Goal: Information Seeking & Learning: Learn about a topic

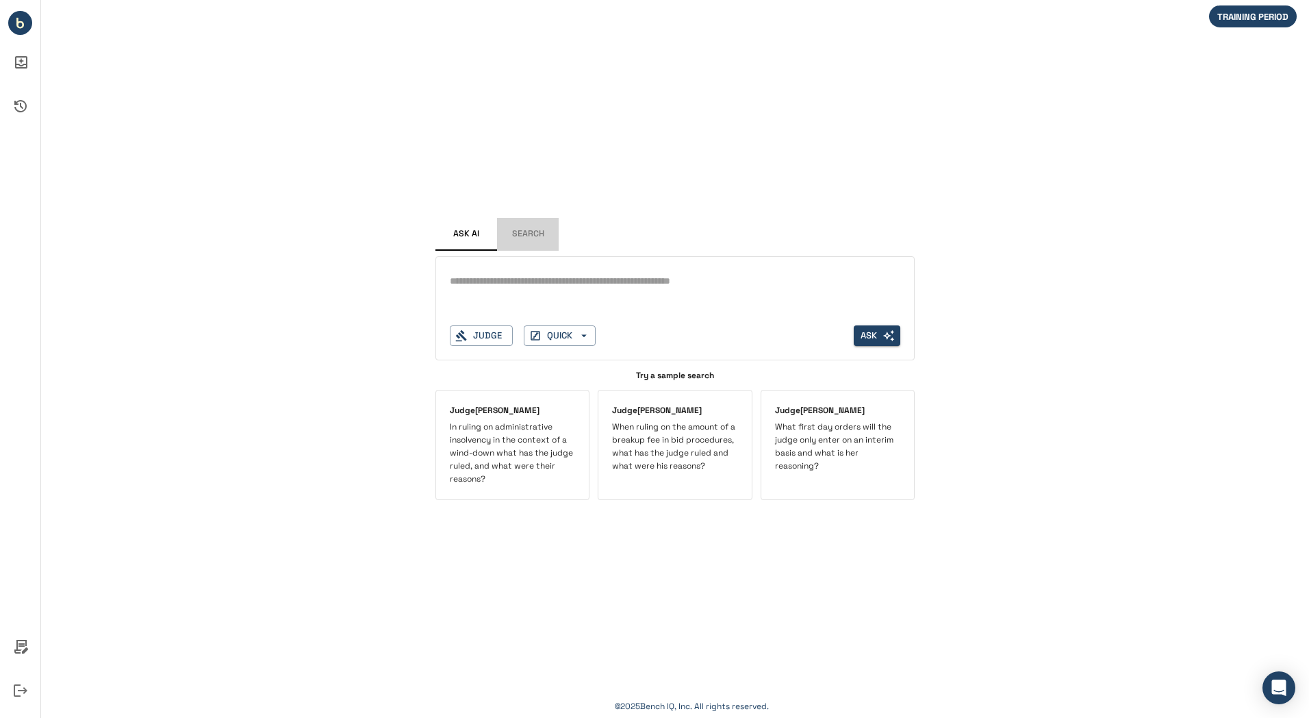
click at [530, 229] on button "Search" at bounding box center [528, 234] width 62 height 33
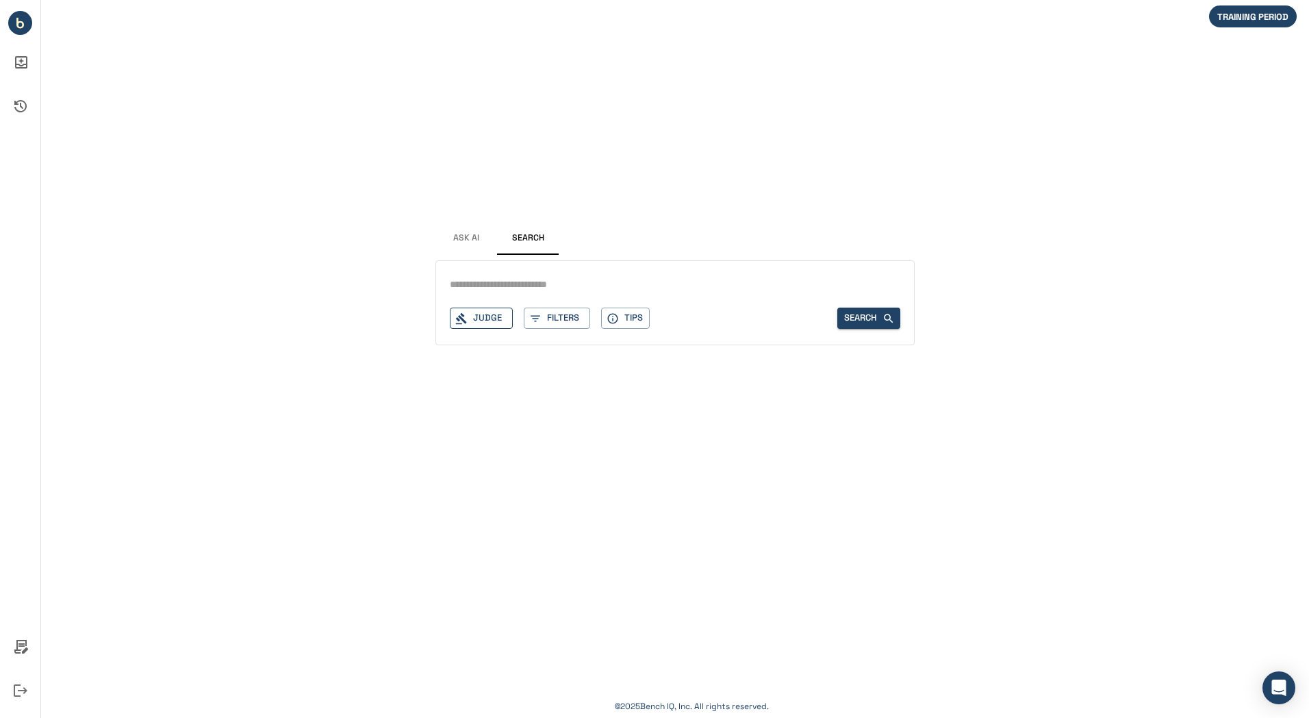
click at [490, 317] on button "Judge" at bounding box center [481, 317] width 63 height 21
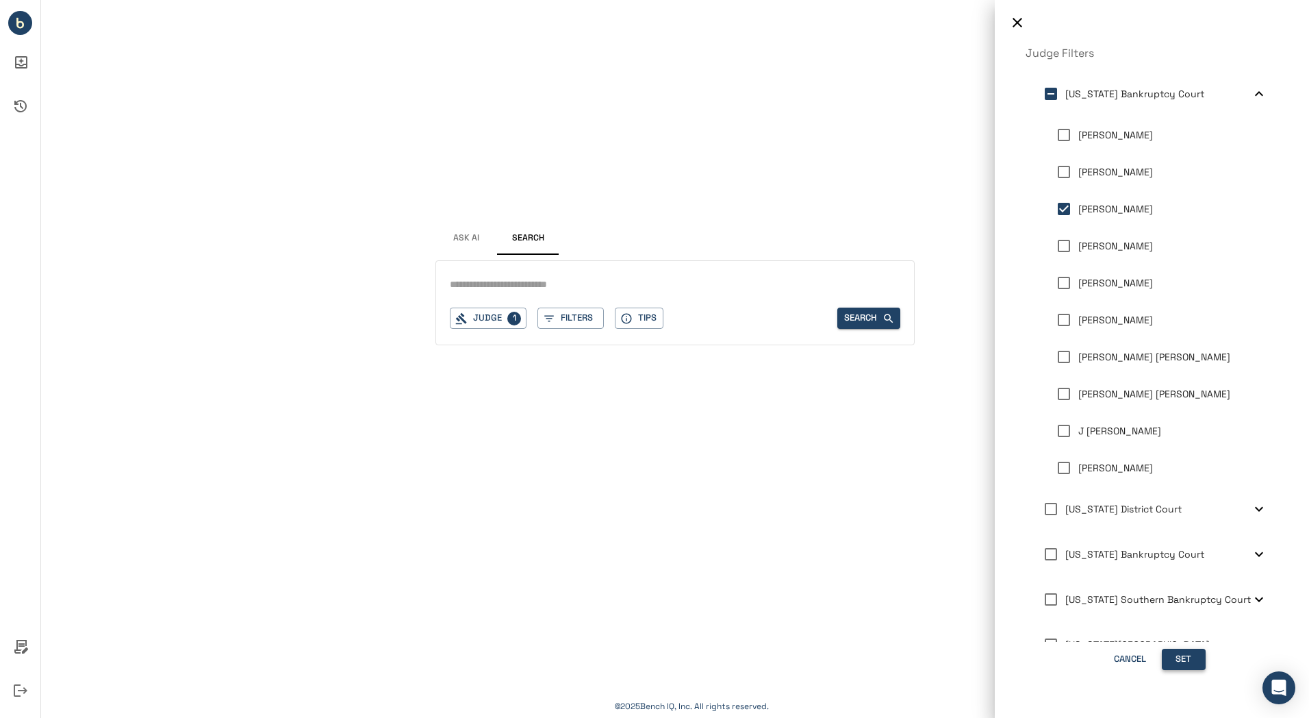
click at [1194, 655] on button "Set" at bounding box center [1184, 659] width 44 height 21
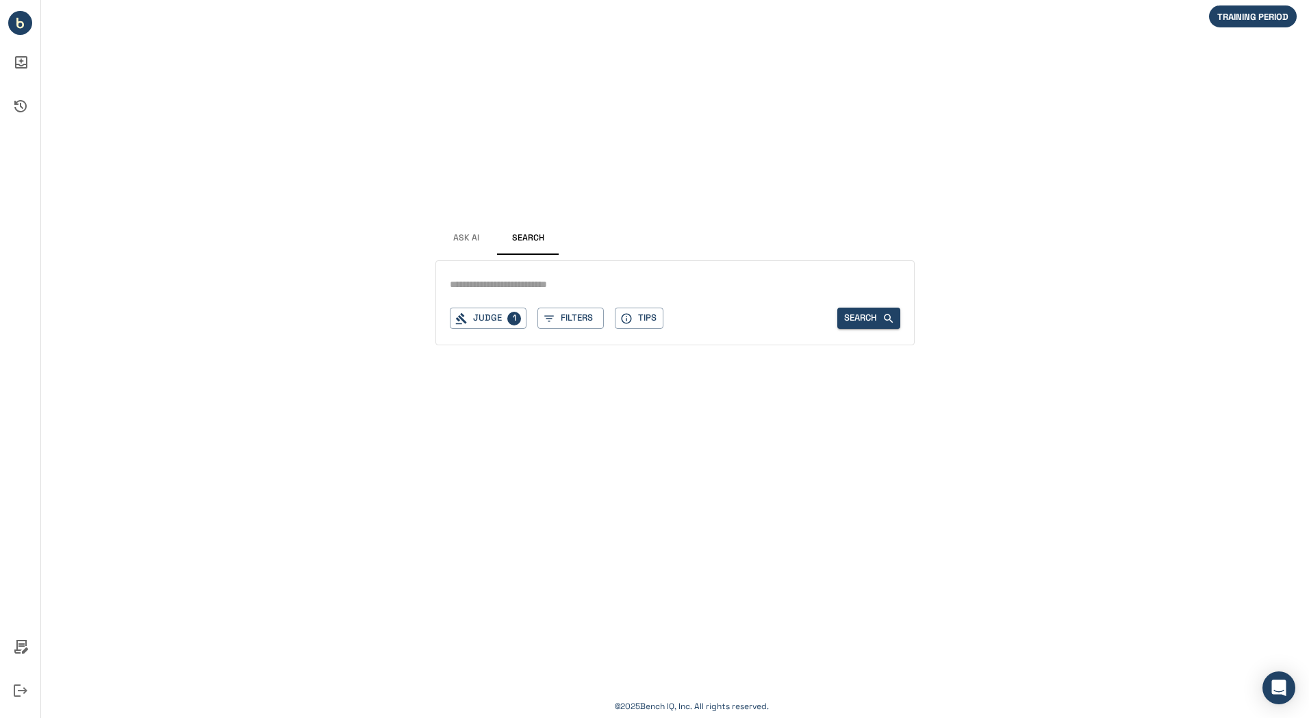
click at [544, 286] on input "text" at bounding box center [675, 285] width 451 height 20
type input "*******"
click at [862, 314] on button "Search" at bounding box center [869, 317] width 63 height 21
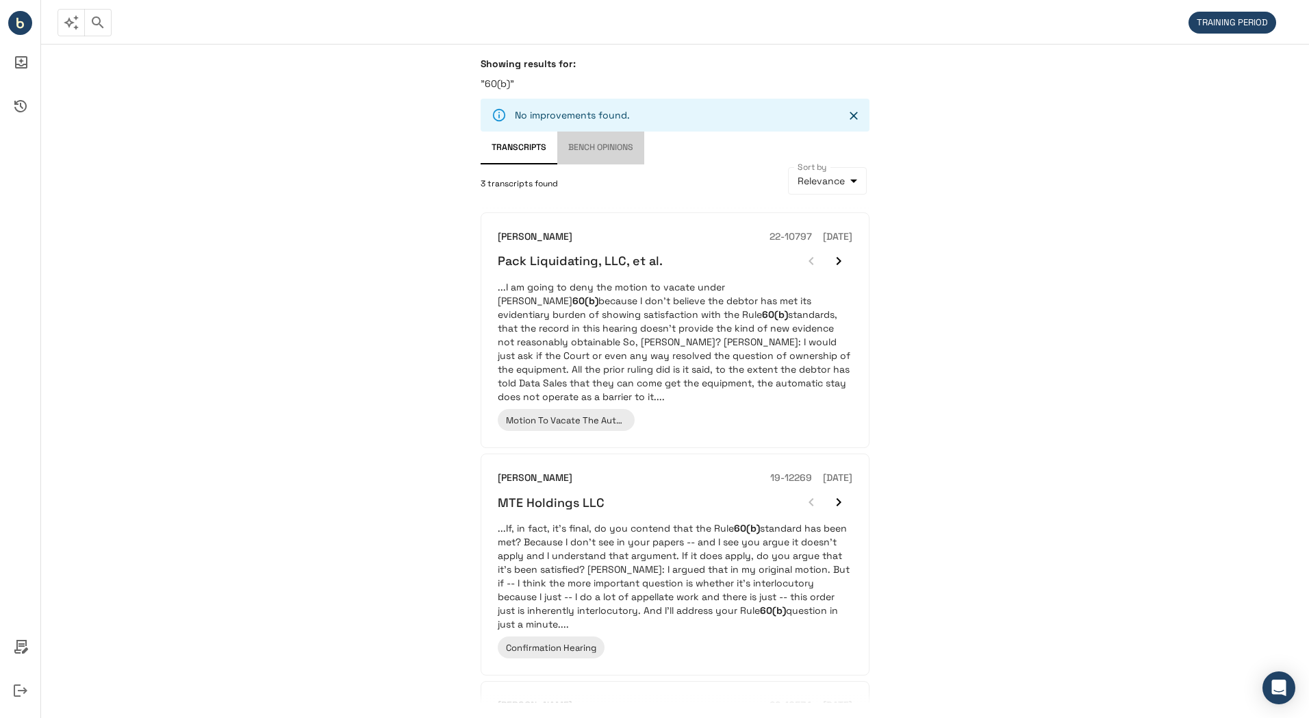
click at [585, 147] on button "Bench Opinions" at bounding box center [600, 147] width 87 height 33
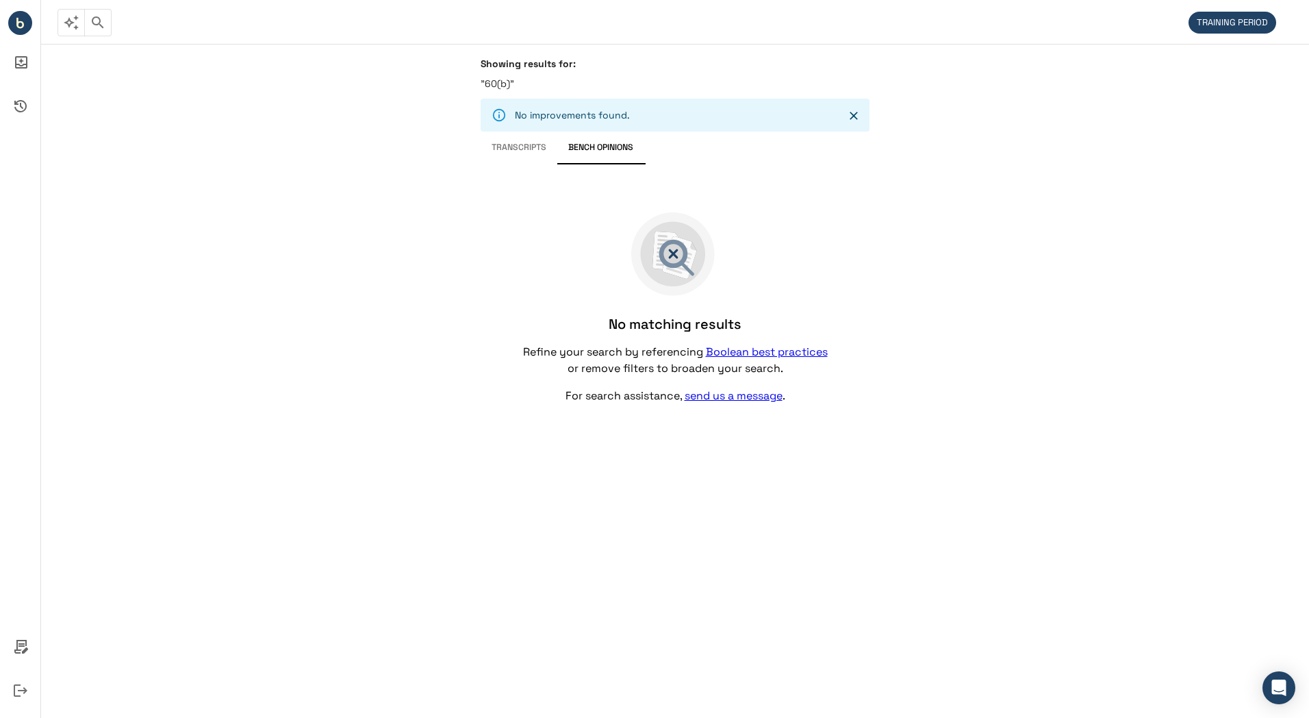
click at [513, 146] on button "Transcripts" at bounding box center [519, 147] width 77 height 33
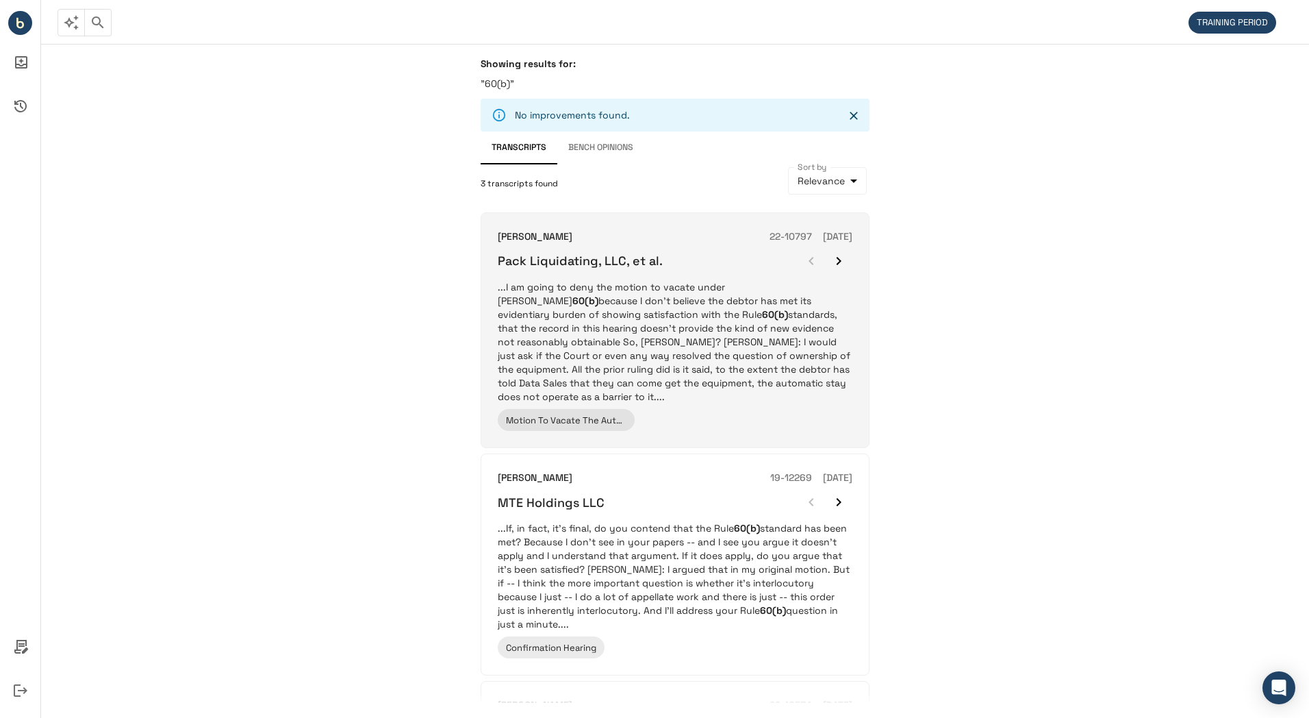
click at [601, 260] on h6 "Pack Liquidating, LLC, et al." at bounding box center [580, 261] width 165 height 16
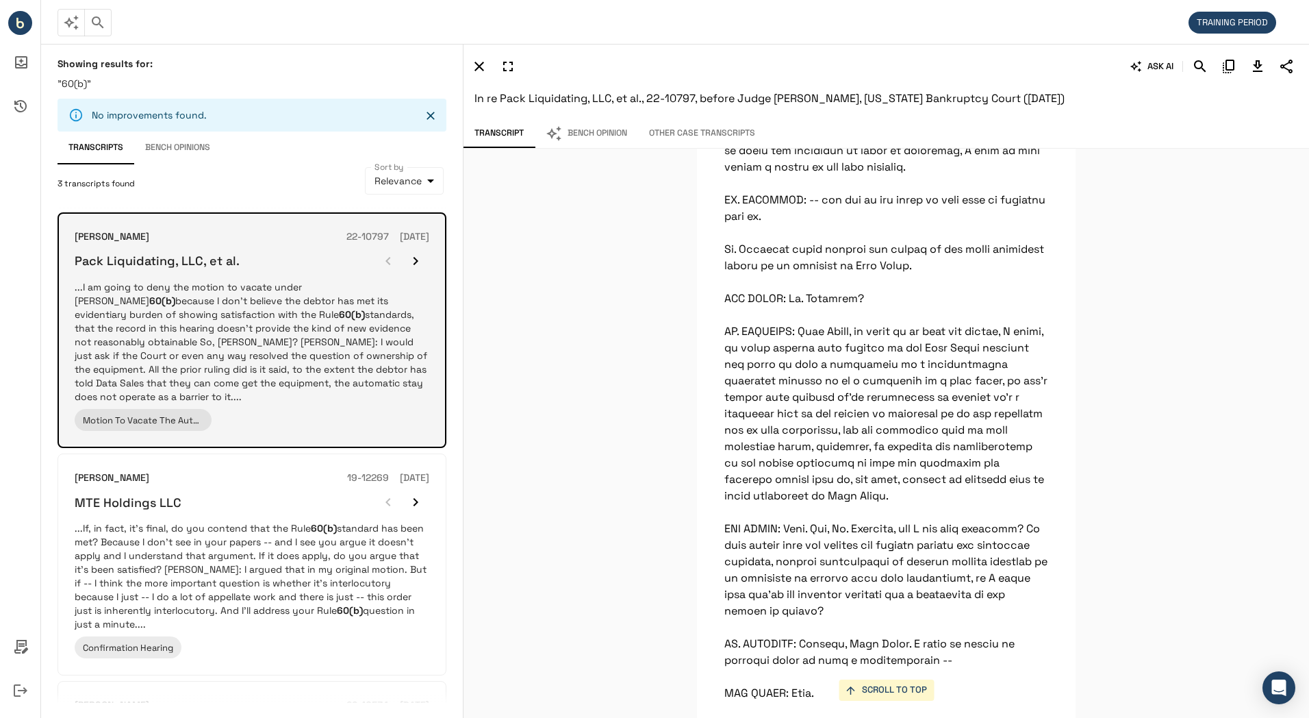
scroll to position [12624, 0]
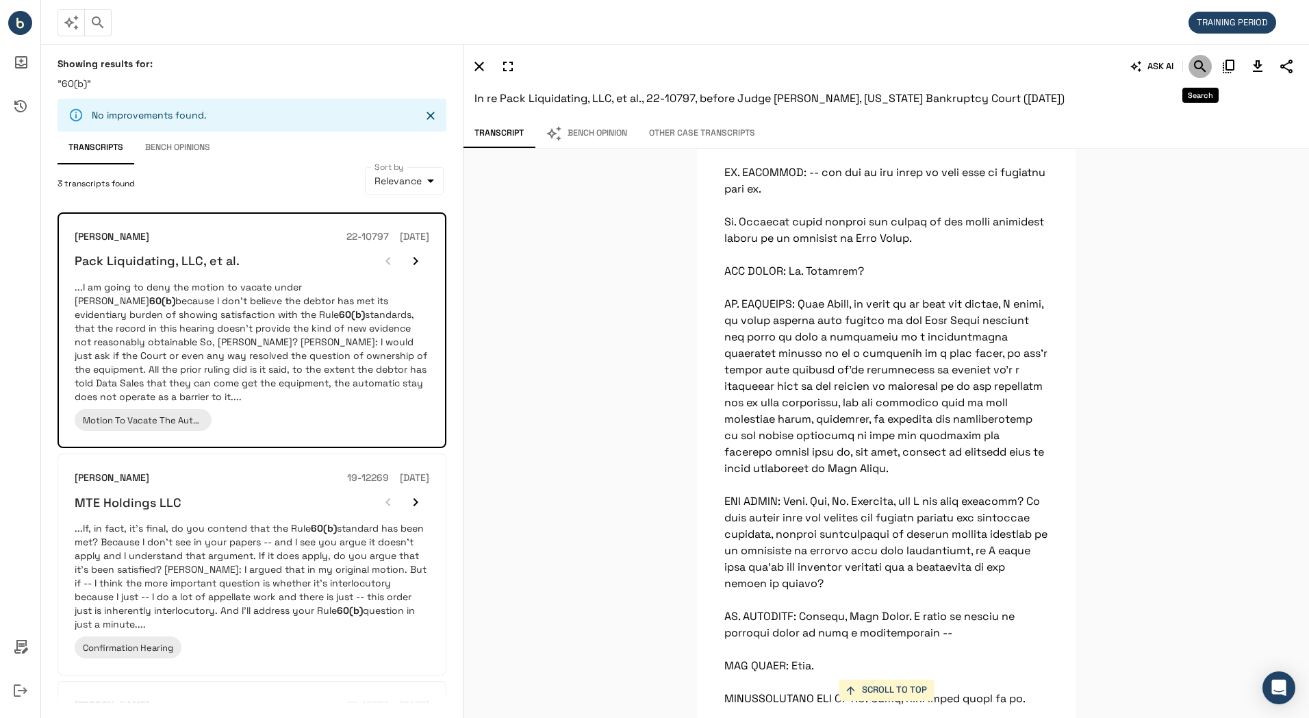
click at [1192, 64] on icon "Search" at bounding box center [1200, 66] width 16 height 16
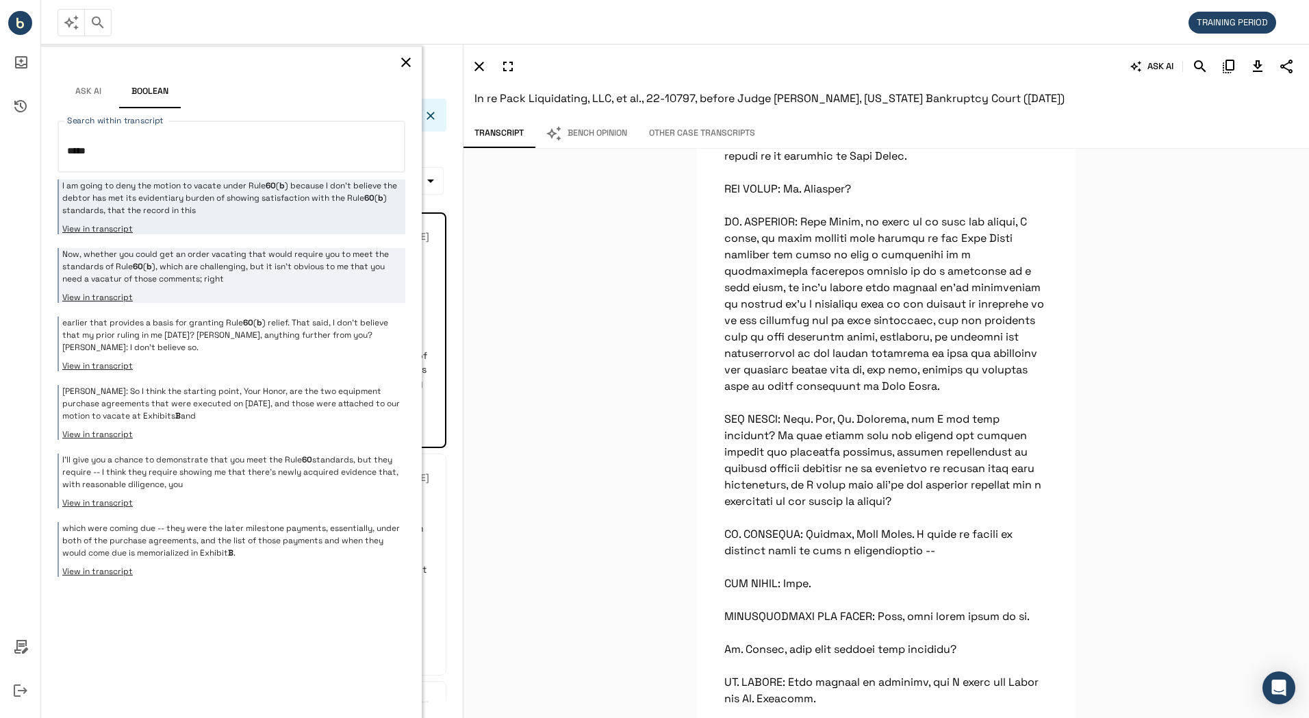
type textarea "*****"
click at [307, 275] on p "Now, whether you could get an order vacating that would require you to meet the…" at bounding box center [232, 266] width 340 height 37
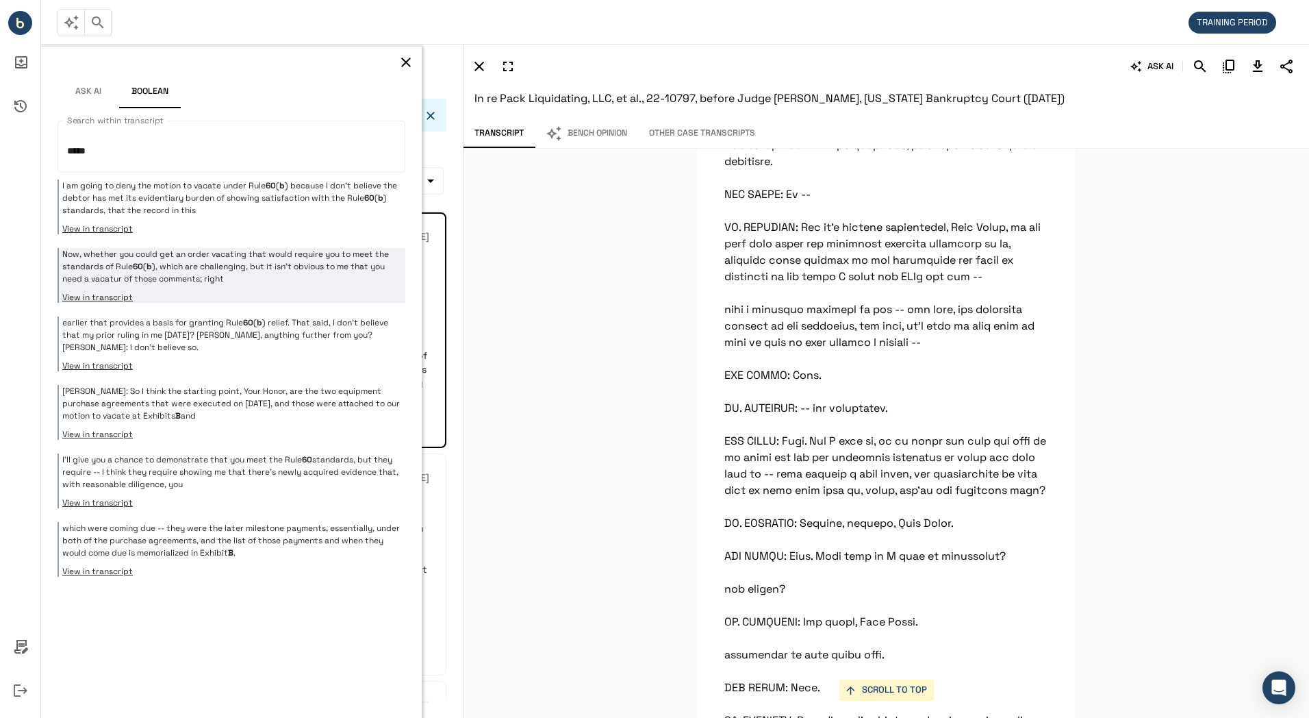
scroll to position [3743, 0]
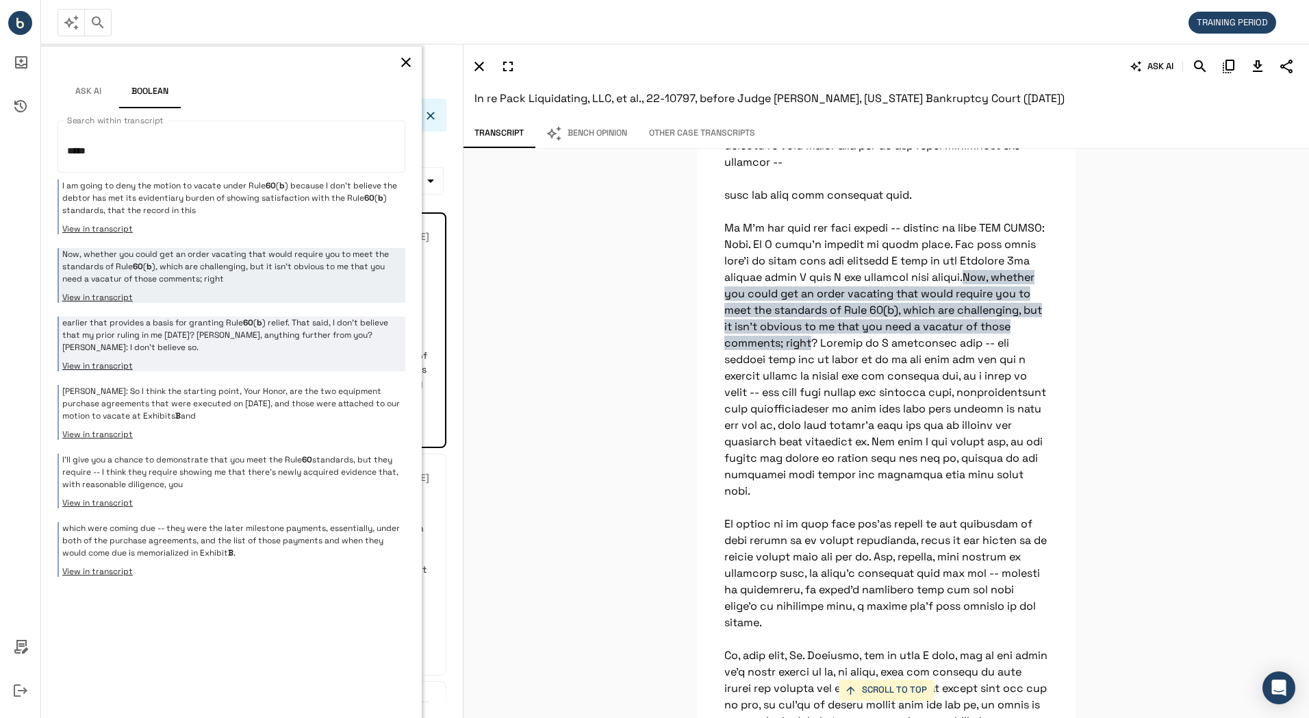
click at [289, 337] on p "earlier that provides a basis for granting Rule 60 ( b ) relief. That said, I d…" at bounding box center [232, 334] width 340 height 37
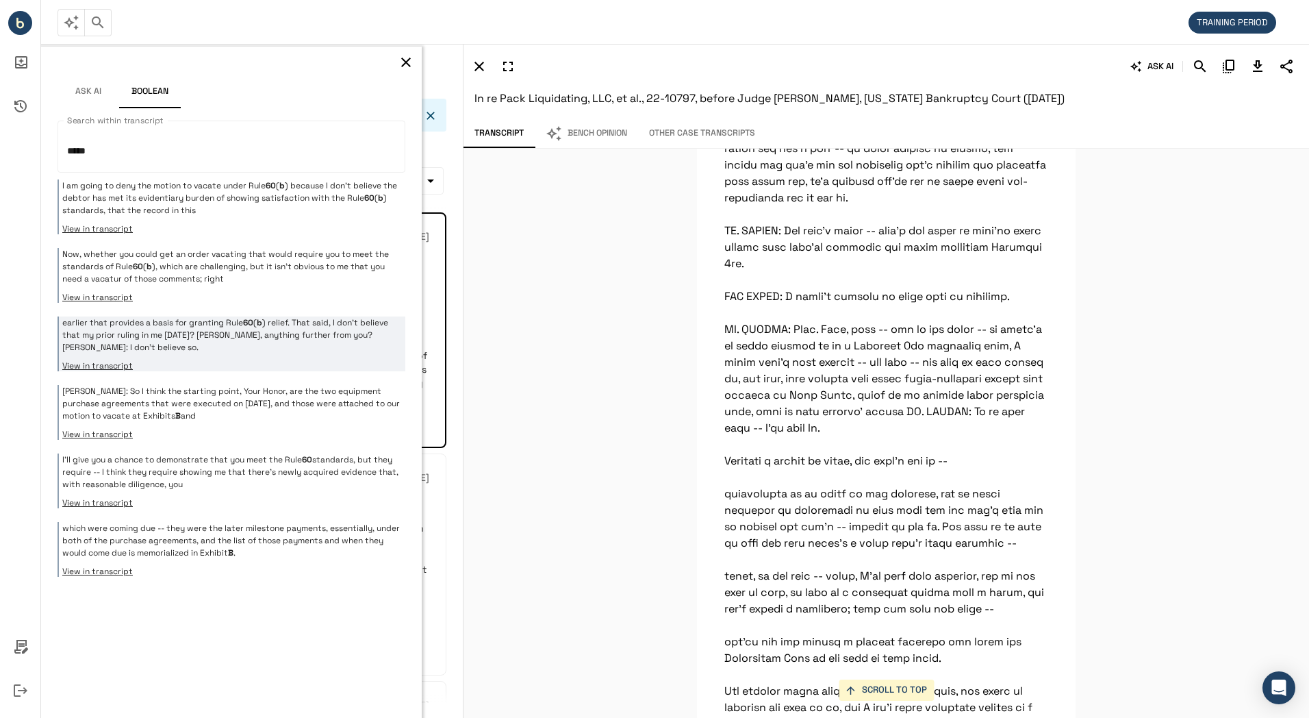
scroll to position [11460, 0]
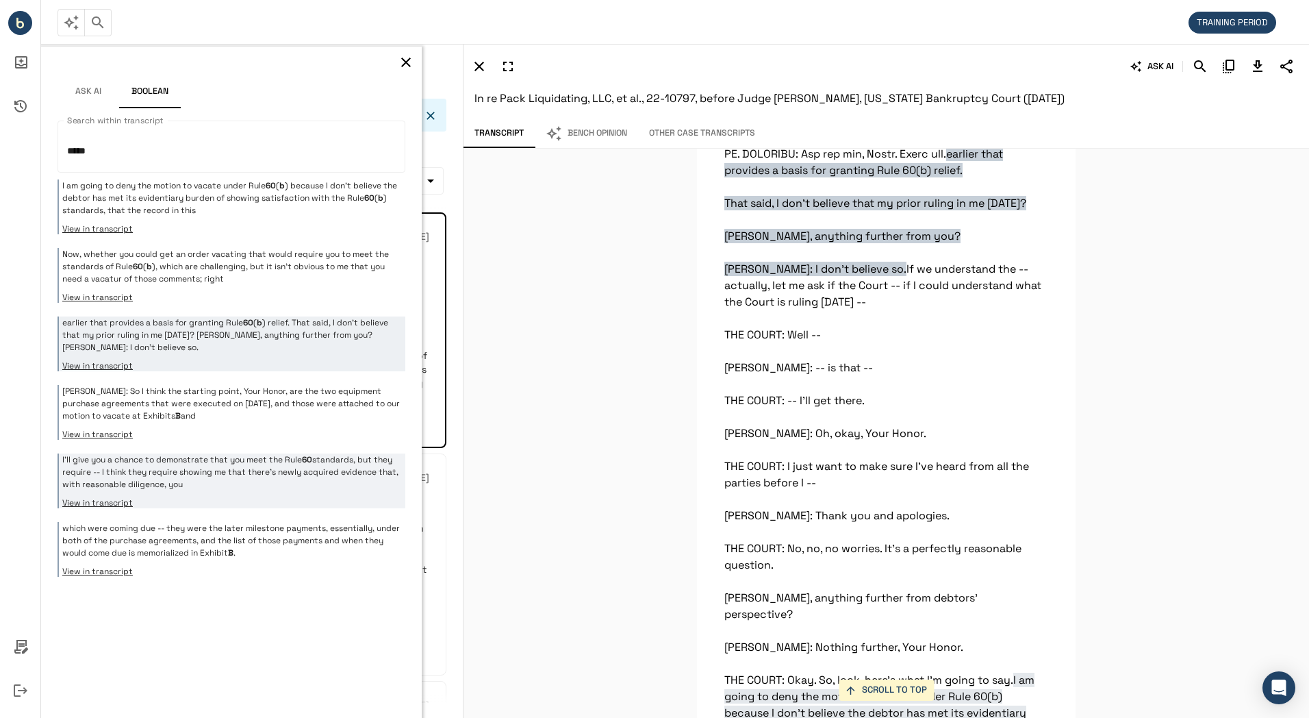
click at [284, 467] on p "I'll give you a chance to demonstrate that you meet the Rule 60 standards, but …" at bounding box center [232, 471] width 340 height 37
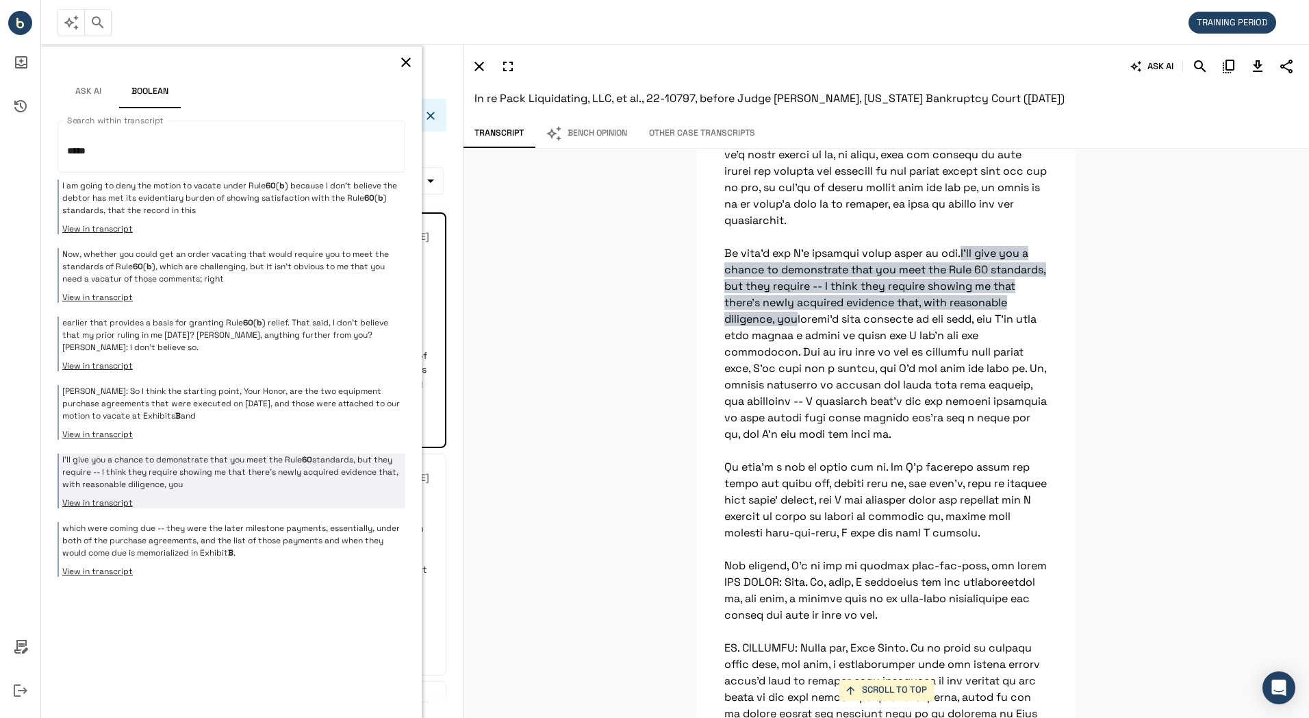
scroll to position [4253, 0]
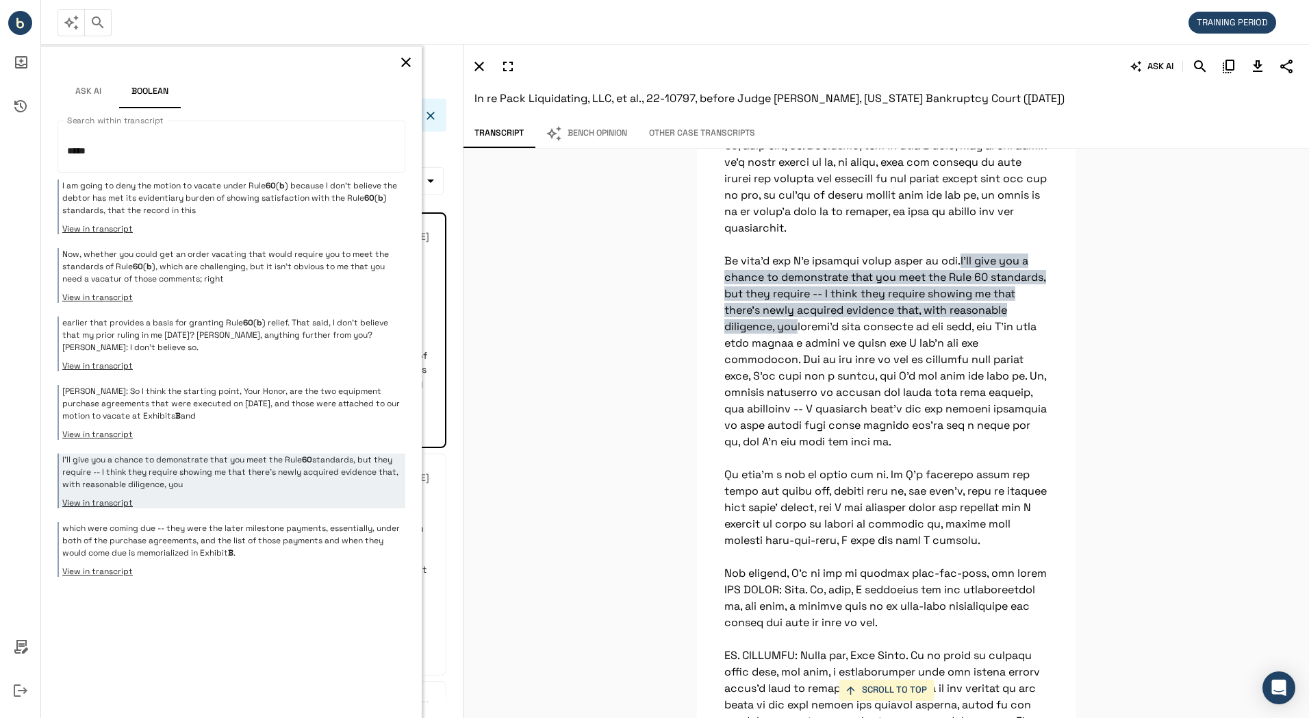
click at [407, 62] on icon "button" at bounding box center [406, 63] width 10 height 10
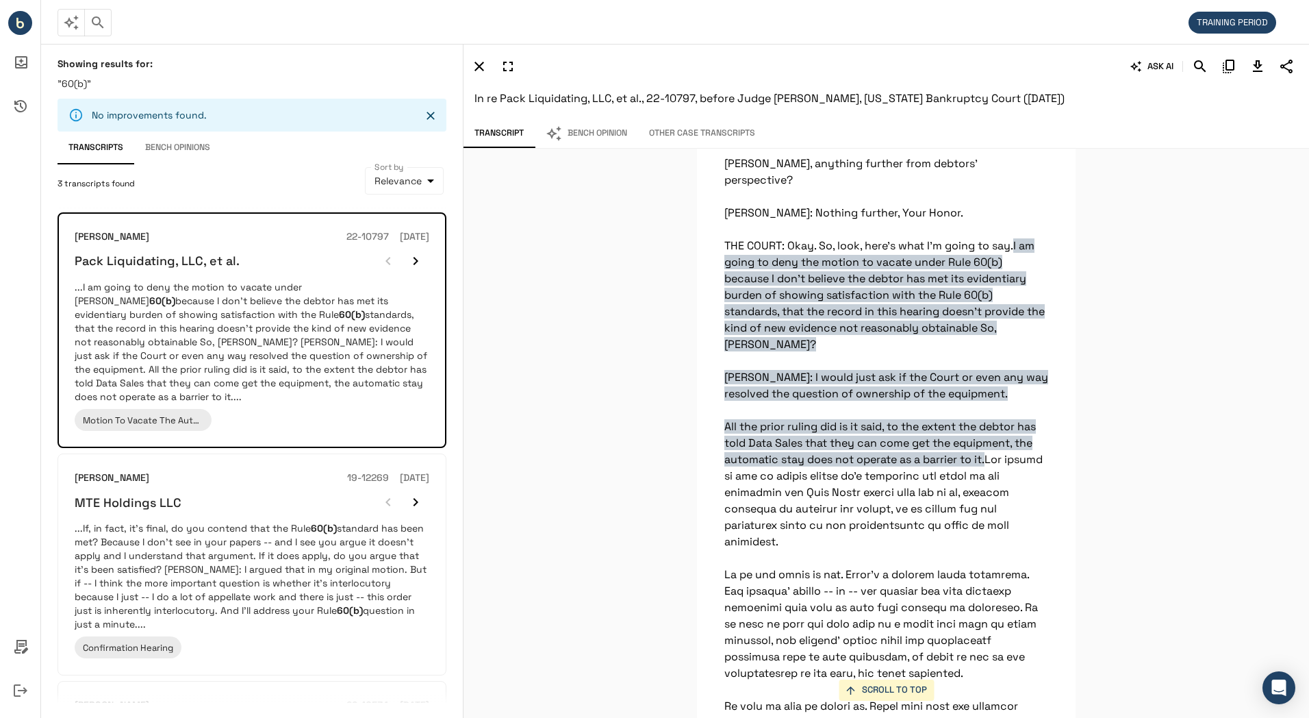
scroll to position [12010, 0]
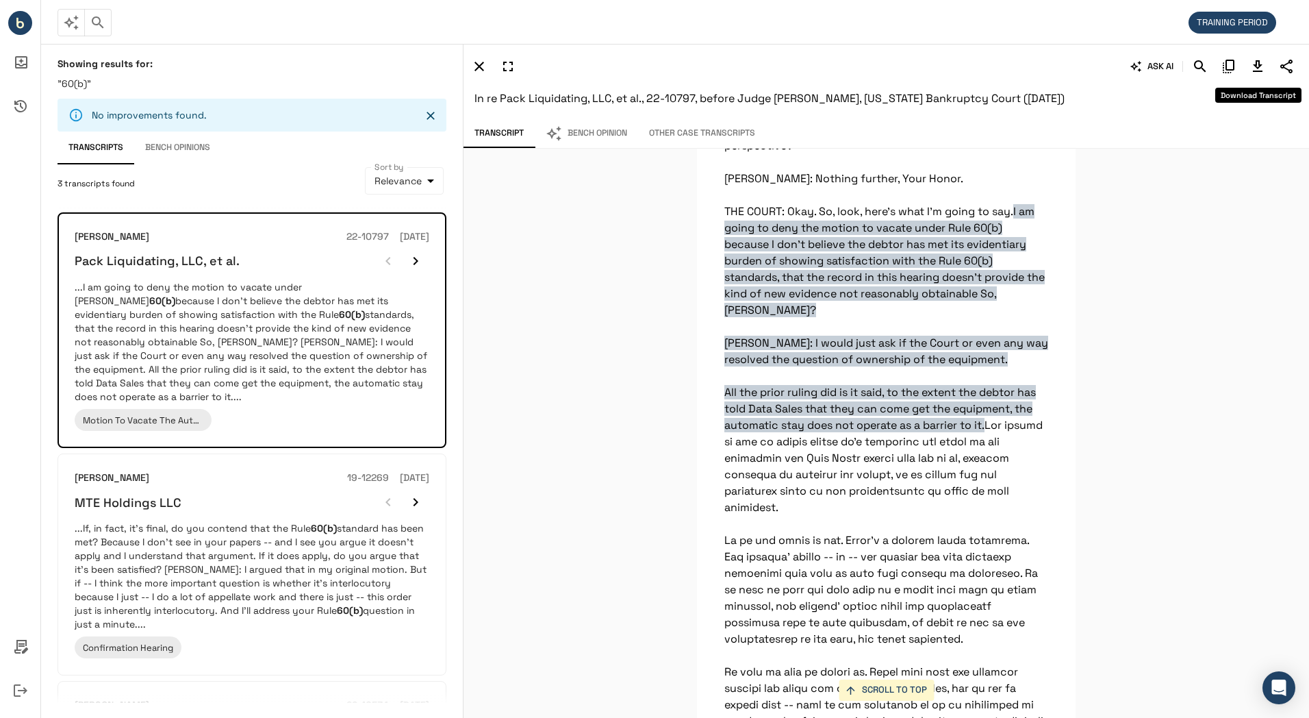
click at [1253, 64] on icon "Download Transcript" at bounding box center [1258, 66] width 10 height 12
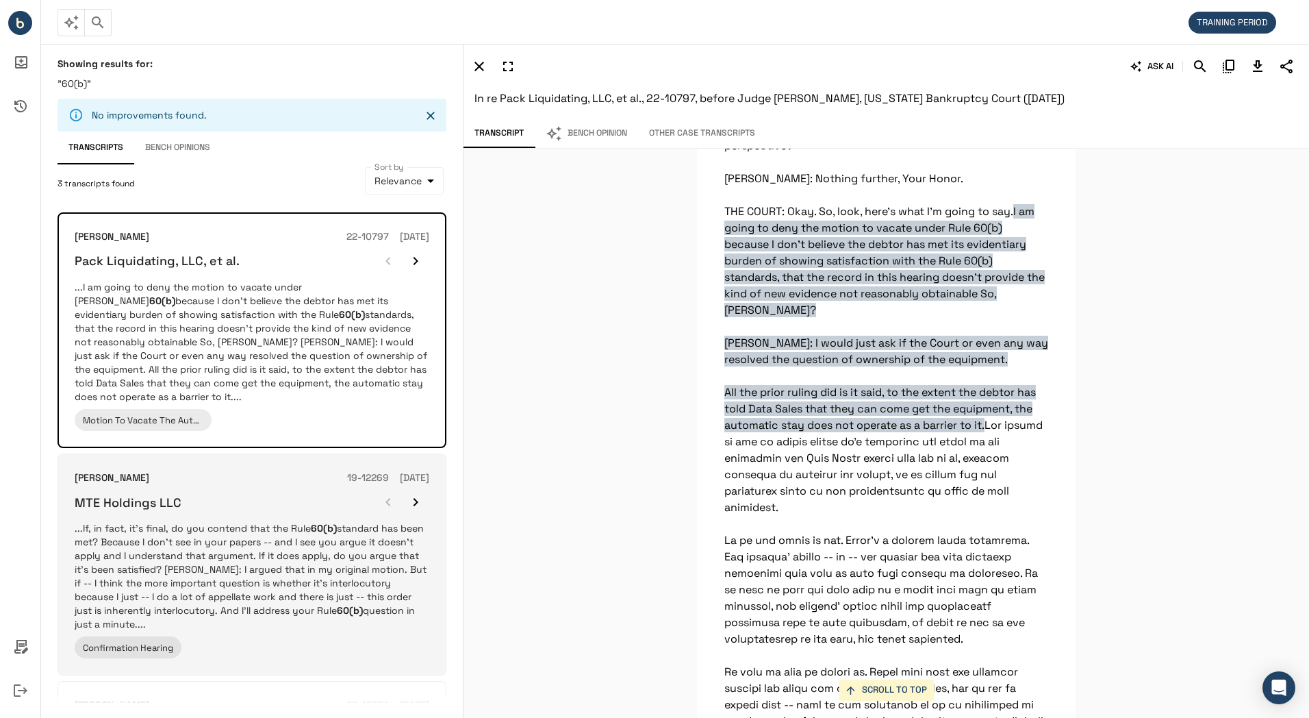
click at [242, 546] on p "...If, in fact, it's final, do you contend that the Rule 60(b) standard has bee…" at bounding box center [252, 576] width 355 height 110
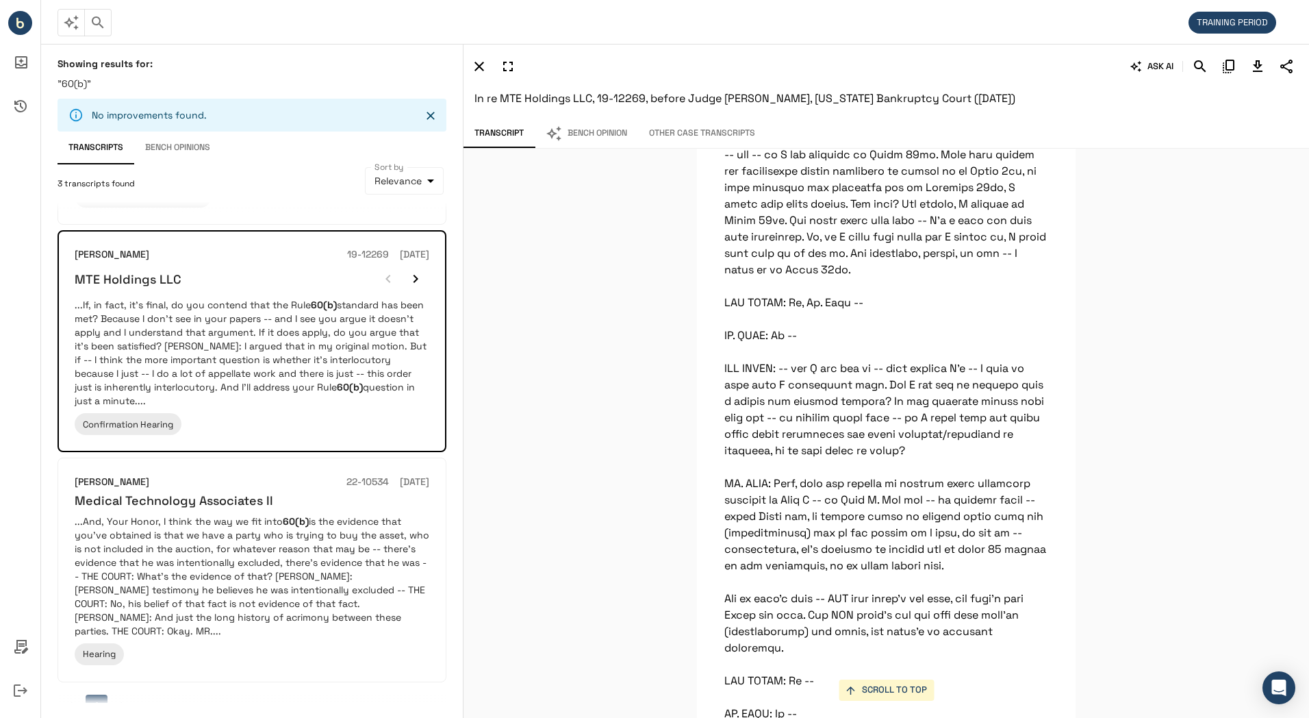
scroll to position [16083, 0]
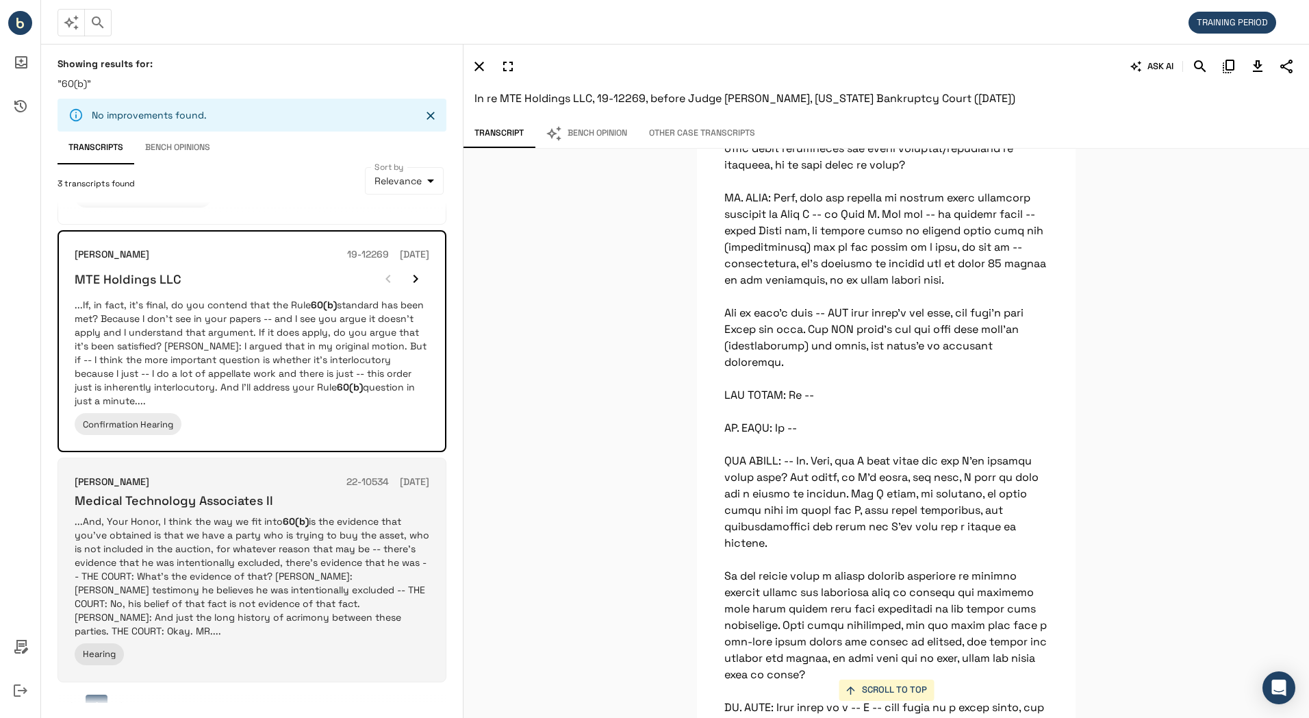
click at [247, 561] on p "...And, Your Honor, I think the way we fit into 60(b) is the evidence that you'…" at bounding box center [252, 575] width 355 height 123
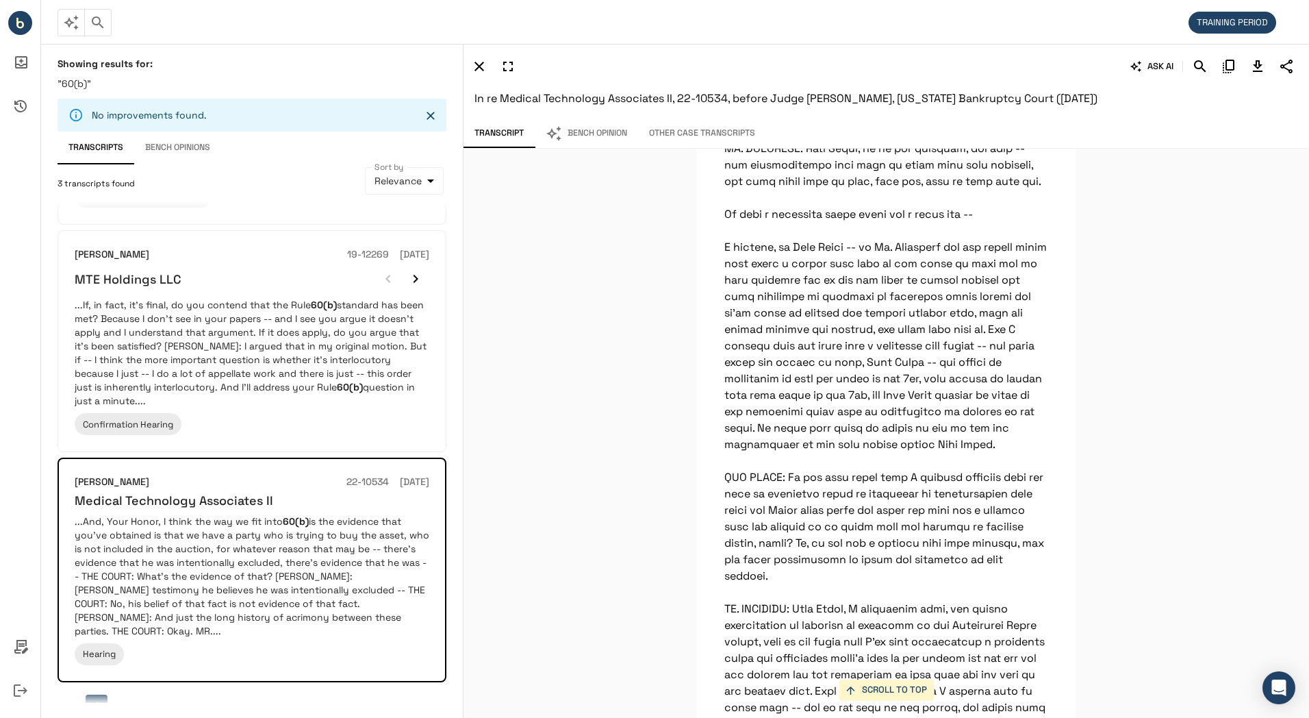
scroll to position [41312, 0]
click at [1203, 69] on icon "Search" at bounding box center [1200, 66] width 12 height 12
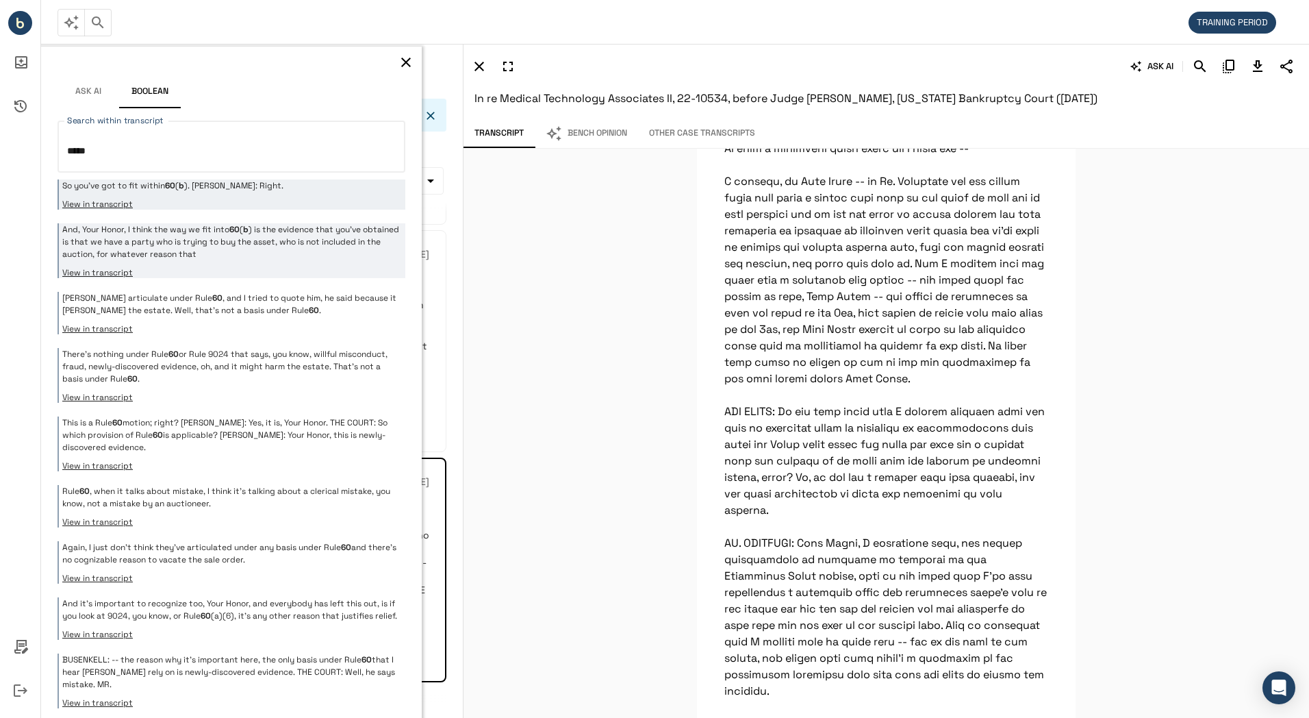
type textarea "*****"
click at [284, 250] on p "And, Your Honor, I think the way we fit into 60 ( b ) is the evidence that you'…" at bounding box center [232, 241] width 340 height 37
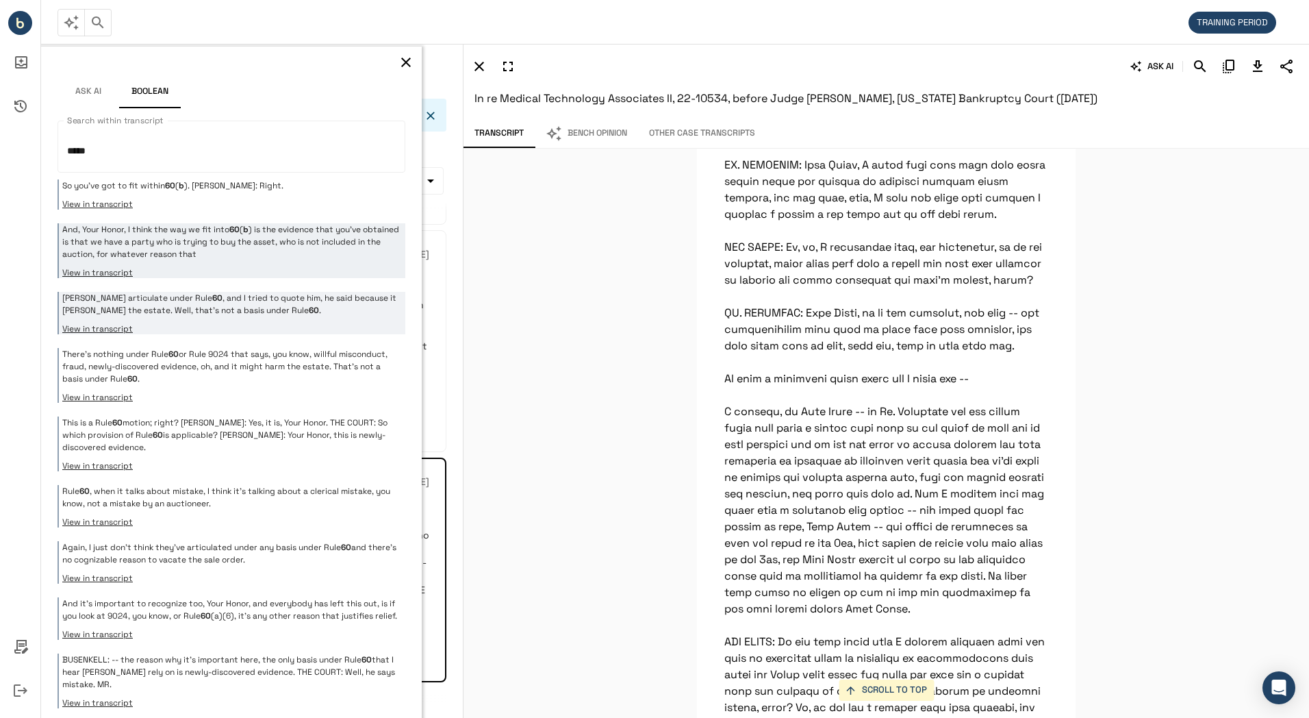
scroll to position [40871, 0]
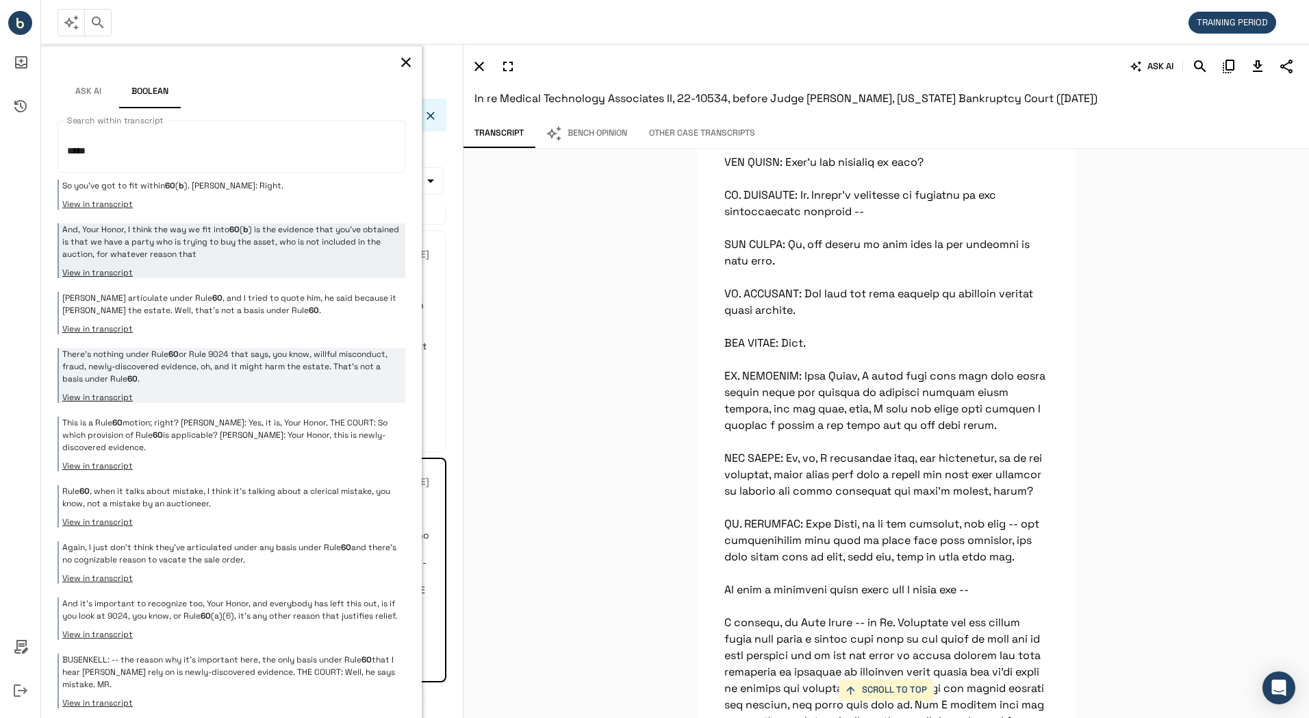
click at [259, 364] on p "There's nothing under Rule 60 or Rule 9024 that says, you know, willful miscond…" at bounding box center [232, 366] width 340 height 37
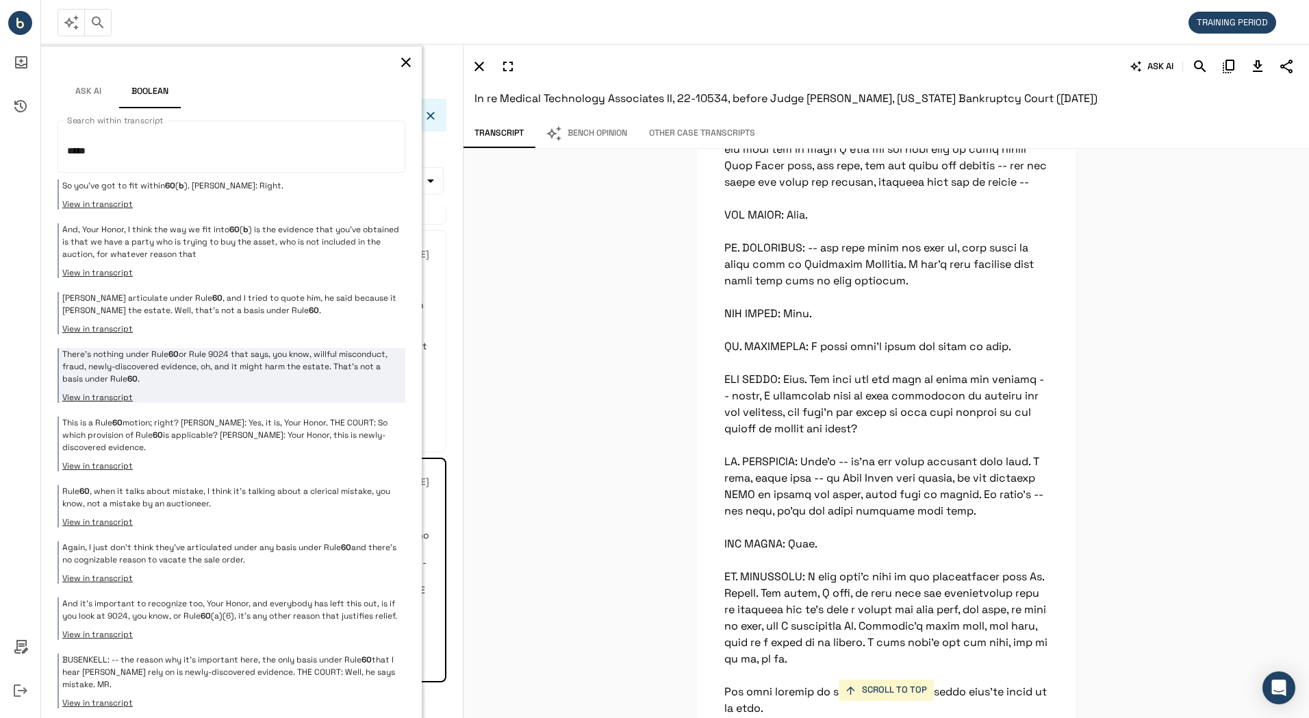
scroll to position [51579, 0]
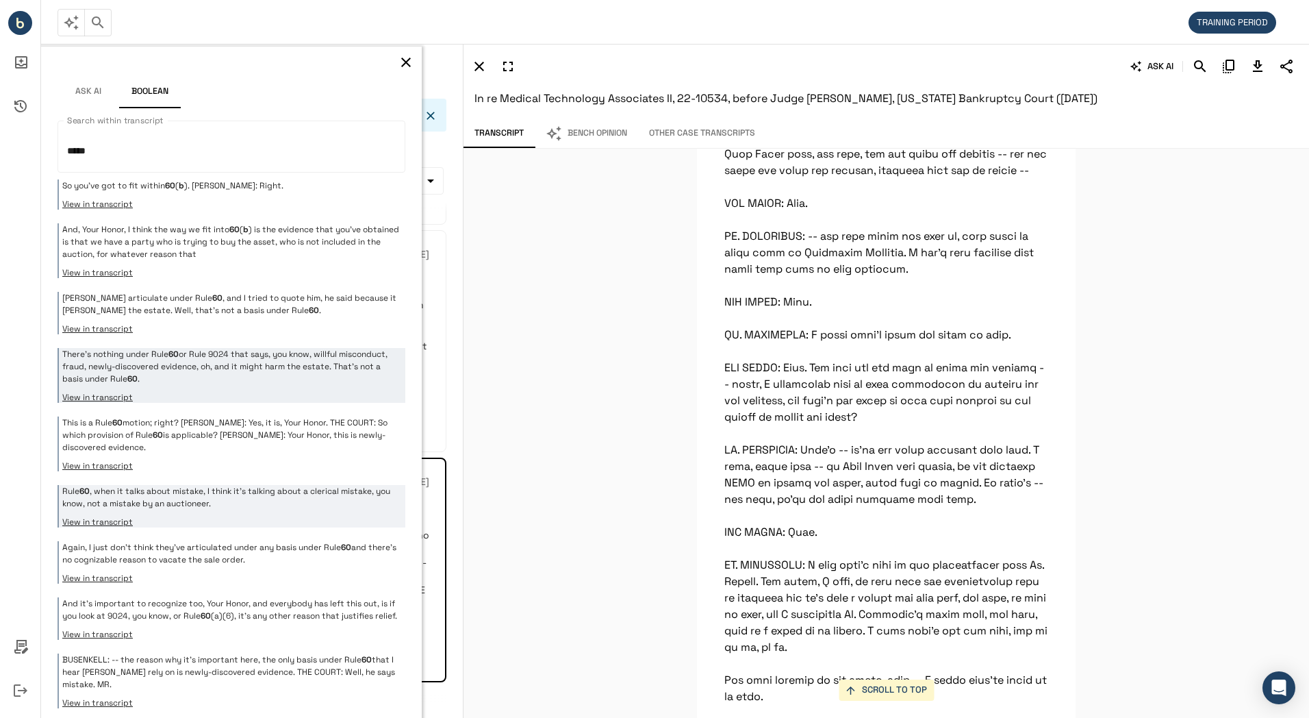
click at [247, 490] on p "Rule 60 , when it talks about mistake, I think it's talking about a clerical mi…" at bounding box center [232, 497] width 340 height 25
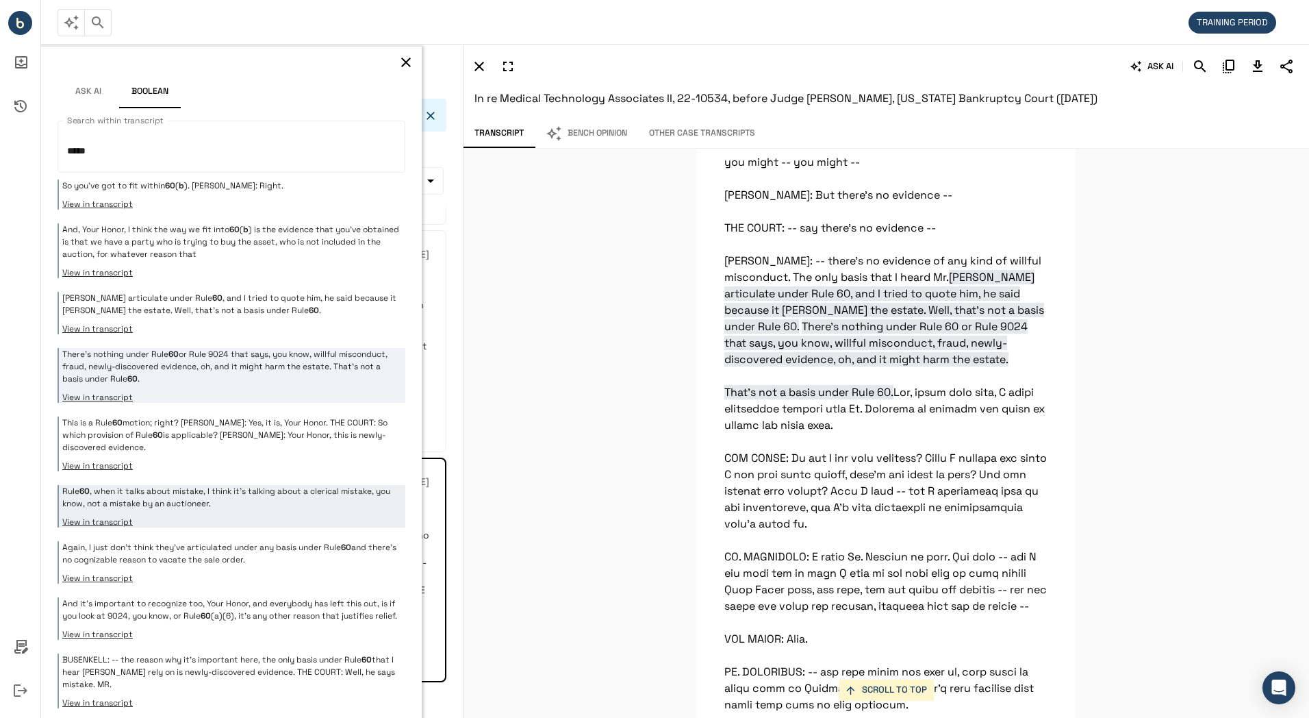
scroll to position [153, 0]
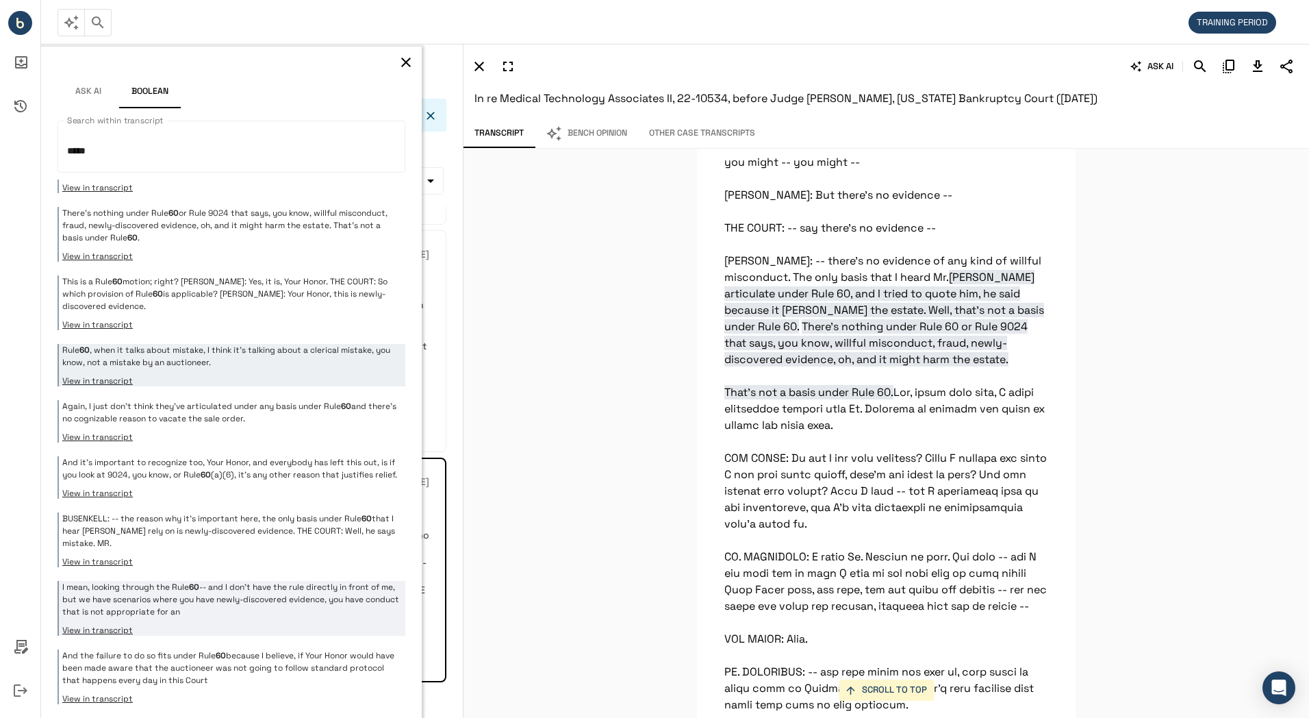
click at [250, 608] on p "I mean, looking through the Rule 60 -- and I don't have the rule directly in fr…" at bounding box center [232, 599] width 340 height 37
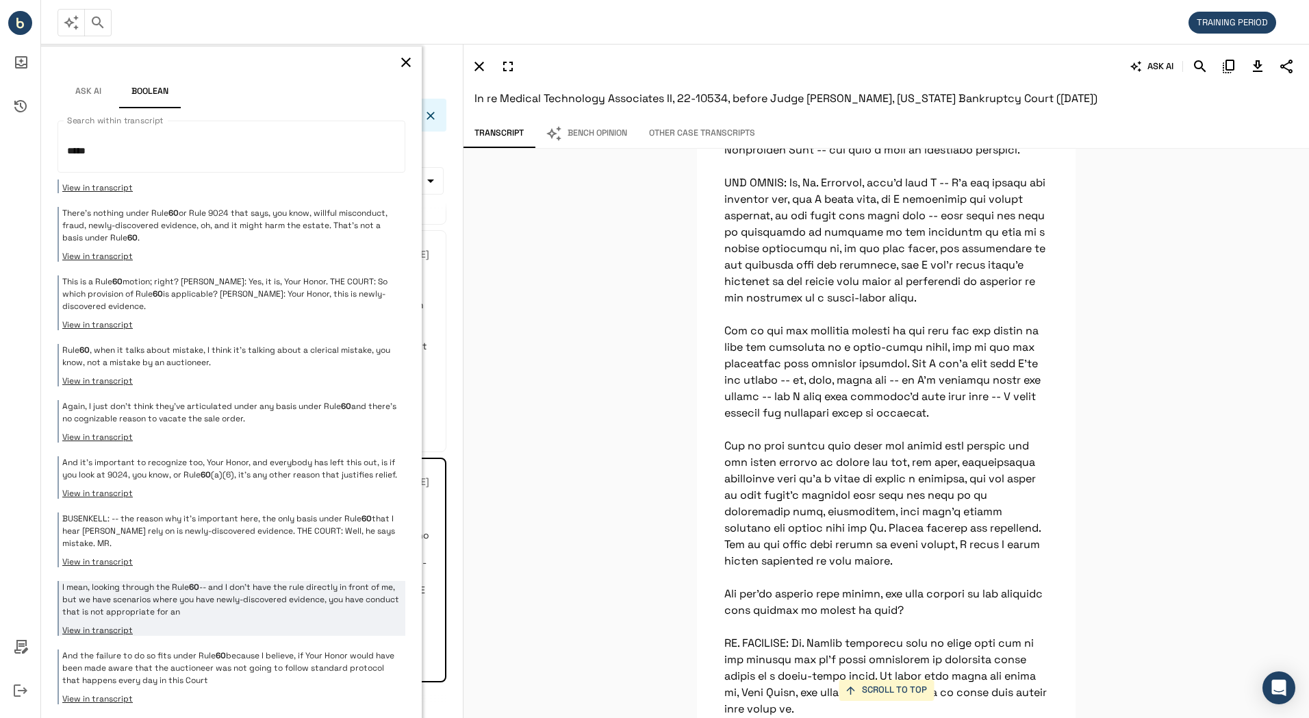
scroll to position [39786, 0]
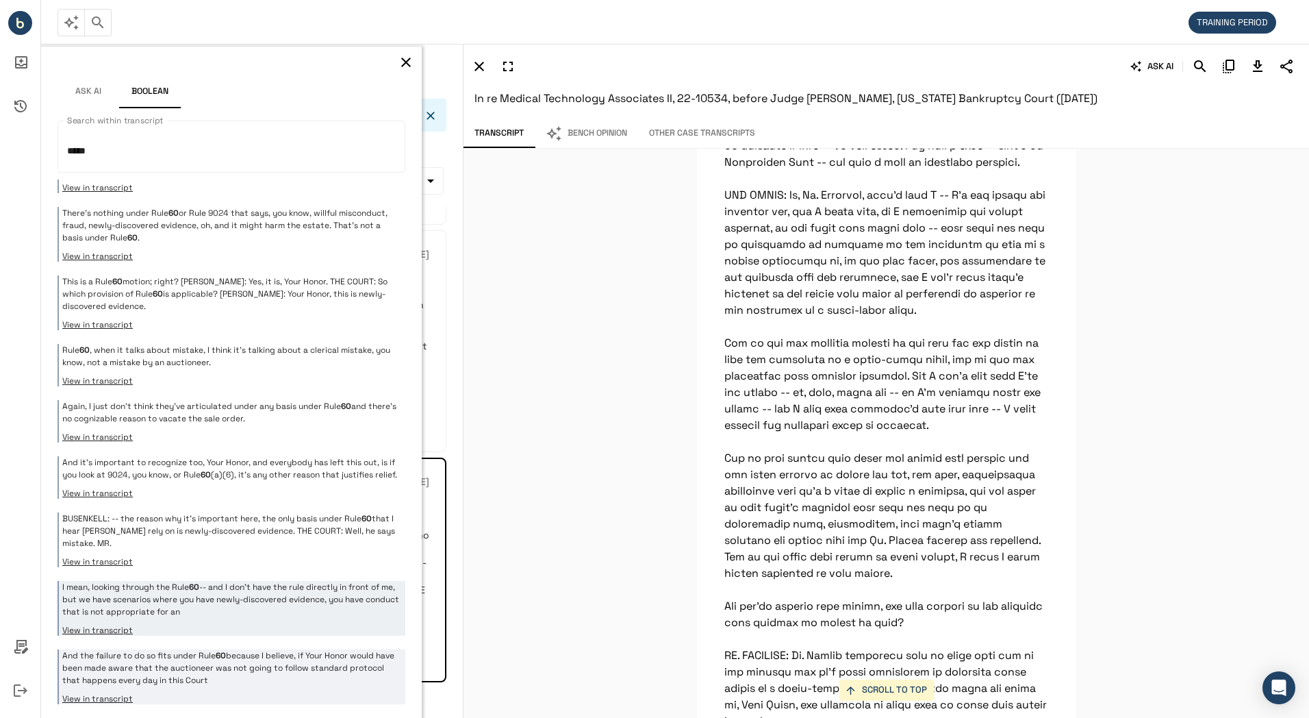
click at [242, 667] on p "And the failure to do so fits under Rule 60 because I believe, if Your Honor wo…" at bounding box center [232, 667] width 340 height 37
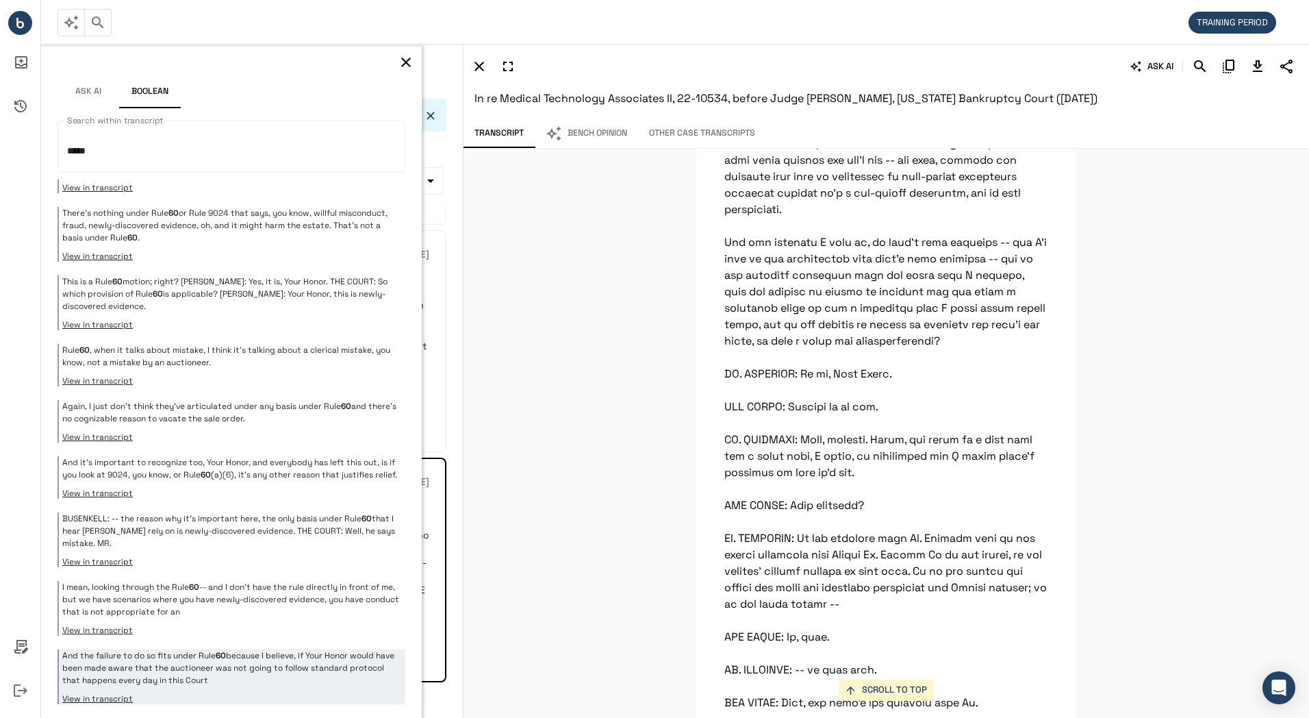
scroll to position [44440, 0]
click at [401, 61] on icon "button" at bounding box center [406, 63] width 10 height 10
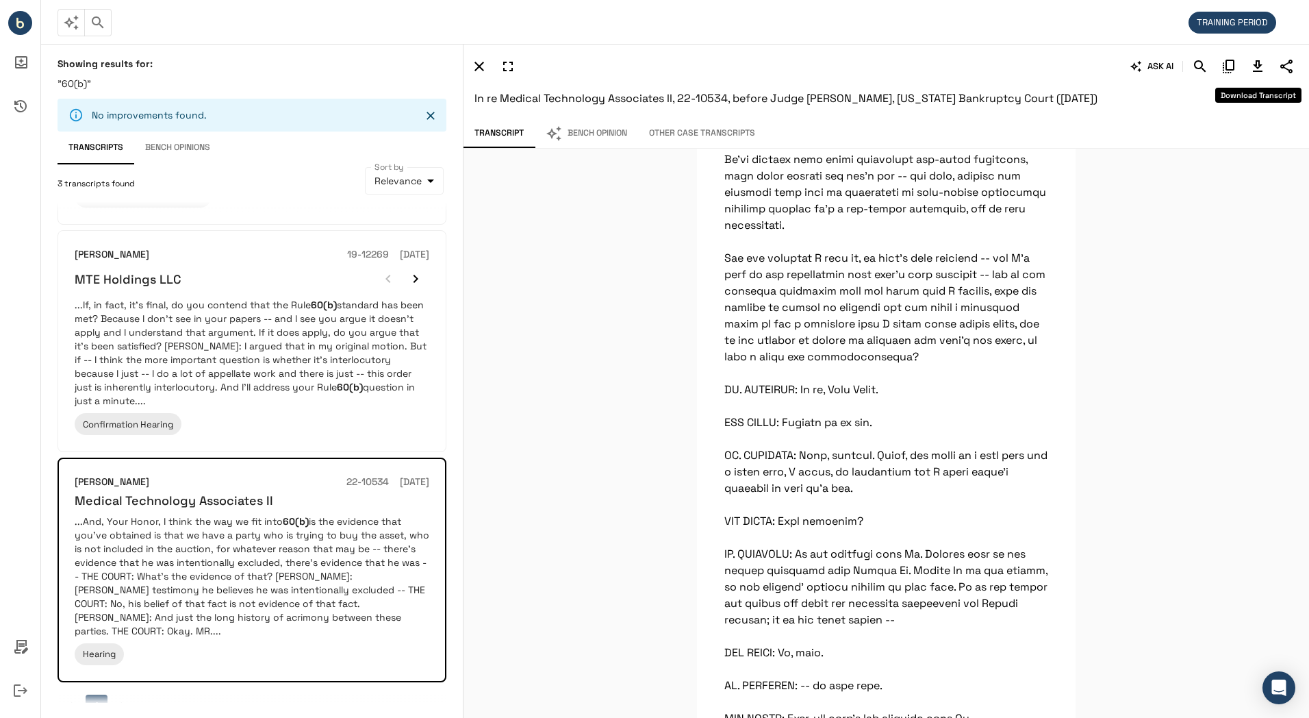
click at [1258, 73] on icon "Download Transcript" at bounding box center [1258, 66] width 16 height 16
click at [1253, 64] on icon "Download Transcript" at bounding box center [1258, 66] width 10 height 12
click at [850, 20] on div "TRAINING PERIOD" at bounding box center [671, 22] width 1226 height 27
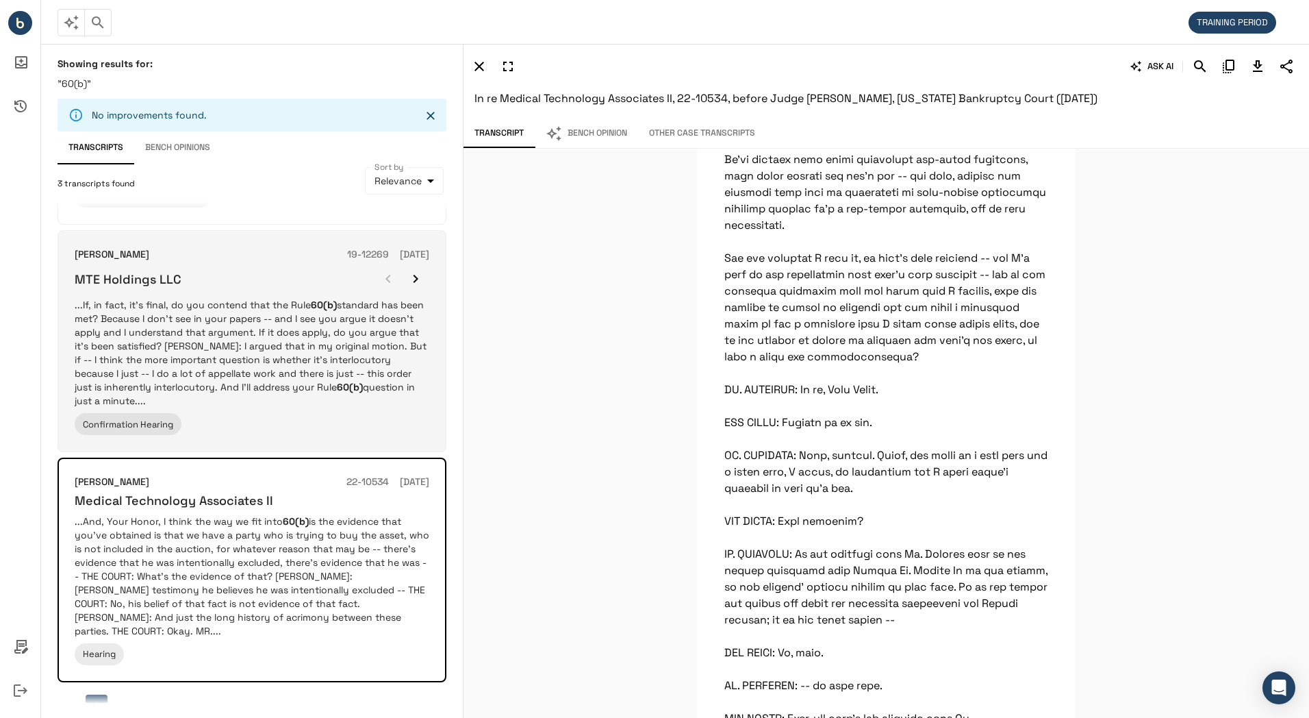
click at [299, 298] on p "...If, in fact, it's final, do you contend that the Rule 60(b) standard has bee…" at bounding box center [252, 353] width 355 height 110
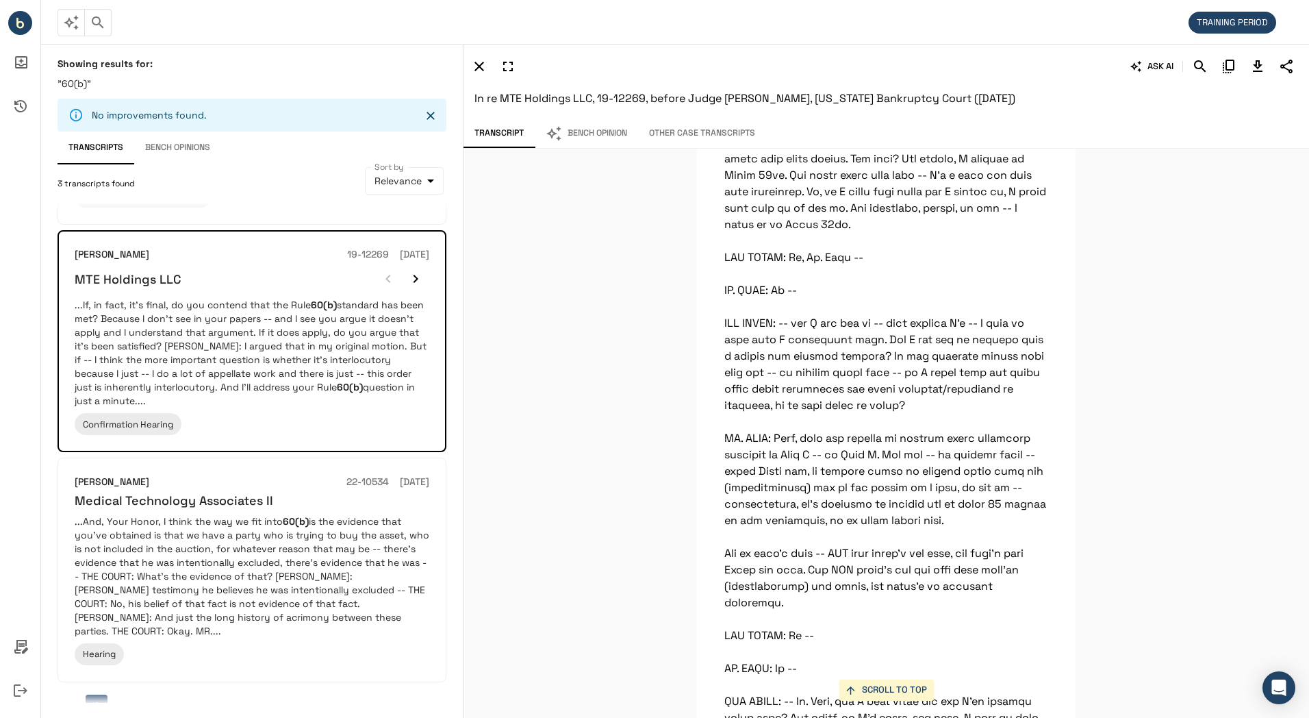
scroll to position [15347, 0]
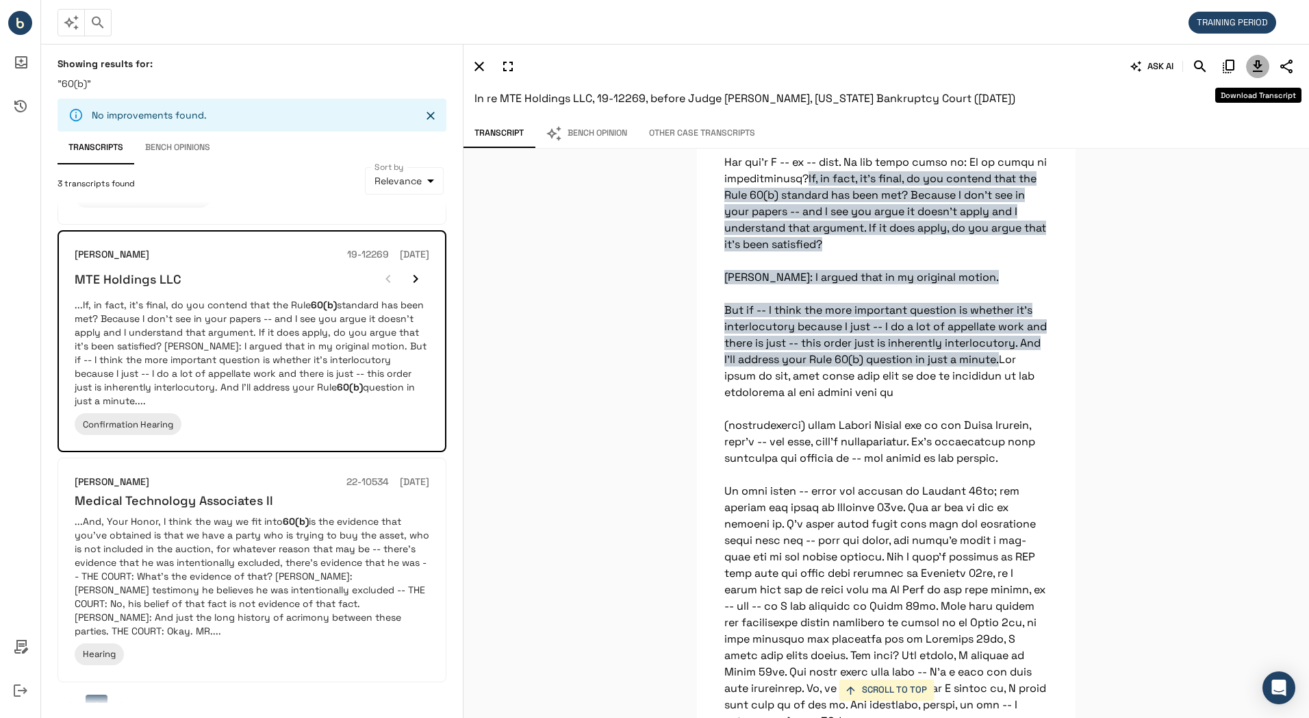
click at [1256, 68] on icon "Download Transcript" at bounding box center [1258, 66] width 16 height 16
click at [102, 27] on icon "button" at bounding box center [98, 22] width 12 height 12
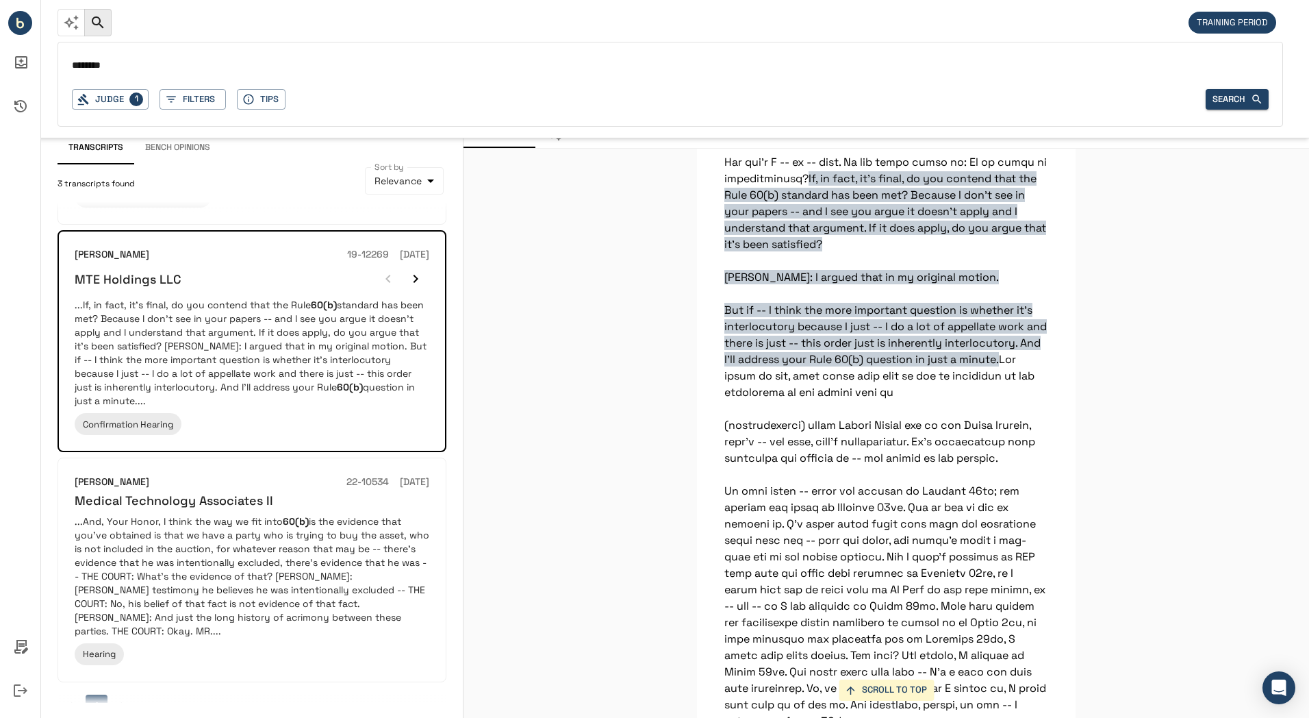
click at [136, 66] on input "*******" at bounding box center [670, 66] width 1197 height 20
drag, startPoint x: 101, startPoint y: 66, endPoint x: 75, endPoint y: 64, distance: 26.8
click at [75, 64] on input "*******" at bounding box center [670, 66] width 1197 height 20
click at [92, 61] on input "**********" at bounding box center [670, 66] width 1197 height 20
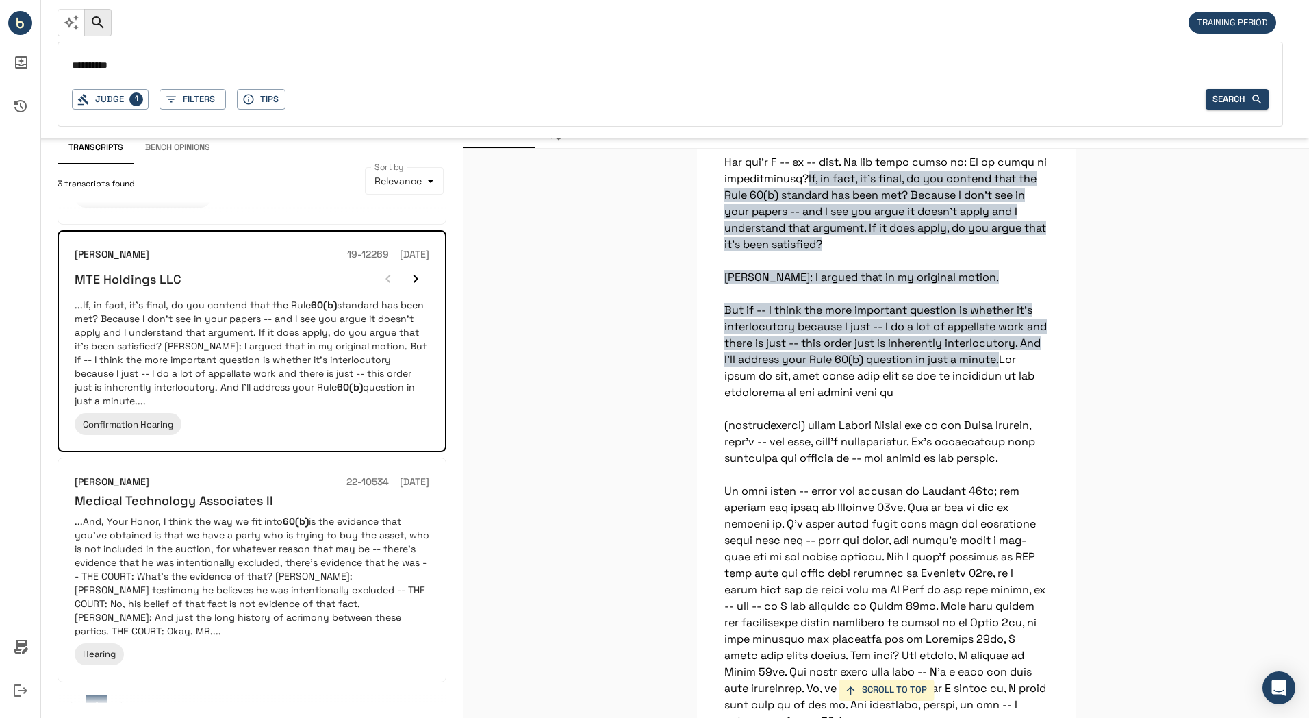
type input "**********"
click at [1243, 99] on button "Search" at bounding box center [1237, 99] width 63 height 21
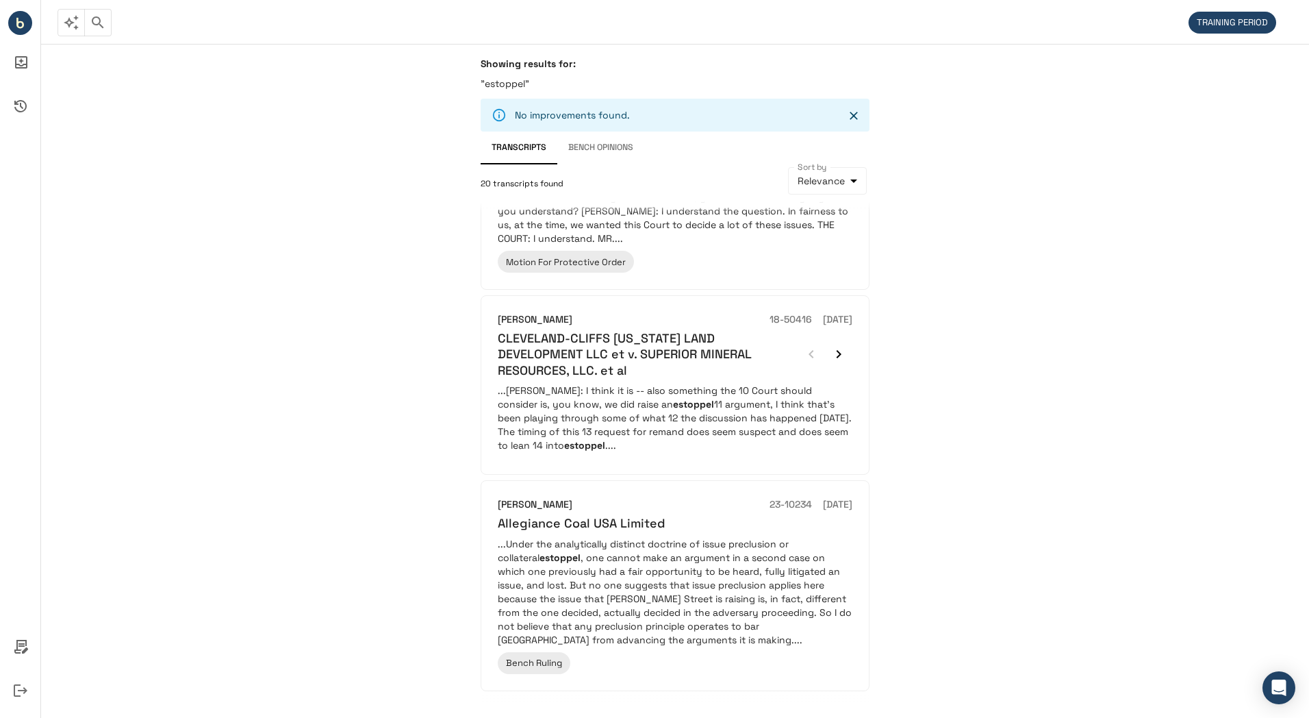
scroll to position [1722, 0]
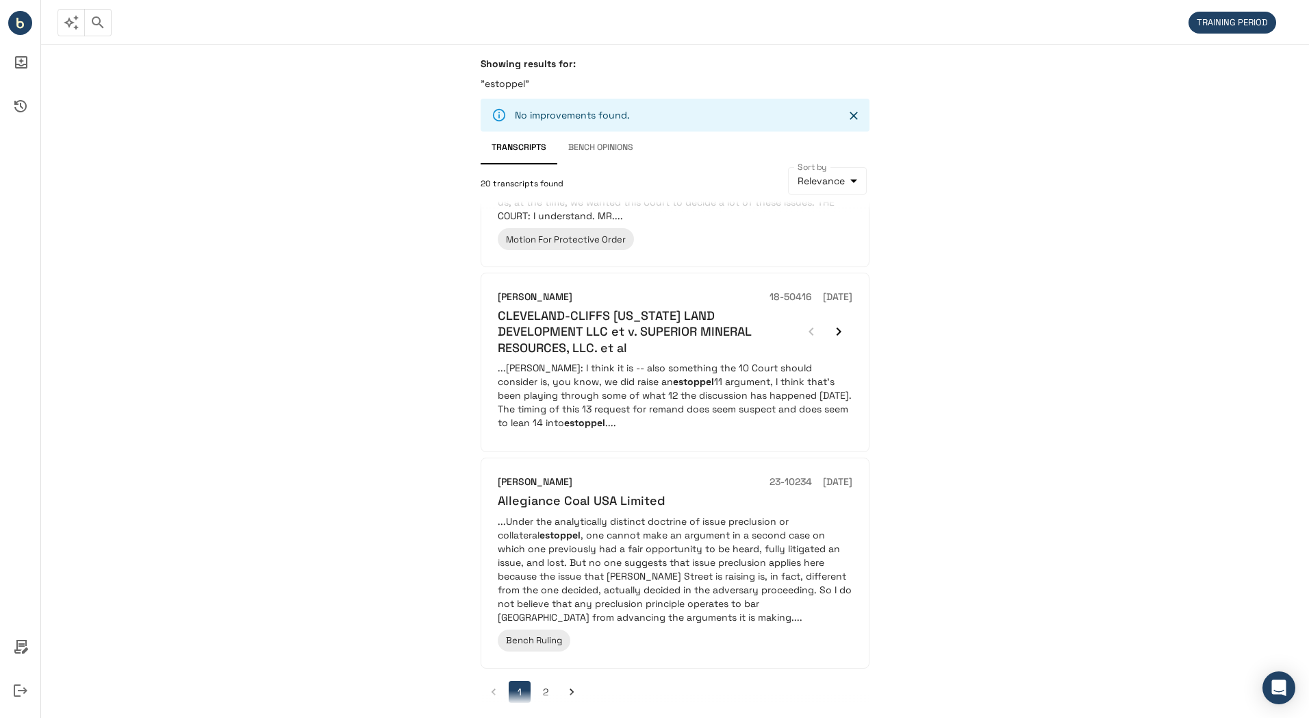
click at [546, 681] on button "2" at bounding box center [546, 692] width 22 height 22
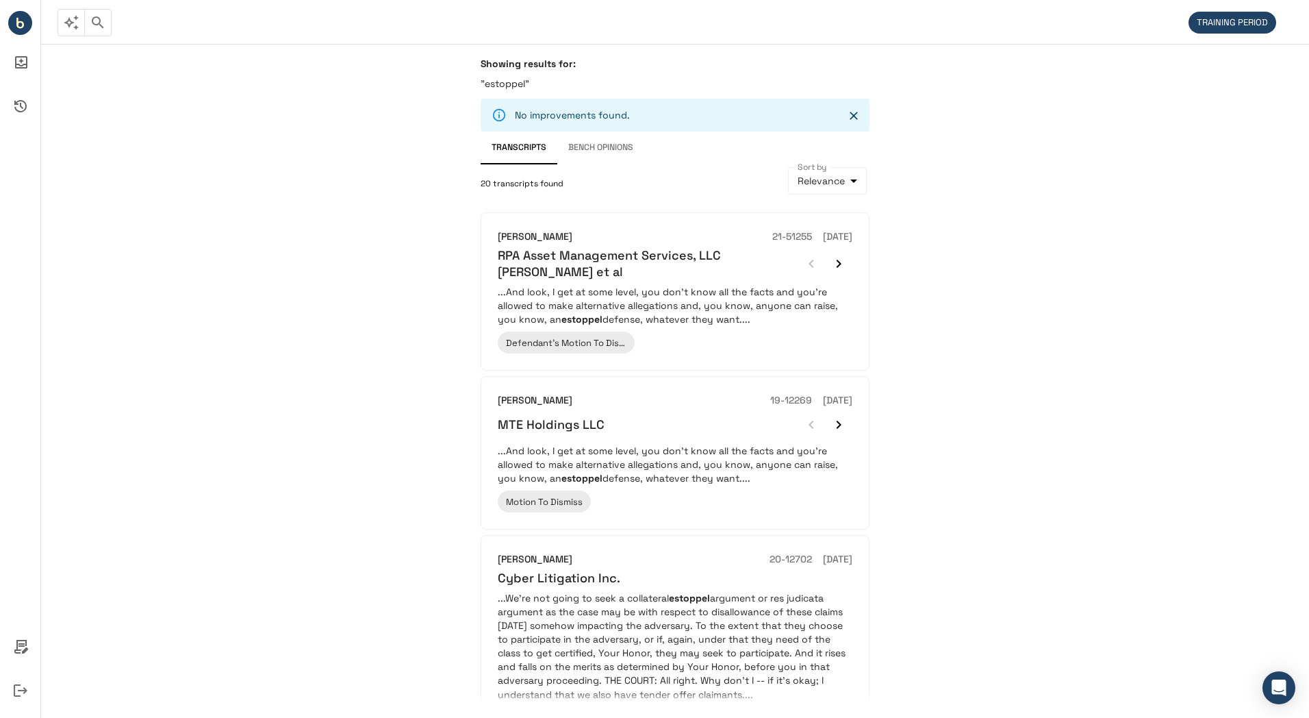
click at [577, 146] on button "Bench Opinions" at bounding box center [600, 147] width 87 height 33
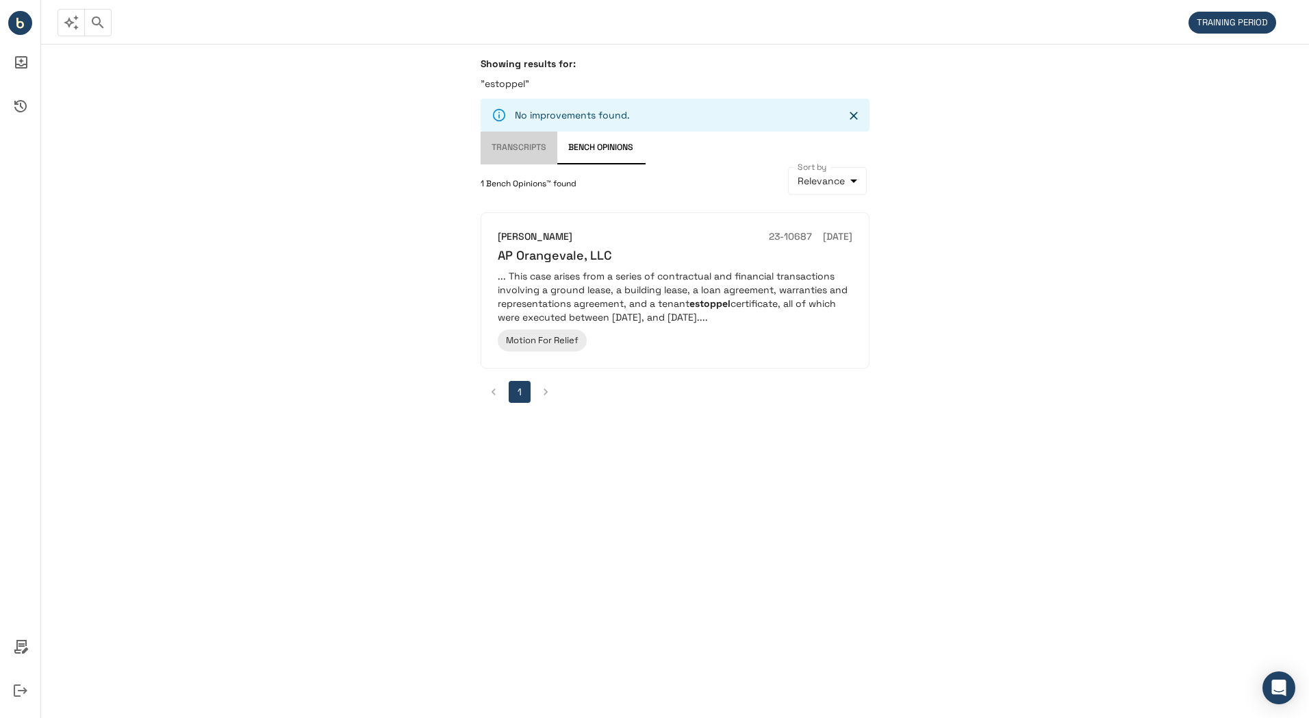
click at [519, 142] on button "Transcripts" at bounding box center [519, 147] width 77 height 33
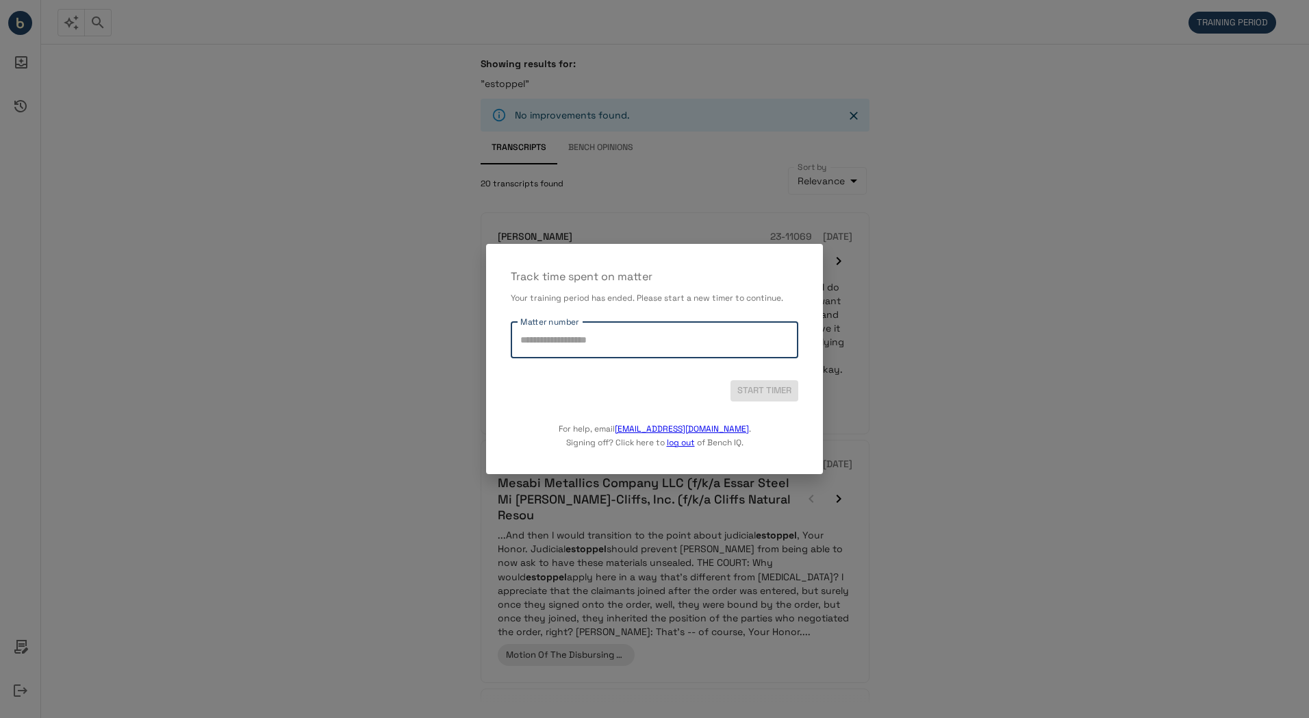
click at [561, 338] on input "Matter number" at bounding box center [654, 340] width 275 height 24
click at [586, 382] on div "START TIMER" at bounding box center [655, 390] width 288 height 21
click at [555, 342] on input "Matter number" at bounding box center [654, 340] width 275 height 24
type input "**********"
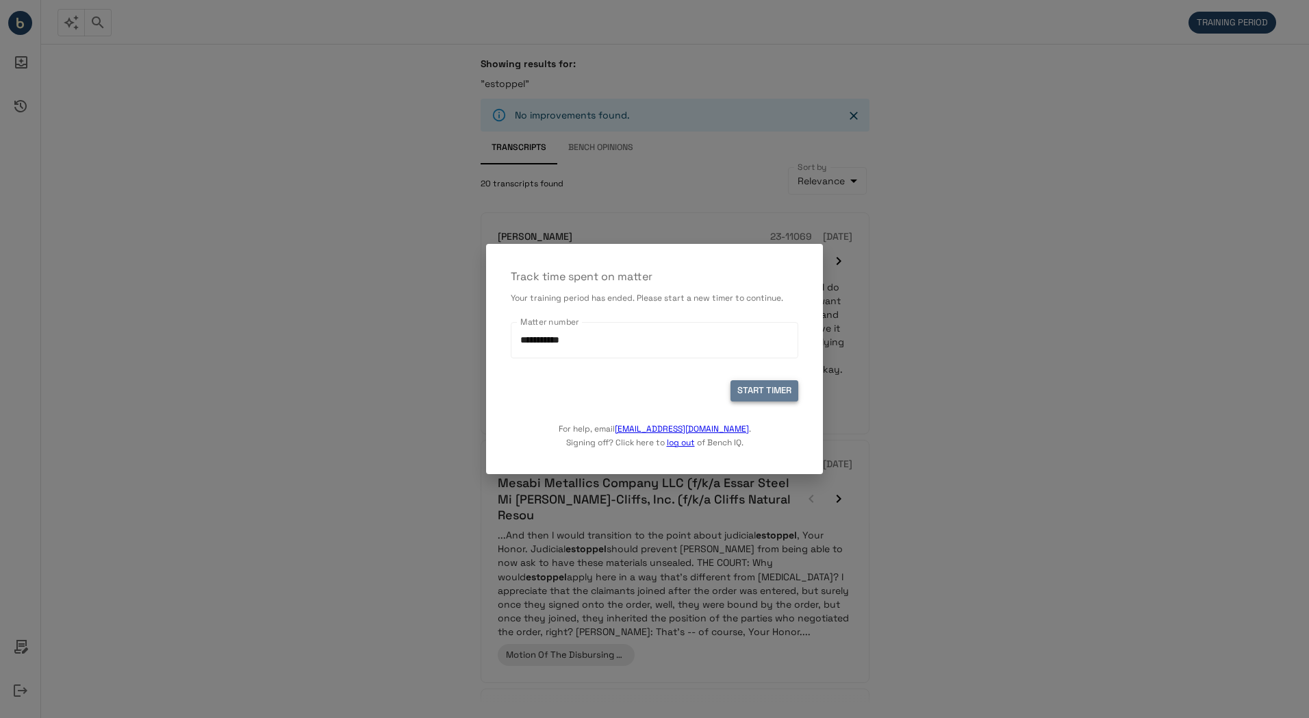
click at [780, 390] on button "START TIMER" at bounding box center [765, 390] width 68 height 21
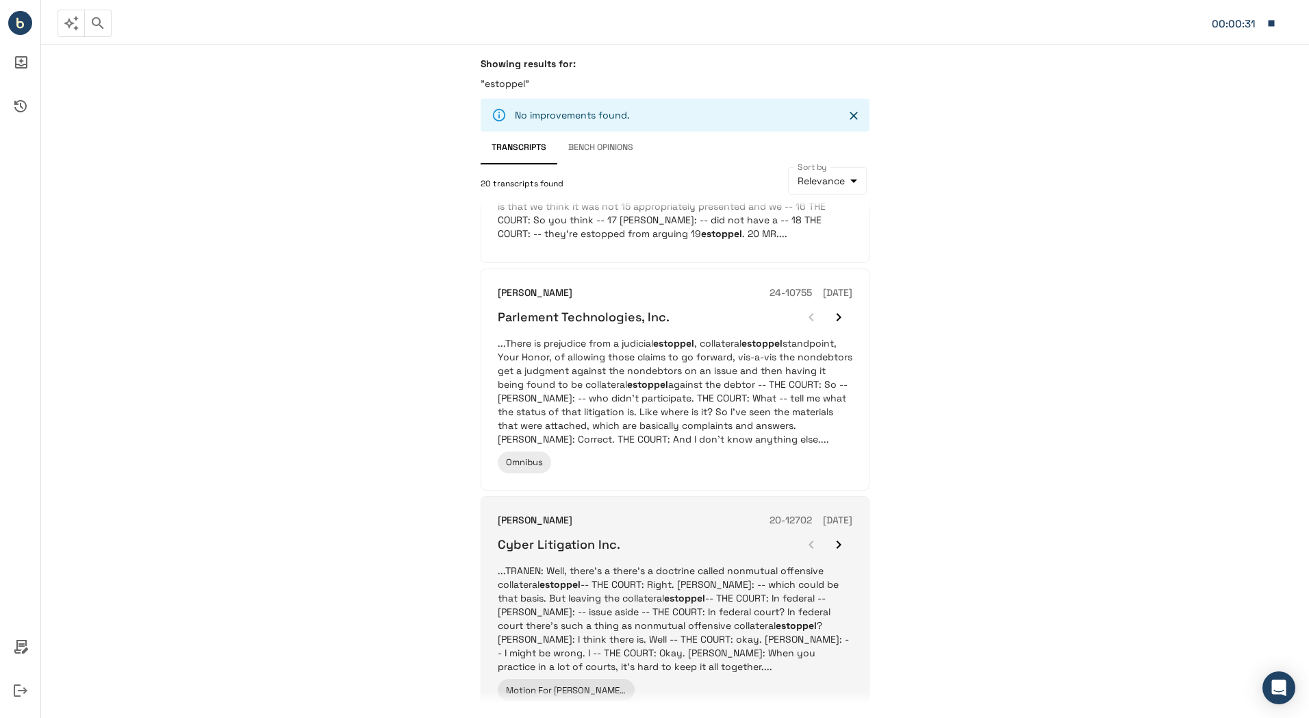
scroll to position [1030, 0]
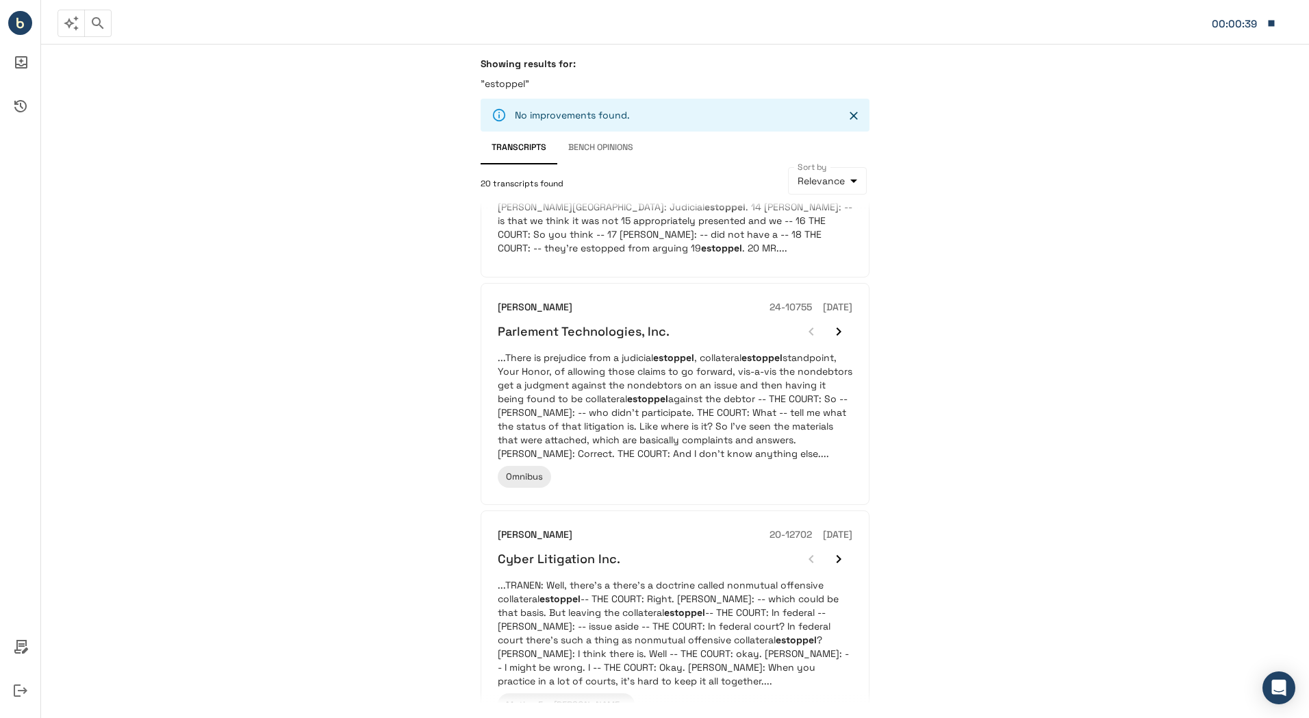
click at [97, 28] on icon "button" at bounding box center [98, 23] width 16 height 16
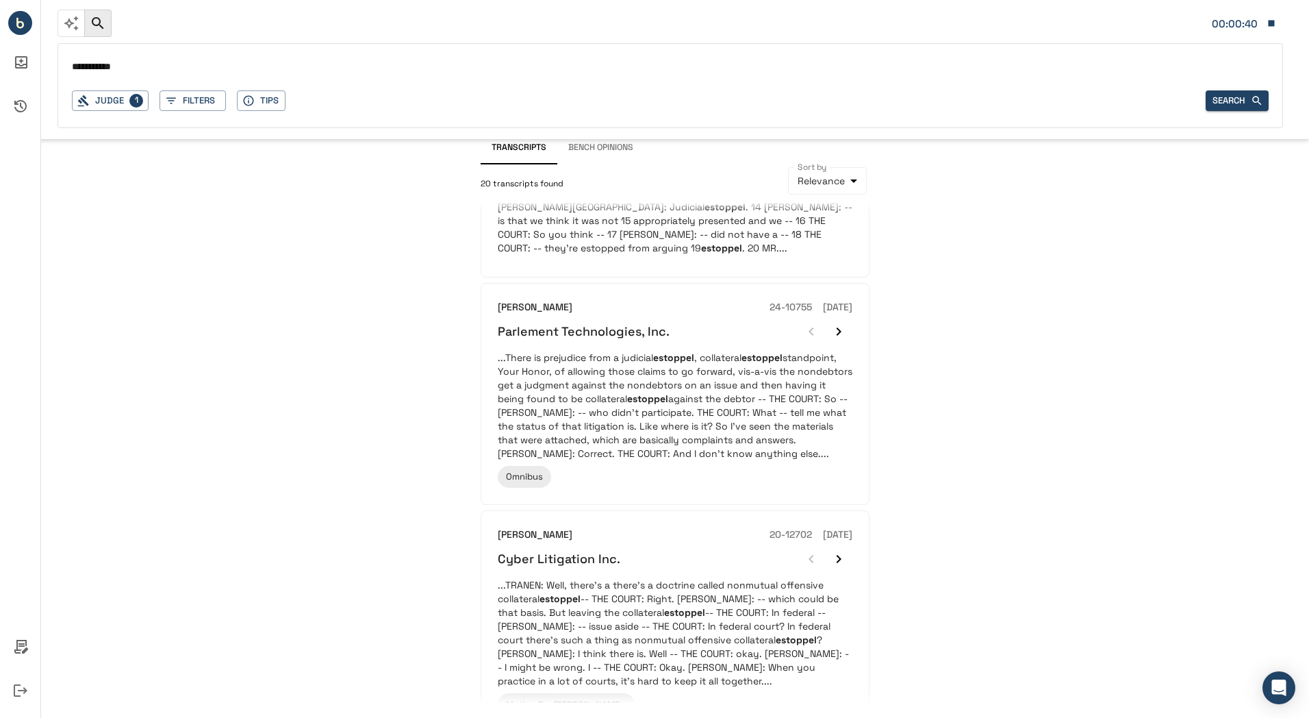
click at [95, 68] on input "**********" at bounding box center [670, 68] width 1197 height 20
click at [198, 95] on button "Filters" at bounding box center [193, 100] width 66 height 21
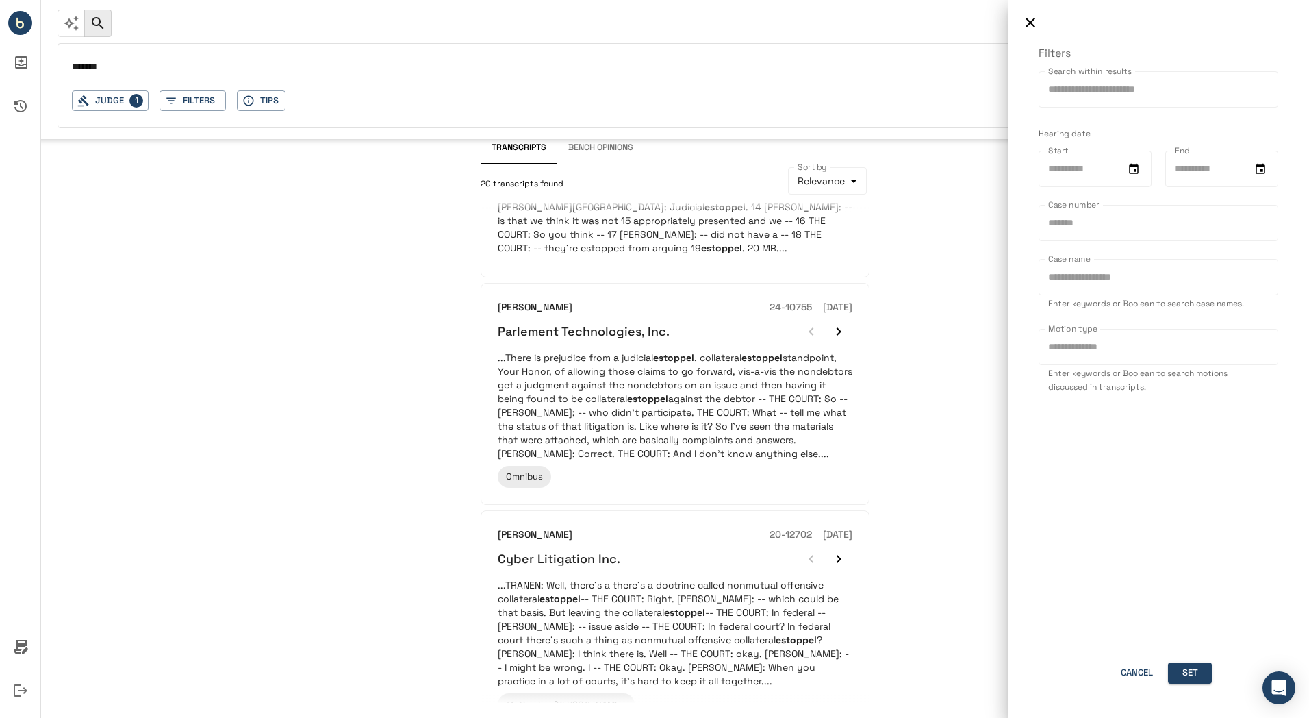
click at [157, 69] on div at bounding box center [654, 359] width 1309 height 718
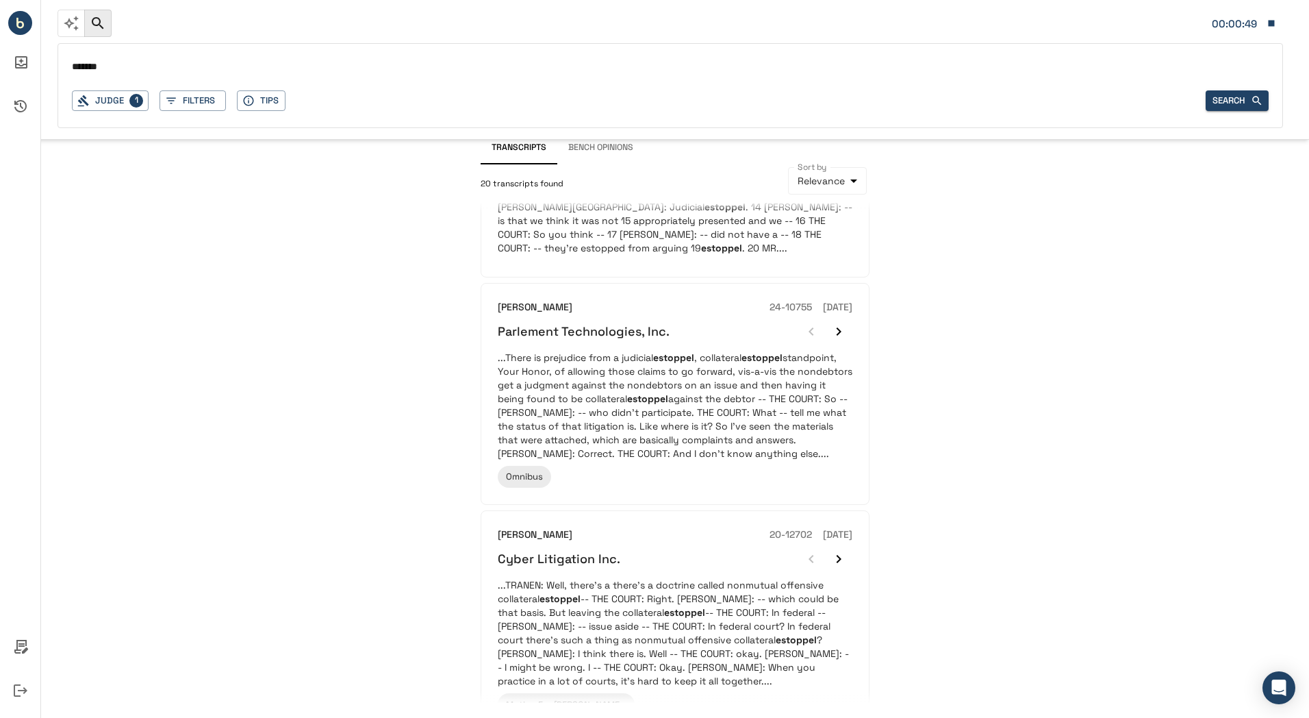
click at [110, 67] on input "******" at bounding box center [670, 68] width 1197 height 20
type input "**********"
click at [199, 103] on button "Filters" at bounding box center [193, 100] width 66 height 21
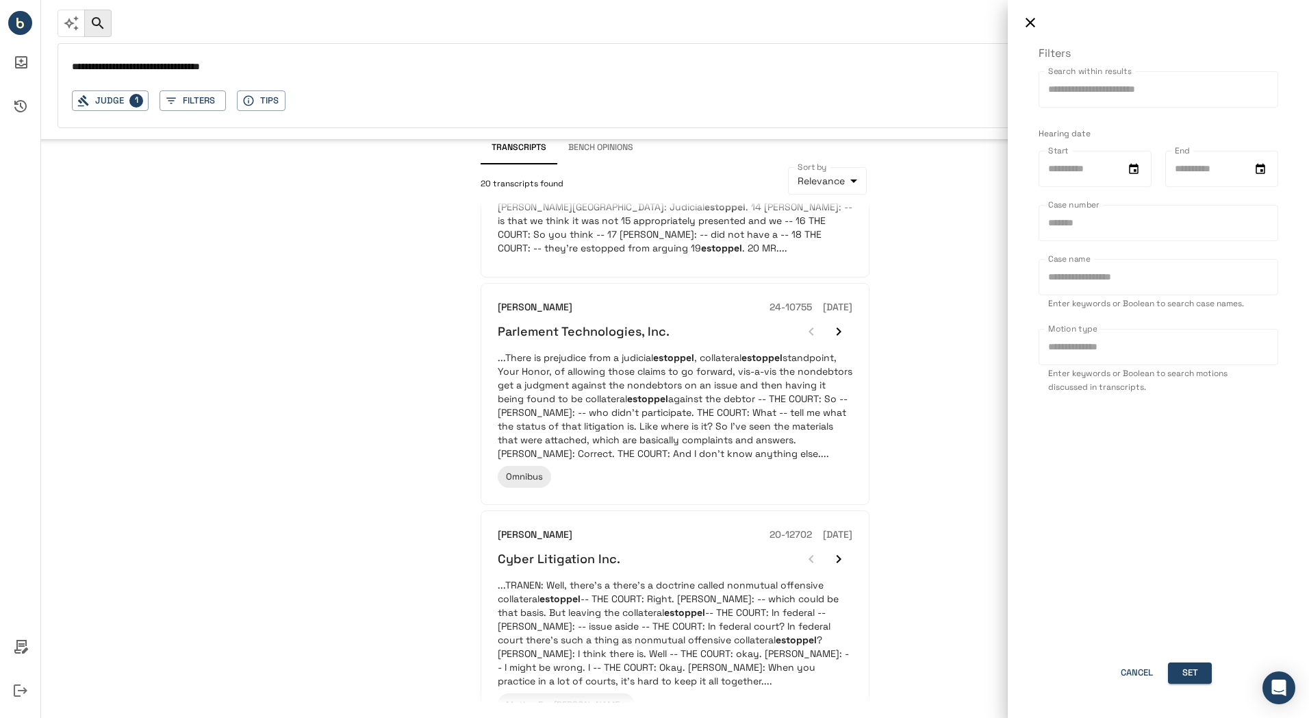
click at [1077, 344] on input "Motion type" at bounding box center [1159, 347] width 240 height 36
type input "****"
click at [1188, 666] on button "Set" at bounding box center [1190, 672] width 44 height 21
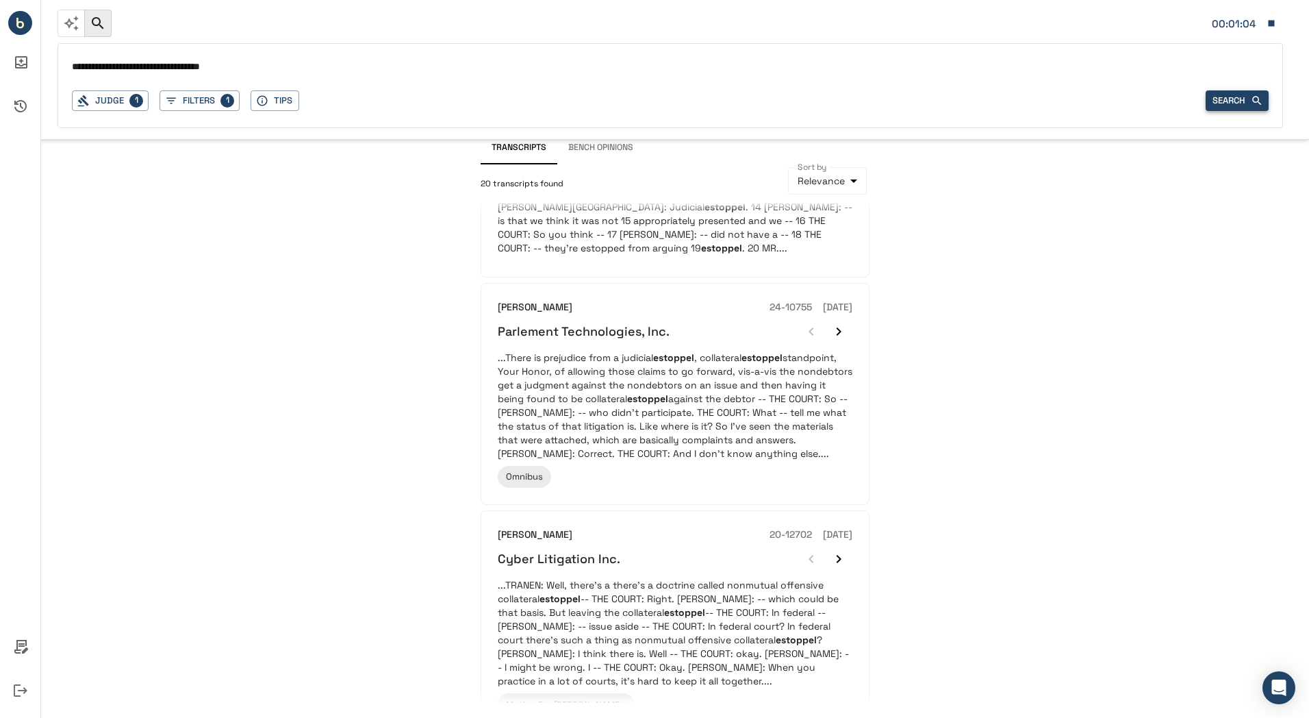
click at [1236, 94] on button "Search" at bounding box center [1237, 100] width 63 height 21
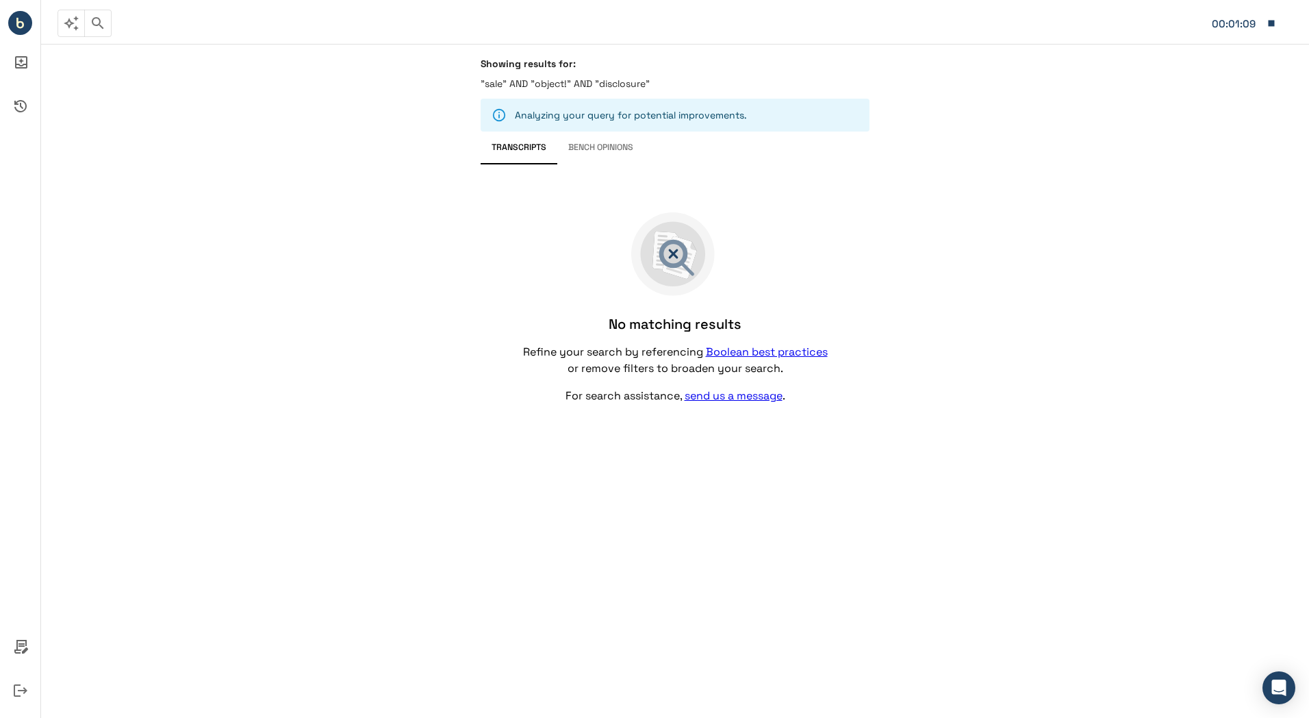
click at [94, 31] on icon "button" at bounding box center [98, 23] width 16 height 16
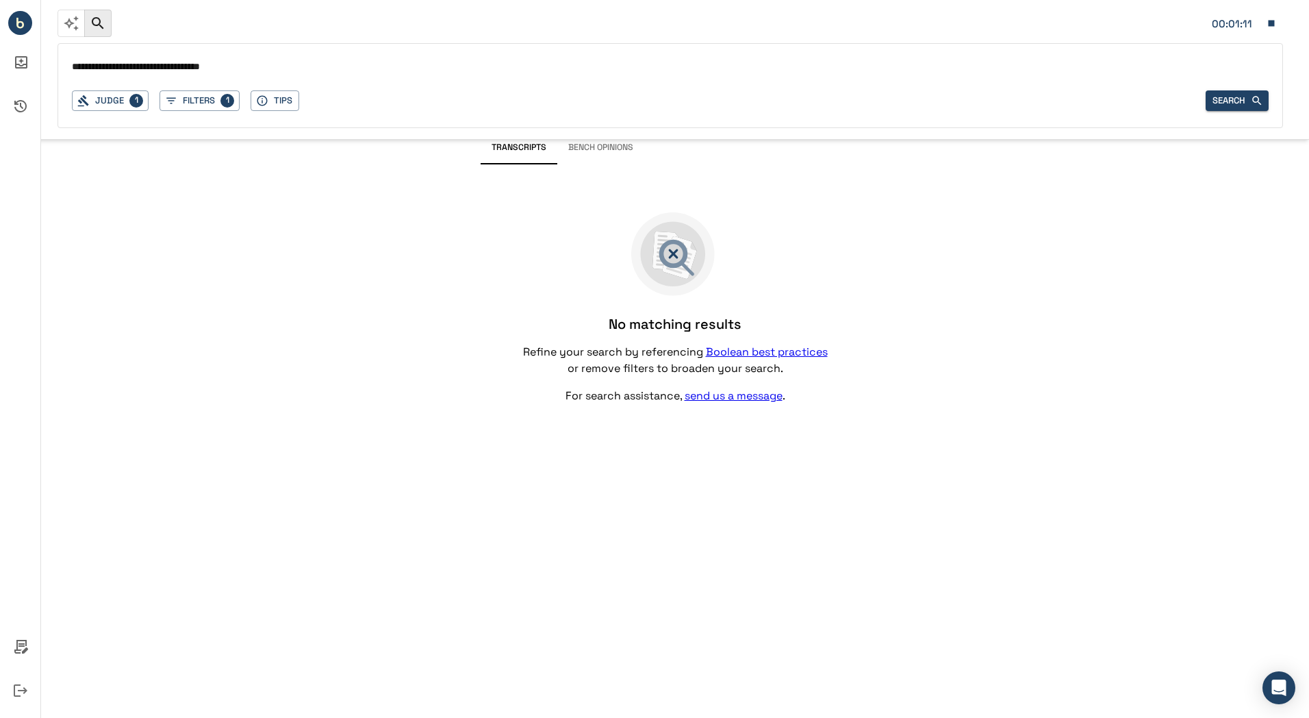
click at [136, 68] on input "**********" at bounding box center [670, 68] width 1197 height 20
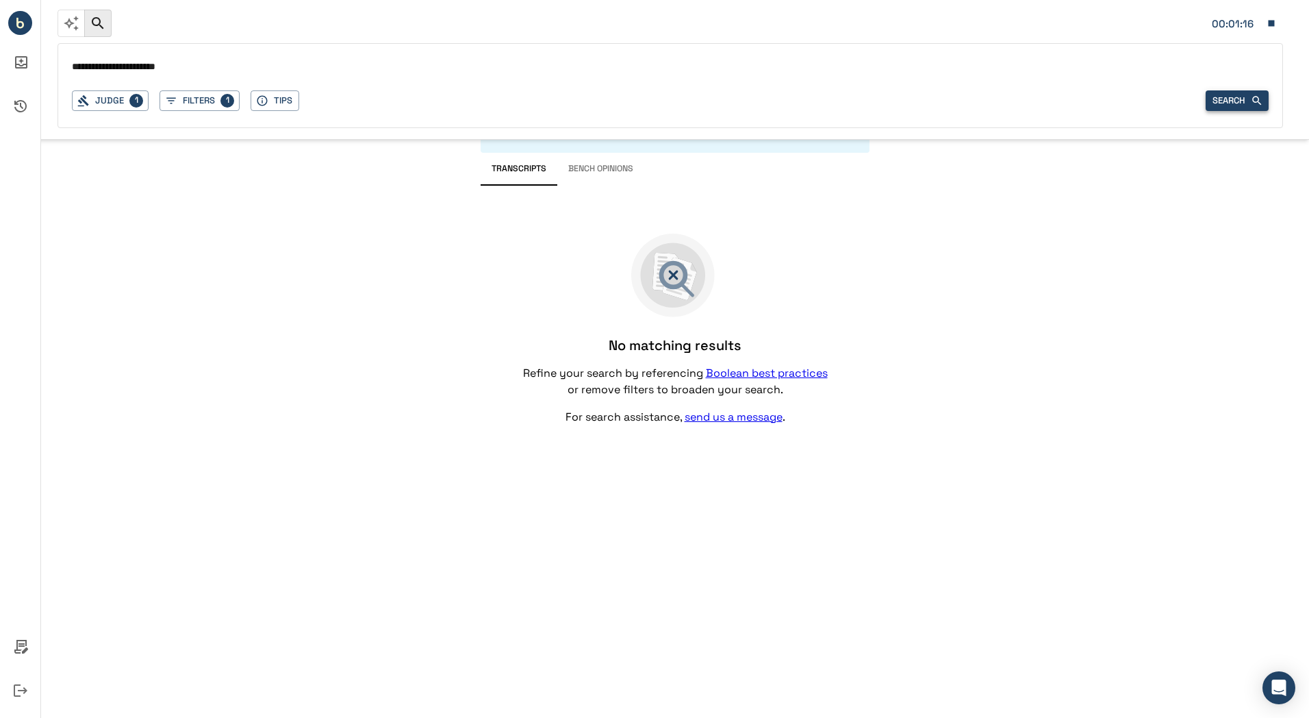
click at [1234, 107] on button "Search" at bounding box center [1237, 100] width 63 height 21
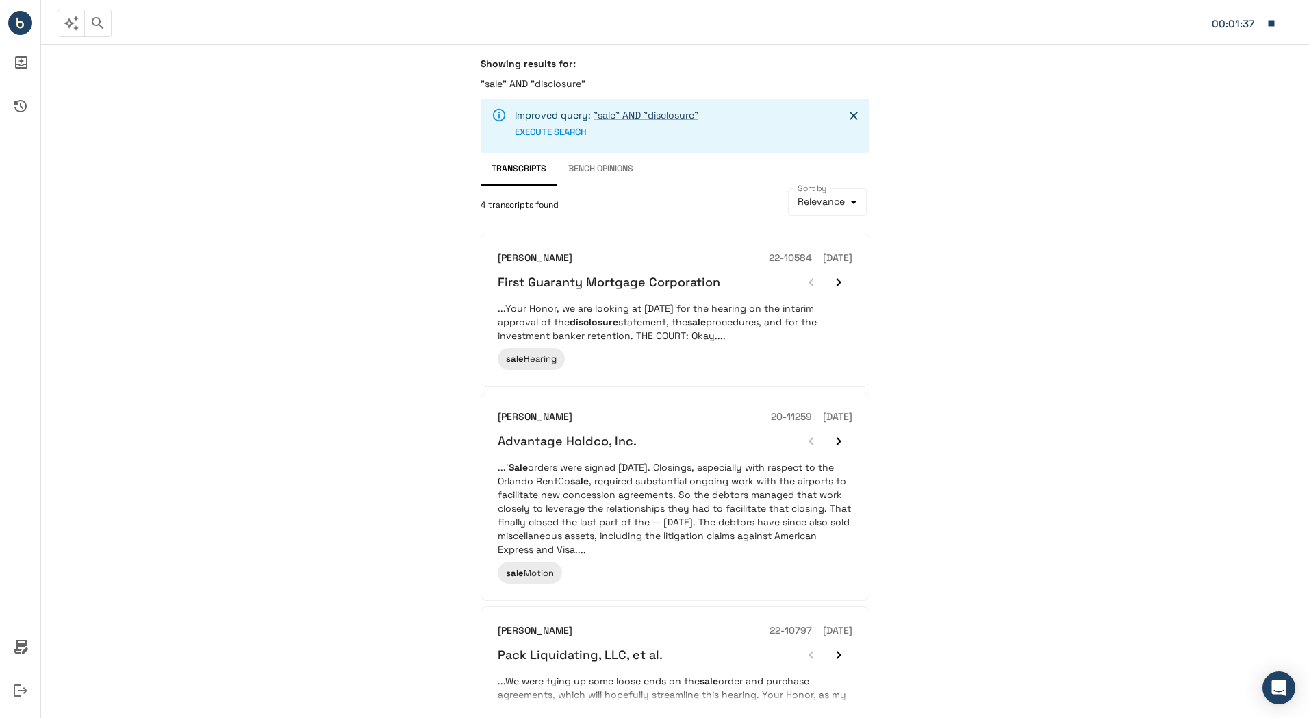
click at [608, 165] on button "Bench Opinions" at bounding box center [600, 169] width 87 height 33
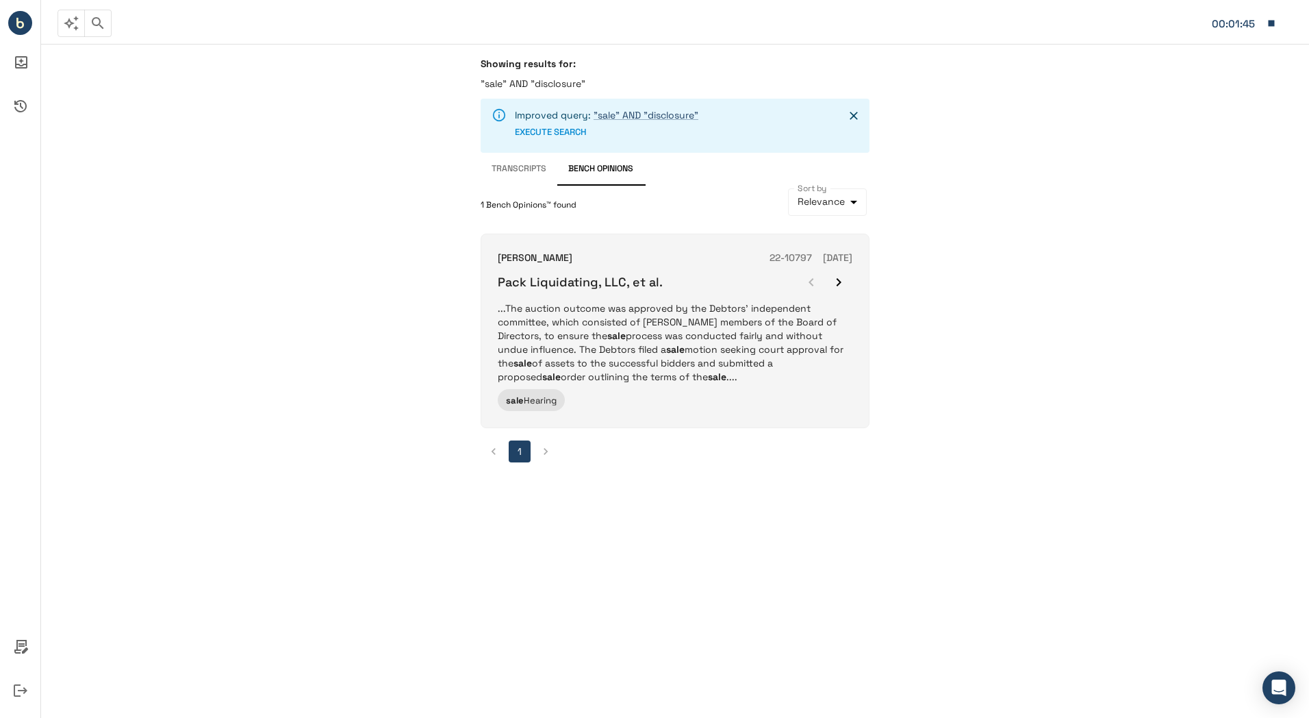
drag, startPoint x: 577, startPoint y: 320, endPoint x: 523, endPoint y: 335, distance: 56.8
click at [523, 335] on p "...The auction outcome was approved by the Debtors' independent committee, whic…" at bounding box center [675, 342] width 355 height 82
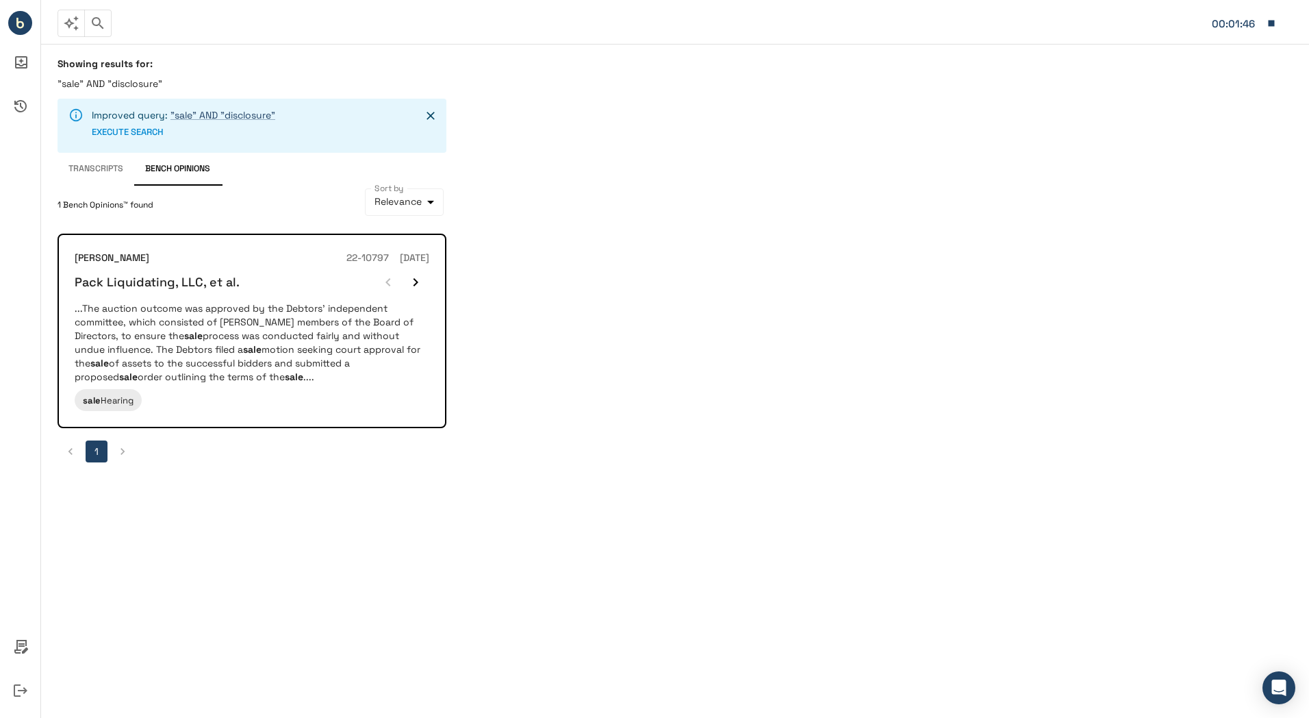
scroll to position [118, 0]
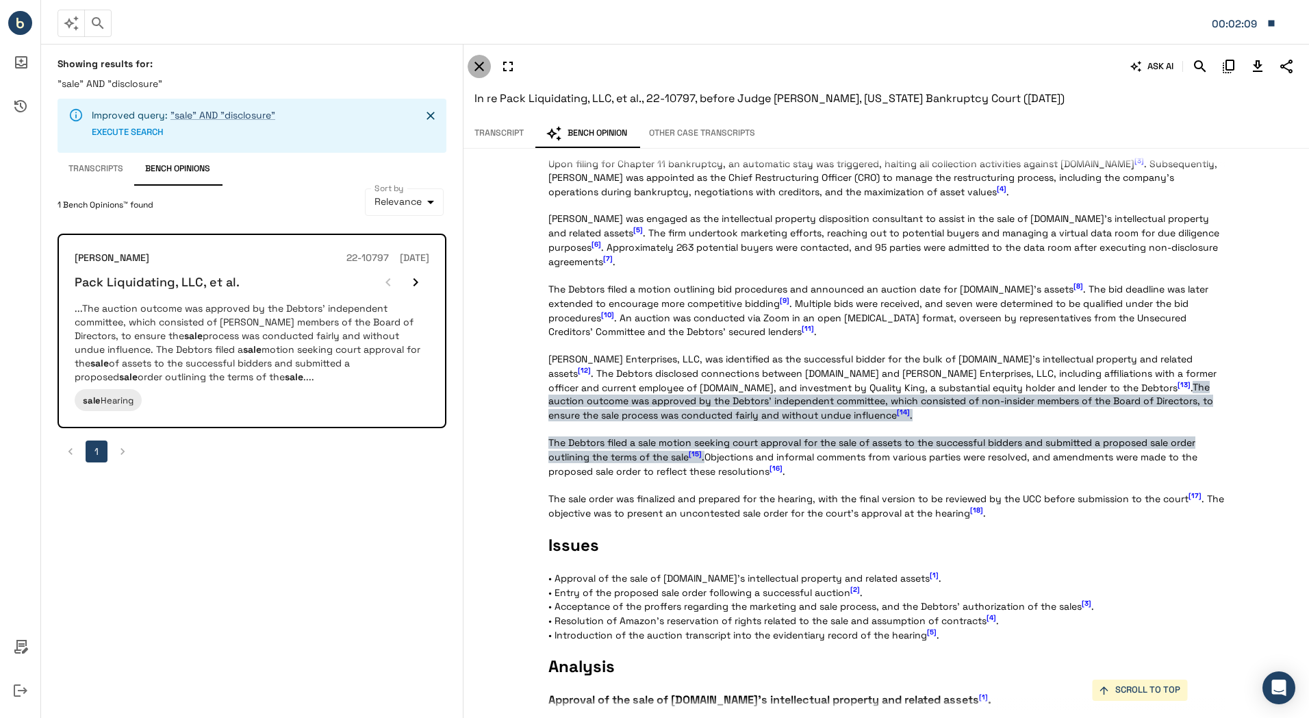
click at [476, 67] on icon "button" at bounding box center [479, 66] width 16 height 16
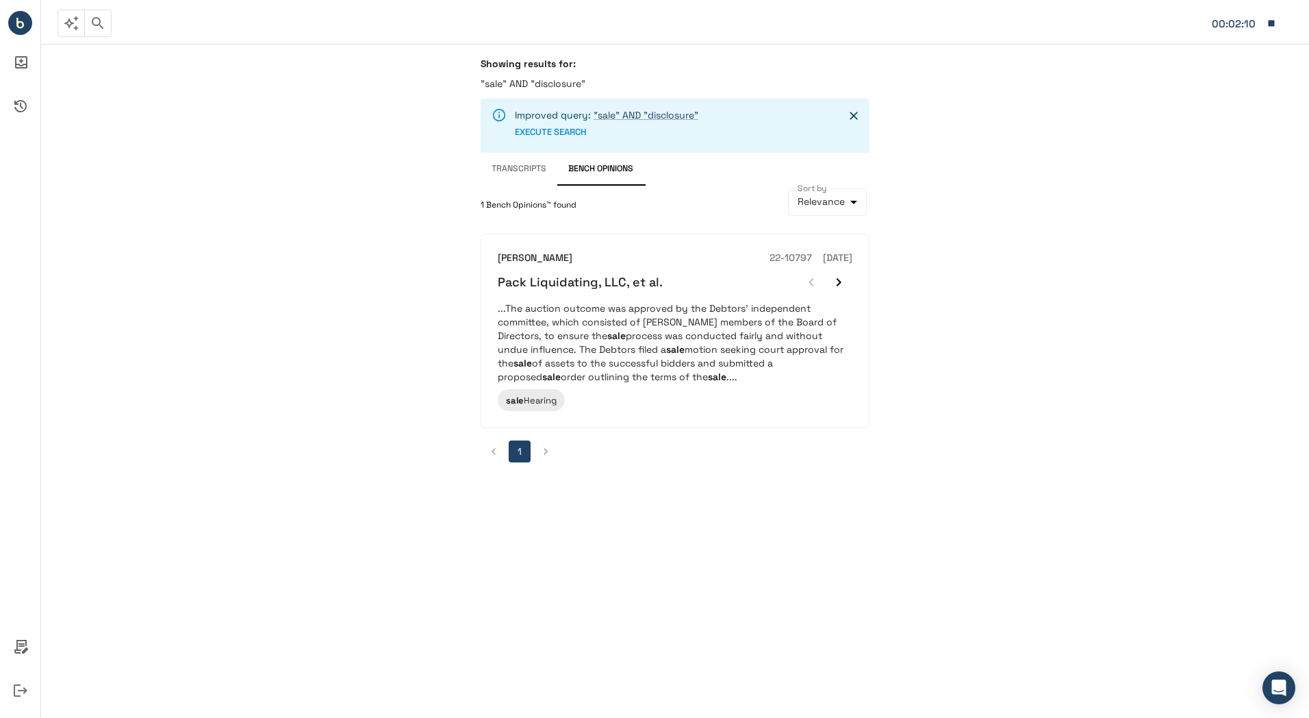
click at [95, 25] on icon "button" at bounding box center [98, 23] width 12 height 12
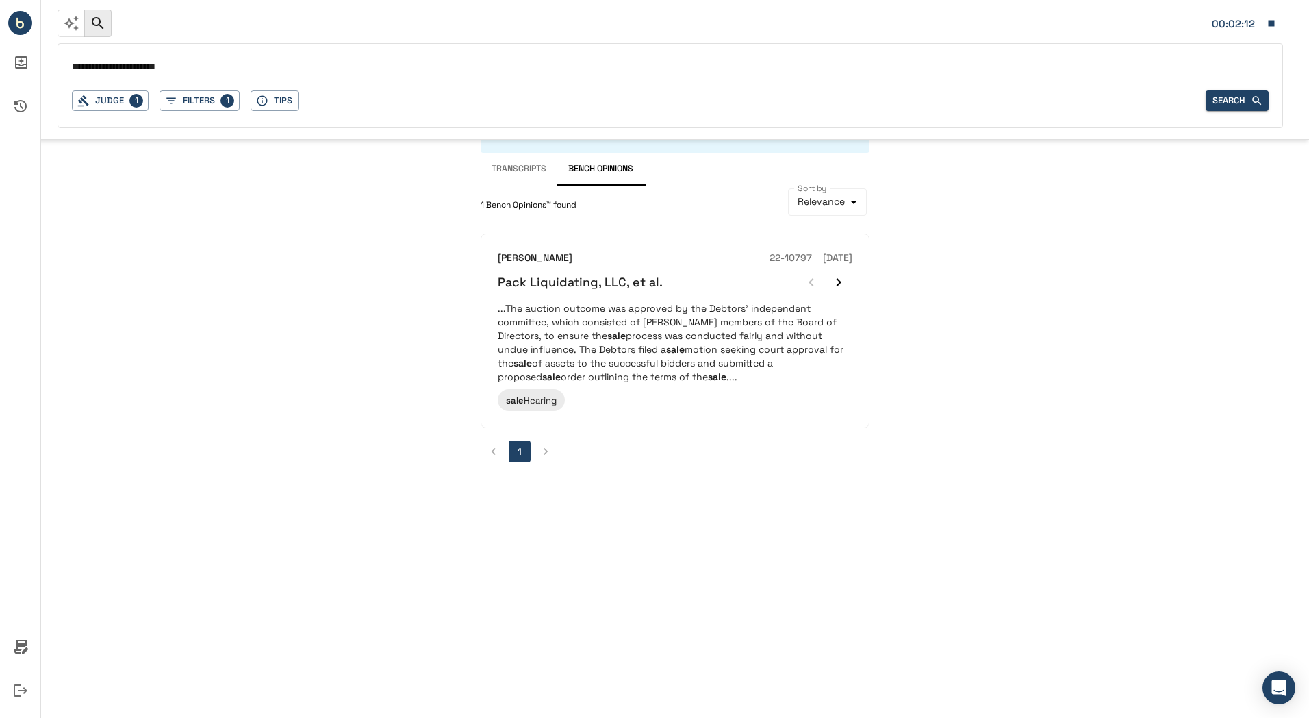
click at [153, 67] on input "**********" at bounding box center [670, 68] width 1197 height 20
click at [1250, 90] on button "Search" at bounding box center [1237, 100] width 63 height 21
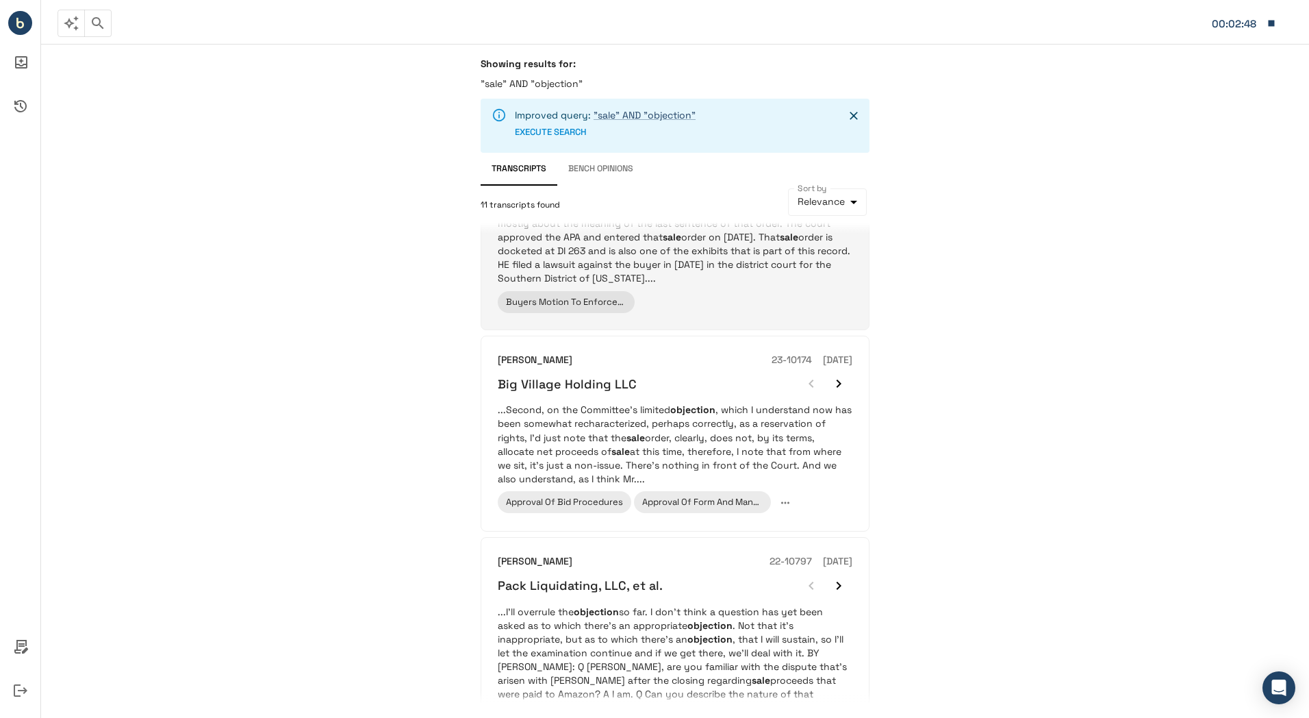
scroll to position [1383, 0]
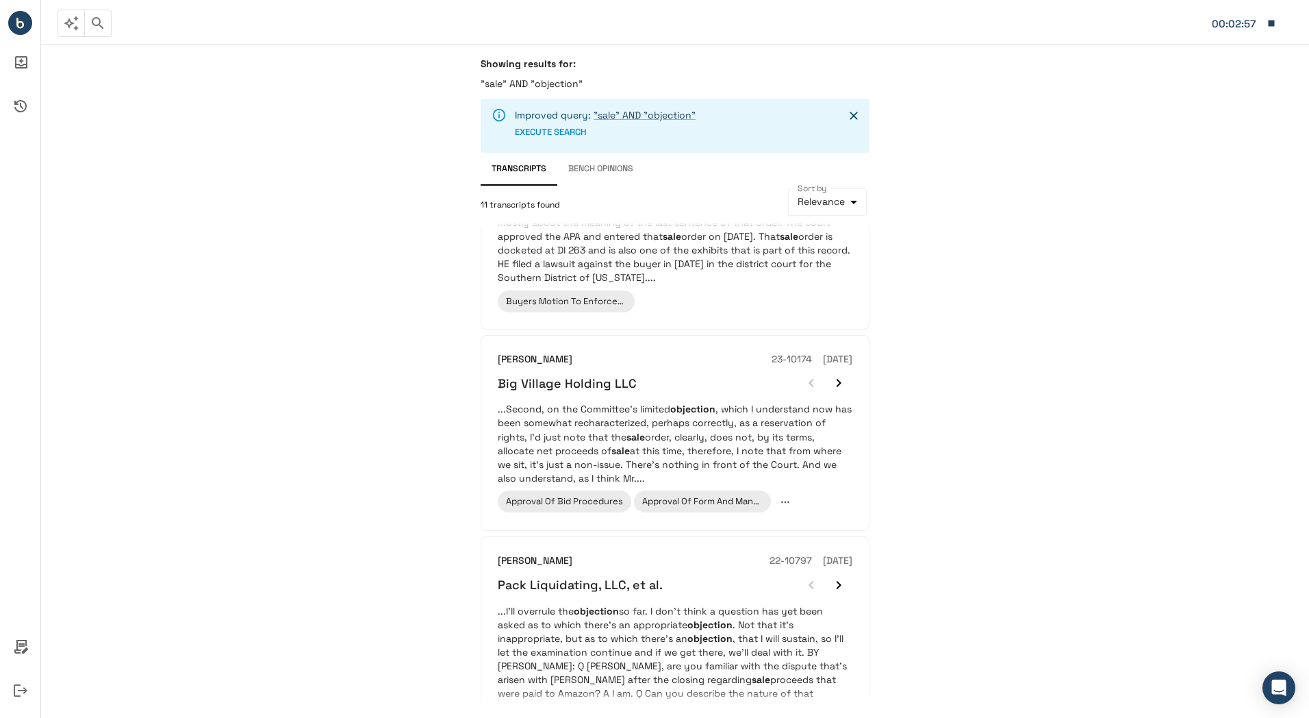
click at [102, 32] on button "button" at bounding box center [97, 23] width 27 height 27
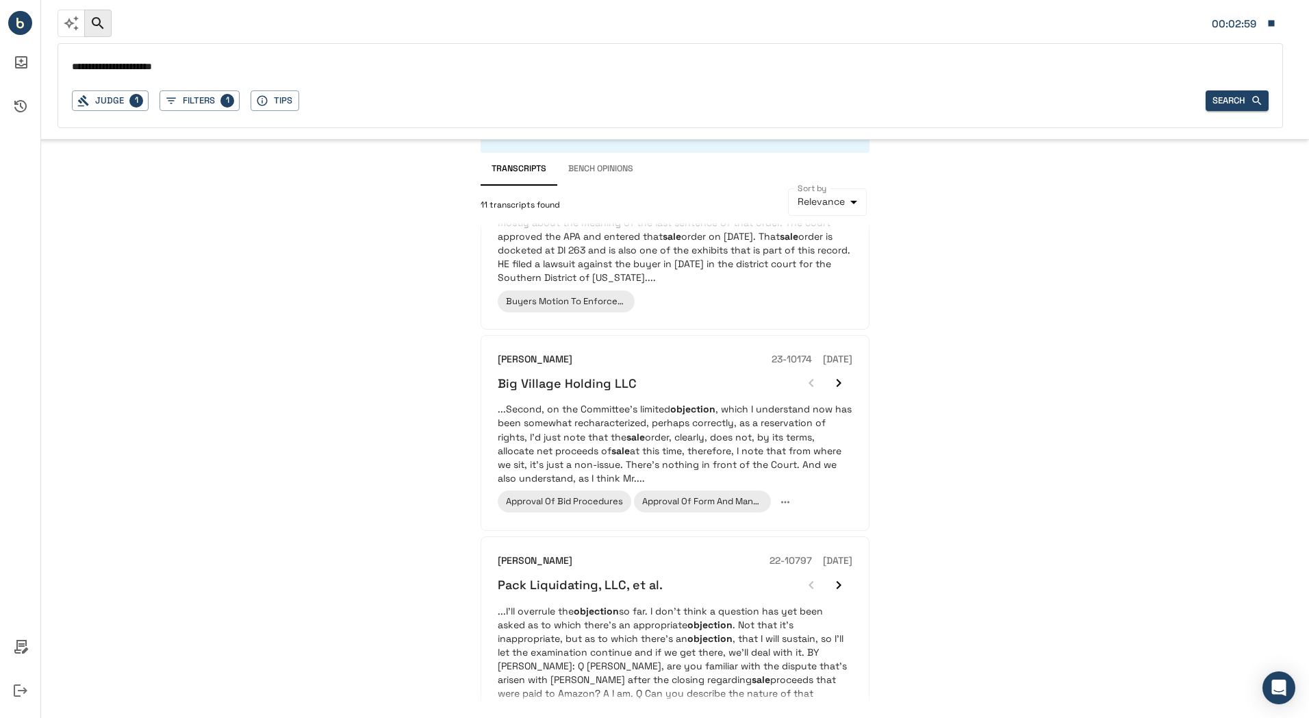
click at [222, 72] on input "**********" at bounding box center [670, 68] width 1197 height 20
type input "**********"
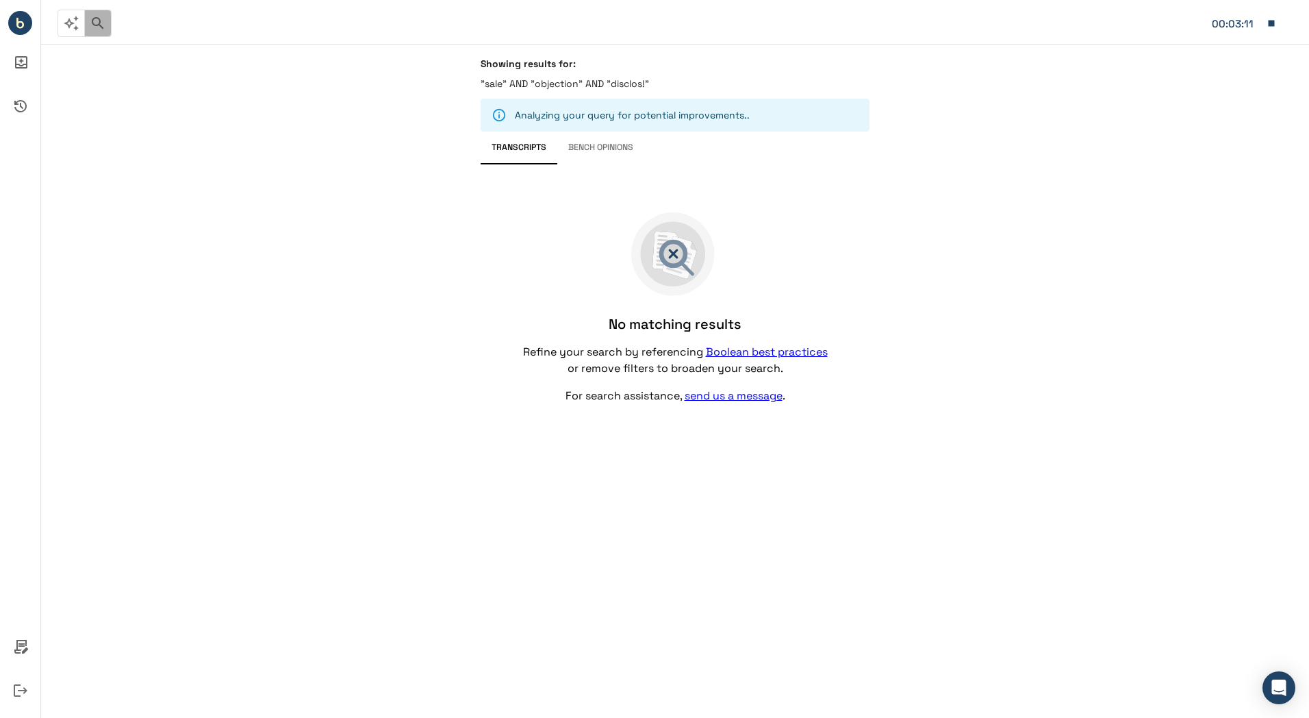
click at [93, 31] on icon "button" at bounding box center [98, 23] width 16 height 16
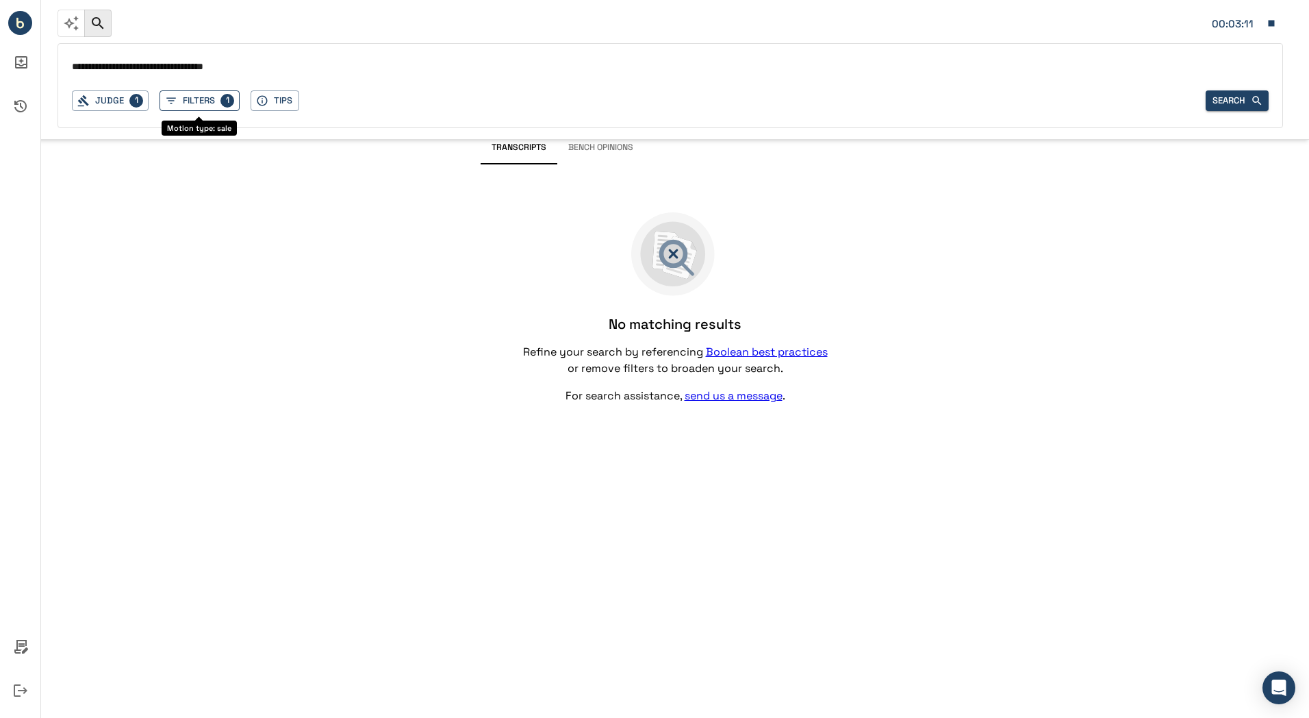
click at [219, 101] on button "Filters 1" at bounding box center [200, 100] width 80 height 21
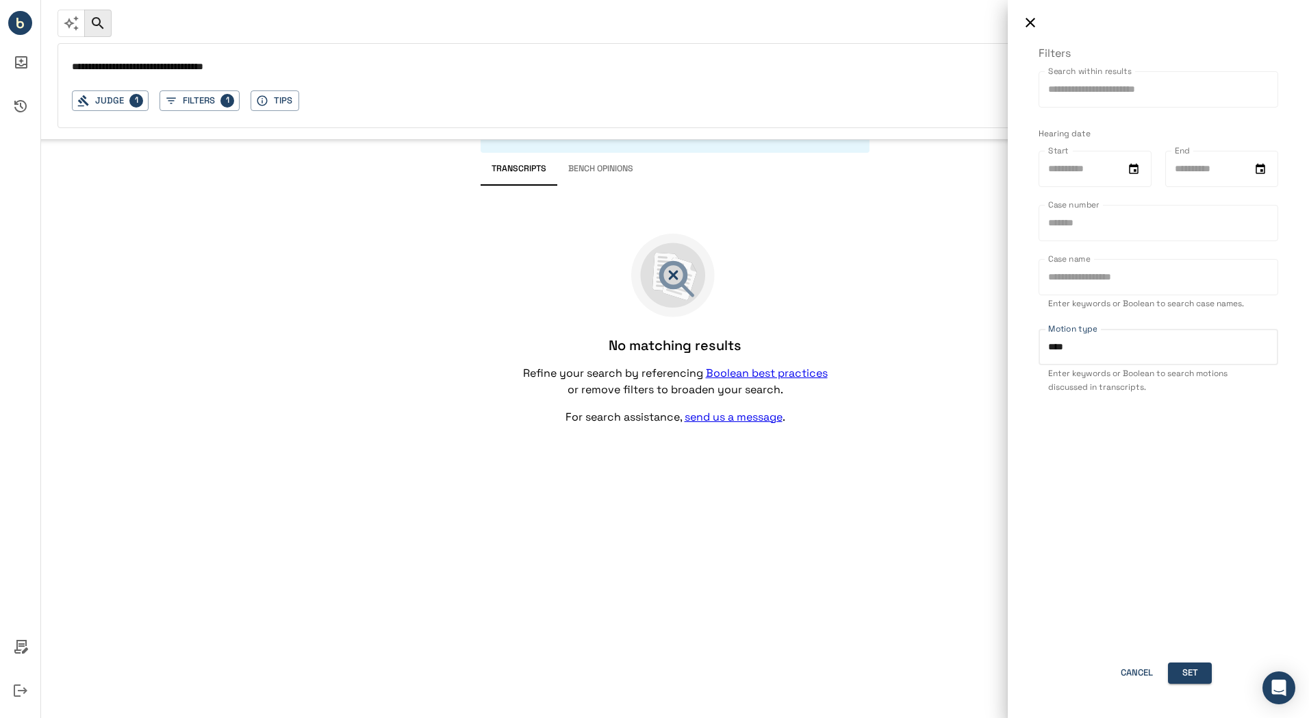
drag, startPoint x: 1078, startPoint y: 353, endPoint x: 918, endPoint y: 334, distance: 160.7
click at [918, 334] on div "Filters Search within results Search within results Hearing date Start Start En…" at bounding box center [654, 359] width 1309 height 718
click at [1176, 672] on button "Set" at bounding box center [1190, 672] width 44 height 21
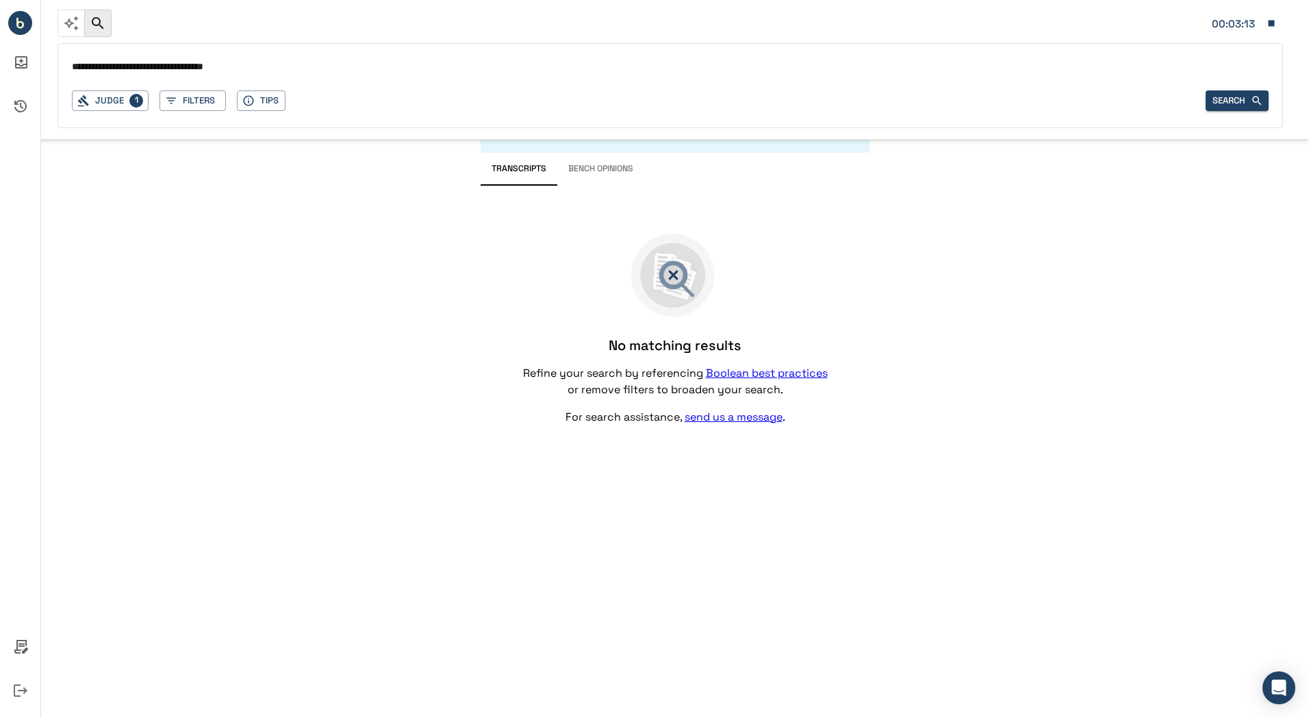
click at [253, 75] on input "**********" at bounding box center [670, 68] width 1197 height 20
drag, startPoint x: 252, startPoint y: 68, endPoint x: 83, endPoint y: 66, distance: 169.2
click at [83, 66] on input "**********" at bounding box center [670, 68] width 1197 height 20
type input "**********"
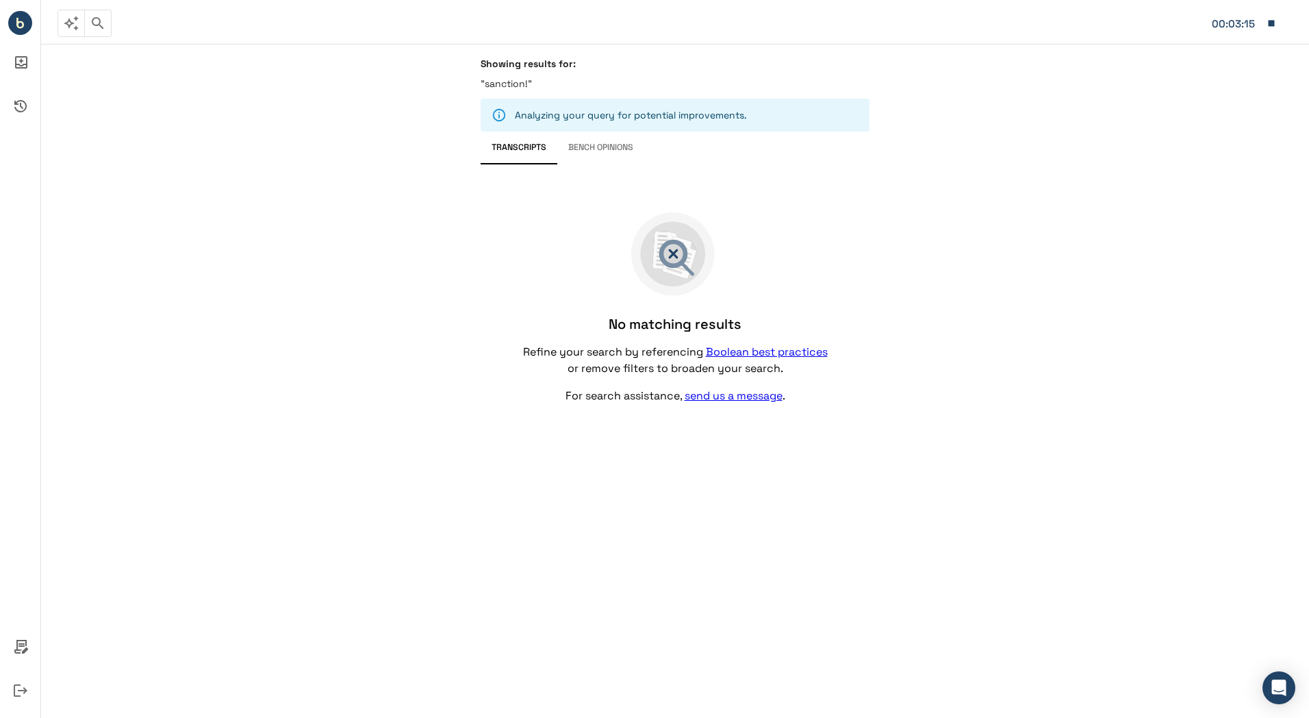
click at [609, 153] on button "Bench Opinions" at bounding box center [600, 147] width 87 height 33
click at [527, 149] on button "Transcripts" at bounding box center [519, 147] width 77 height 33
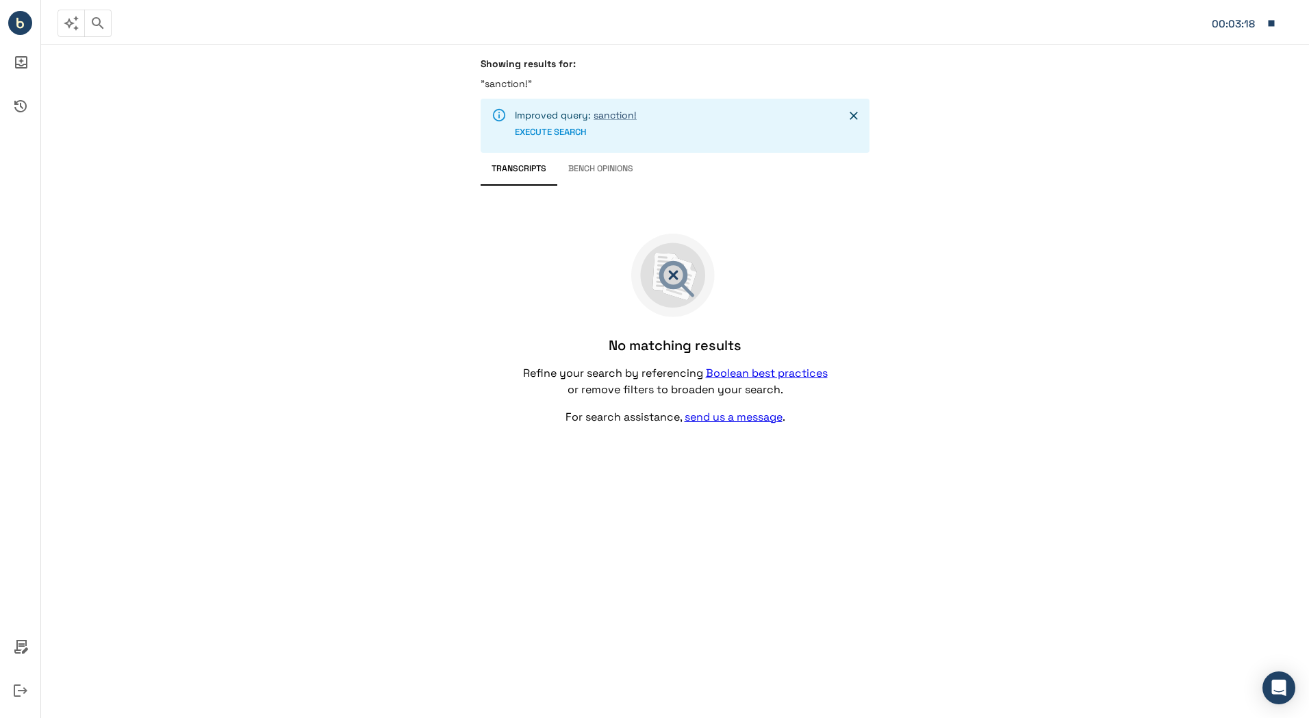
click at [100, 28] on icon "button" at bounding box center [98, 23] width 16 height 16
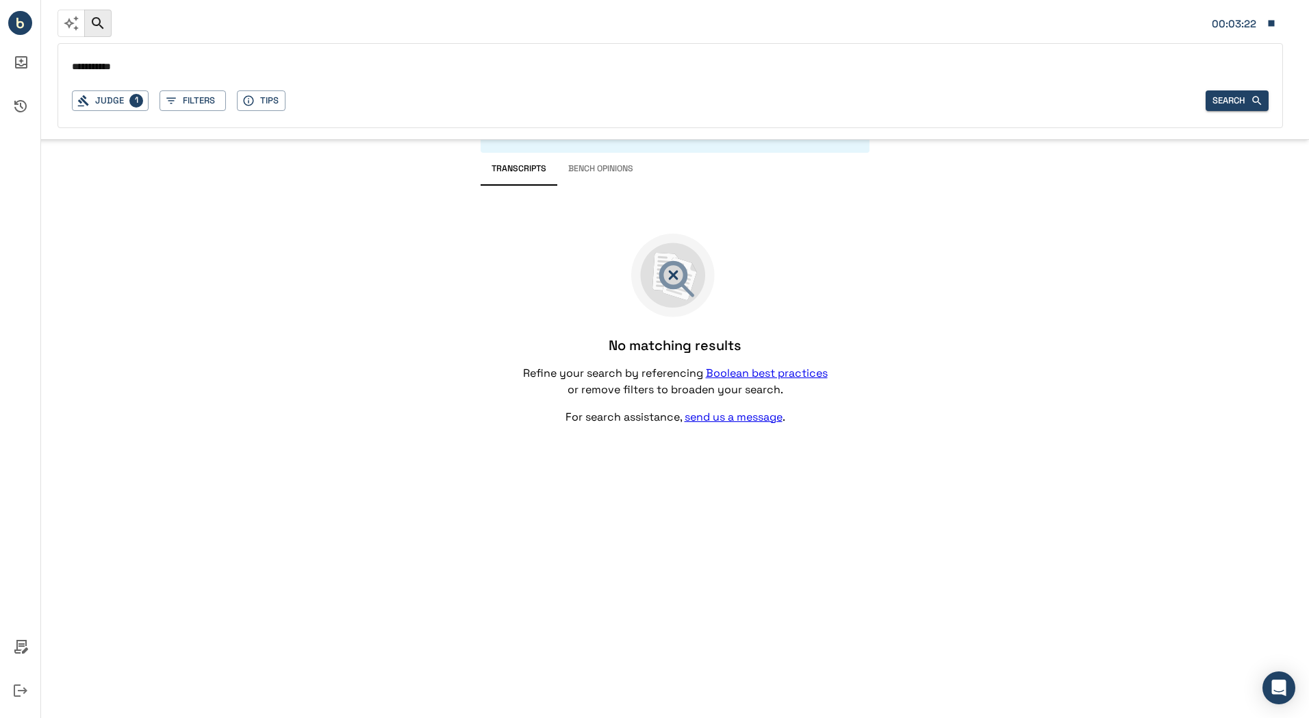
click at [1270, 26] on icon "button" at bounding box center [1272, 23] width 6 height 6
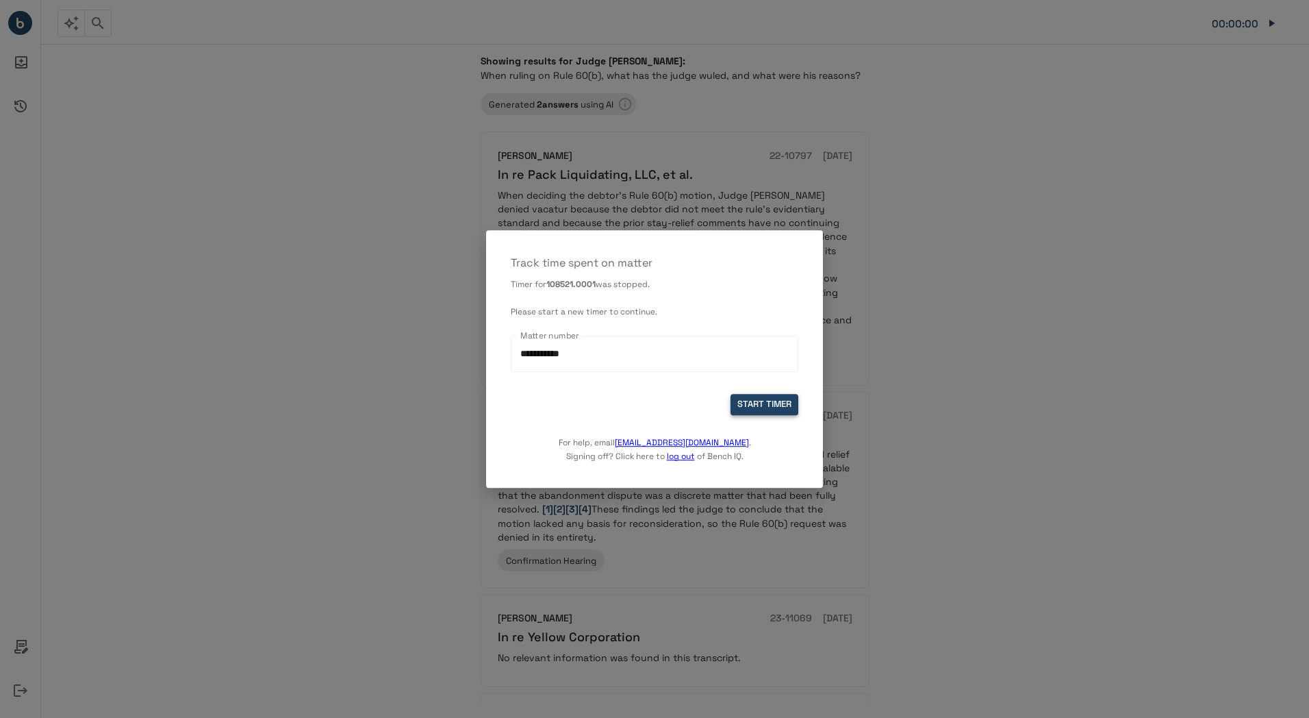
click at [759, 399] on button "START TIMER" at bounding box center [765, 404] width 68 height 21
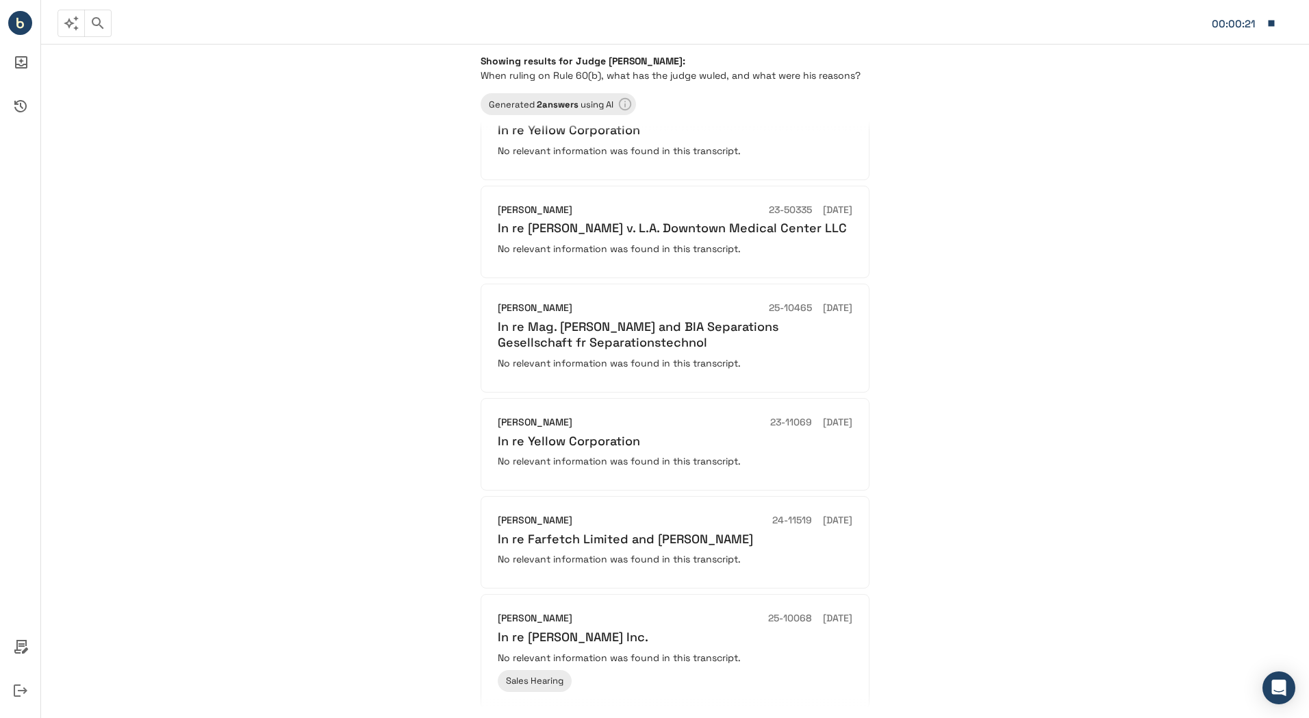
scroll to position [523, 0]
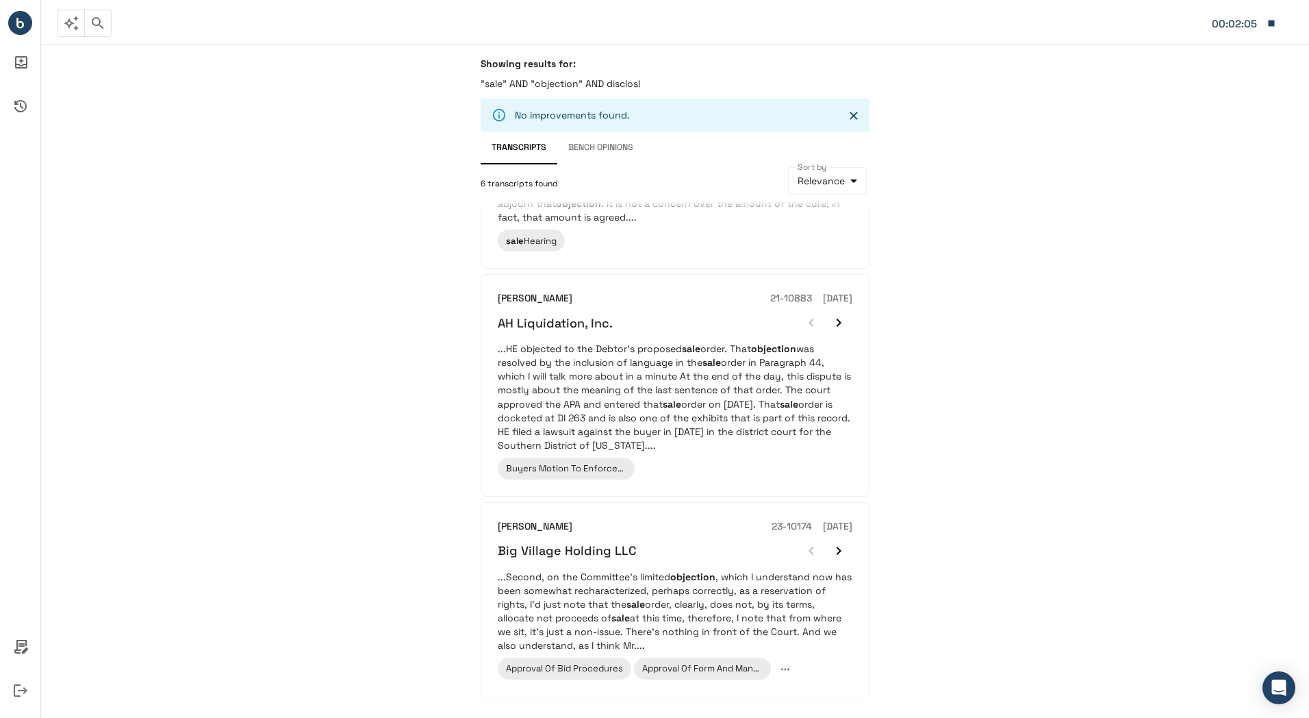
scroll to position [782, 0]
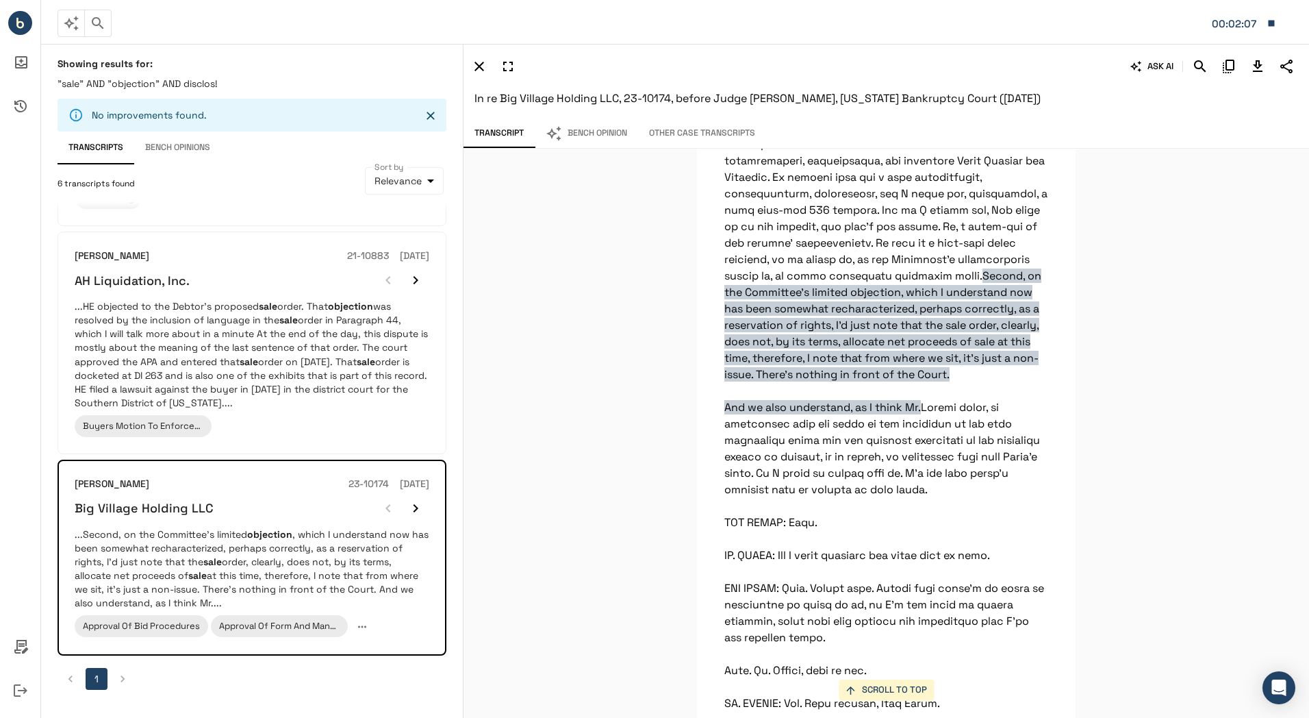
scroll to position [6480, 0]
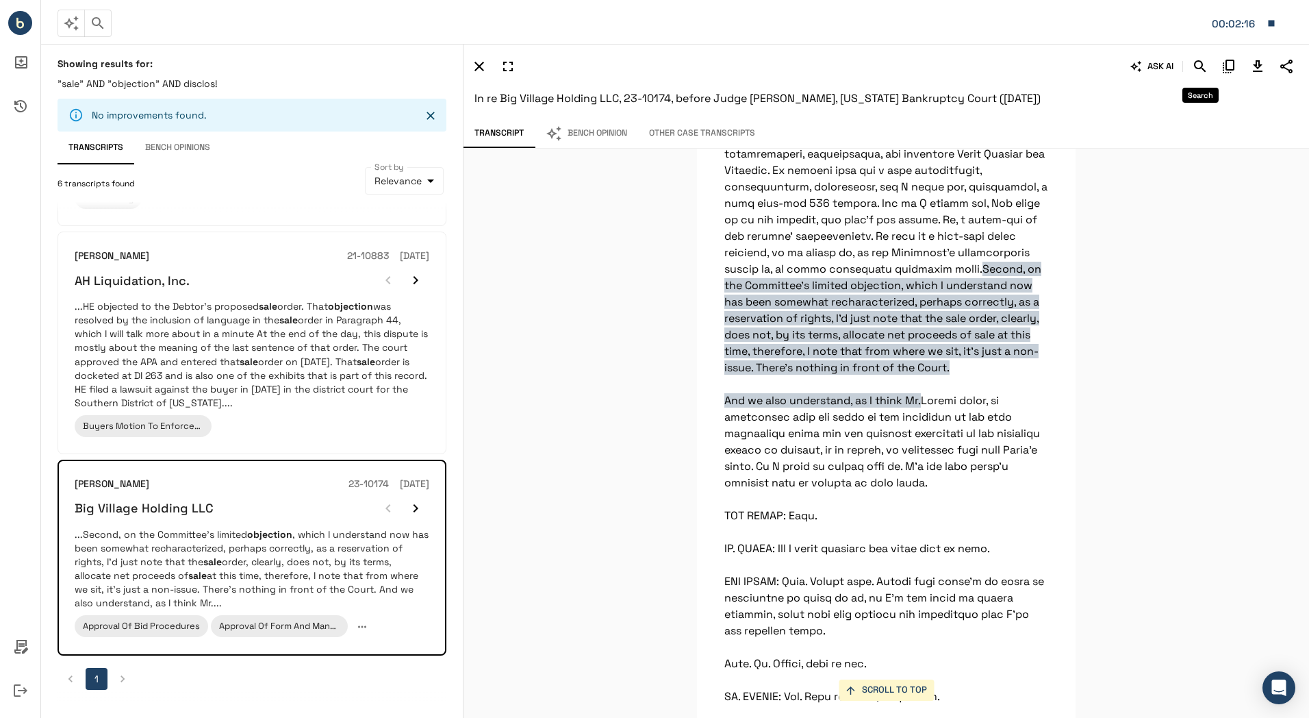
click at [1198, 70] on icon "Search" at bounding box center [1200, 66] width 16 height 16
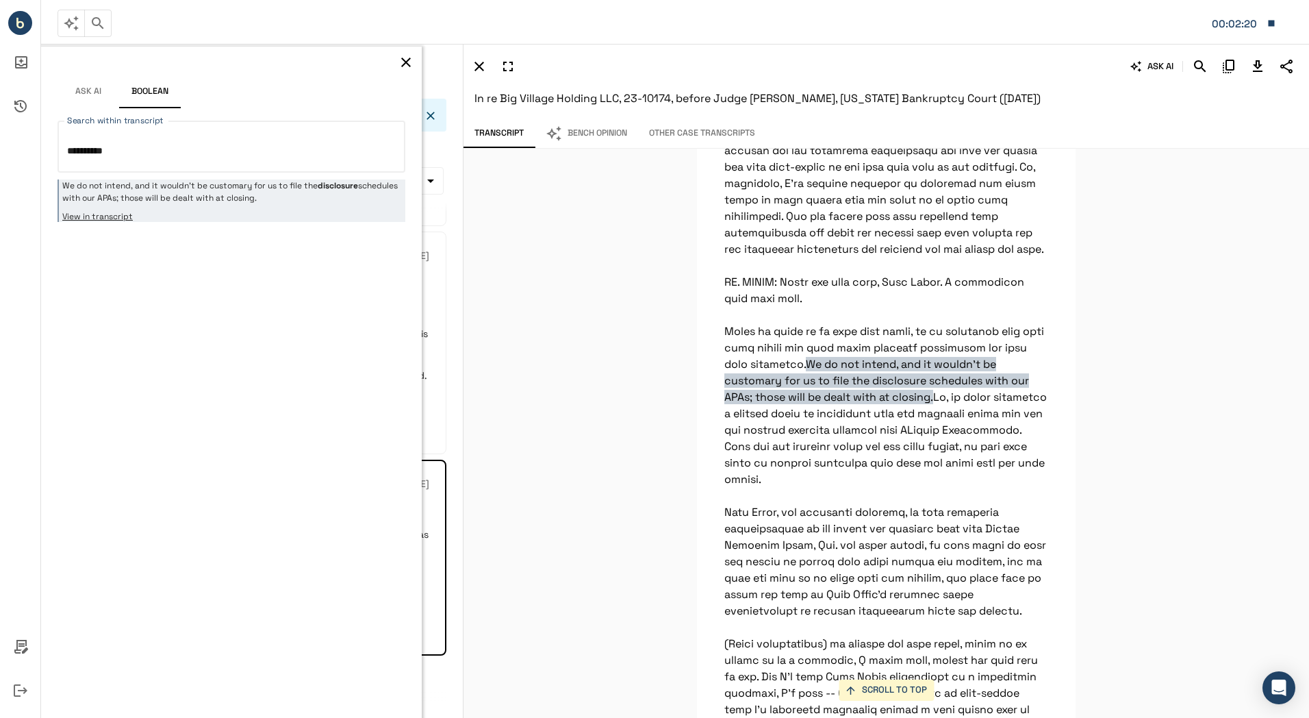
scroll to position [3505, 0]
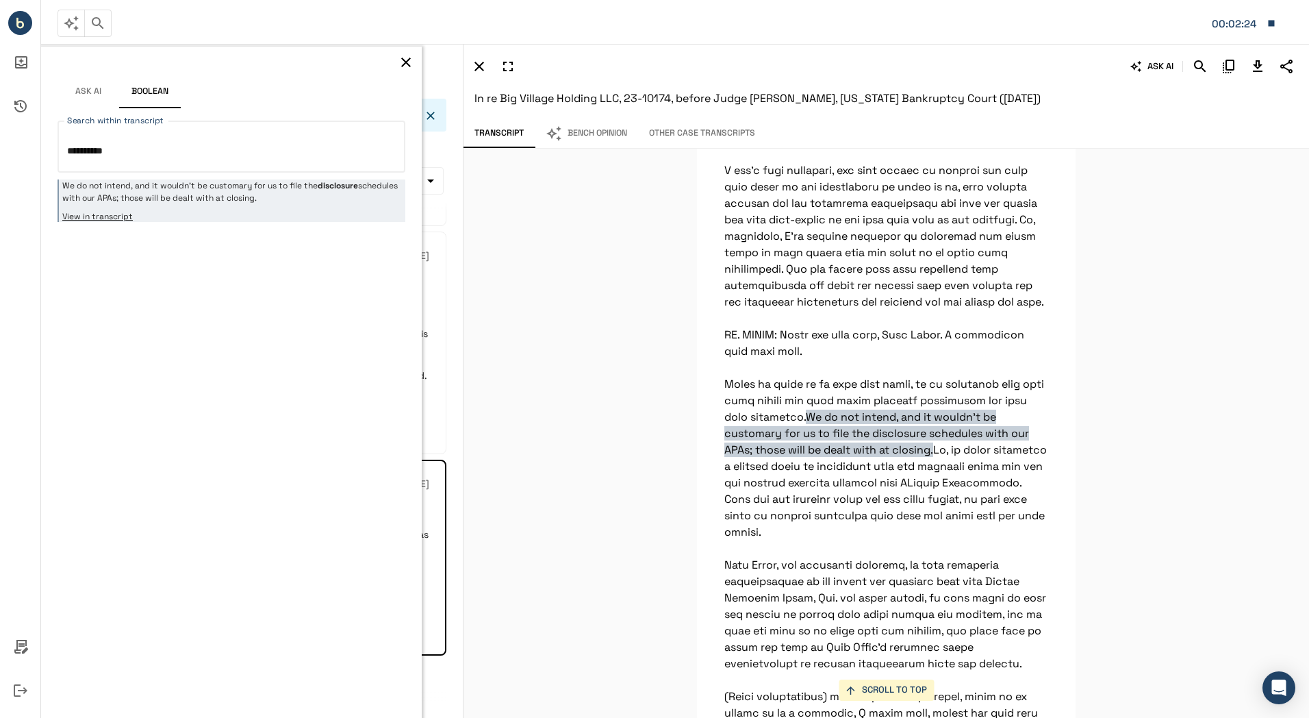
type textarea "**********"
click at [397, 73] on div "Ask AI Boolean" at bounding box center [231, 80] width 381 height 67
click at [404, 60] on icon "button" at bounding box center [406, 63] width 10 height 10
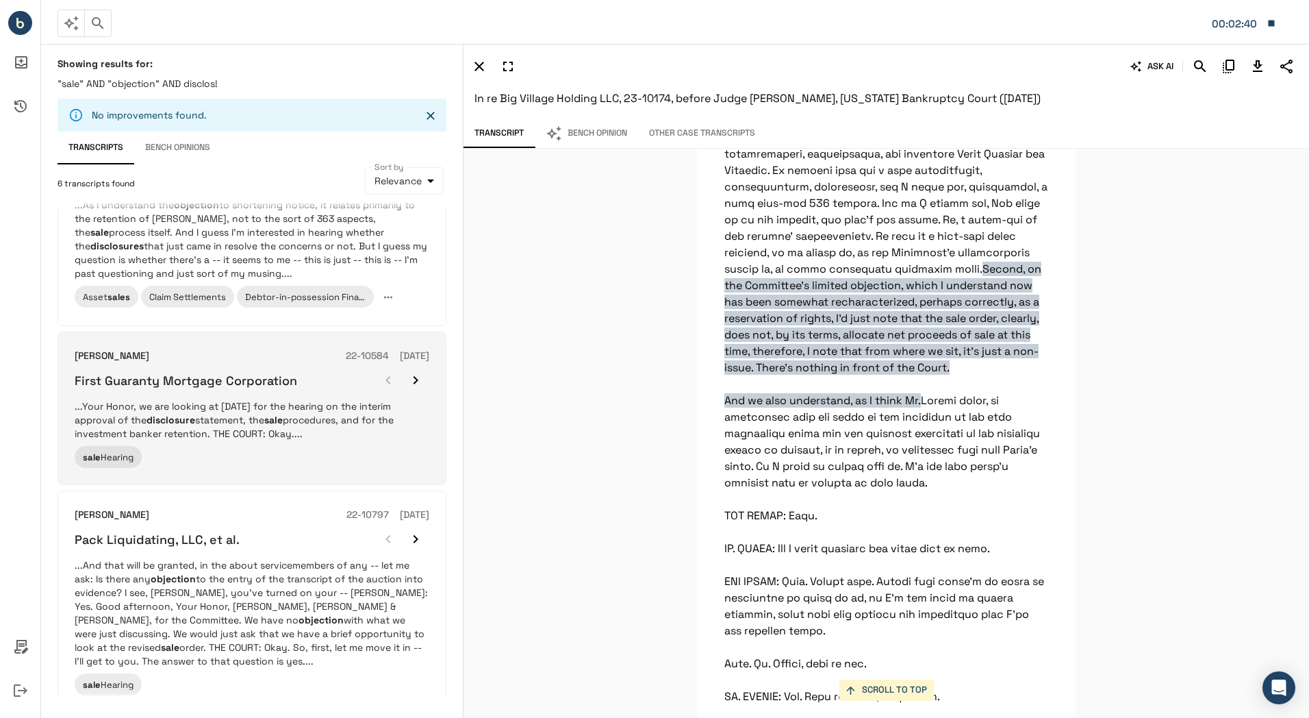
scroll to position [0, 0]
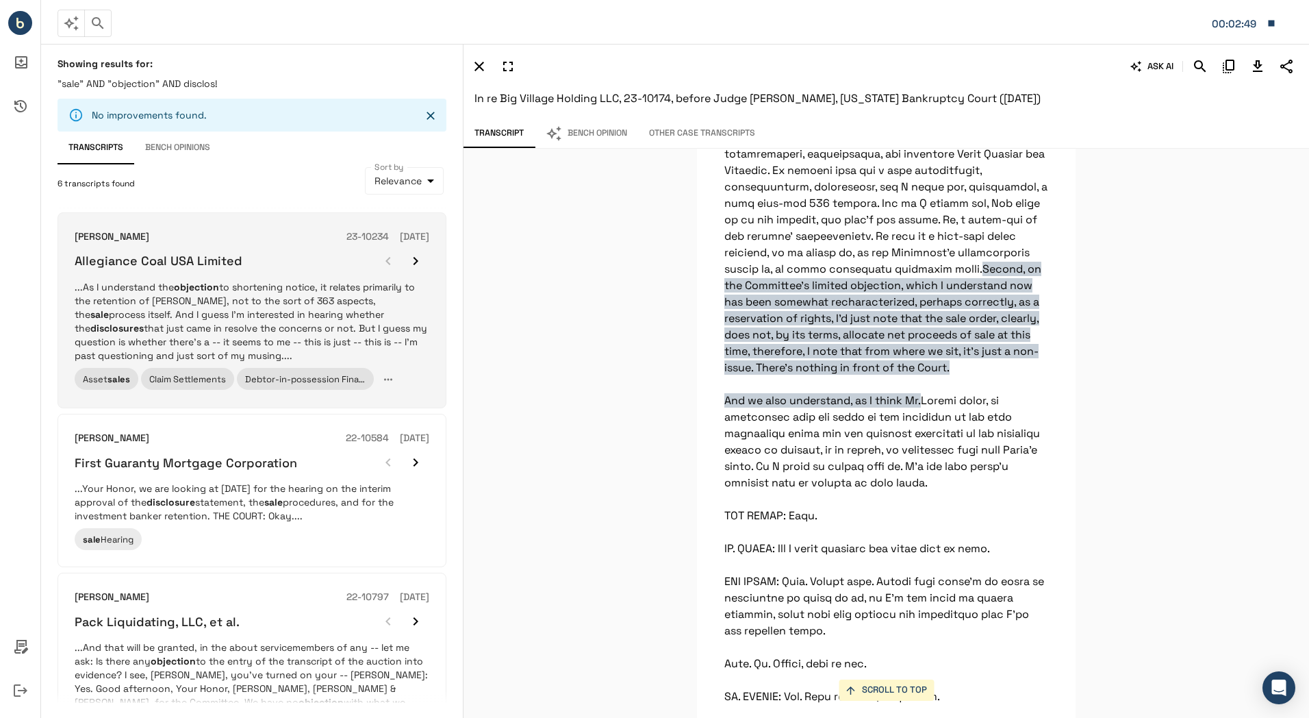
click at [268, 340] on p "...As I understand the objection to shortening notice, it relates primarily to …" at bounding box center [252, 321] width 355 height 82
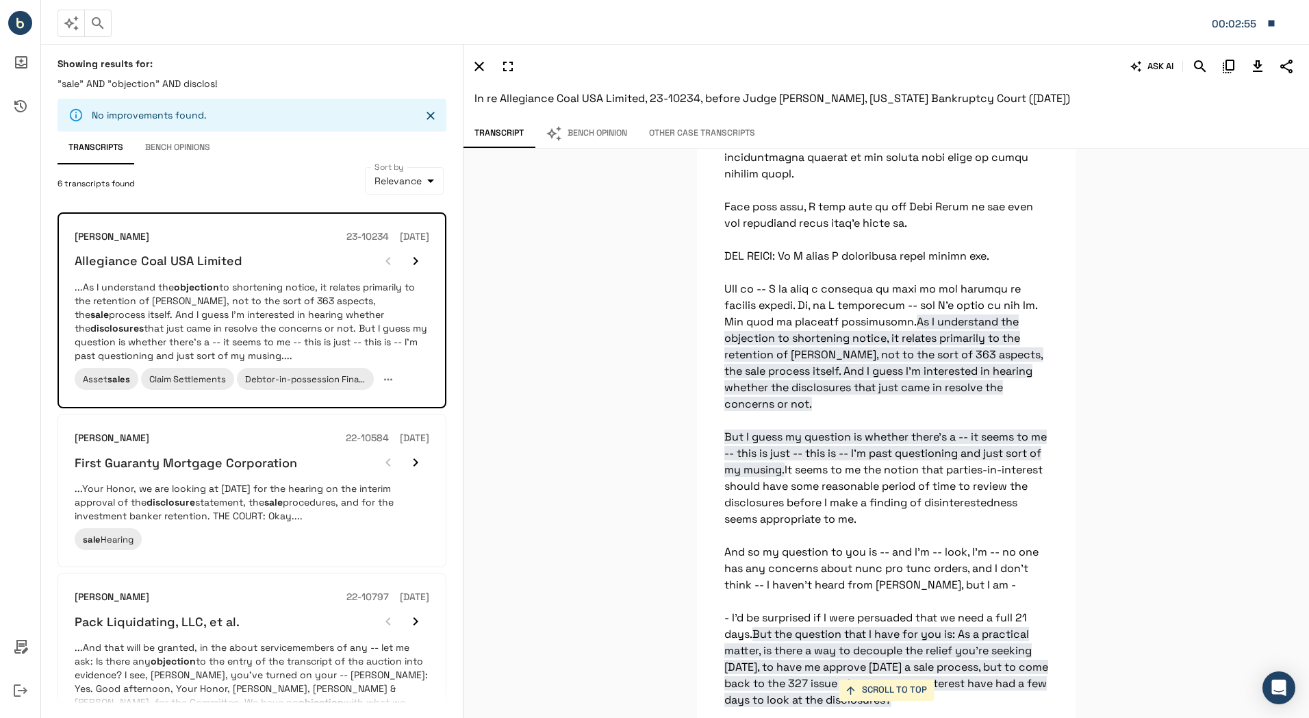
scroll to position [1100, 0]
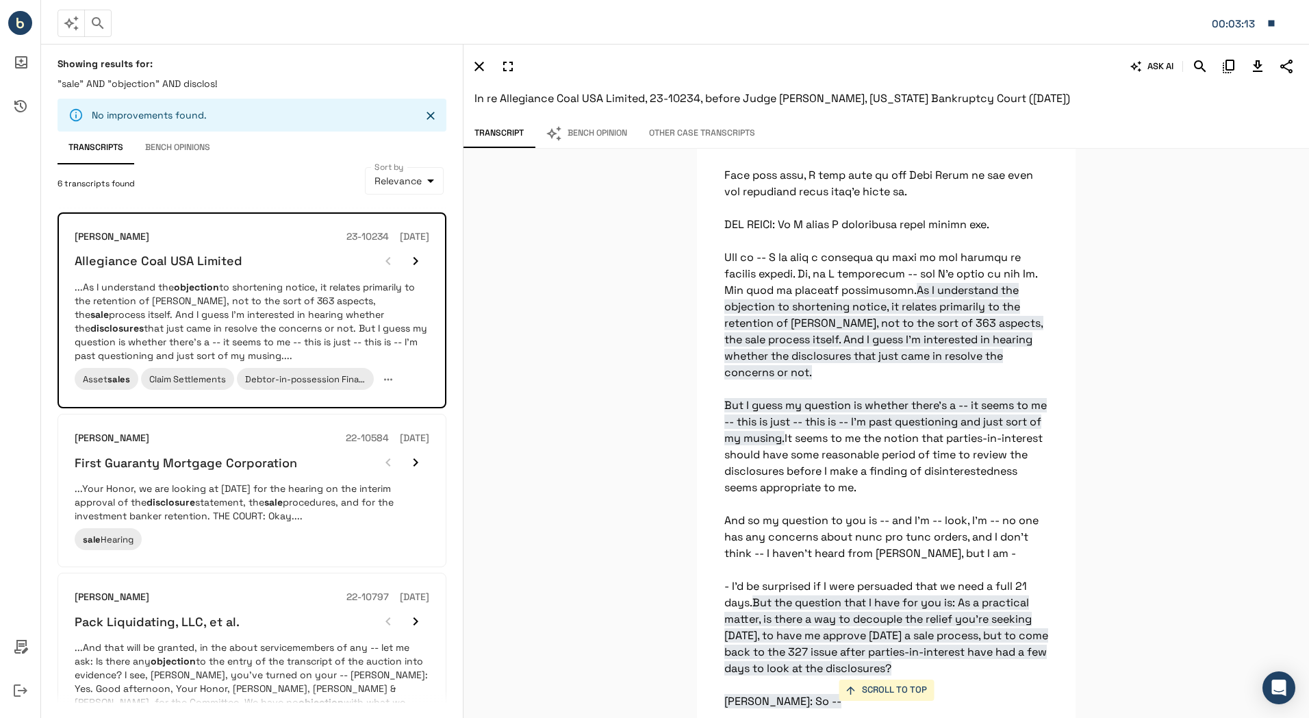
click at [97, 27] on icon "button" at bounding box center [98, 23] width 16 height 16
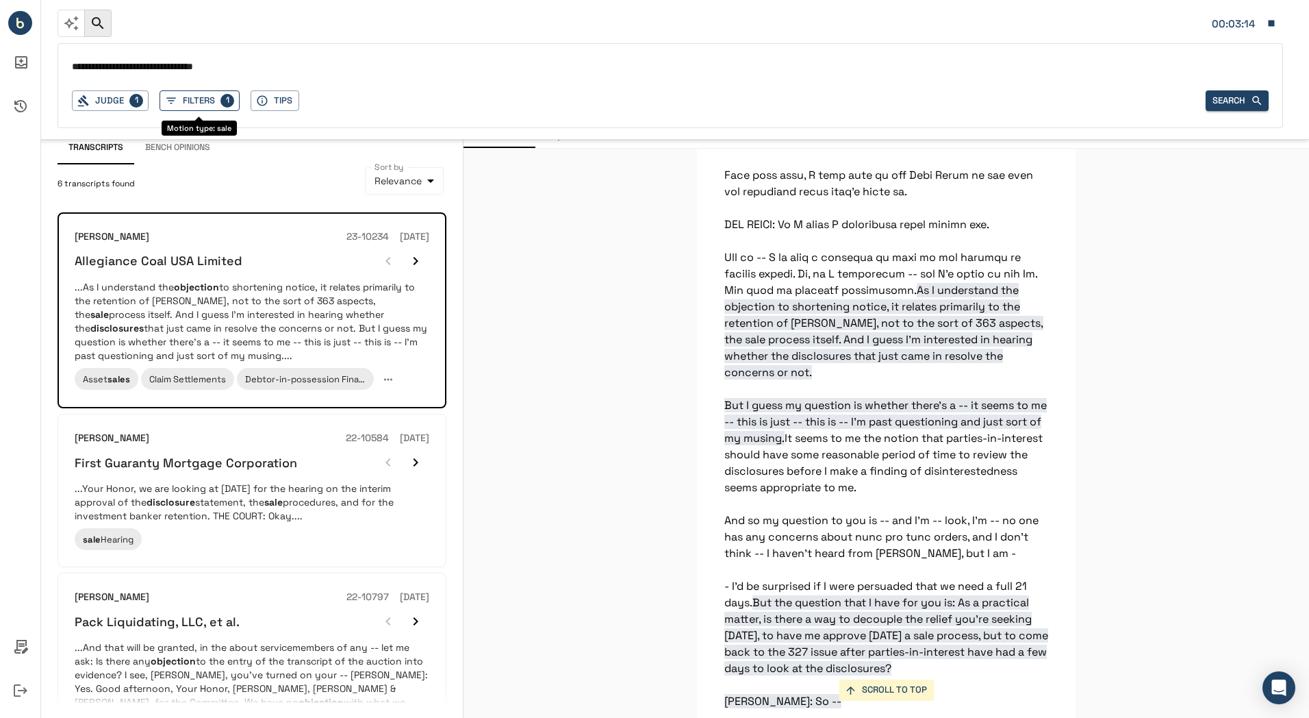
click at [227, 100] on p "1" at bounding box center [228, 101] width 14 height 14
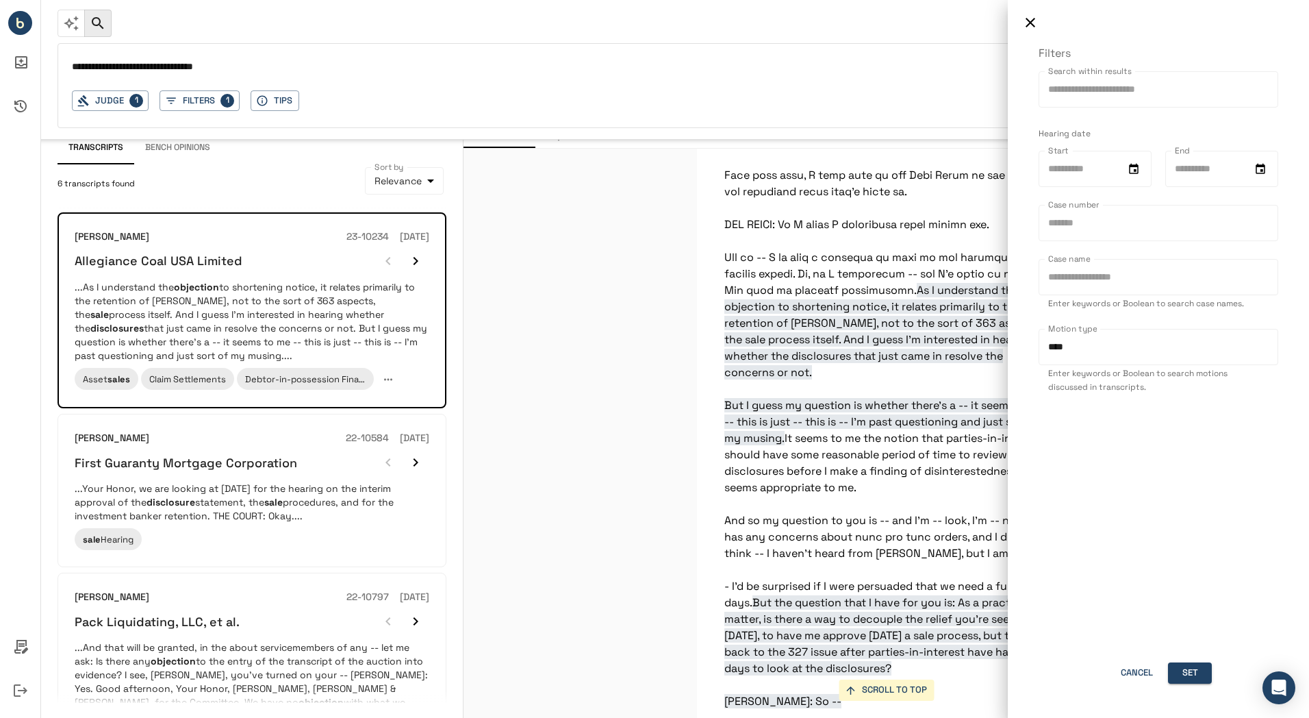
click at [1059, 347] on input "****" at bounding box center [1159, 347] width 240 height 36
click at [242, 63] on div at bounding box center [654, 359] width 1309 height 718
type input "****"
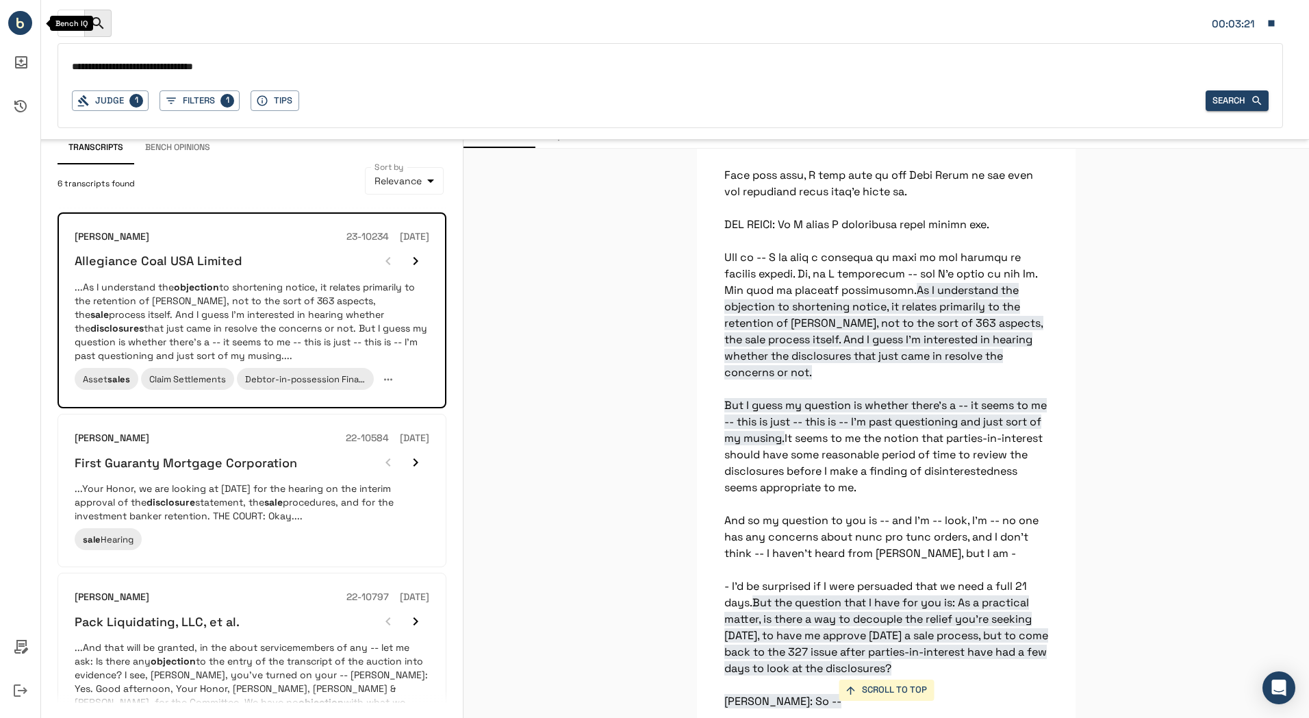
click at [21, 22] on icon "Bench IQ" at bounding box center [20, 25] width 8 height 8
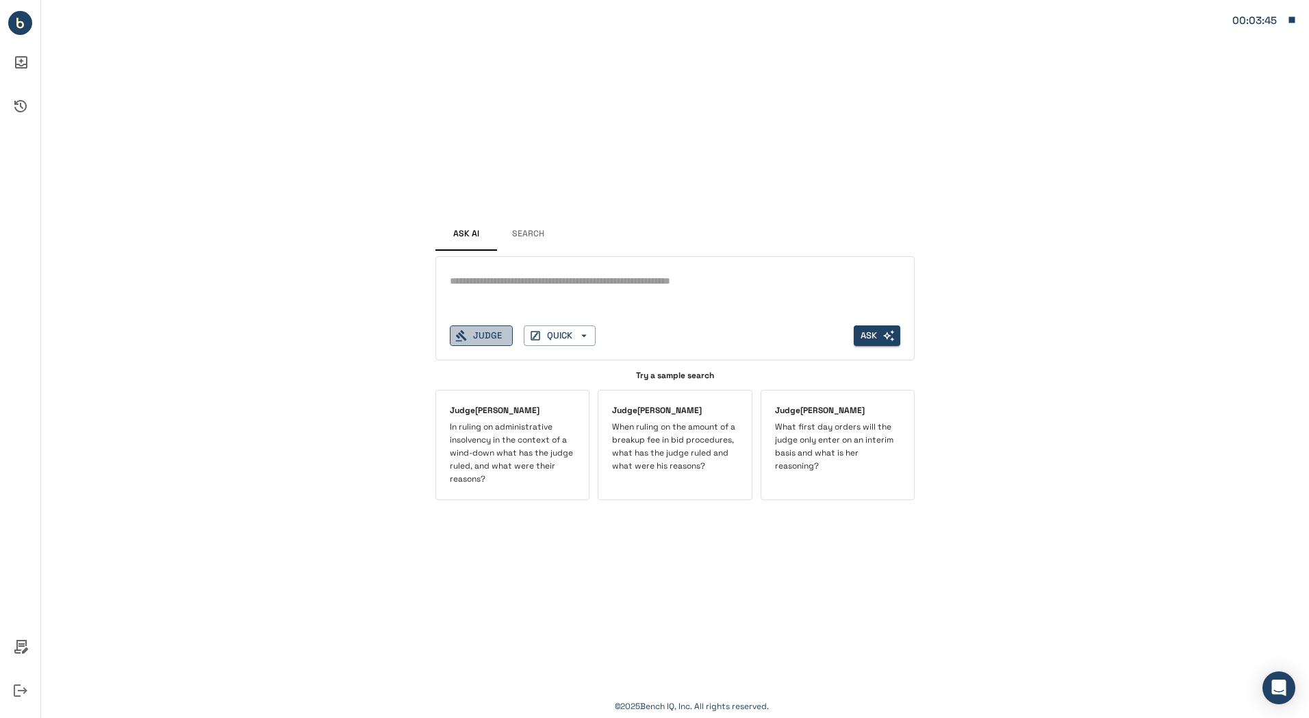
click at [472, 331] on button "Judge" at bounding box center [481, 335] width 63 height 21
click at [627, 289] on div "*" at bounding box center [675, 282] width 451 height 22
paste textarea "**********"
click at [527, 275] on textarea "**********" at bounding box center [675, 281] width 451 height 16
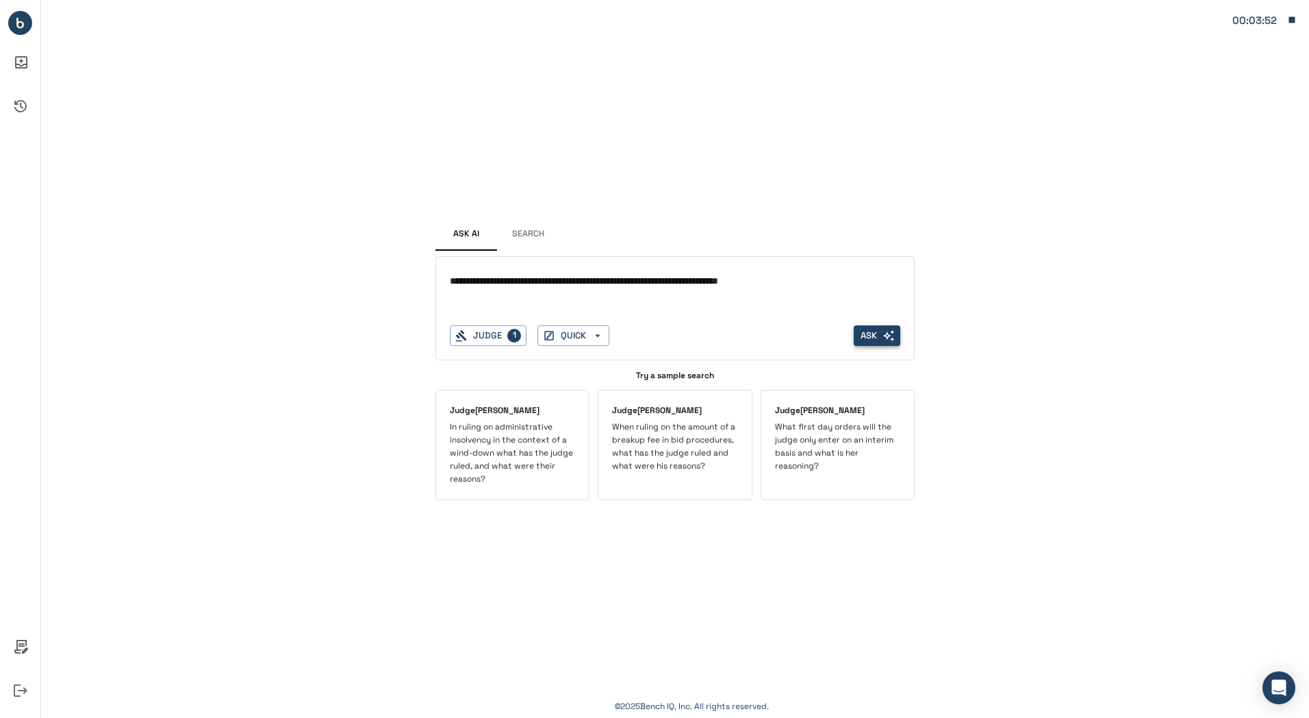
type textarea "**********"
click at [886, 335] on icon "button" at bounding box center [889, 336] width 12 height 12
click at [538, 230] on button "Search" at bounding box center [528, 234] width 62 height 33
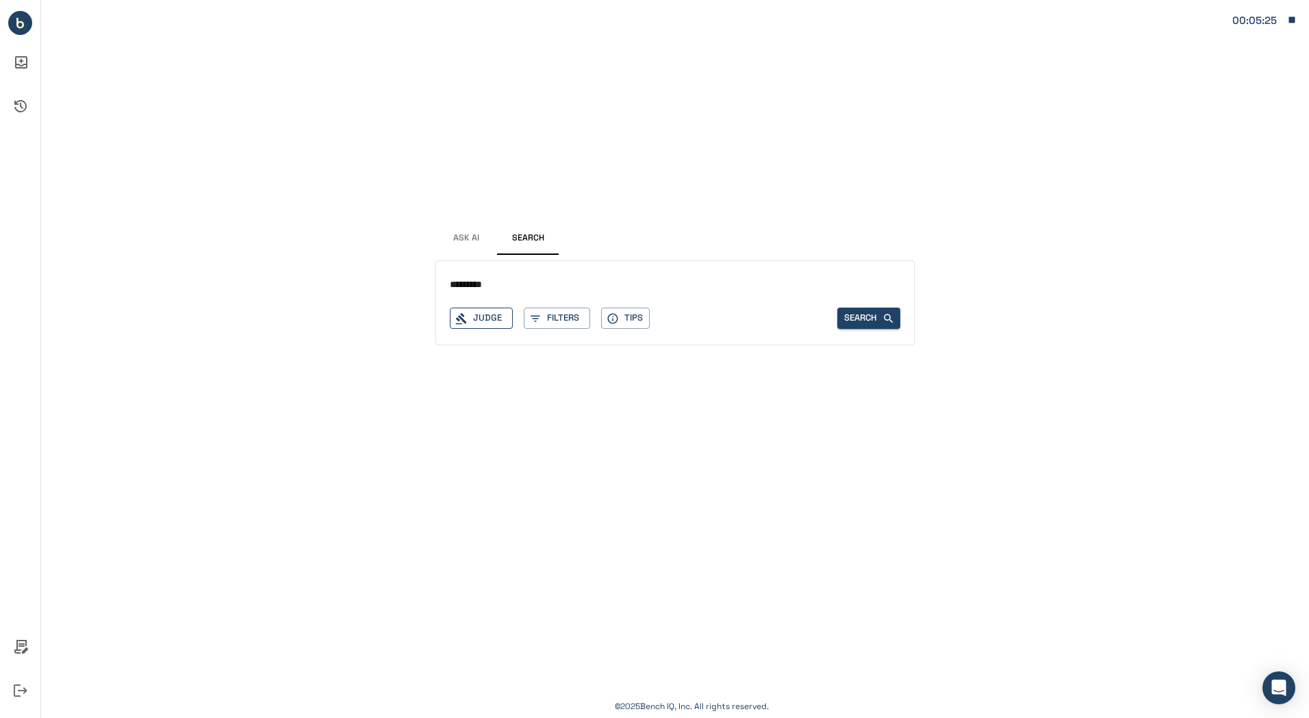
type input "*********"
click at [488, 323] on button "Judge" at bounding box center [481, 317] width 63 height 21
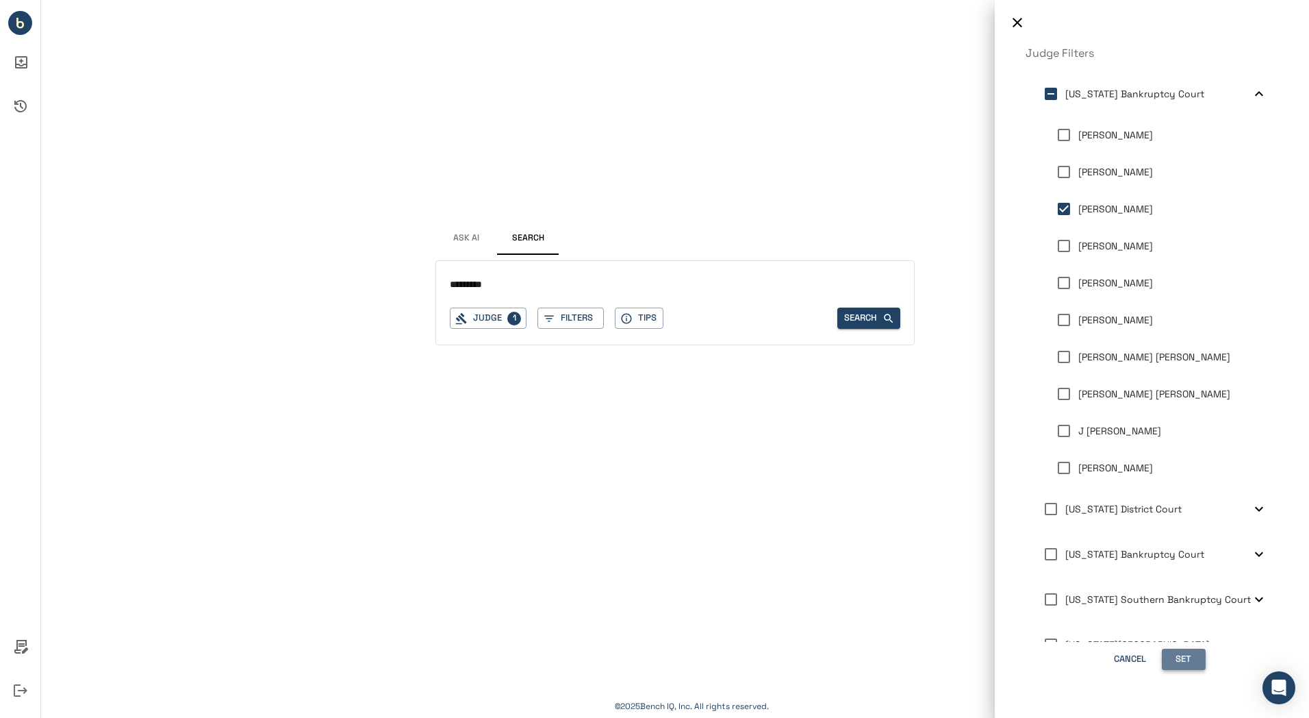
click at [1183, 655] on button "Set" at bounding box center [1184, 659] width 44 height 21
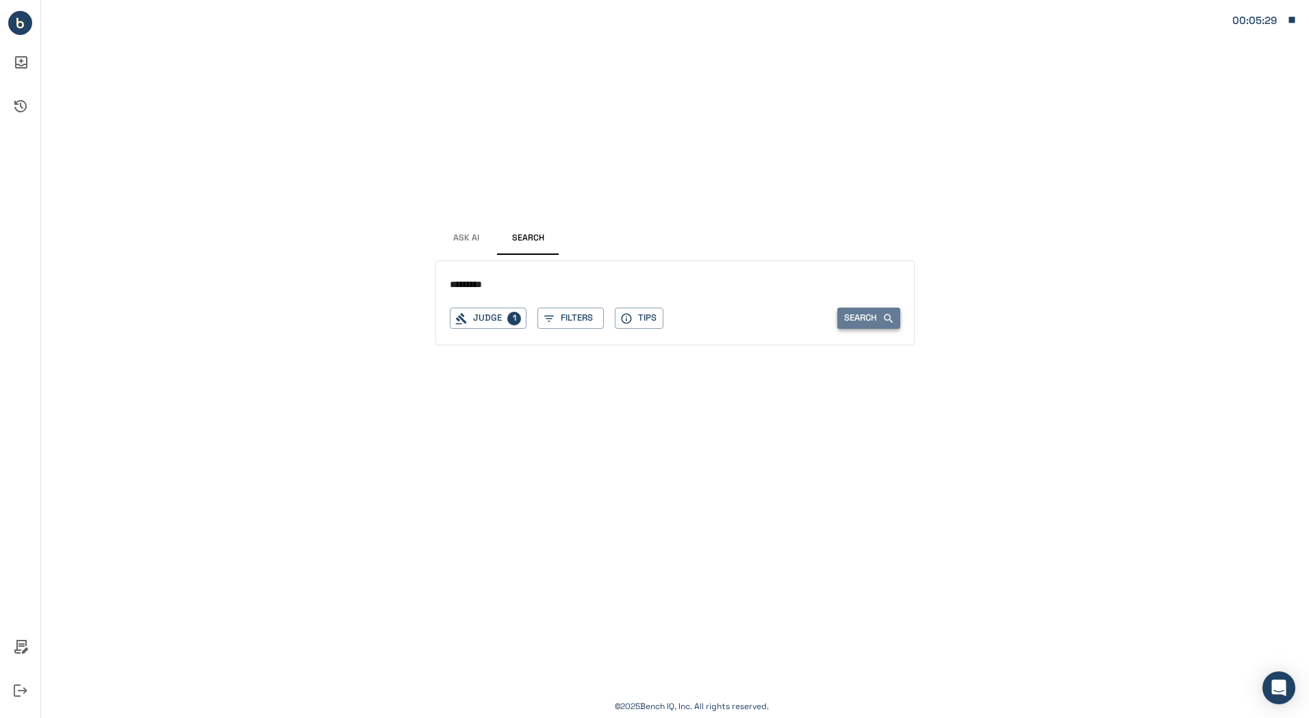
click at [876, 314] on button "Search" at bounding box center [869, 317] width 63 height 21
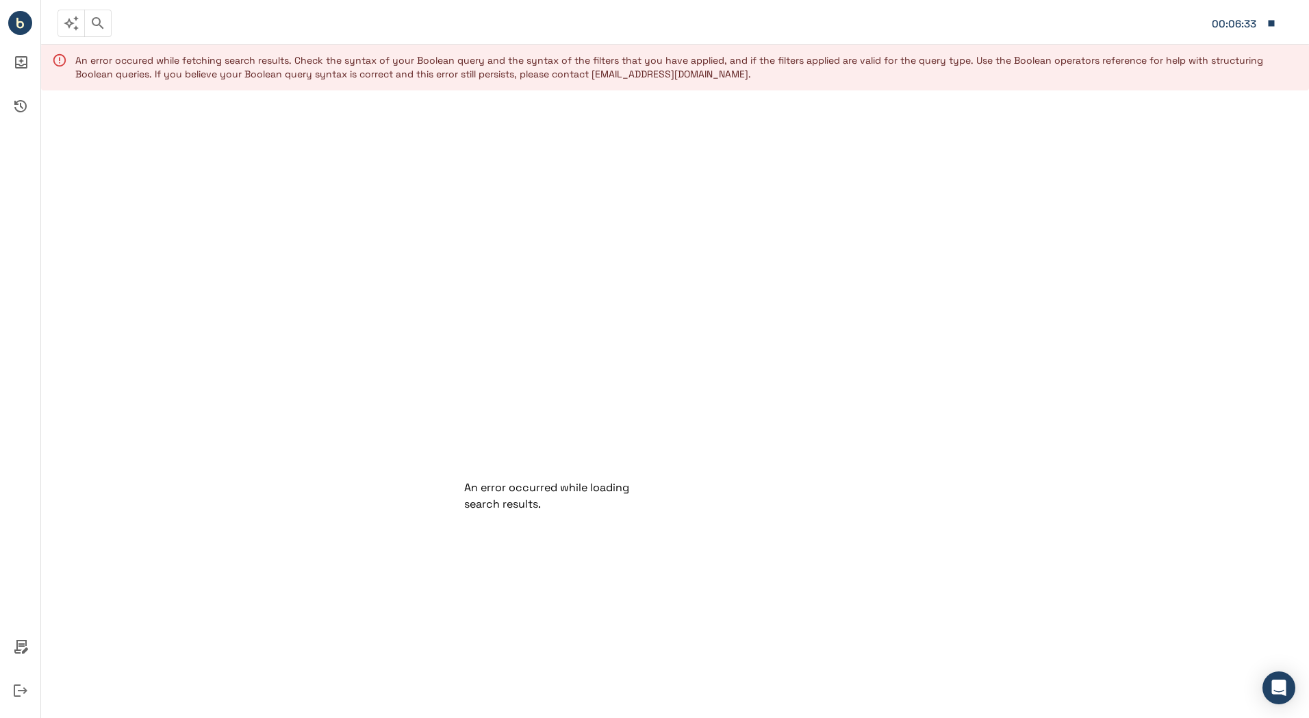
click at [97, 23] on icon "button" at bounding box center [98, 23] width 16 height 16
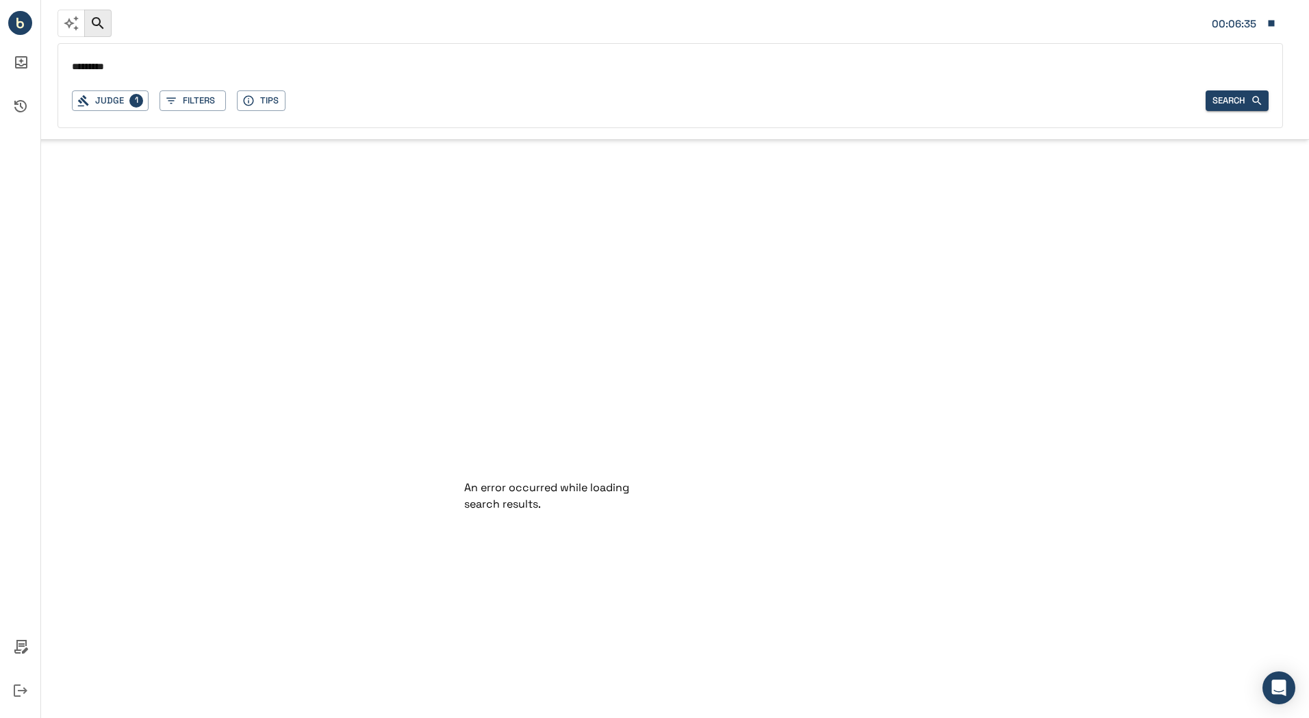
click at [118, 63] on input "*********" at bounding box center [670, 68] width 1197 height 20
type input "********"
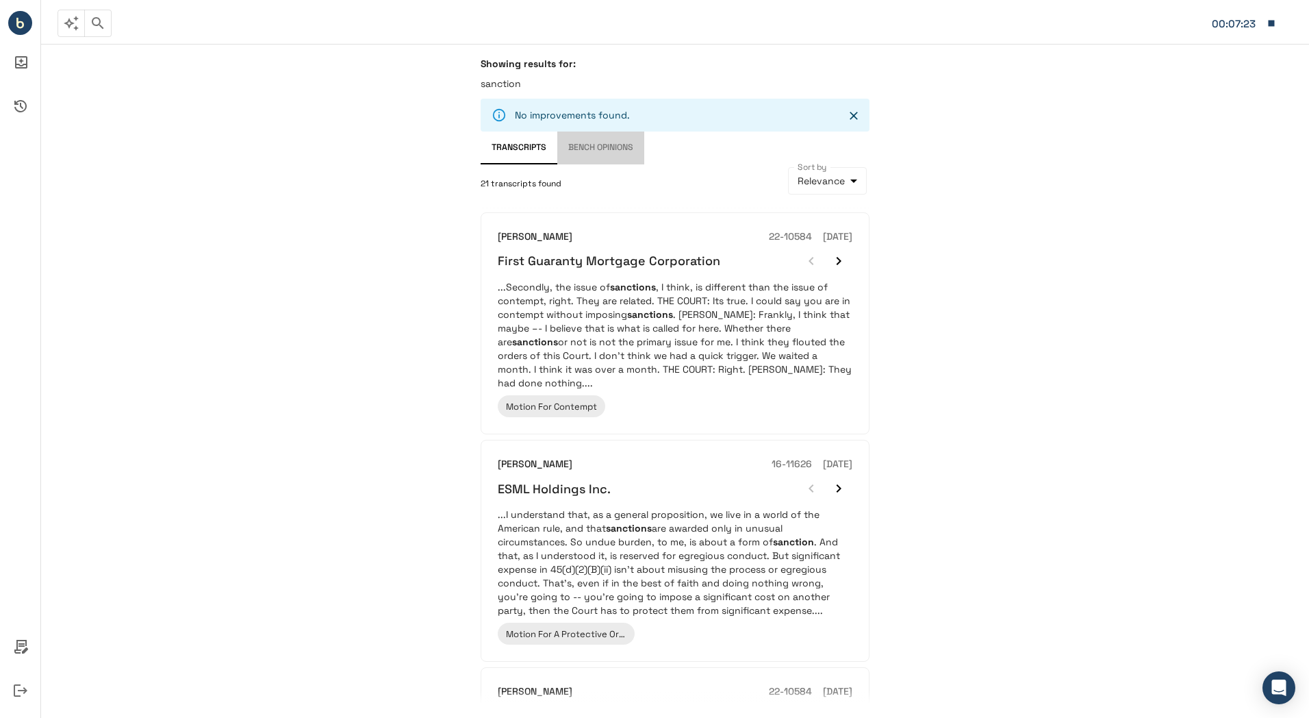
click at [581, 151] on button "Bench Opinions" at bounding box center [600, 147] width 87 height 33
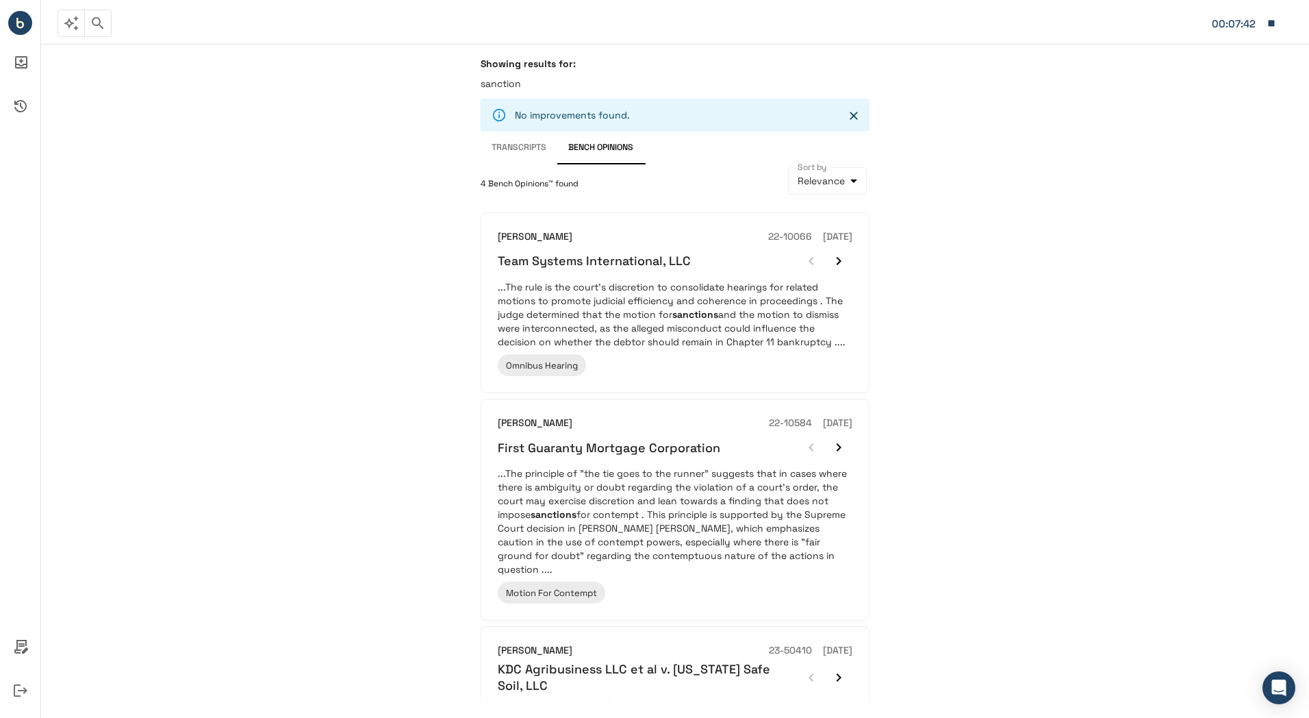
click at [72, 19] on icon "button" at bounding box center [71, 23] width 16 height 16
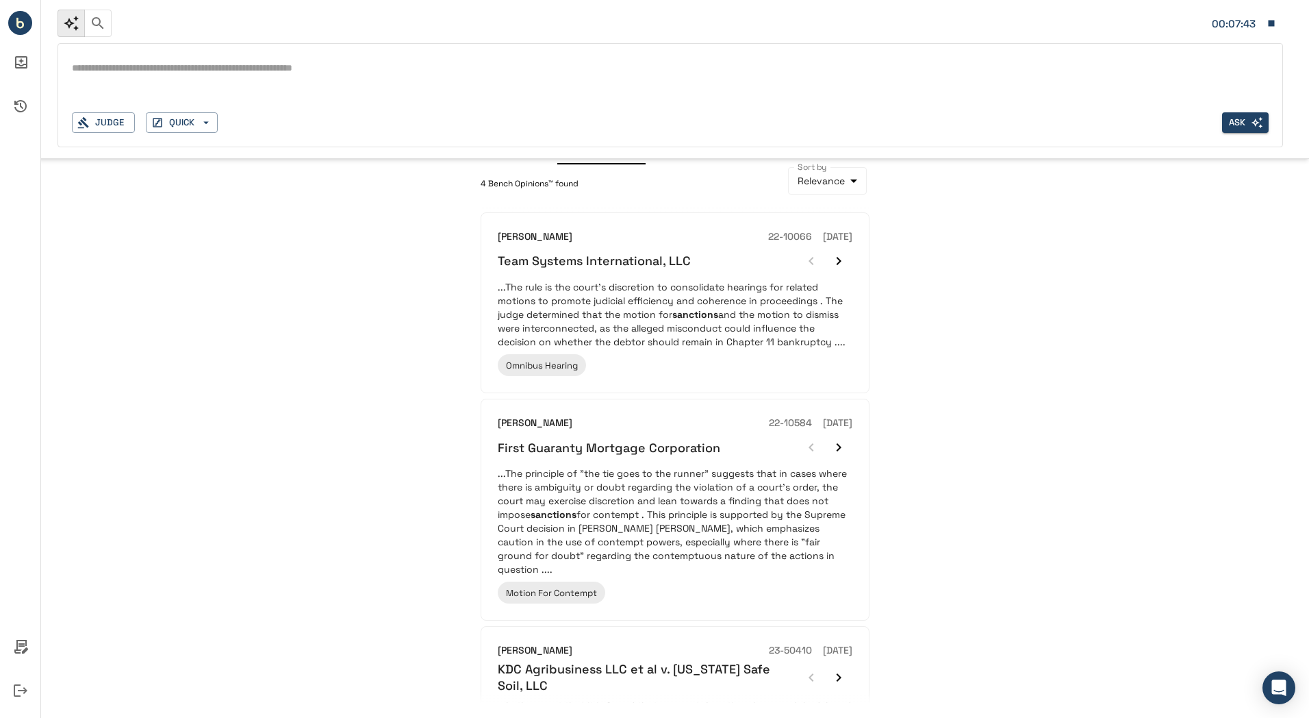
click at [136, 65] on textarea at bounding box center [670, 68] width 1197 height 16
paste textarea "**********"
click at [136, 65] on textarea "**********" at bounding box center [670, 68] width 1197 height 16
click at [159, 71] on textarea "**********" at bounding box center [670, 68] width 1197 height 16
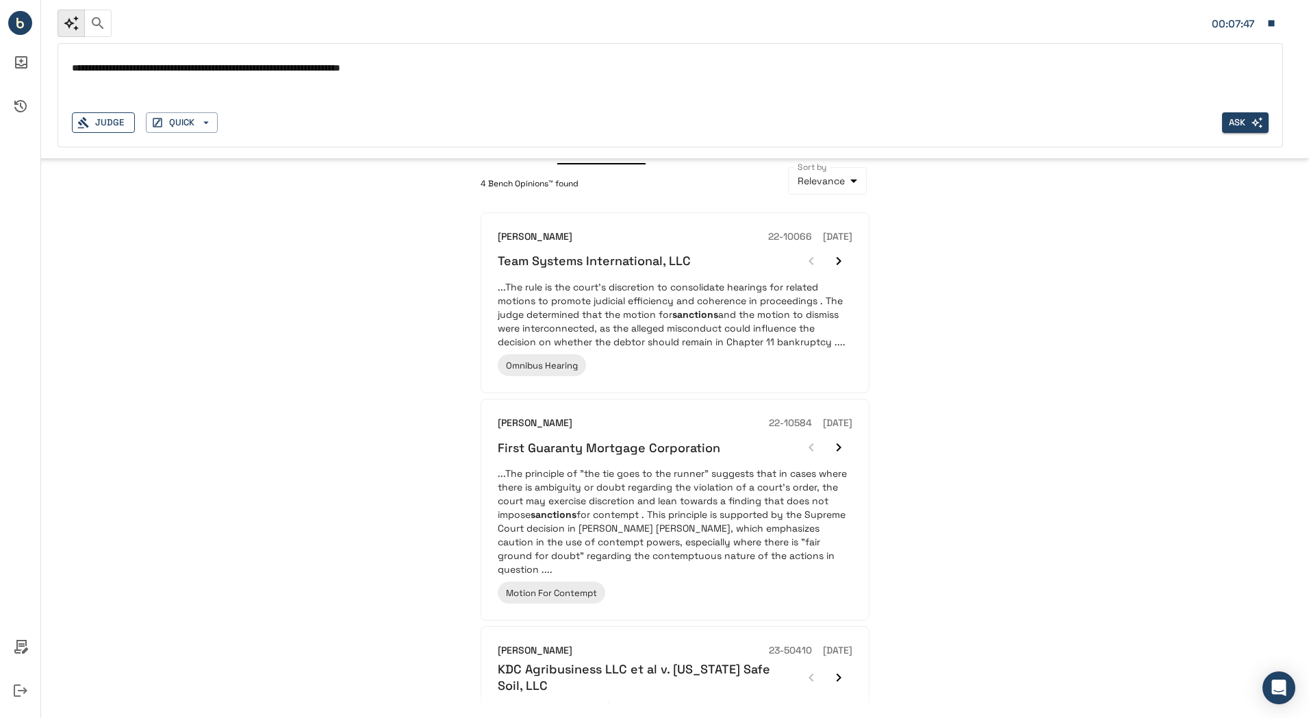
type textarea "**********"
click at [113, 121] on button "Judge" at bounding box center [103, 122] width 63 height 21
click at [1245, 125] on button "Ask" at bounding box center [1245, 122] width 47 height 21
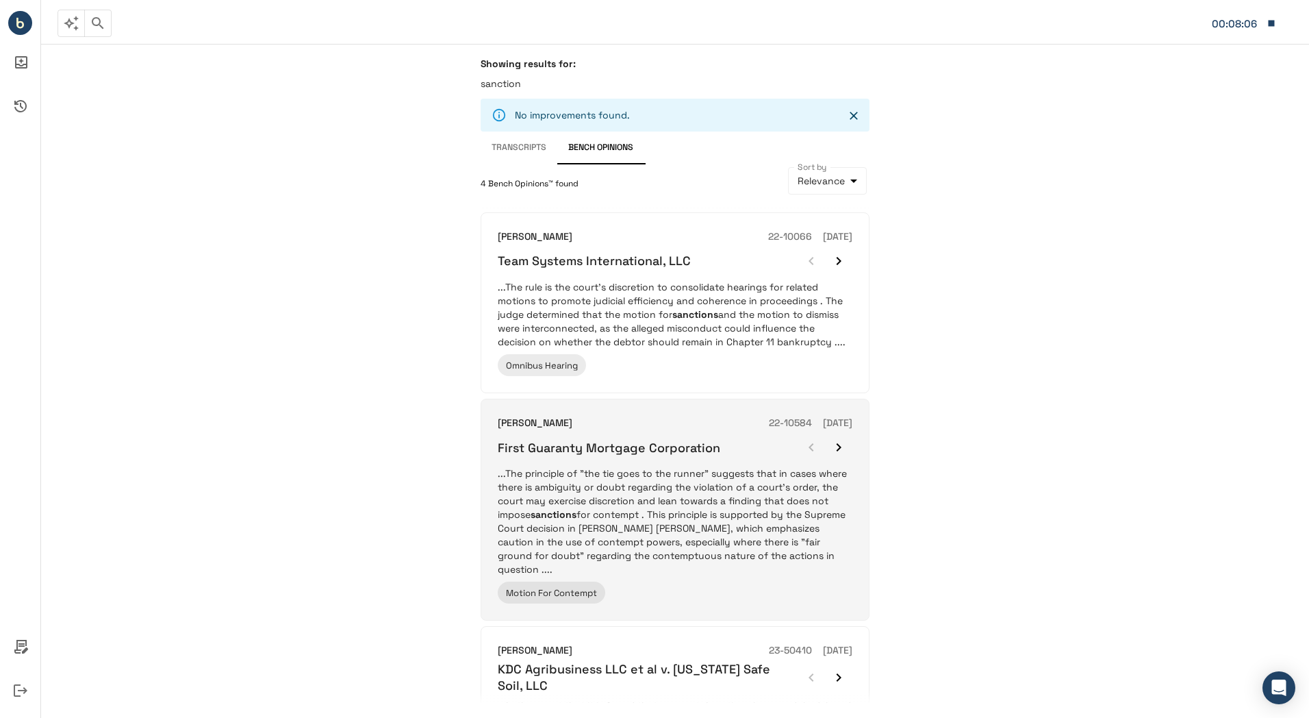
click at [664, 515] on p "...The principle of "the tie goes to the runner" suggests that in cases where t…" at bounding box center [675, 521] width 355 height 110
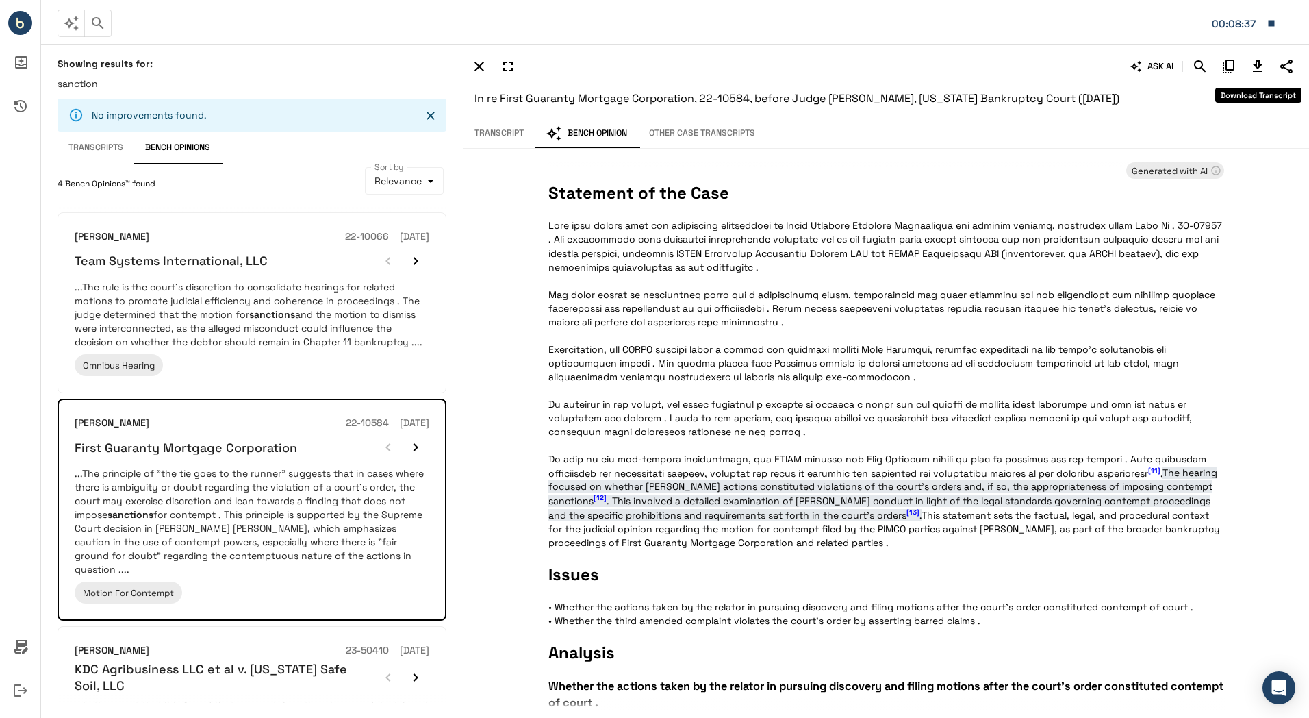
click at [1257, 65] on icon "Download Transcript" at bounding box center [1258, 66] width 10 height 12
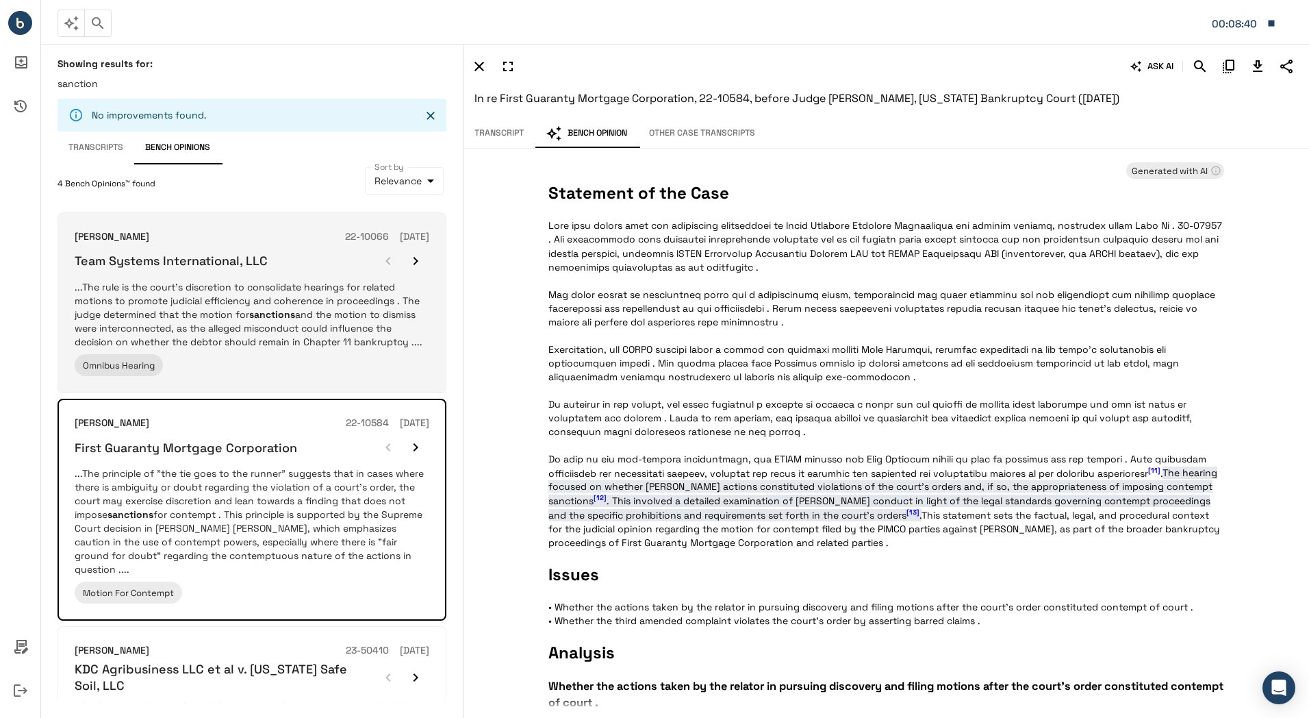
click at [297, 292] on p "...The rule is the court's discretion to consolidate hearings for related motio…" at bounding box center [252, 314] width 355 height 68
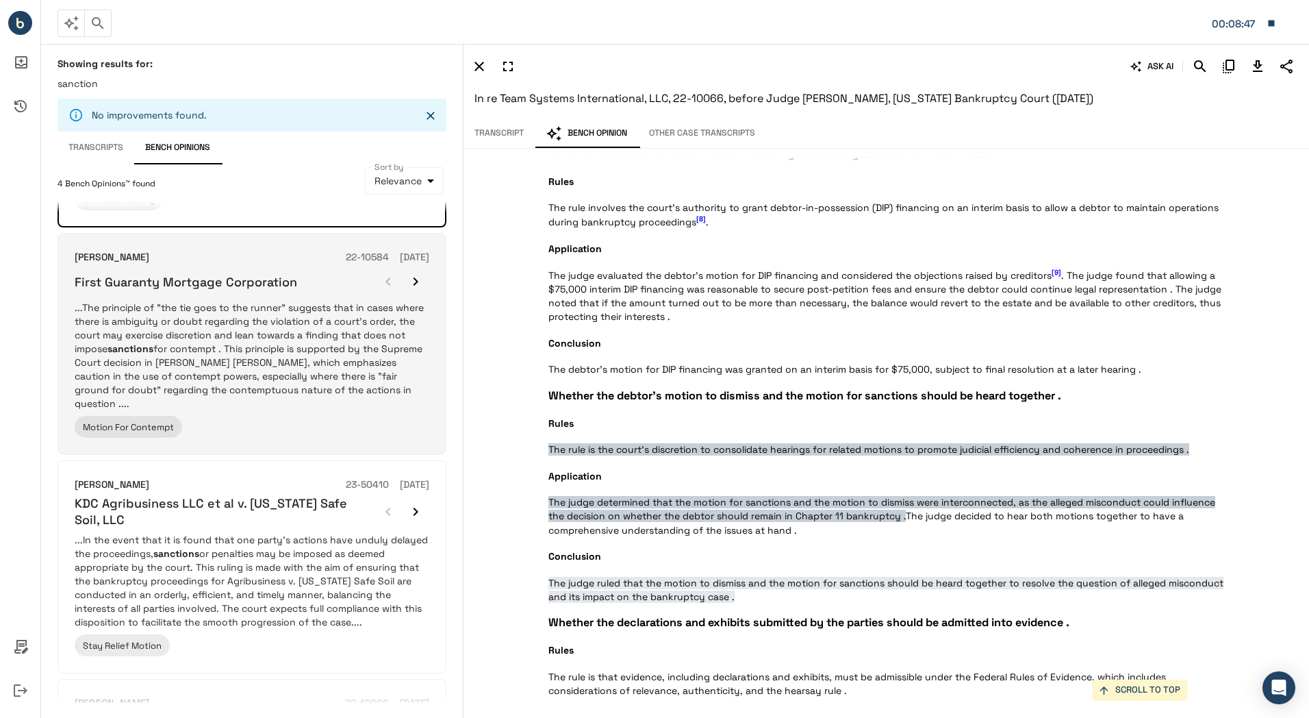
scroll to position [170, 0]
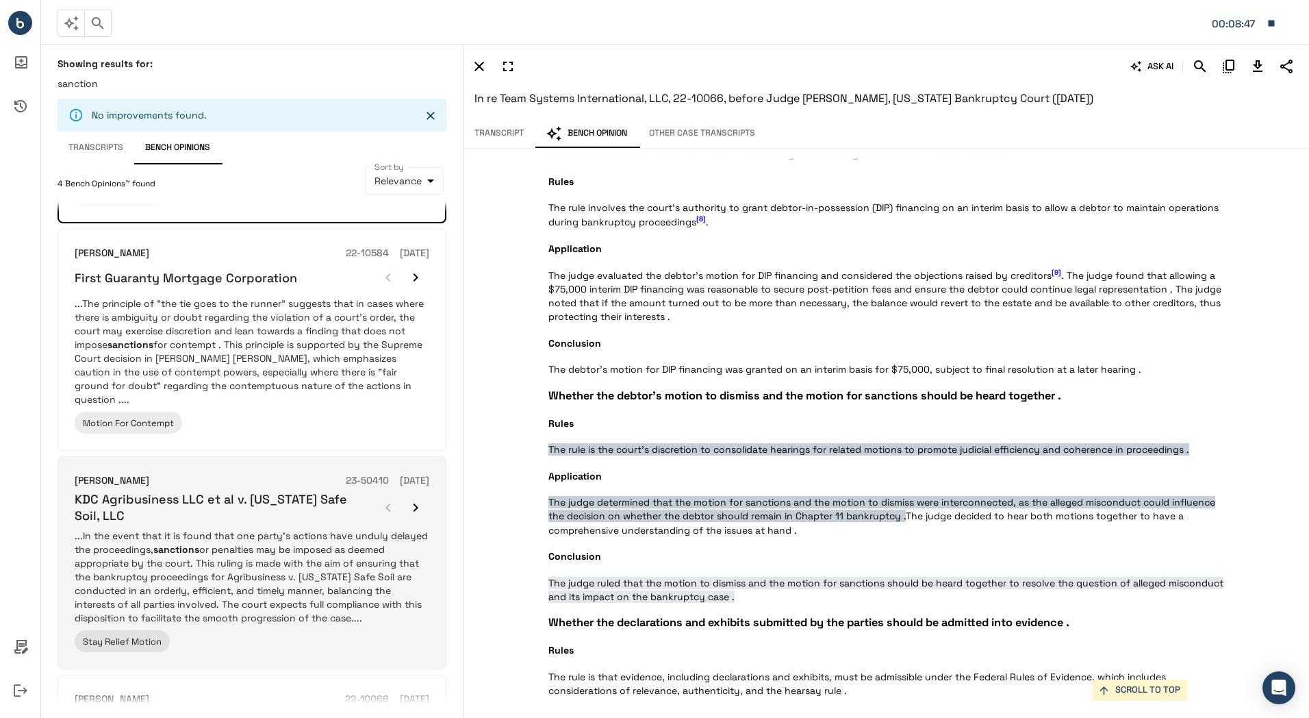
click at [217, 568] on p "...In the event that it is found that one party's actions have unduly delayed t…" at bounding box center [252, 577] width 355 height 96
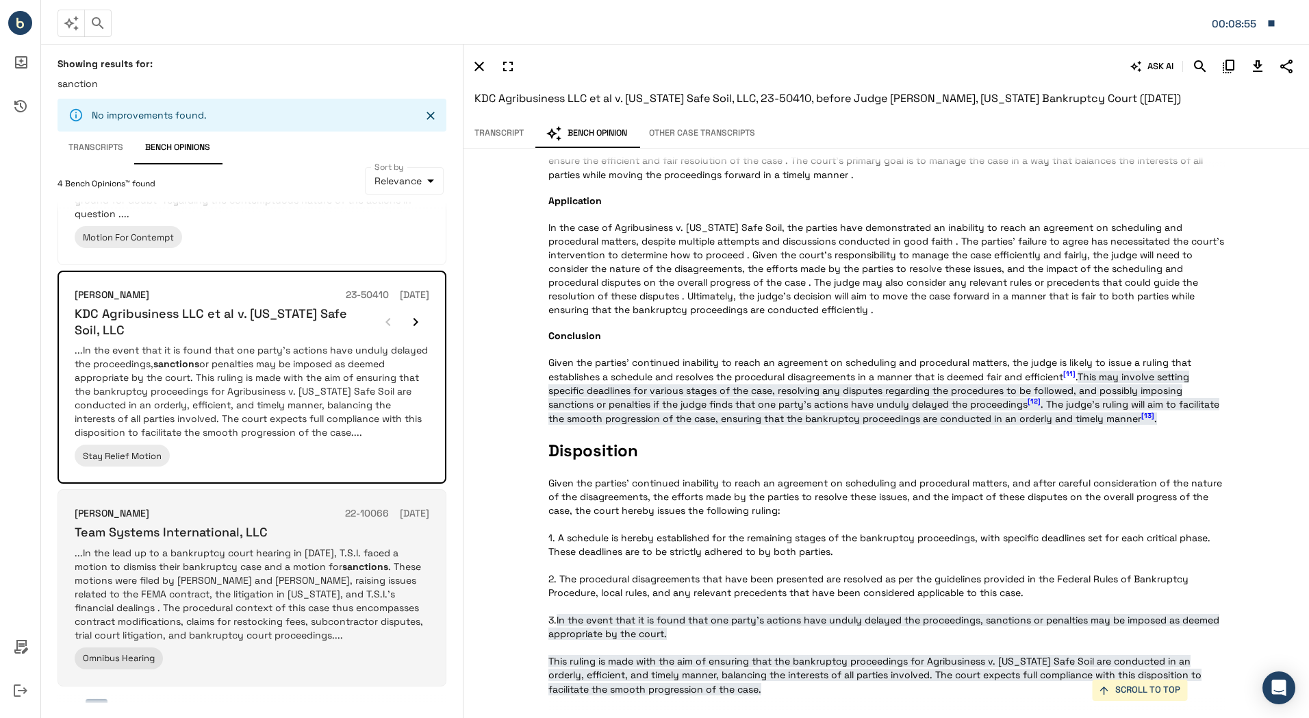
scroll to position [373, 0]
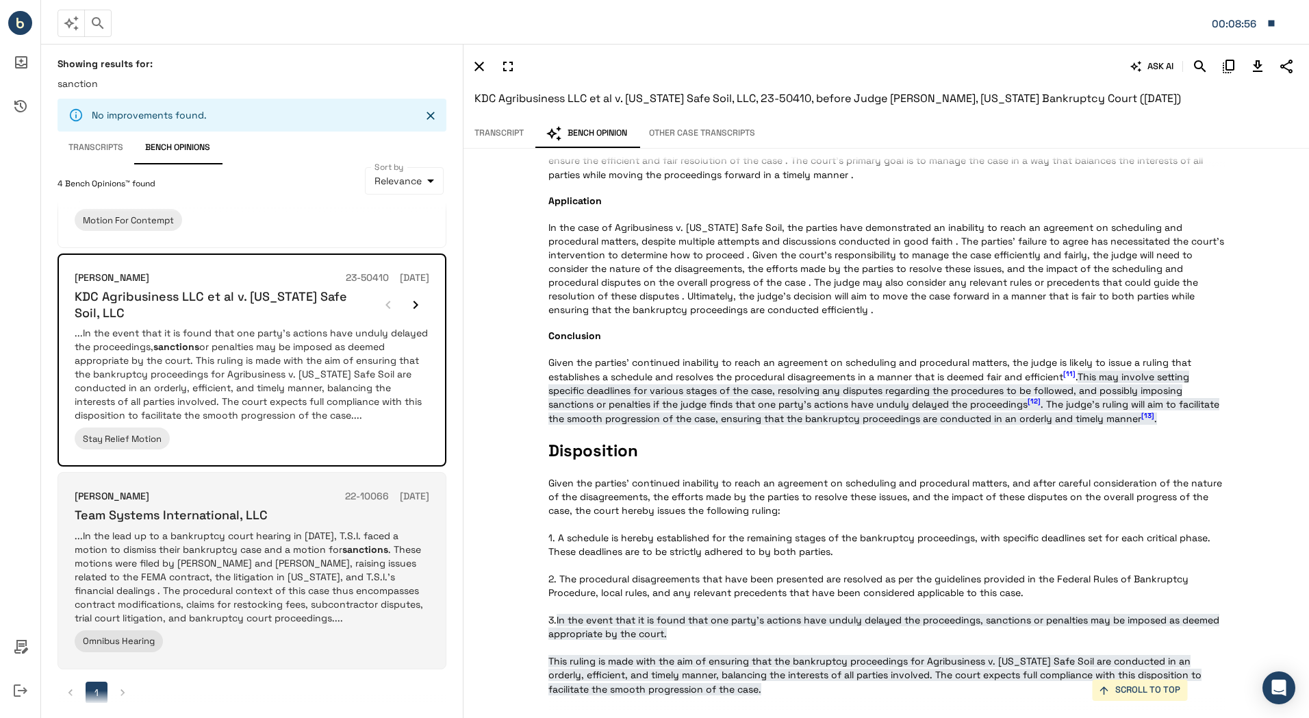
click at [229, 547] on p "...In the lead up to a bankruptcy court hearing in 2022, T.S.I. faced a motion …" at bounding box center [252, 577] width 355 height 96
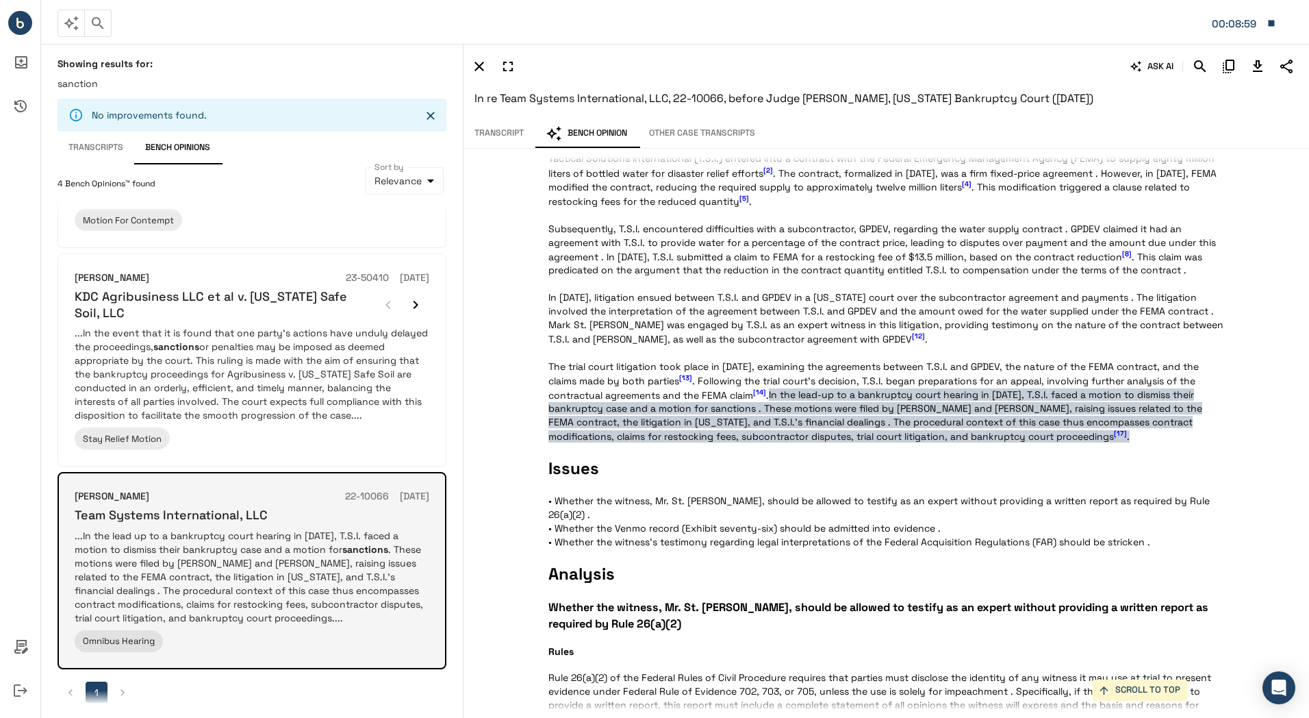
scroll to position [0, 0]
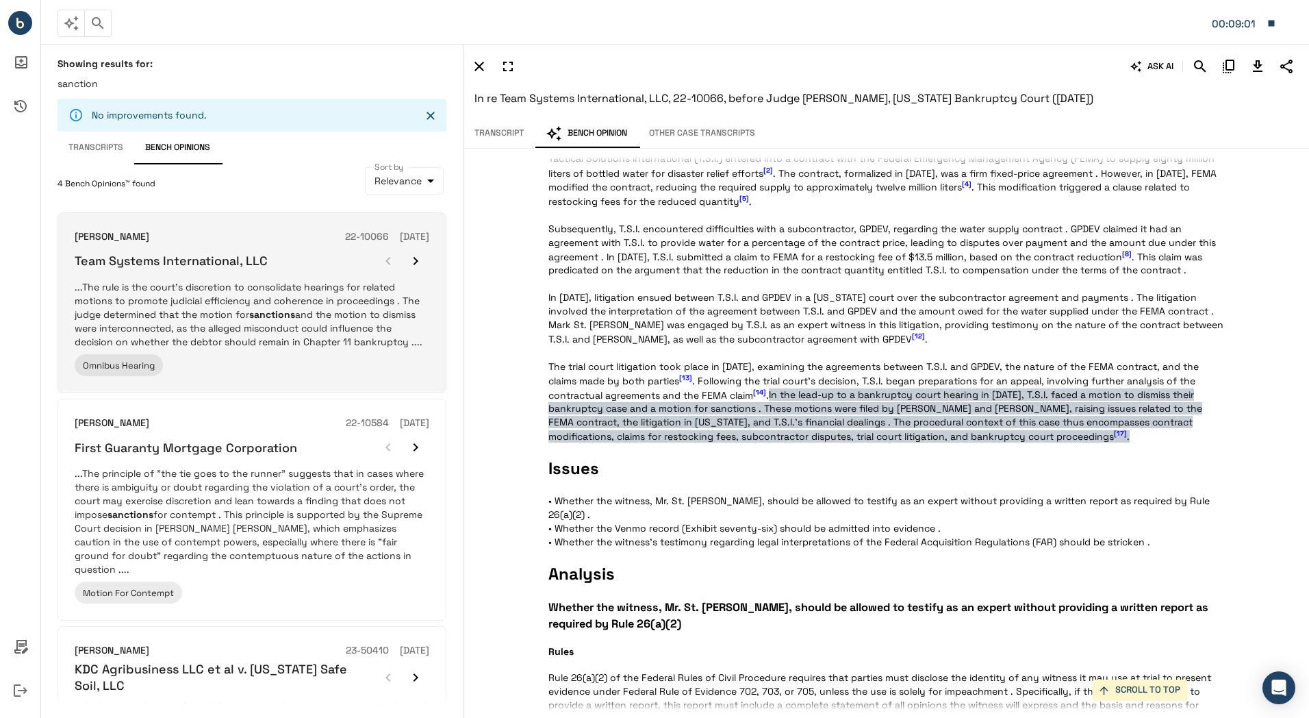
click at [175, 307] on p "...The rule is the court's discretion to consolidate hearings for related motio…" at bounding box center [252, 314] width 355 height 68
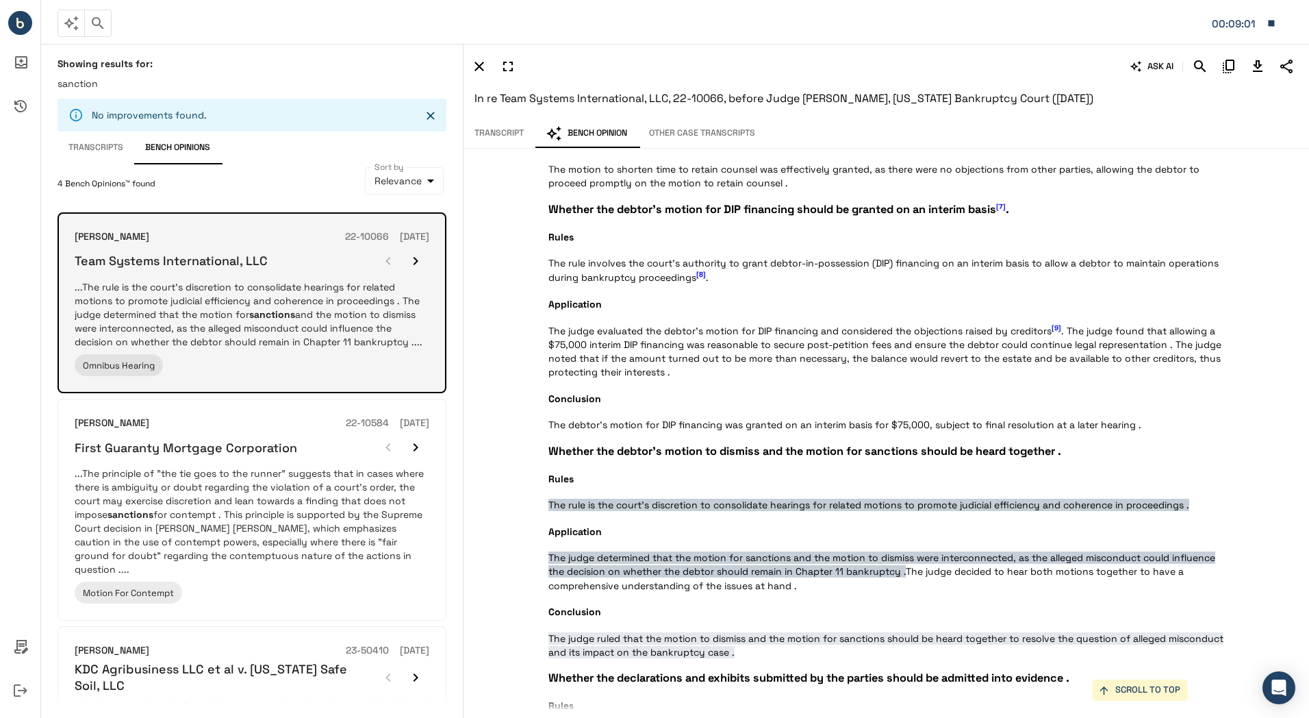
scroll to position [913, 0]
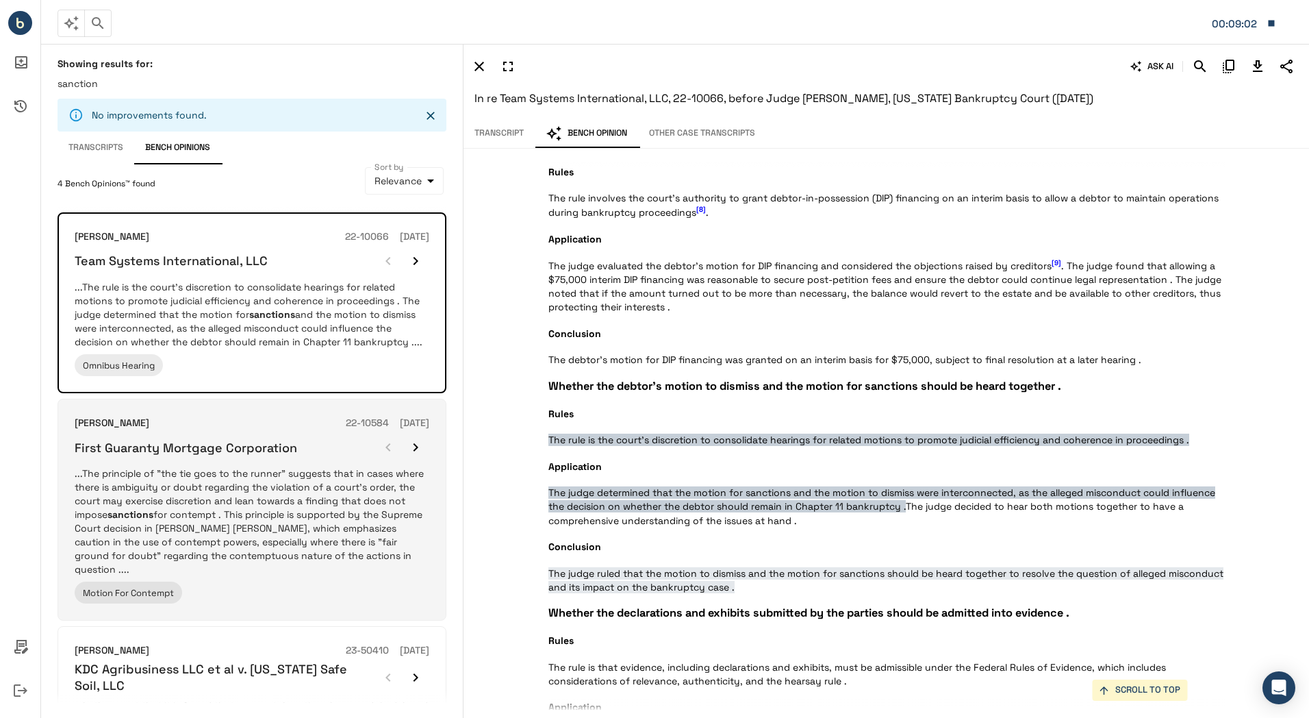
click at [145, 481] on p "...The principle of "the tie goes to the runner" suggests that in cases where t…" at bounding box center [252, 521] width 355 height 110
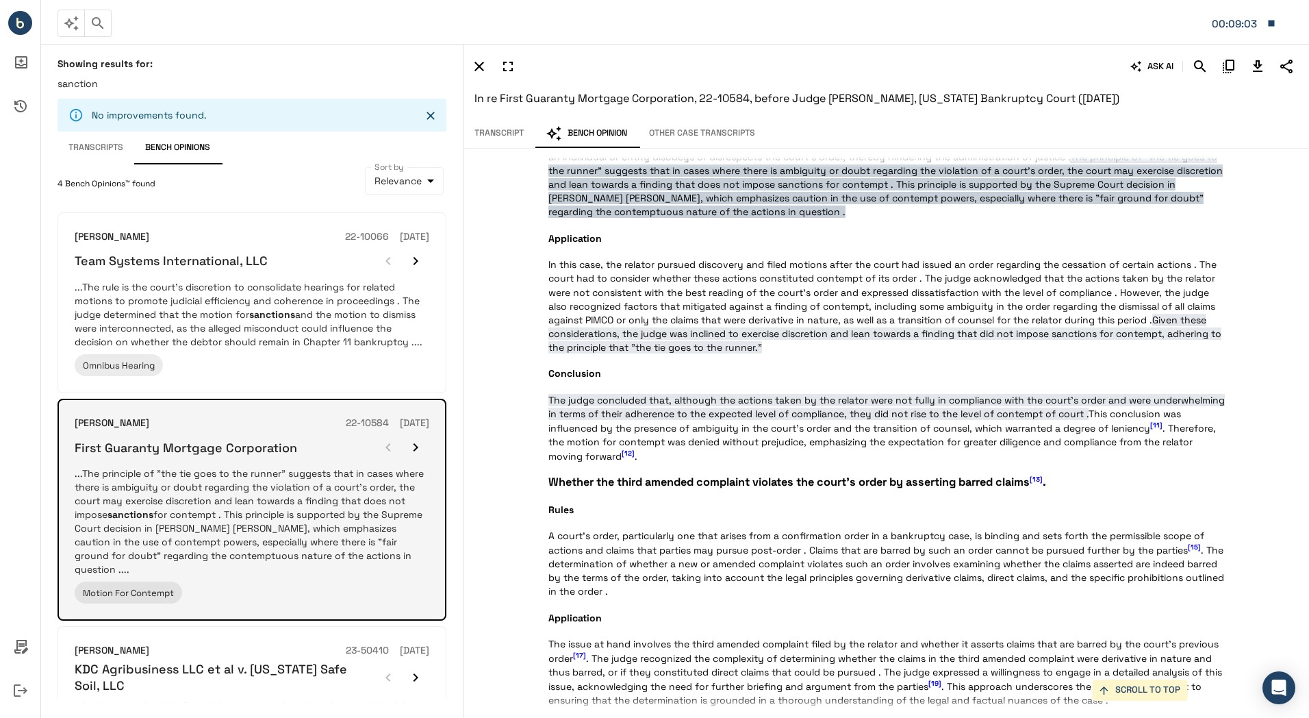
scroll to position [392, 0]
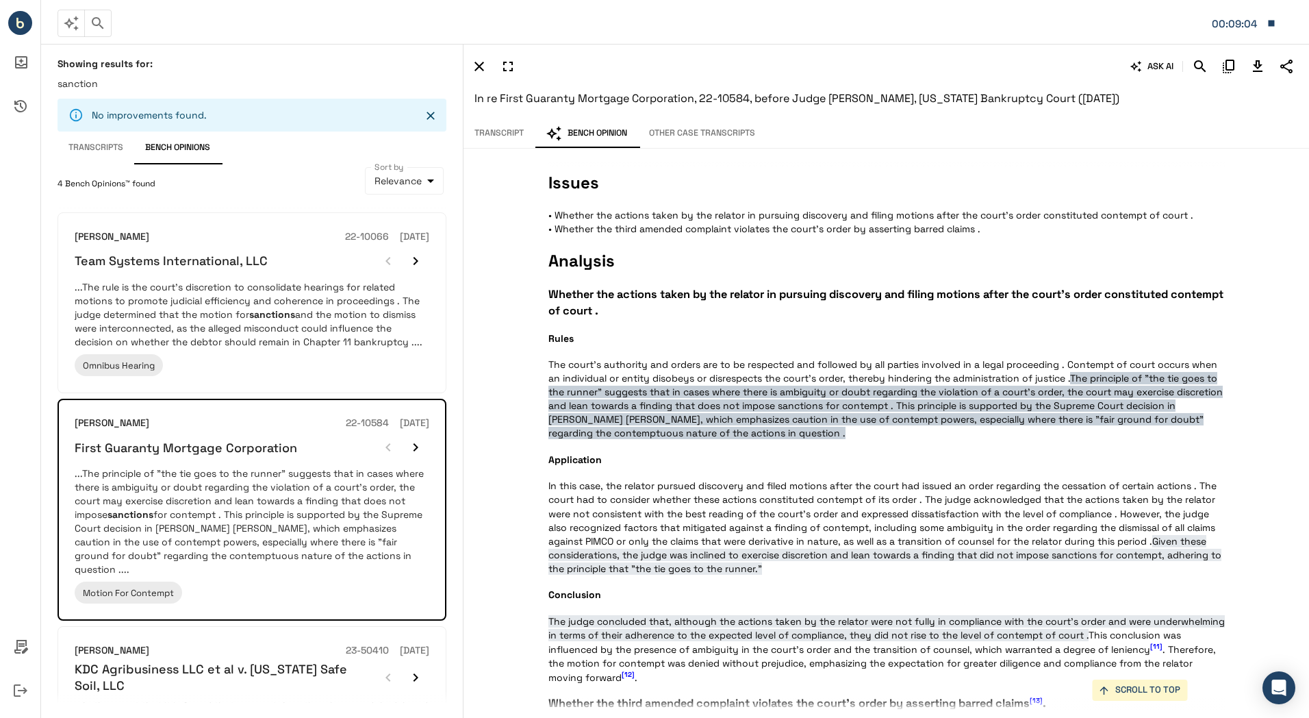
click at [494, 134] on button "Transcript" at bounding box center [499, 133] width 71 height 29
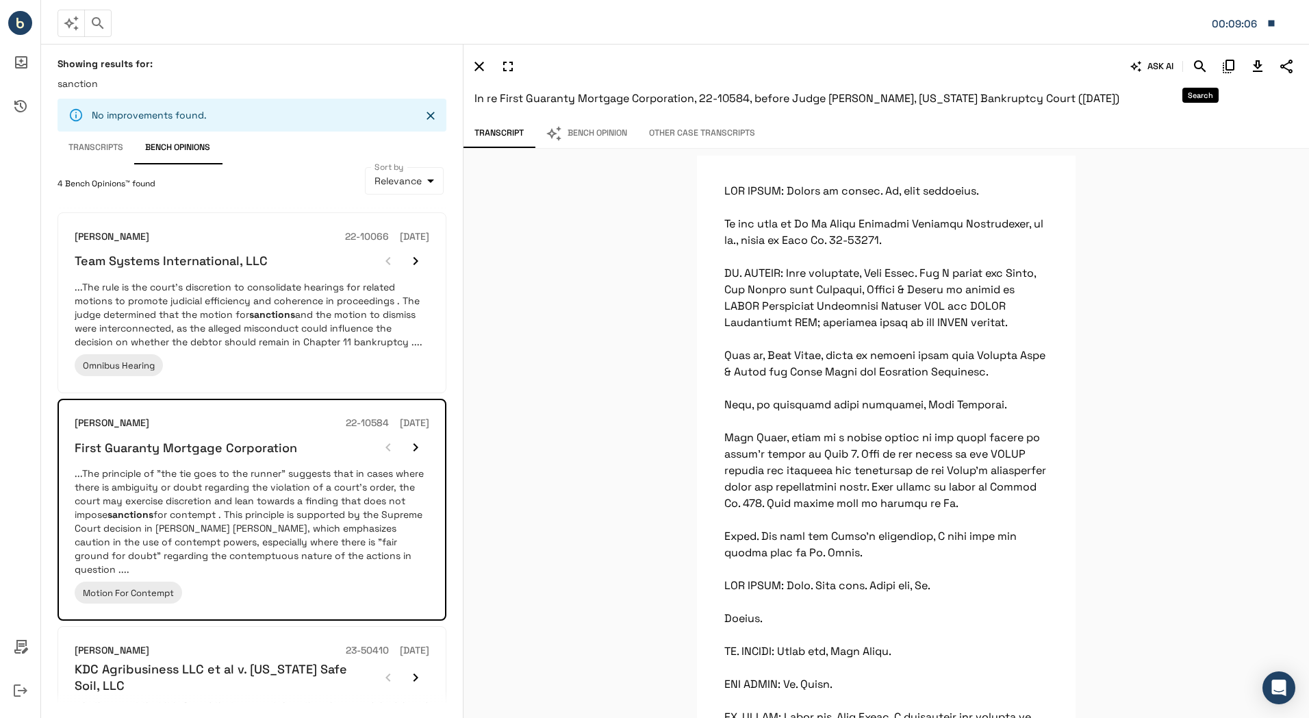
click at [1203, 73] on icon "Search" at bounding box center [1200, 66] width 16 height 16
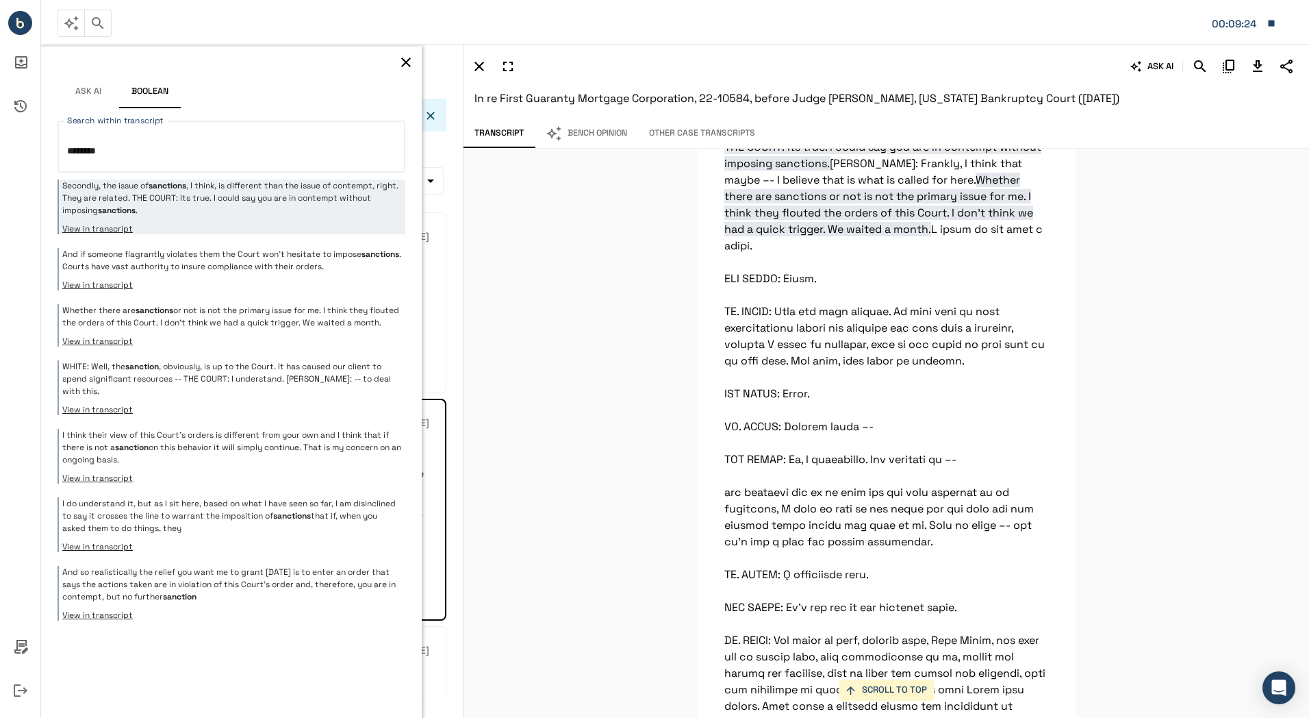
scroll to position [5268, 0]
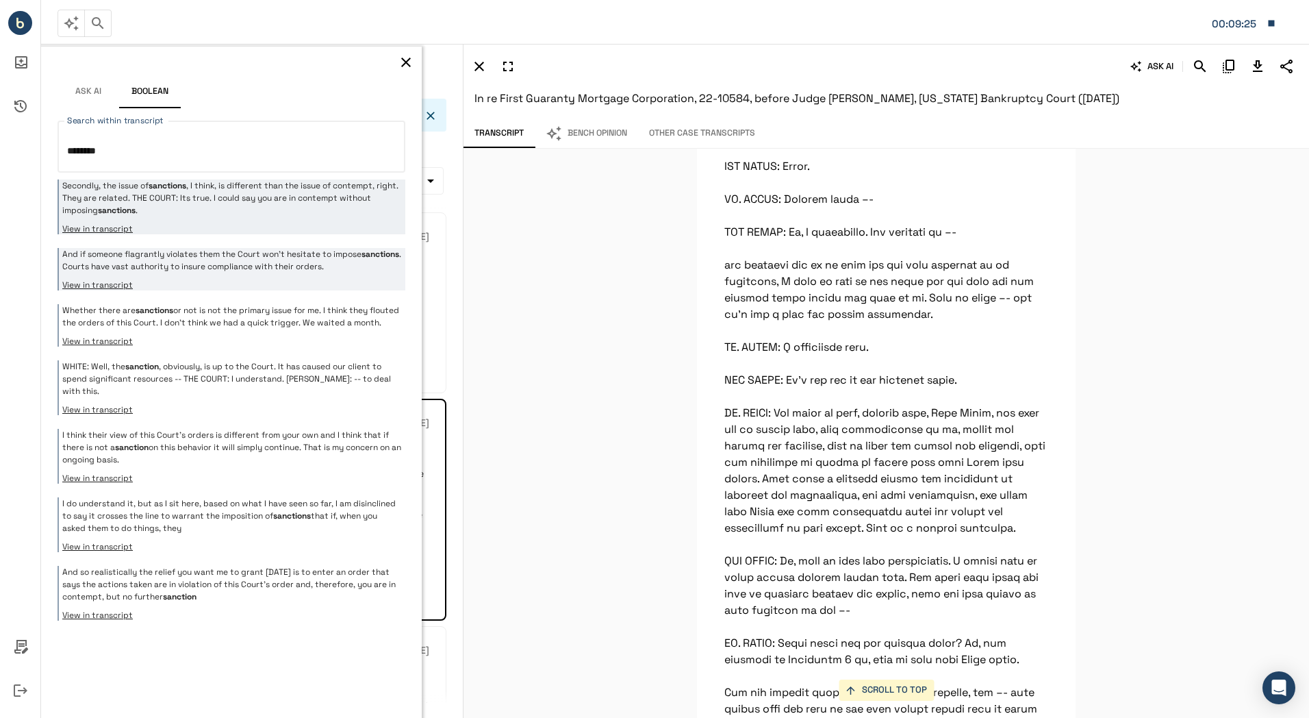
type textarea "********"
click at [266, 262] on p "And if someone flagrantly violates them the Court won’t hesitate to impose sanc…" at bounding box center [232, 260] width 340 height 25
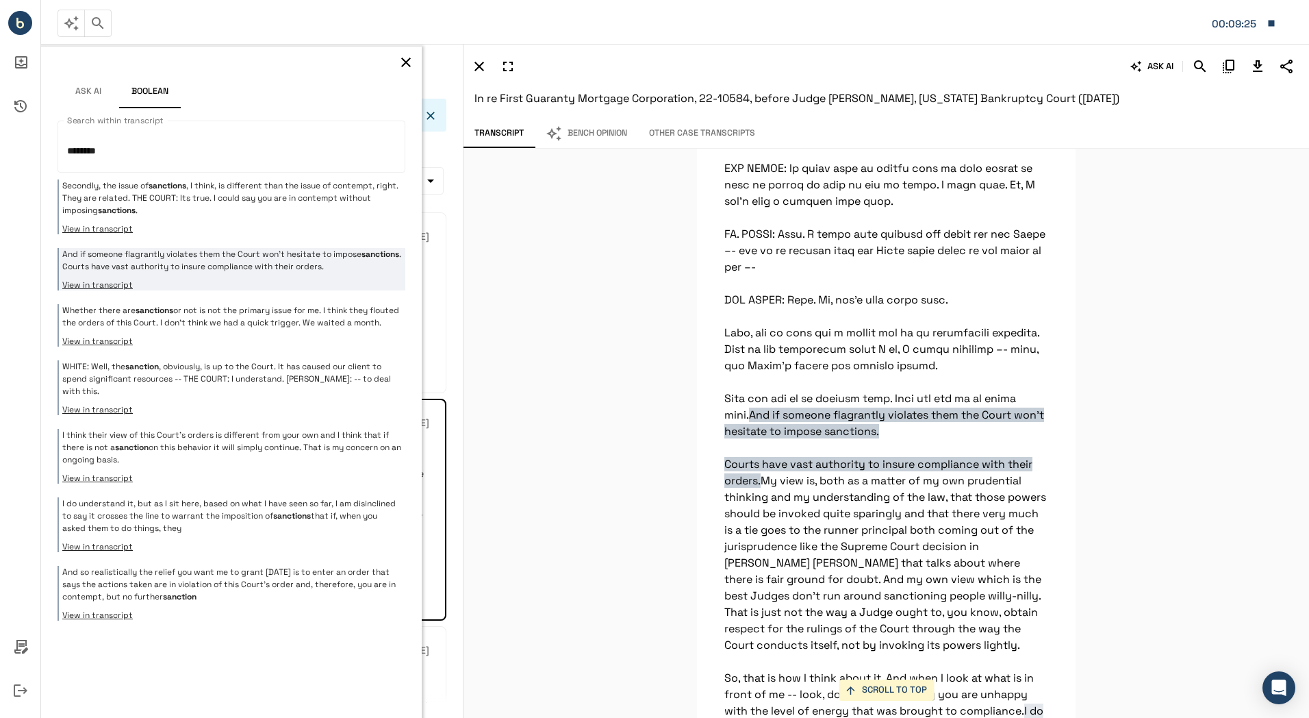
scroll to position [4162, 0]
click at [248, 329] on p "Whether there are sanctions or not is not the primary issue for me. I think the…" at bounding box center [232, 316] width 340 height 25
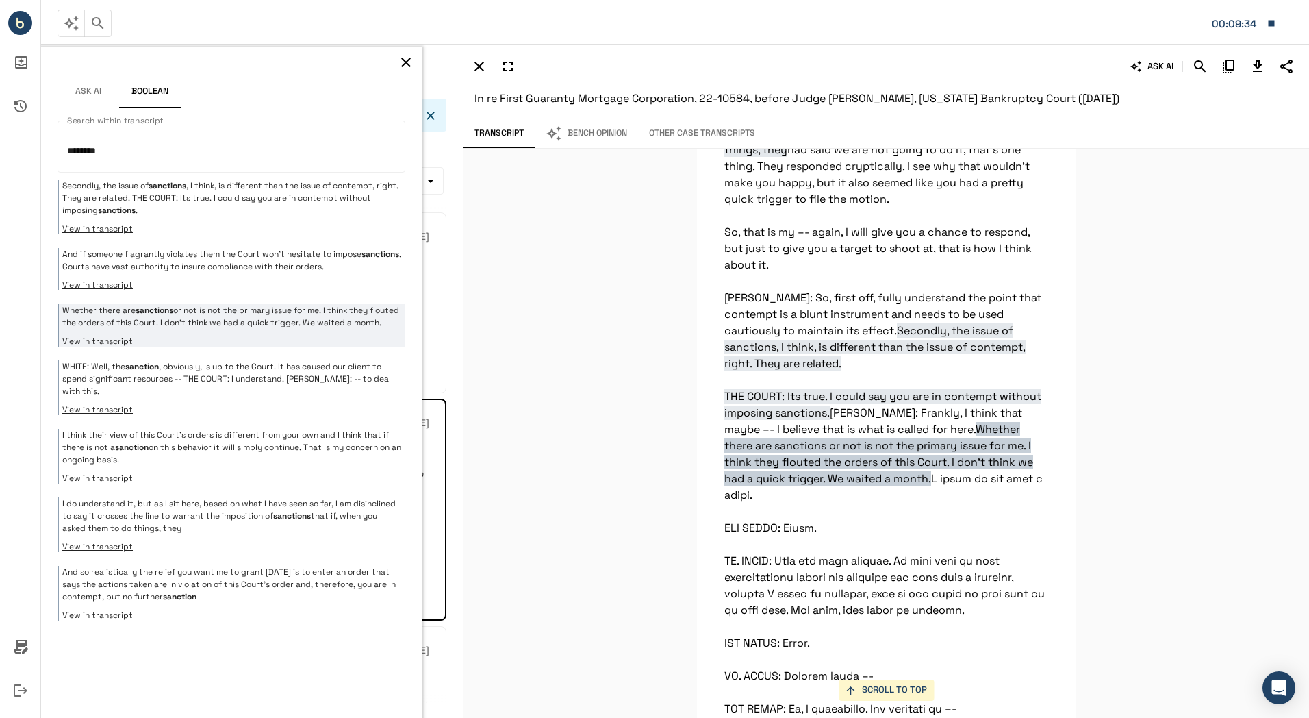
scroll to position [4828, 0]
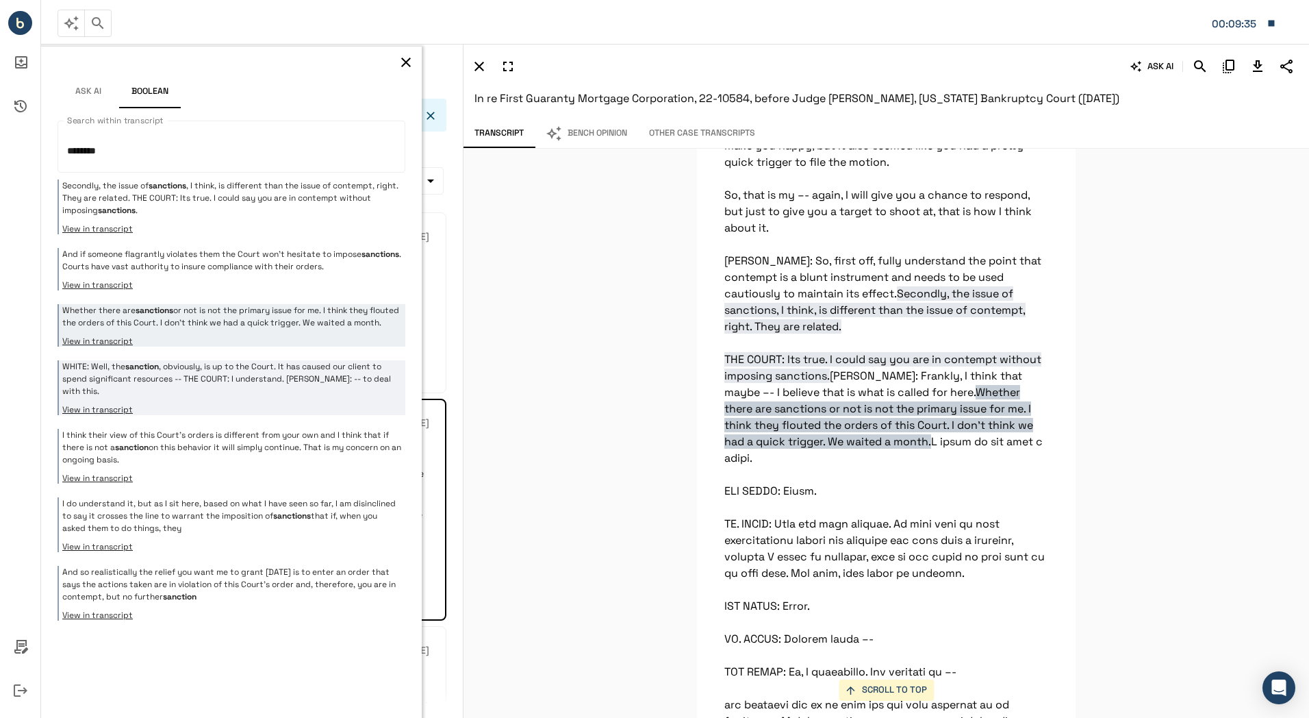
click at [235, 395] on p "WHITE: Well, the sanction , obviously, is up to the Court. It has caused our cl…" at bounding box center [232, 378] width 340 height 37
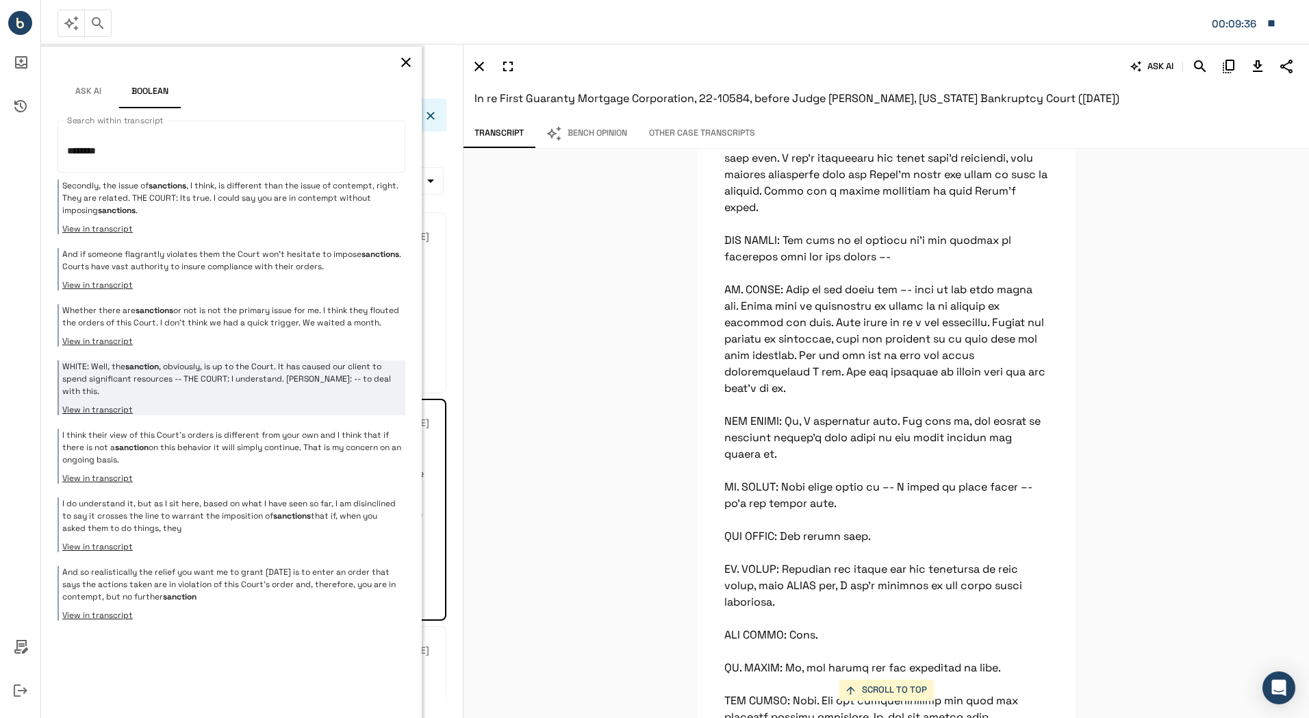
scroll to position [7507, 0]
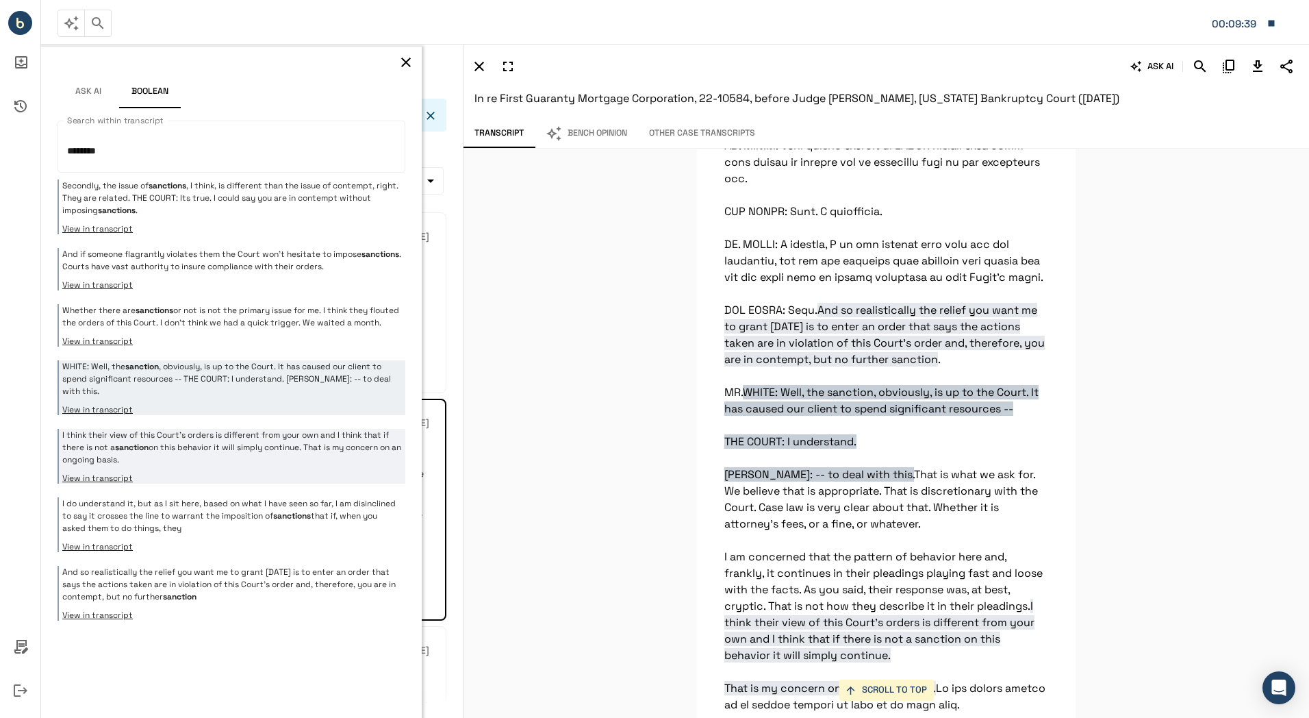
click at [205, 460] on p "I think their view of this Court’s orders is different from your own and I thin…" at bounding box center [232, 447] width 340 height 37
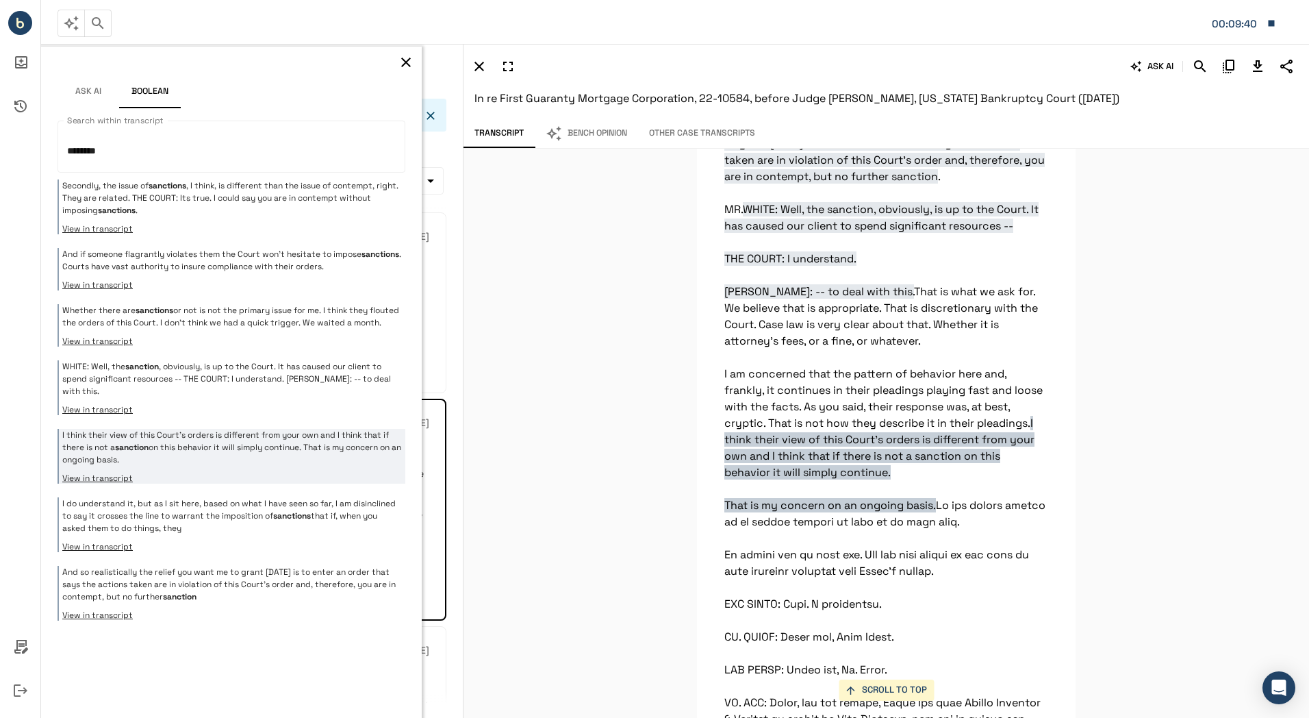
scroll to position [7721, 0]
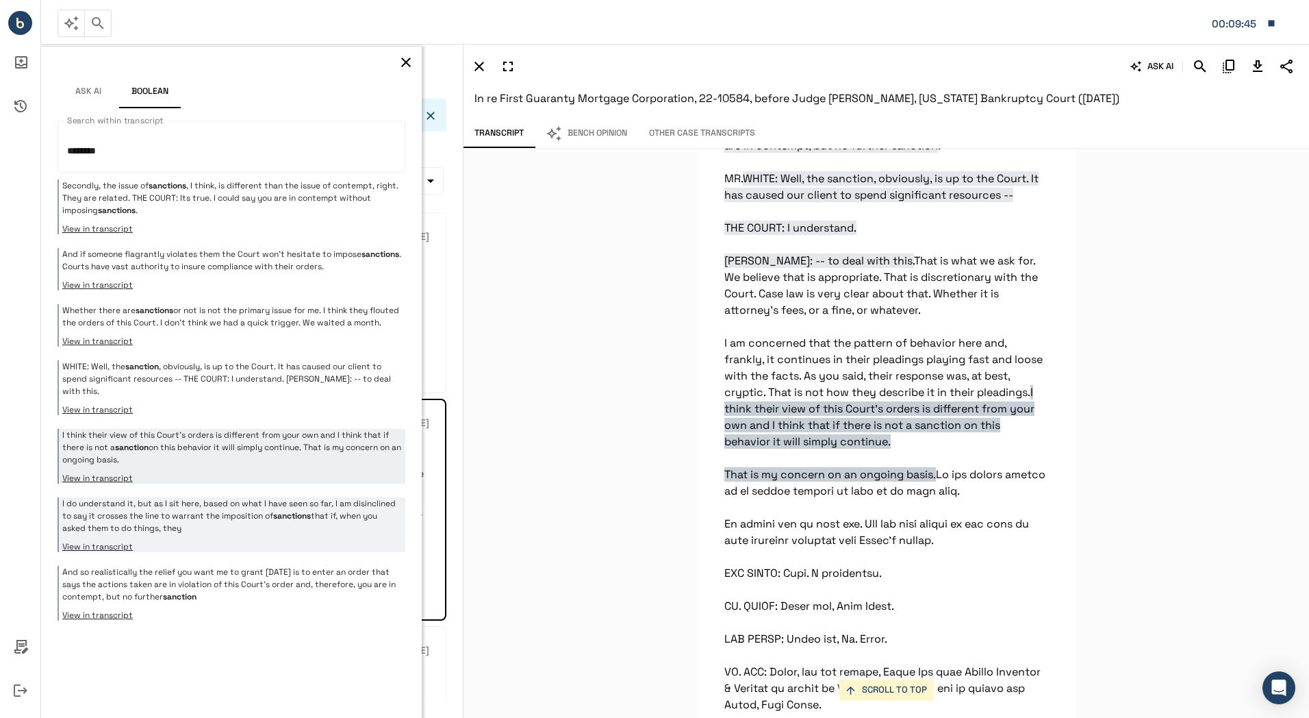
click at [202, 527] on p "I do understand it, but as I sit here, based on what I have seen so far, I am d…" at bounding box center [232, 515] width 340 height 37
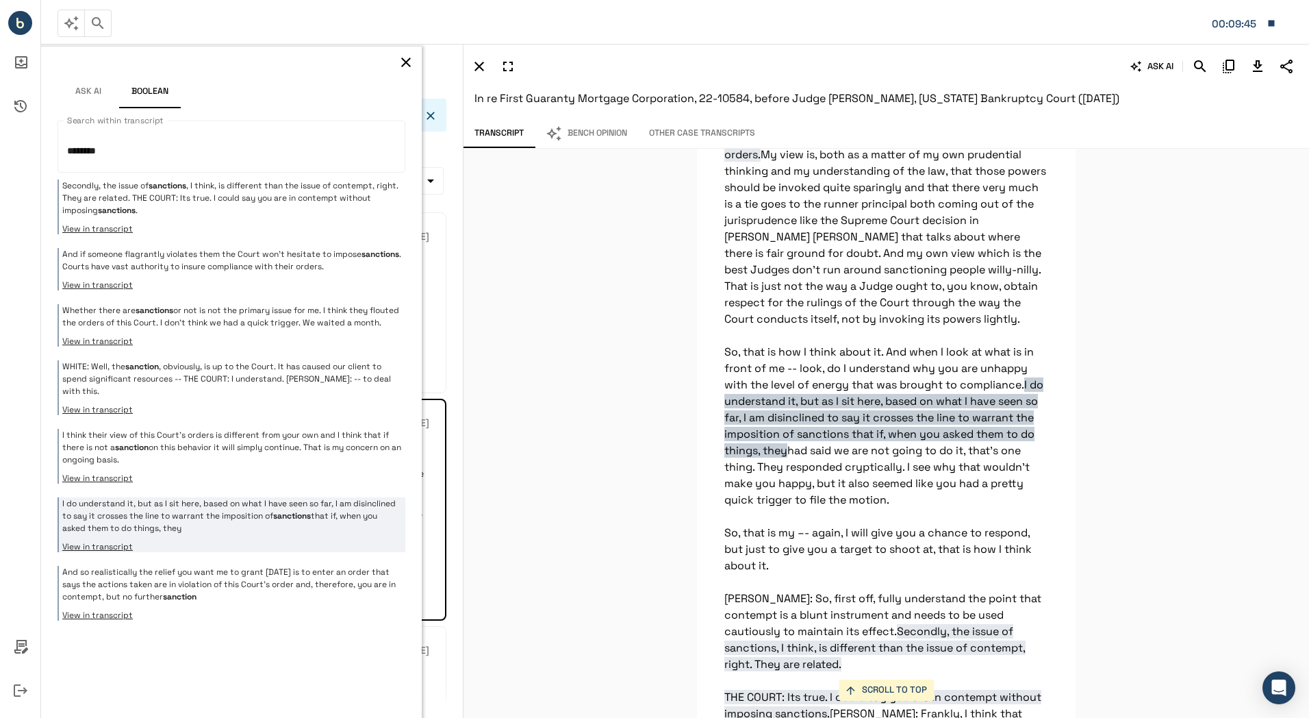
scroll to position [4458, 0]
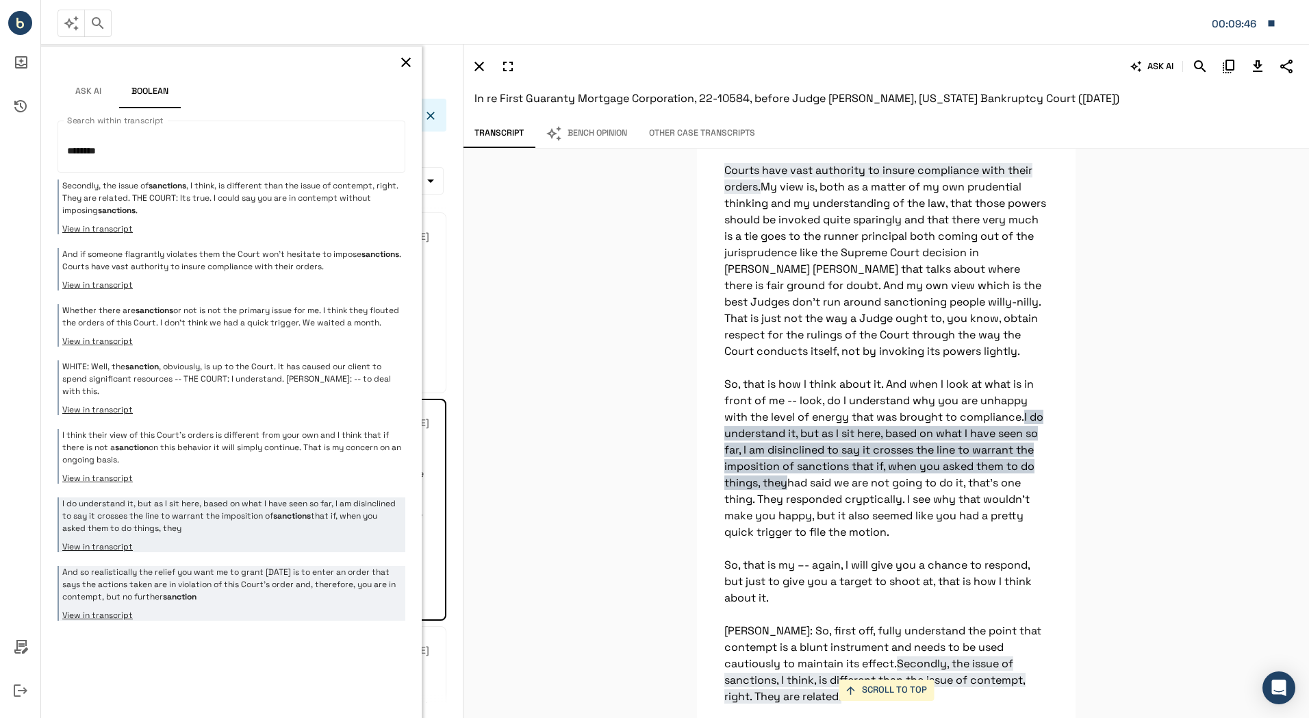
click at [194, 596] on p "And so realistically the relief you want me to grant today is to enter an order…" at bounding box center [232, 584] width 340 height 37
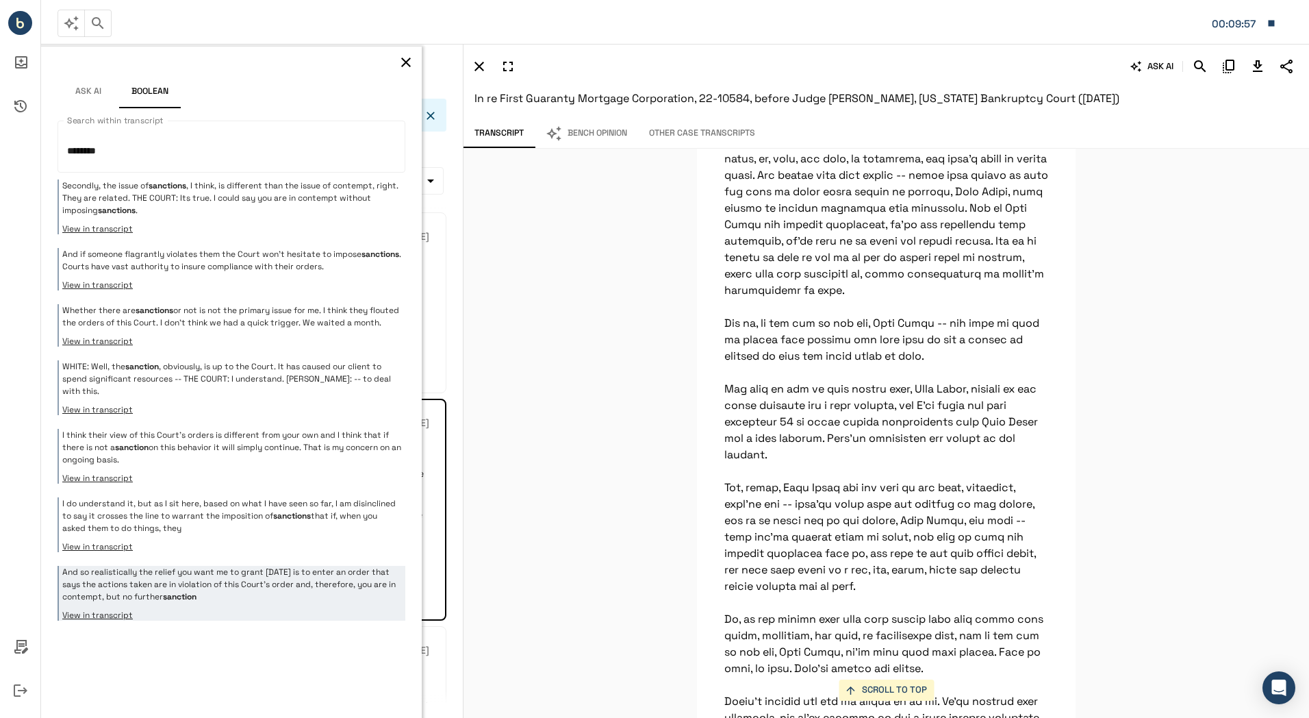
scroll to position [10143, 0]
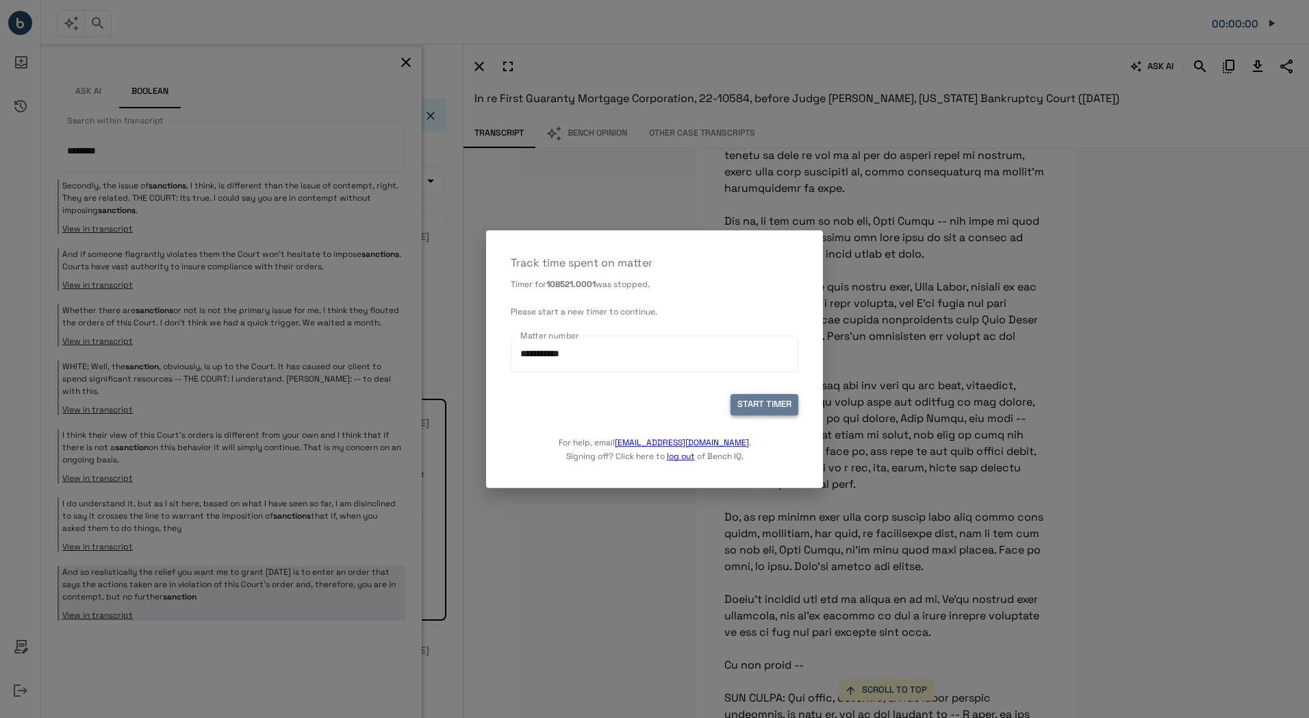
click at [775, 401] on button "START TIMER" at bounding box center [765, 404] width 68 height 21
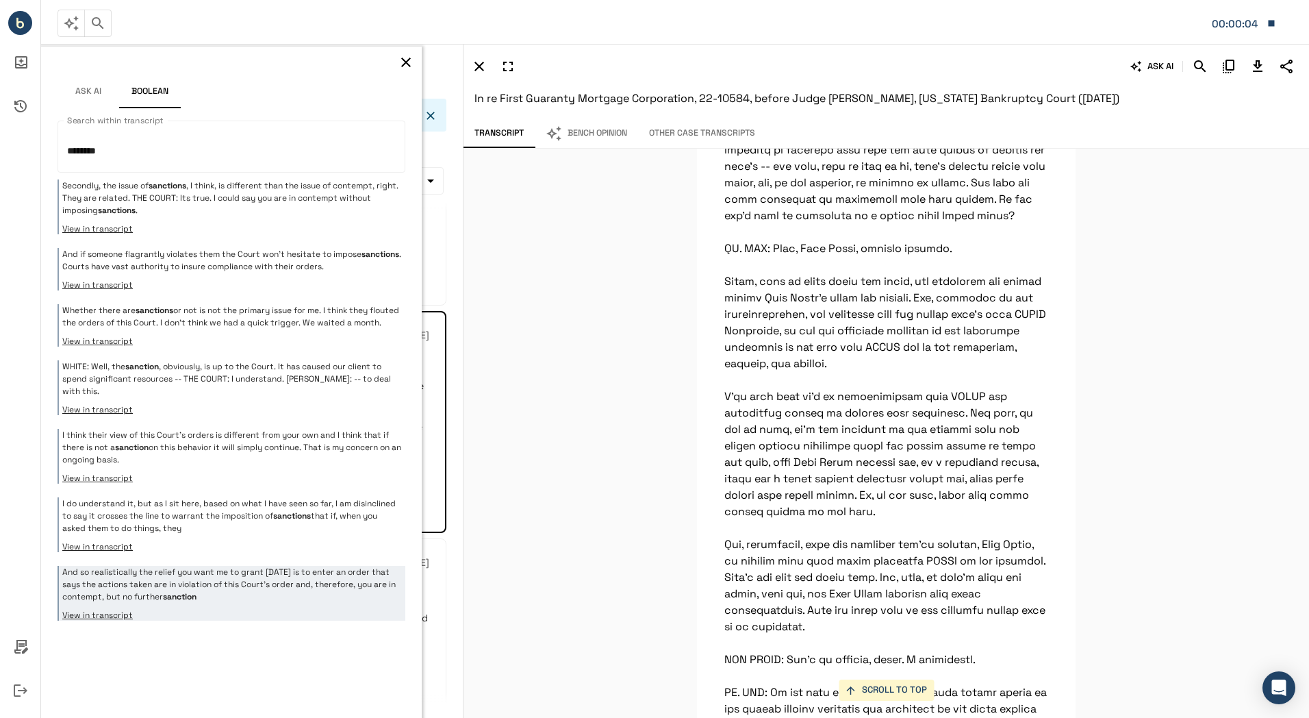
scroll to position [8555, 0]
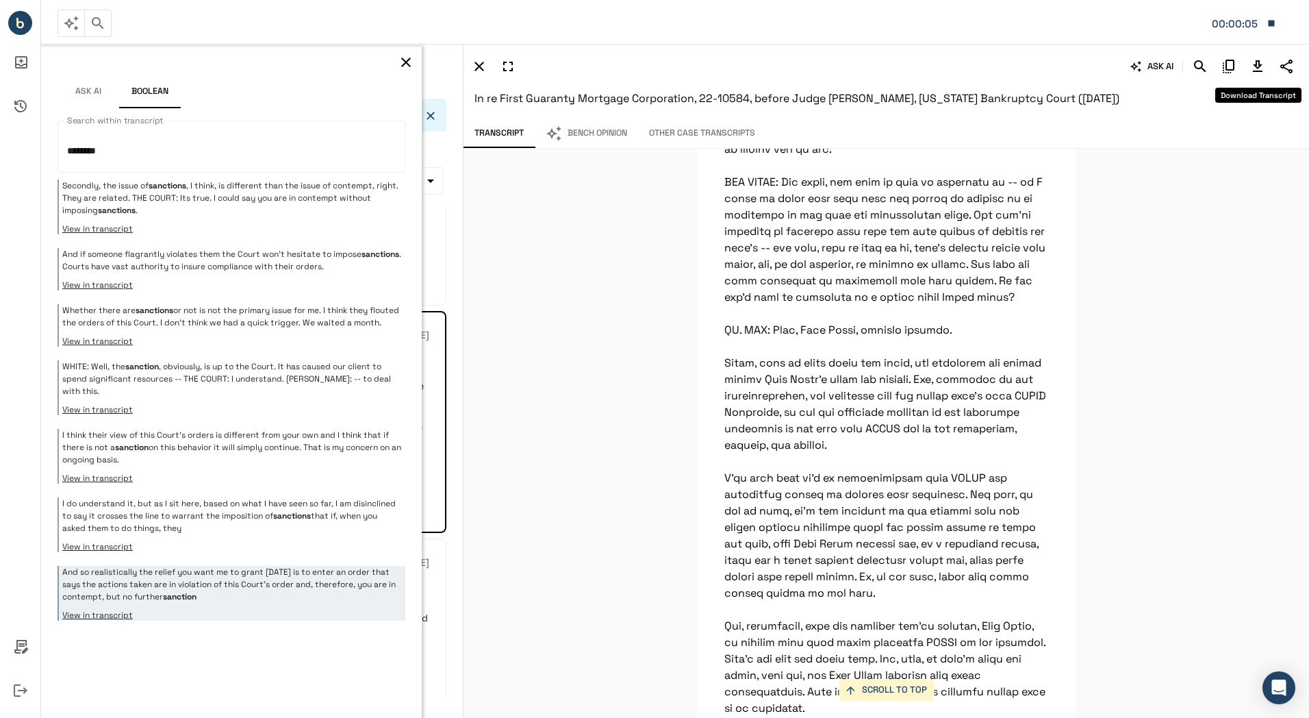
click at [1260, 71] on icon "Download Transcript" at bounding box center [1258, 66] width 10 height 12
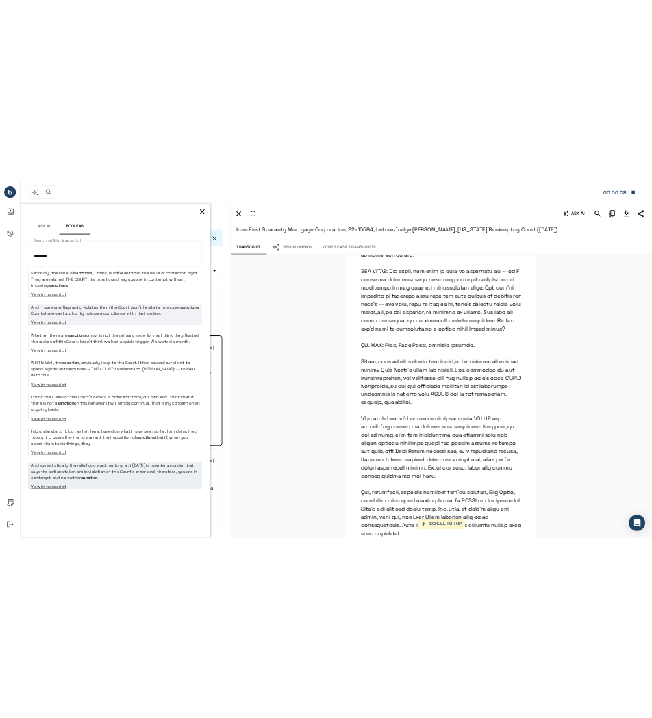
scroll to position [0, 0]
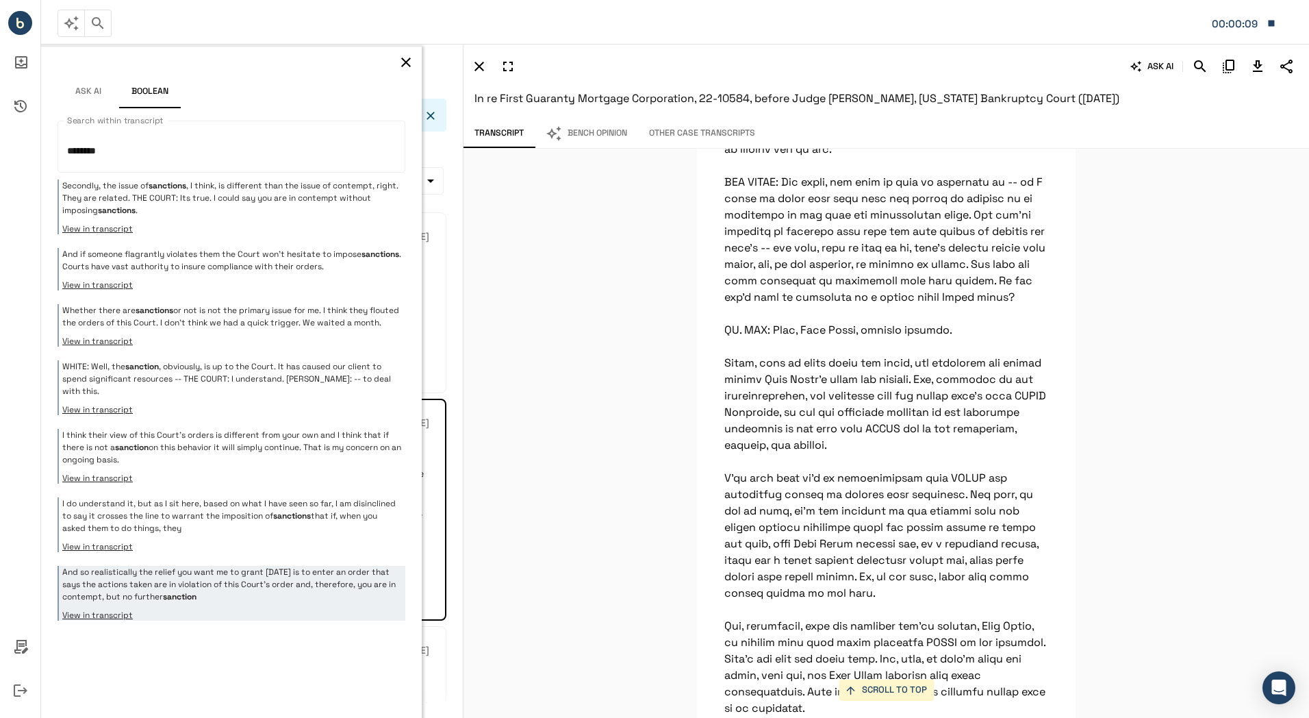
click at [413, 60] on icon "button" at bounding box center [406, 62] width 16 height 16
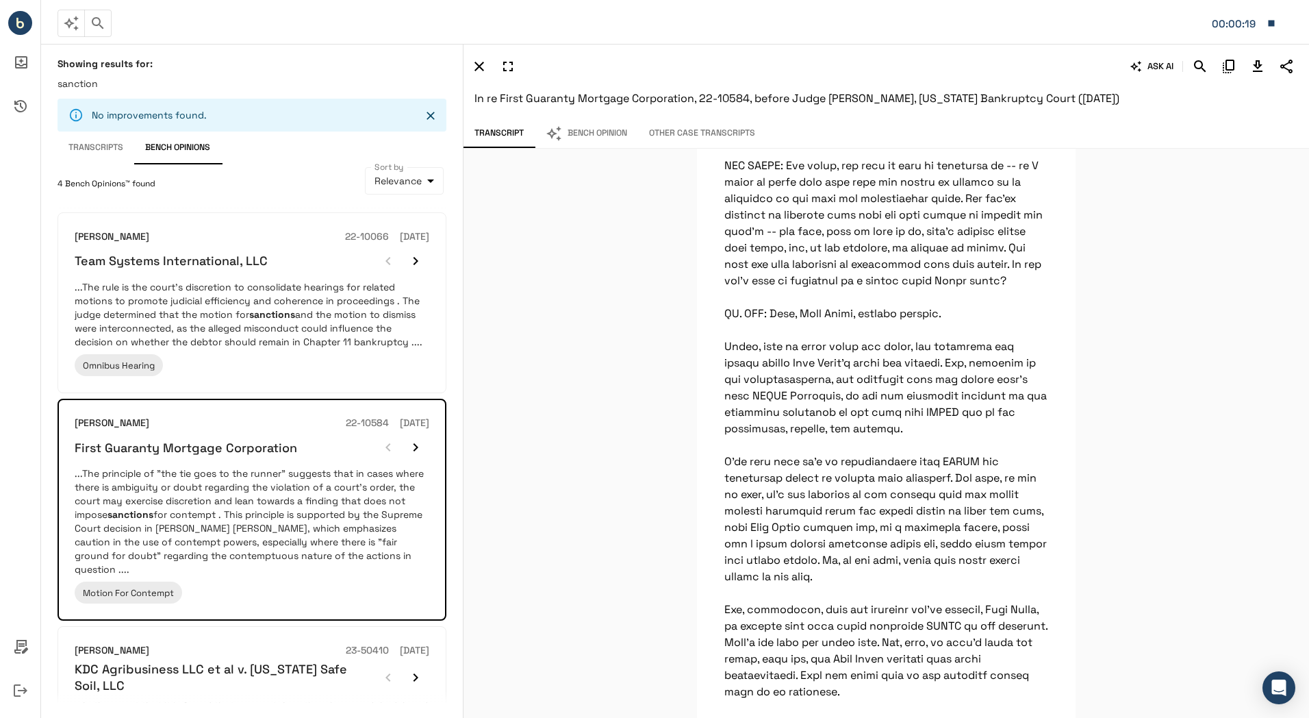
click at [1270, 23] on icon "button" at bounding box center [1272, 23] width 6 height 6
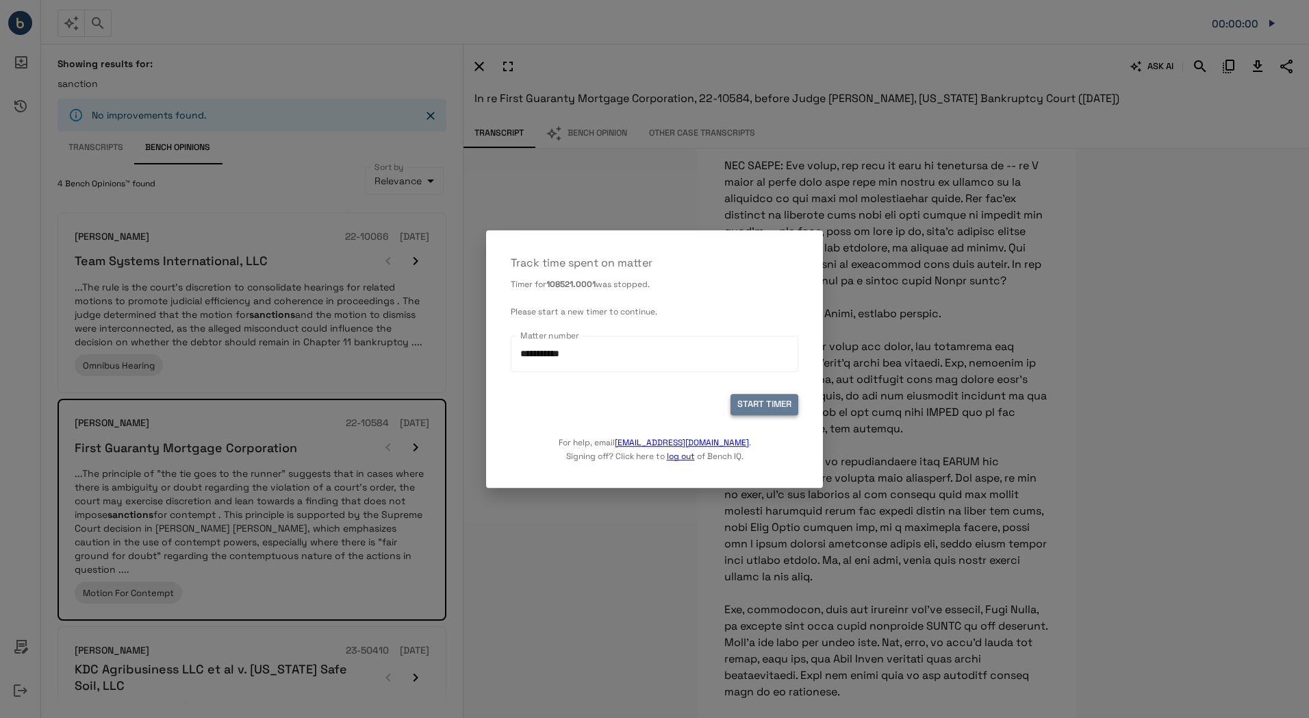
click at [779, 402] on button "START TIMER" at bounding box center [765, 404] width 68 height 21
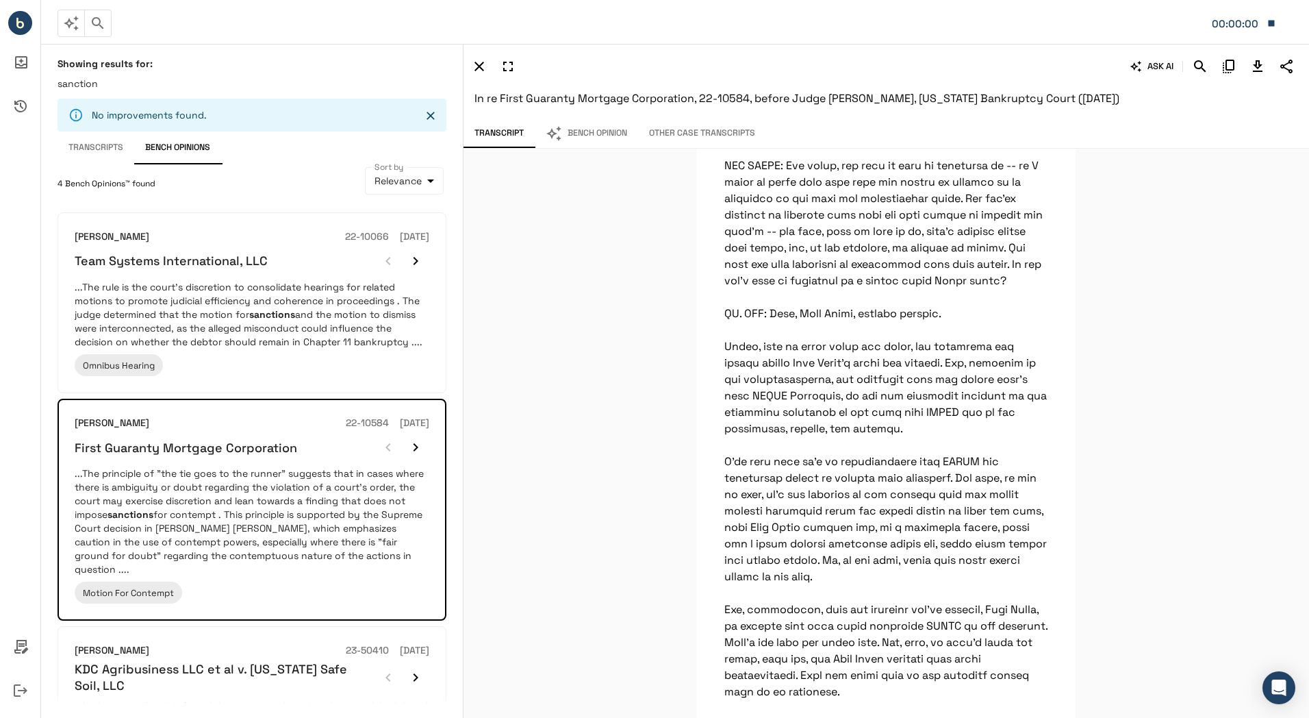
click at [591, 134] on button "Bench Opinion" at bounding box center [586, 133] width 103 height 29
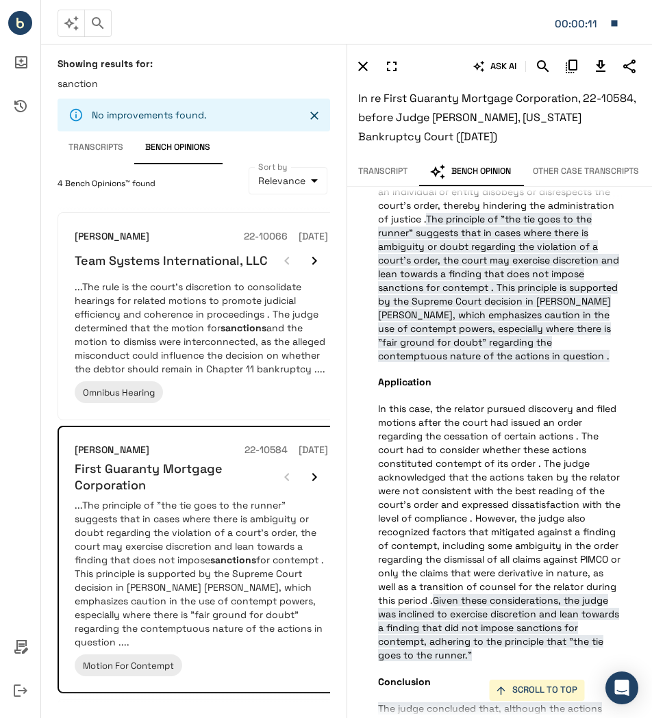
scroll to position [1181, 0]
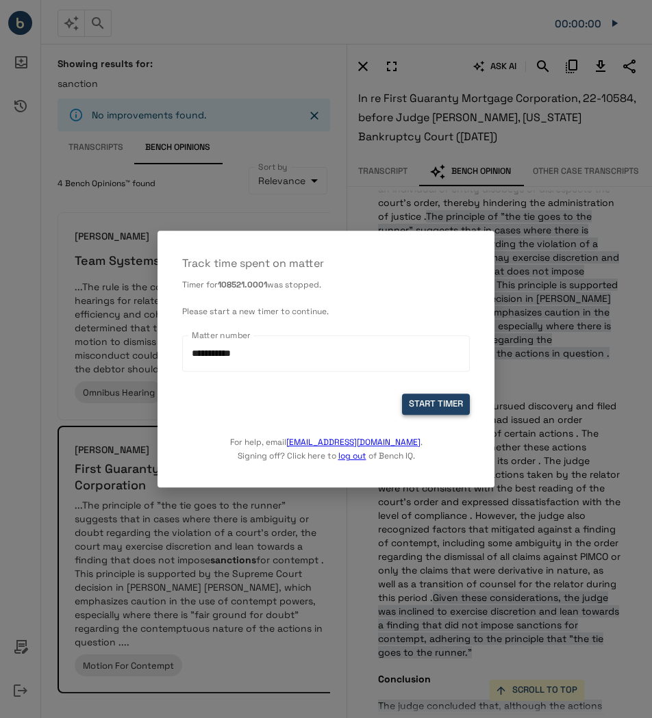
click at [431, 408] on button "START TIMER" at bounding box center [436, 404] width 68 height 21
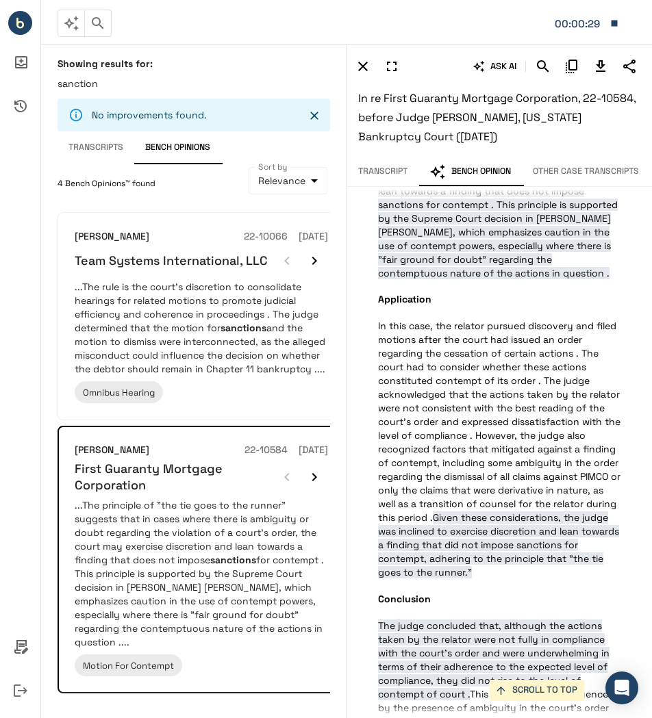
scroll to position [1343, 0]
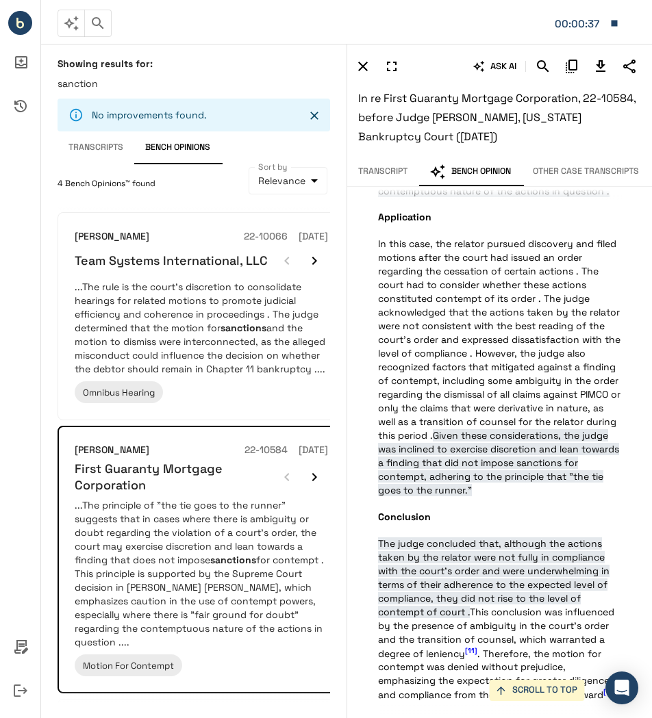
click at [615, 25] on icon "button" at bounding box center [615, 23] width 6 height 6
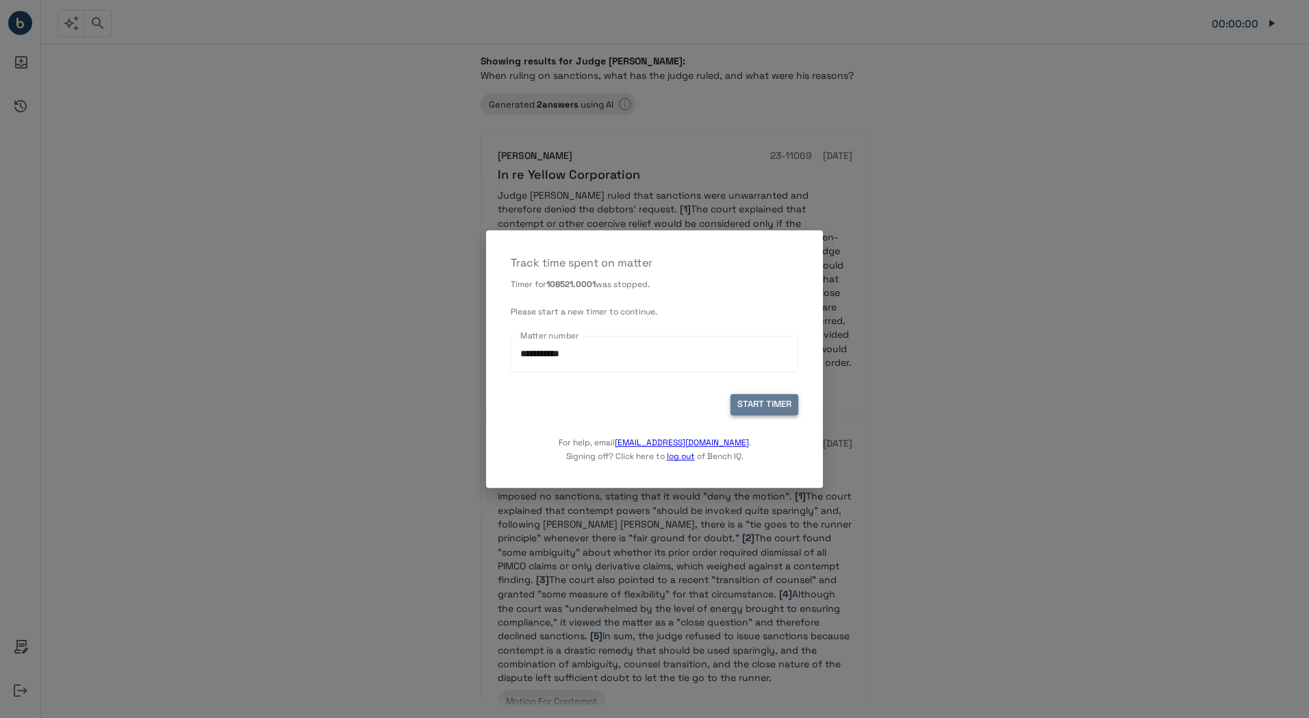
click at [778, 403] on button "START TIMER" at bounding box center [765, 404] width 68 height 21
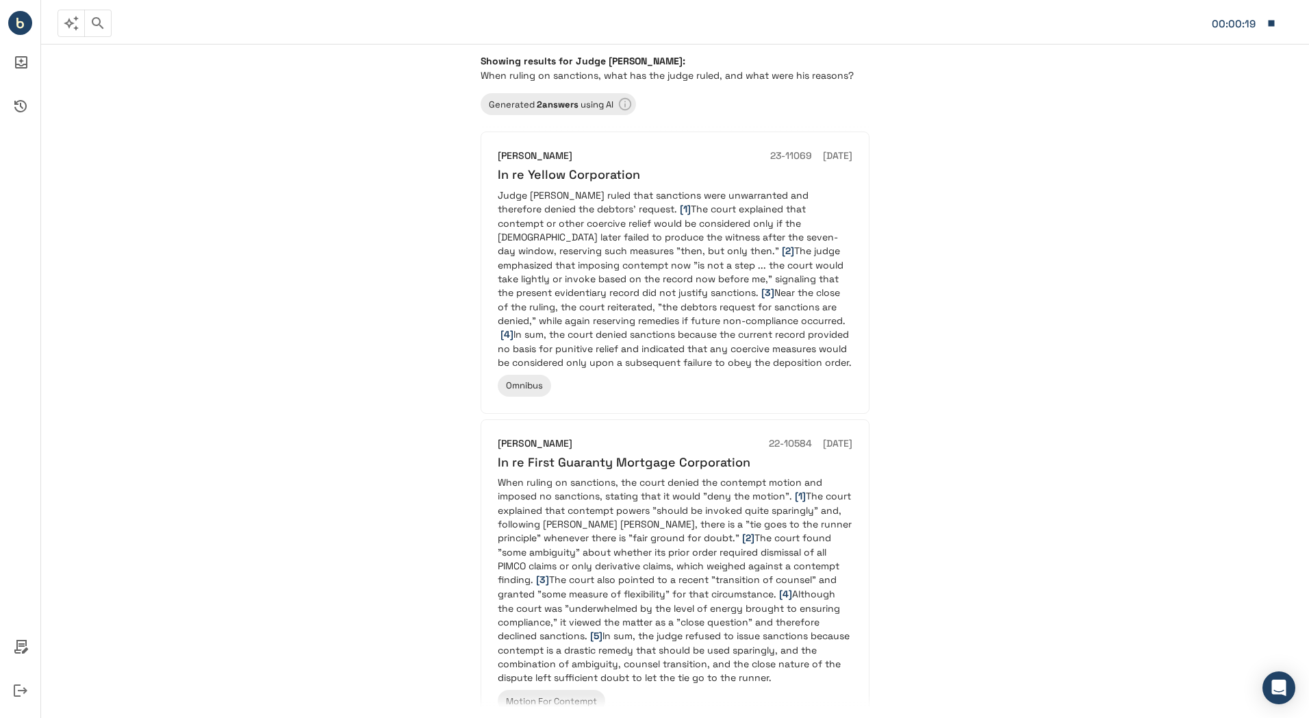
click at [735, 246] on p "Judge Goldblatt ruled that sanctions were unwarranted and therefore denied the …" at bounding box center [675, 278] width 355 height 181
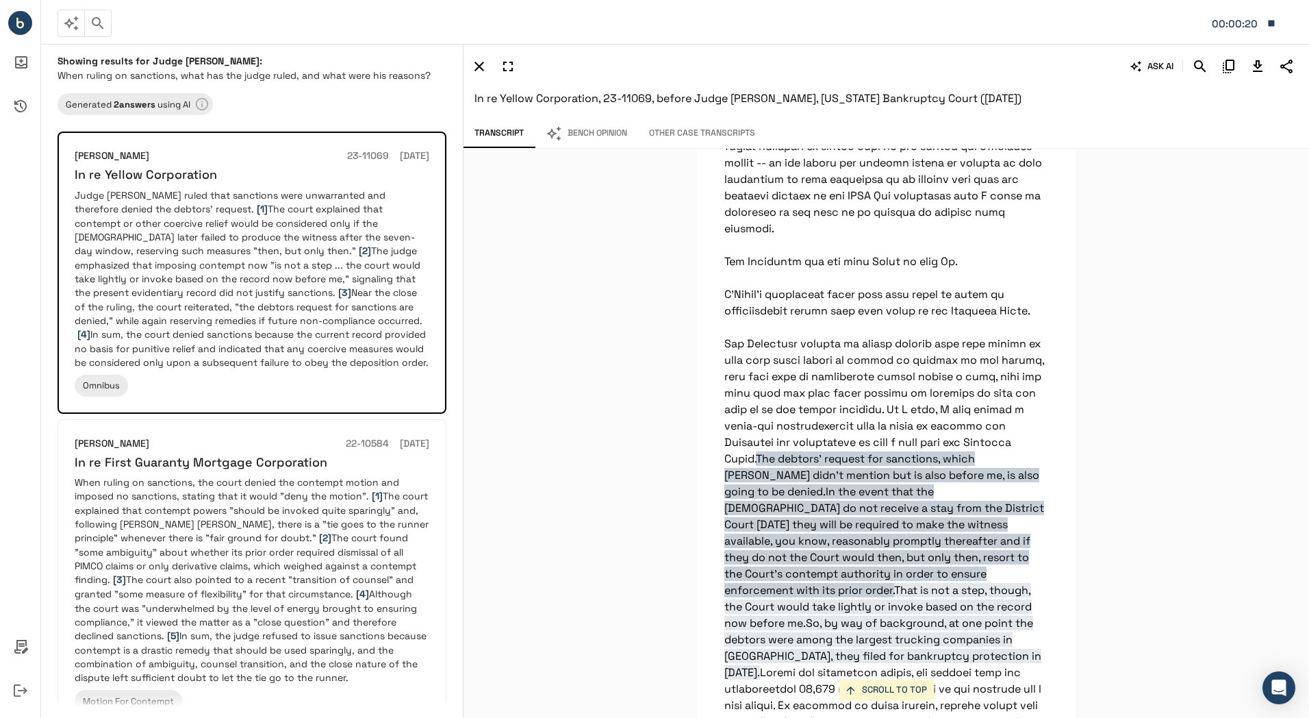
scroll to position [7975, 0]
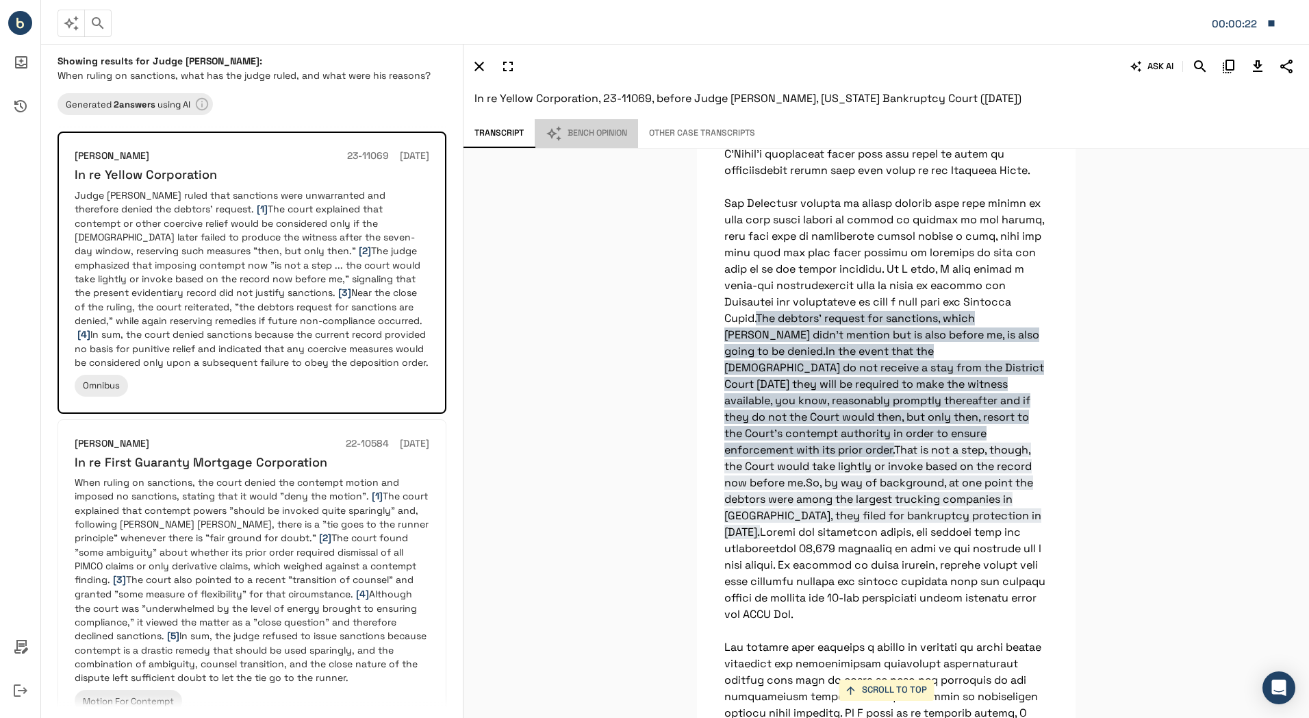
click at [577, 136] on button "Bench Opinion" at bounding box center [586, 133] width 103 height 29
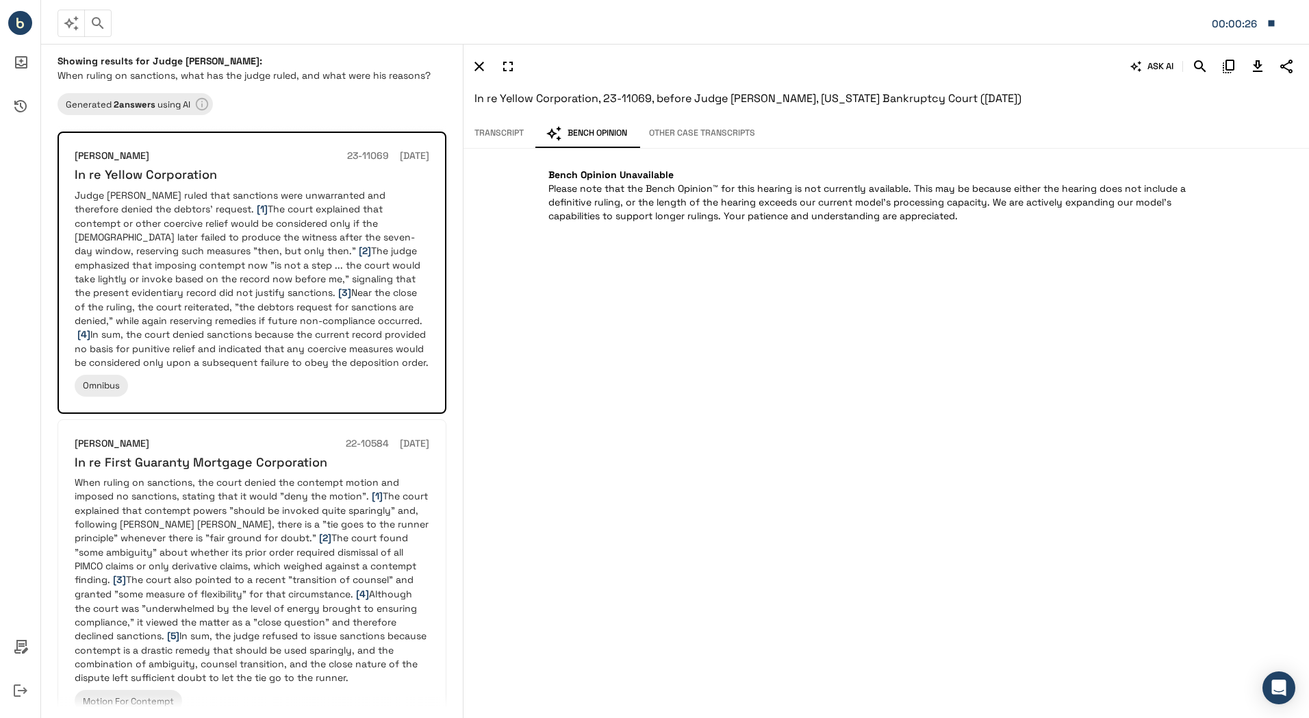
click at [488, 125] on button "Transcript" at bounding box center [499, 133] width 71 height 29
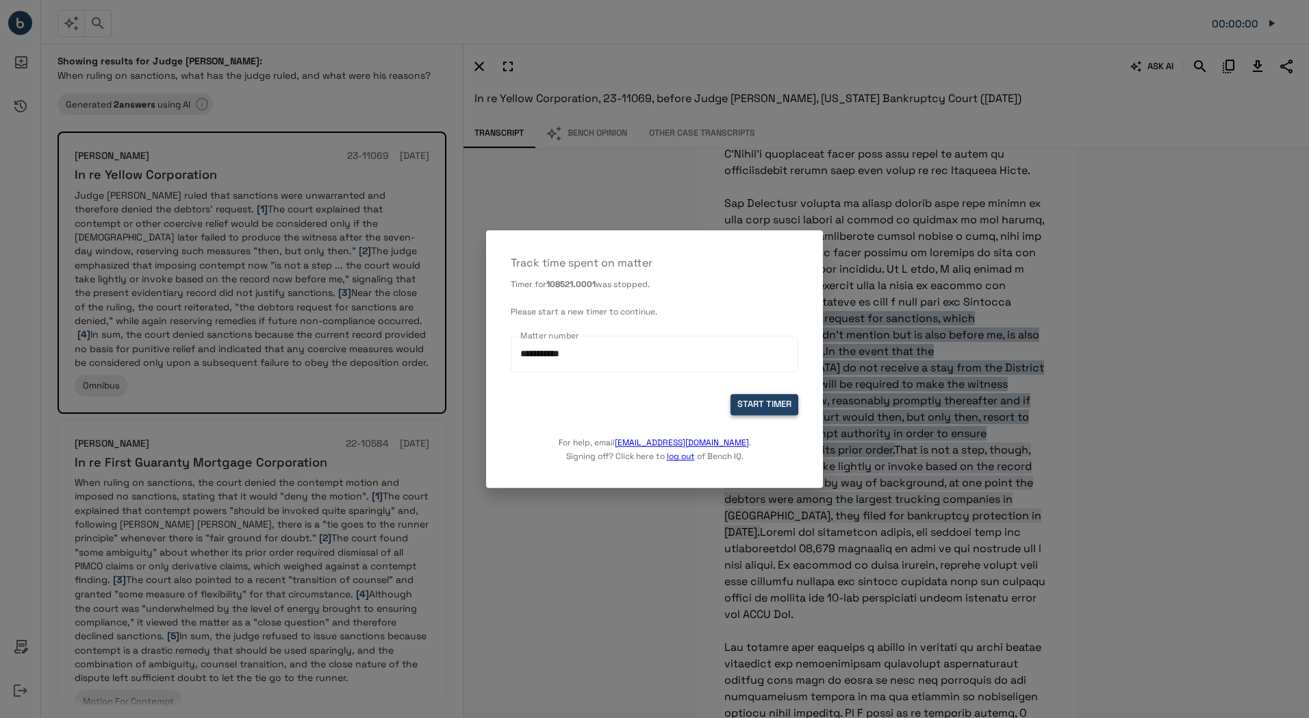
click at [757, 400] on button "START TIMER" at bounding box center [765, 404] width 68 height 21
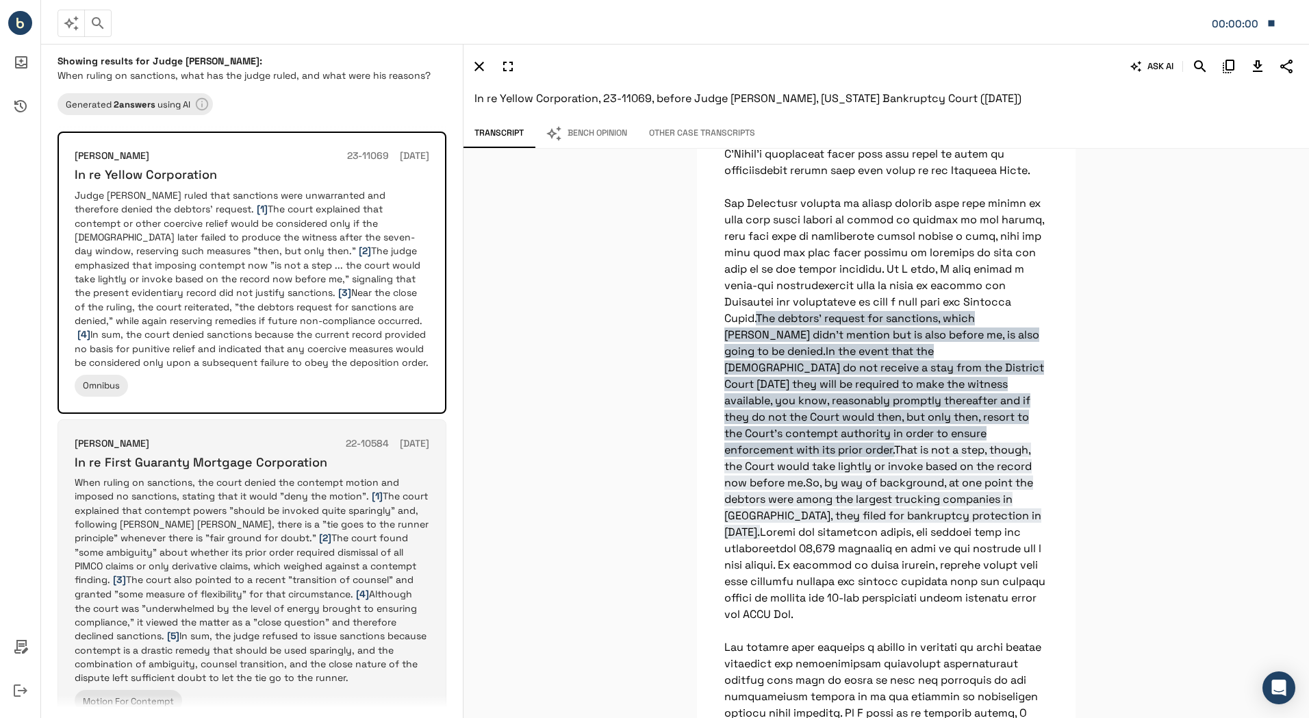
click at [344, 577] on p "When ruling on sanctions, the court denied the contempt motion and imposed no s…" at bounding box center [252, 579] width 355 height 209
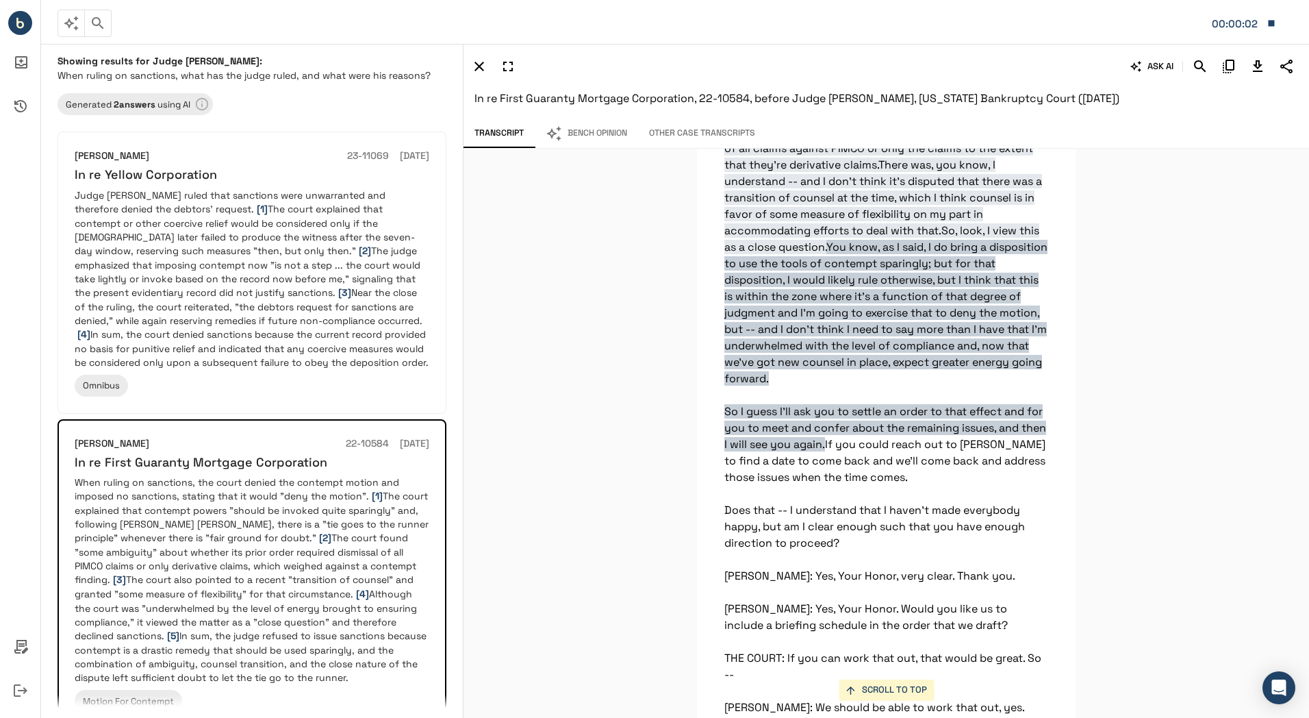
scroll to position [17623, 0]
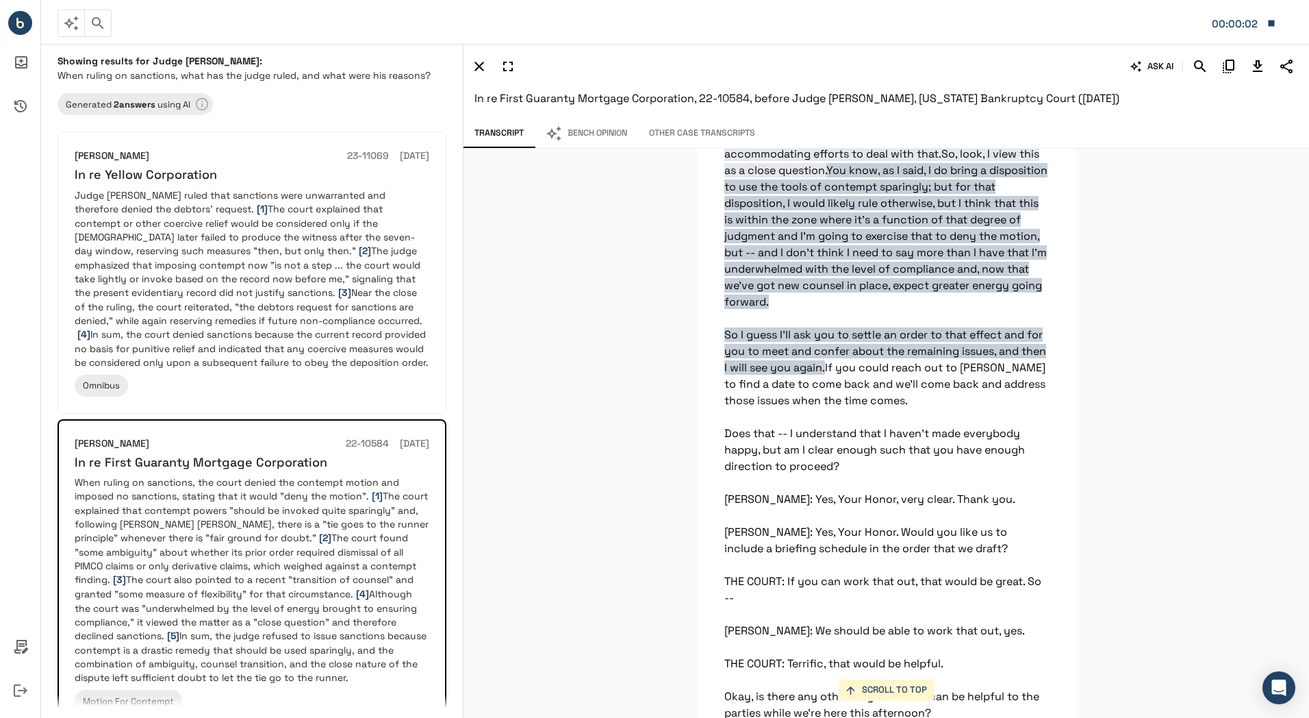
click at [566, 134] on button "Bench Opinion" at bounding box center [586, 133] width 103 height 29
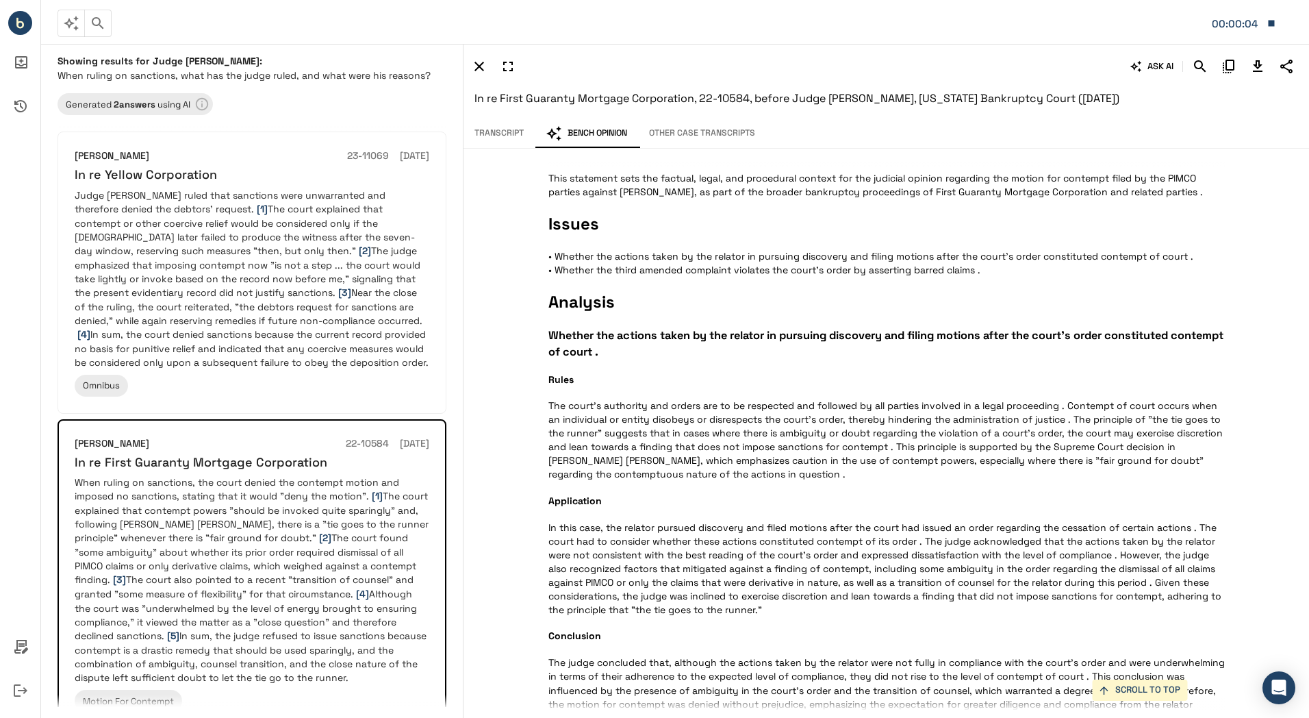
scroll to position [383, 0]
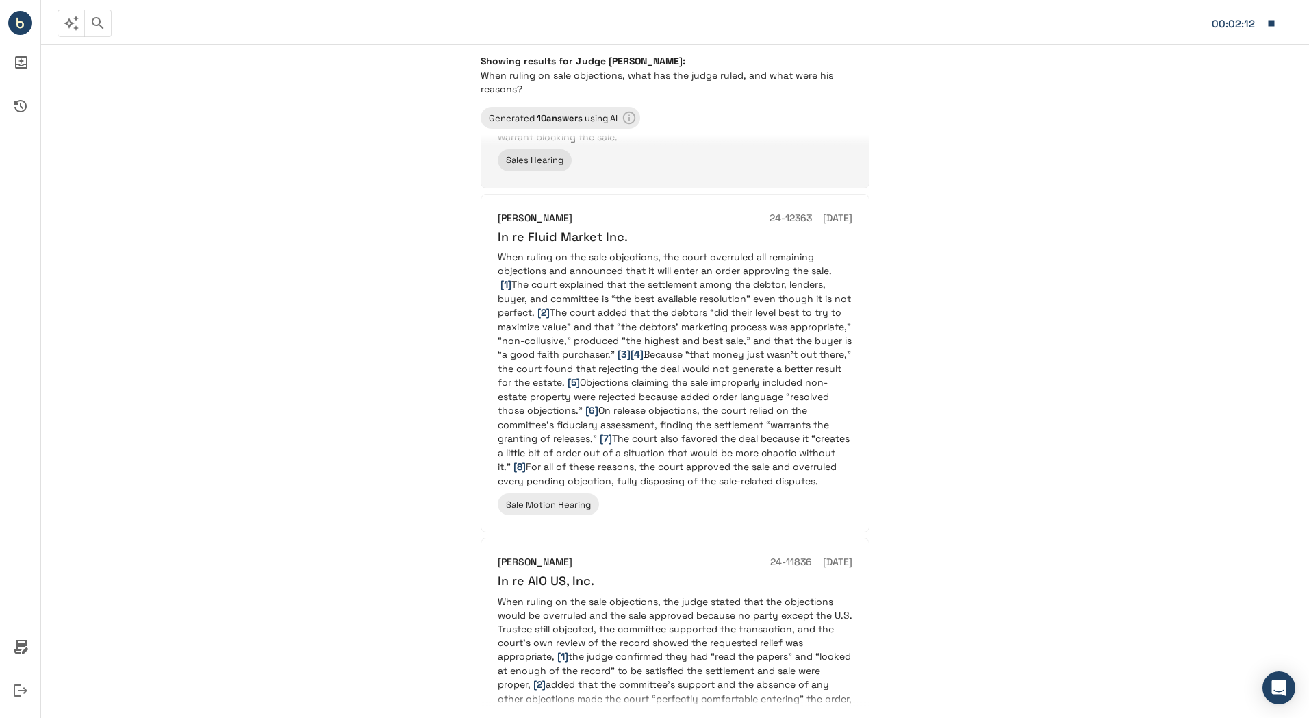
scroll to position [452, 0]
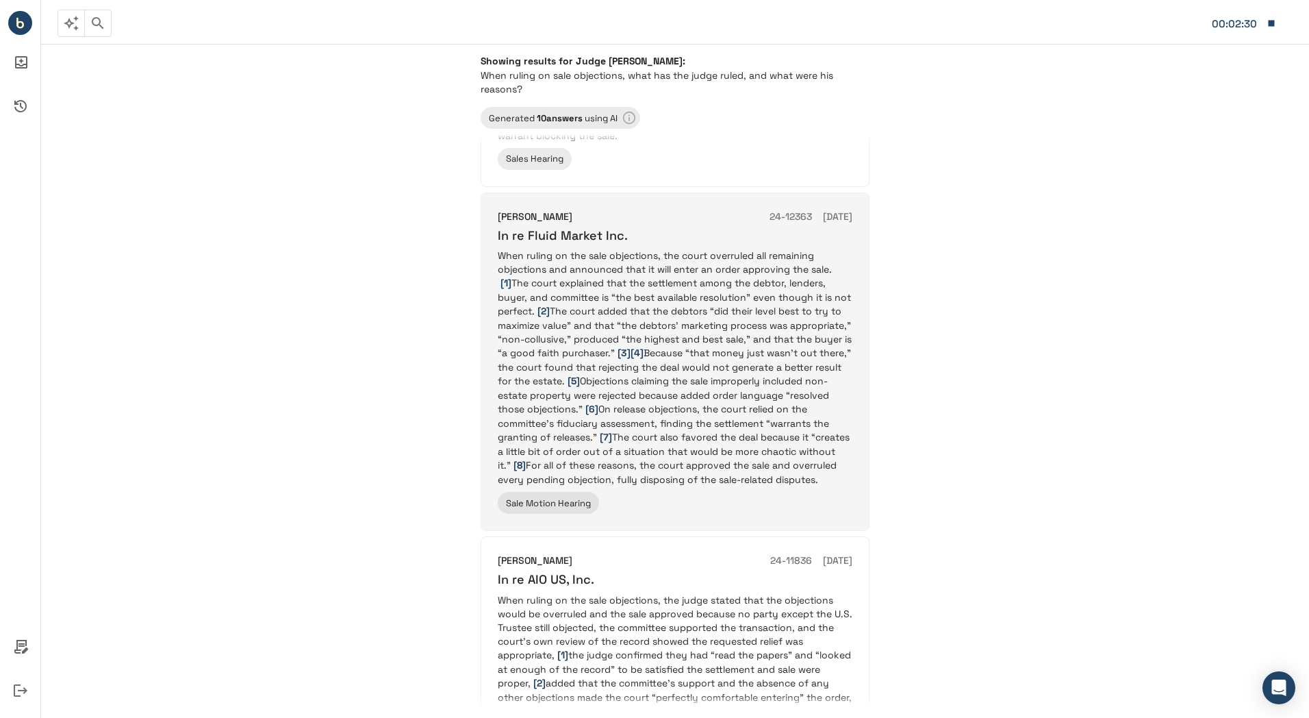
click at [724, 373] on p "When ruling on the sale objections, the court overruled all remaining objection…" at bounding box center [675, 368] width 355 height 238
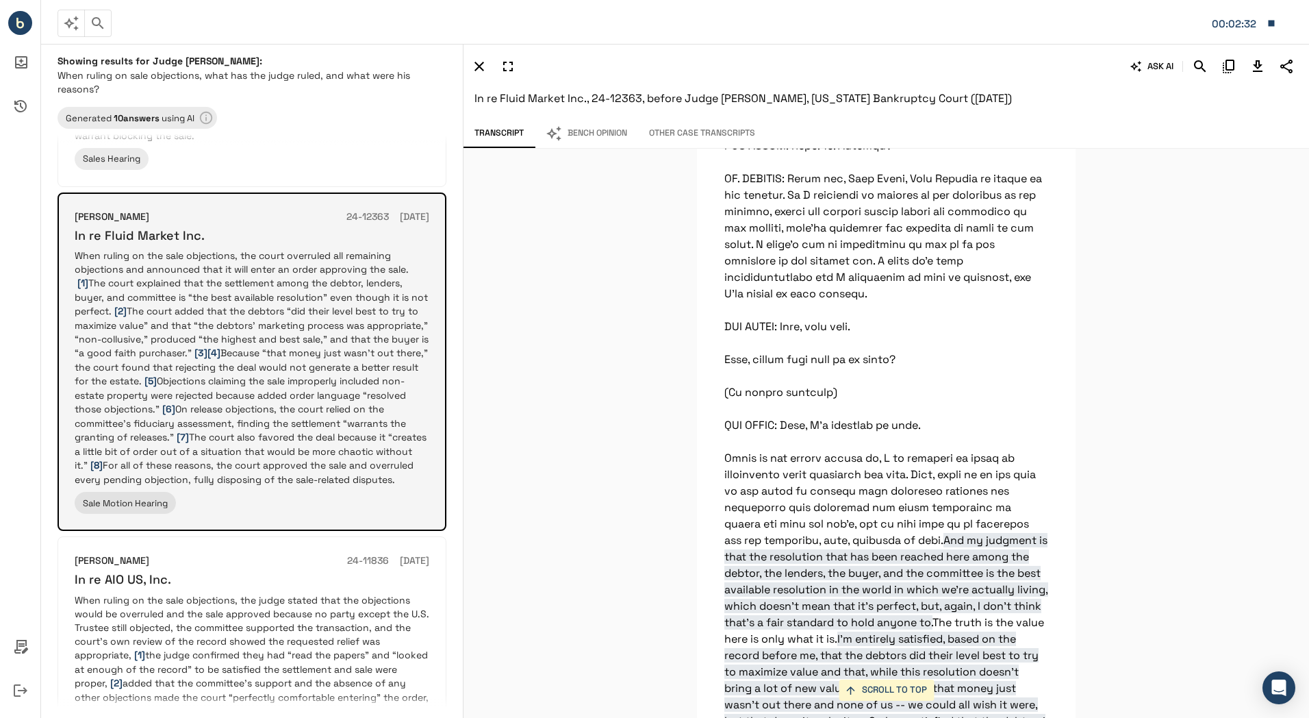
scroll to position [27805, 0]
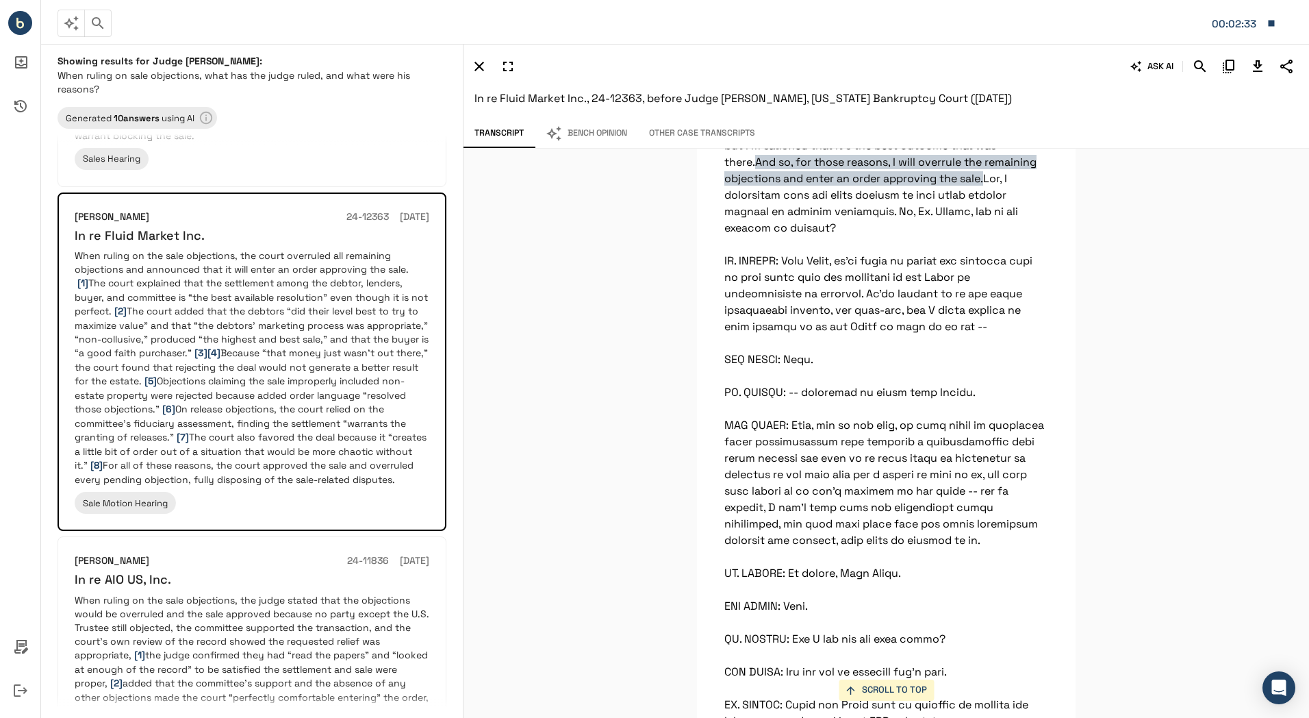
click at [596, 132] on button "Bench Opinion" at bounding box center [586, 133] width 103 height 29
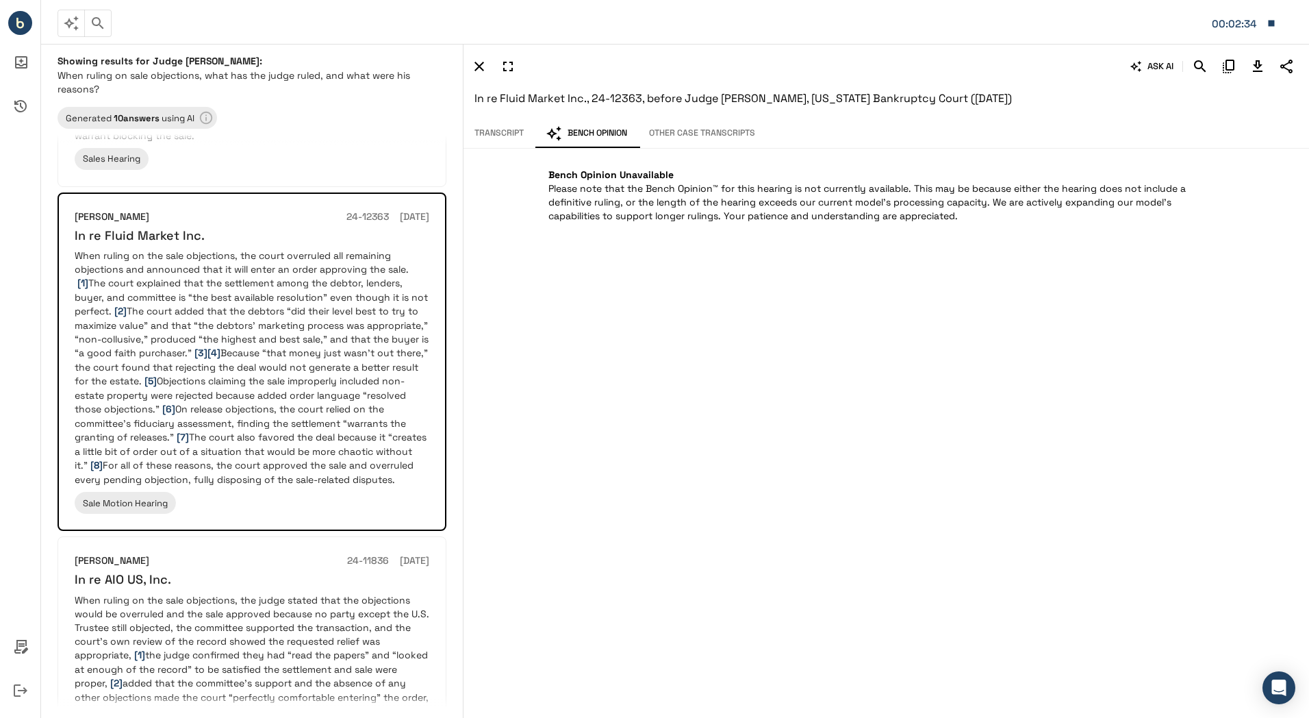
click at [700, 123] on button "Other Case Transcripts" at bounding box center [702, 133] width 128 height 29
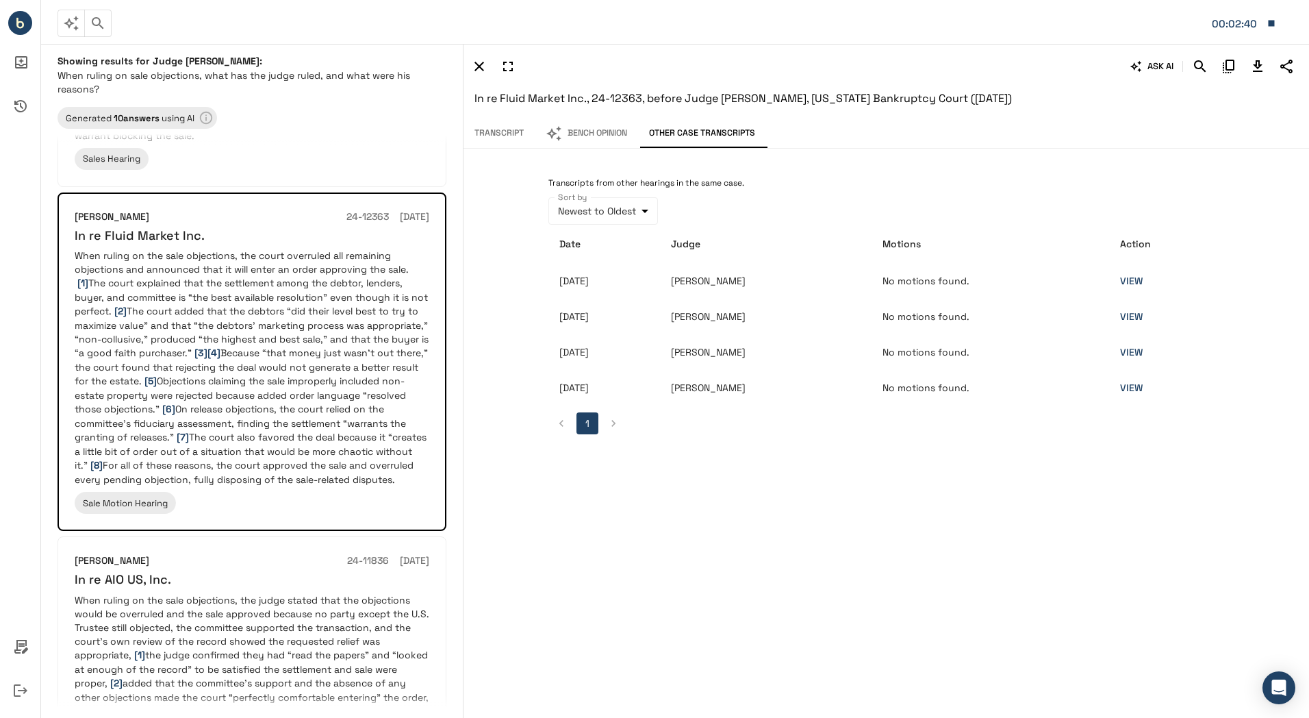
click at [591, 134] on button "Bench Opinion" at bounding box center [586, 133] width 103 height 29
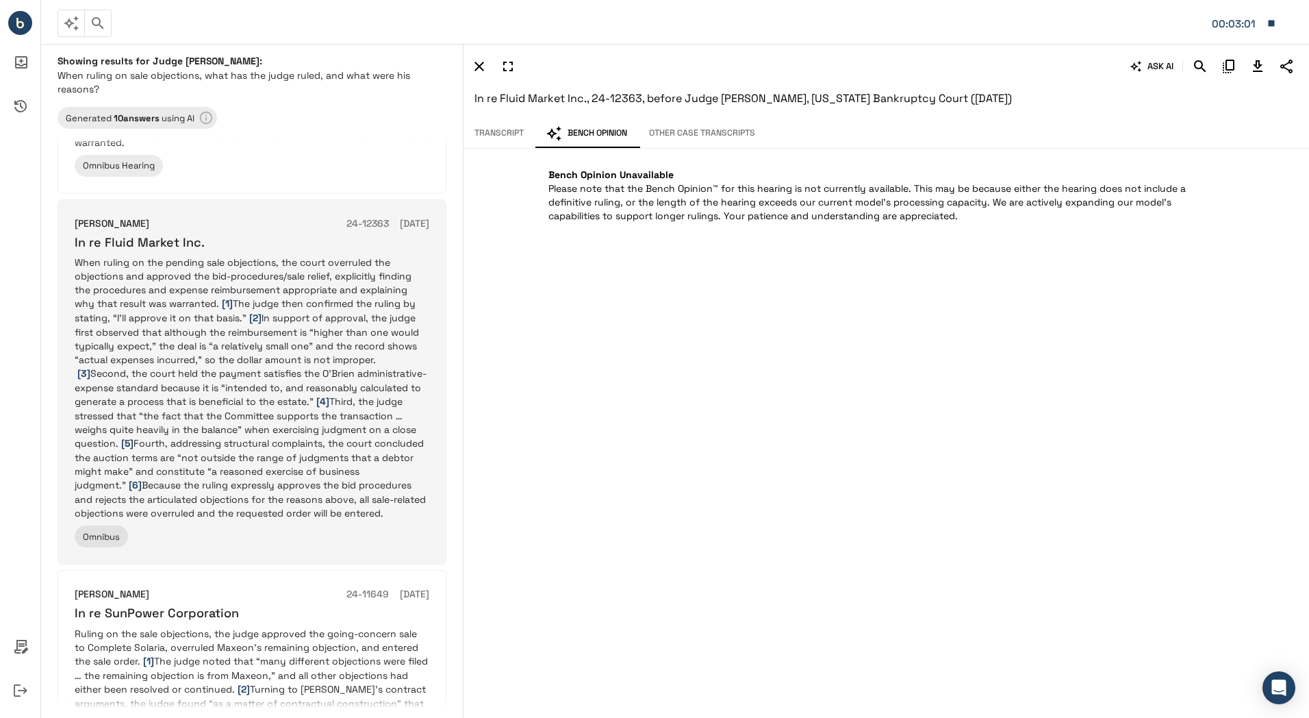
scroll to position [1091, 0]
click at [256, 457] on p "When ruling on the pending sale objections, the court overruled the objections …" at bounding box center [252, 387] width 355 height 264
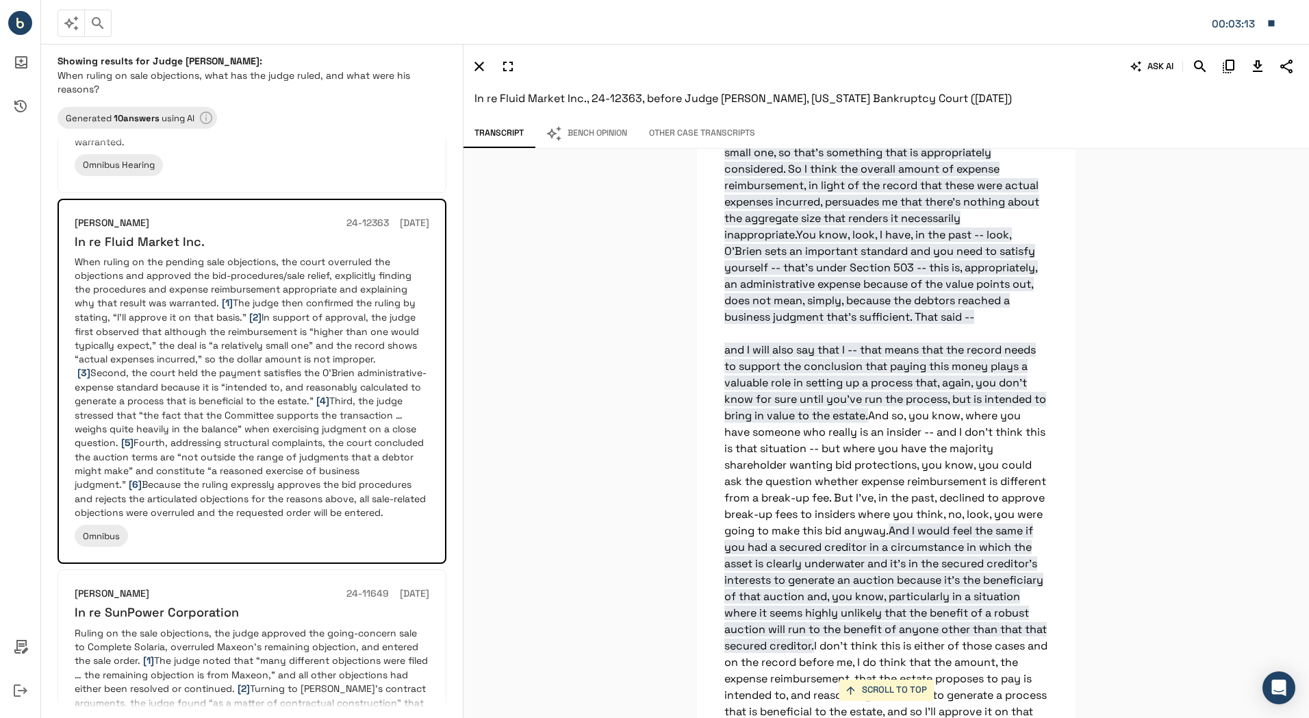
scroll to position [51486, 0]
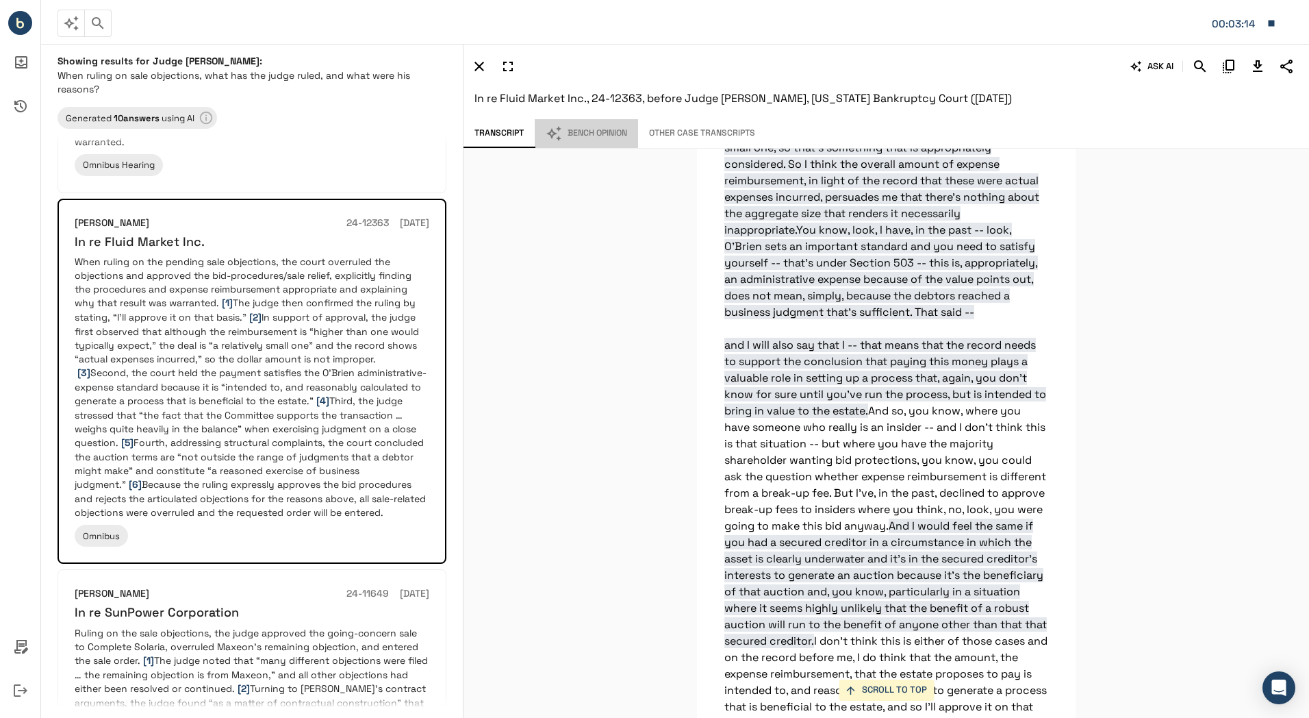
click at [583, 133] on button "Bench Opinion" at bounding box center [586, 133] width 103 height 29
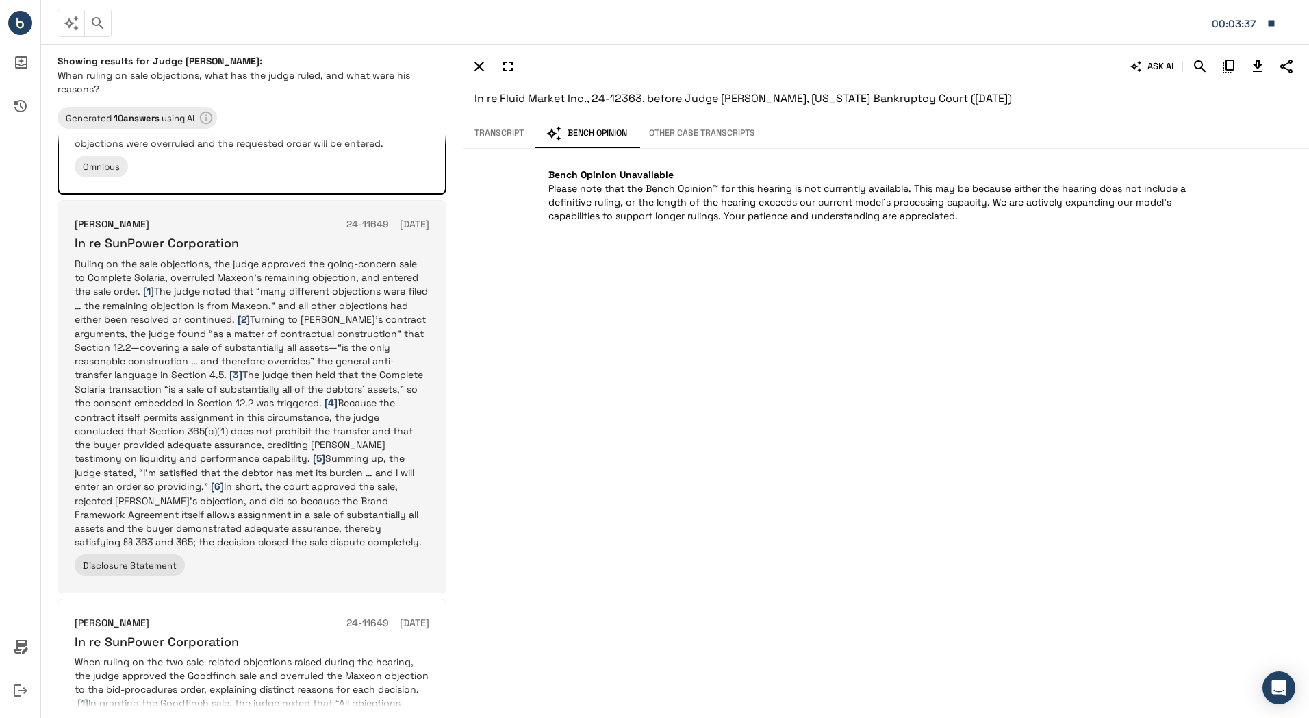
scroll to position [1446, 0]
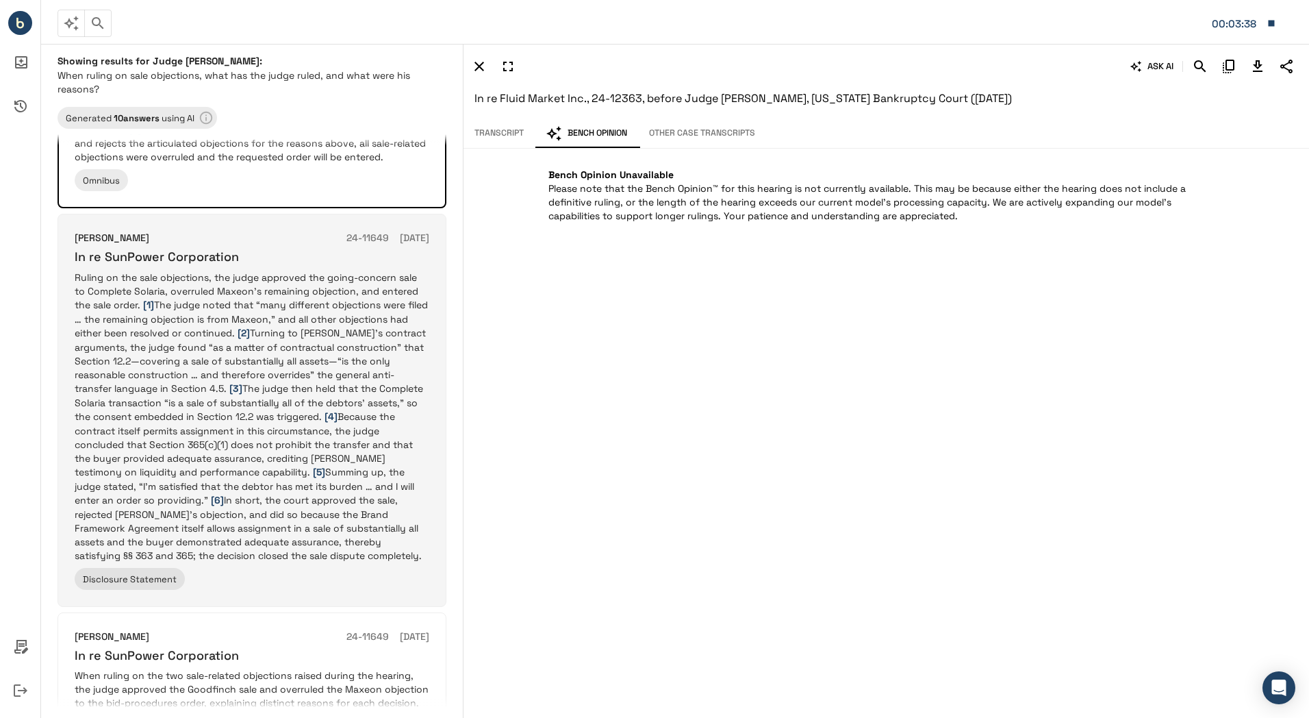
click at [304, 381] on p "Ruling on the sale objections, the judge approved the going-concern sale to Com…" at bounding box center [252, 417] width 355 height 292
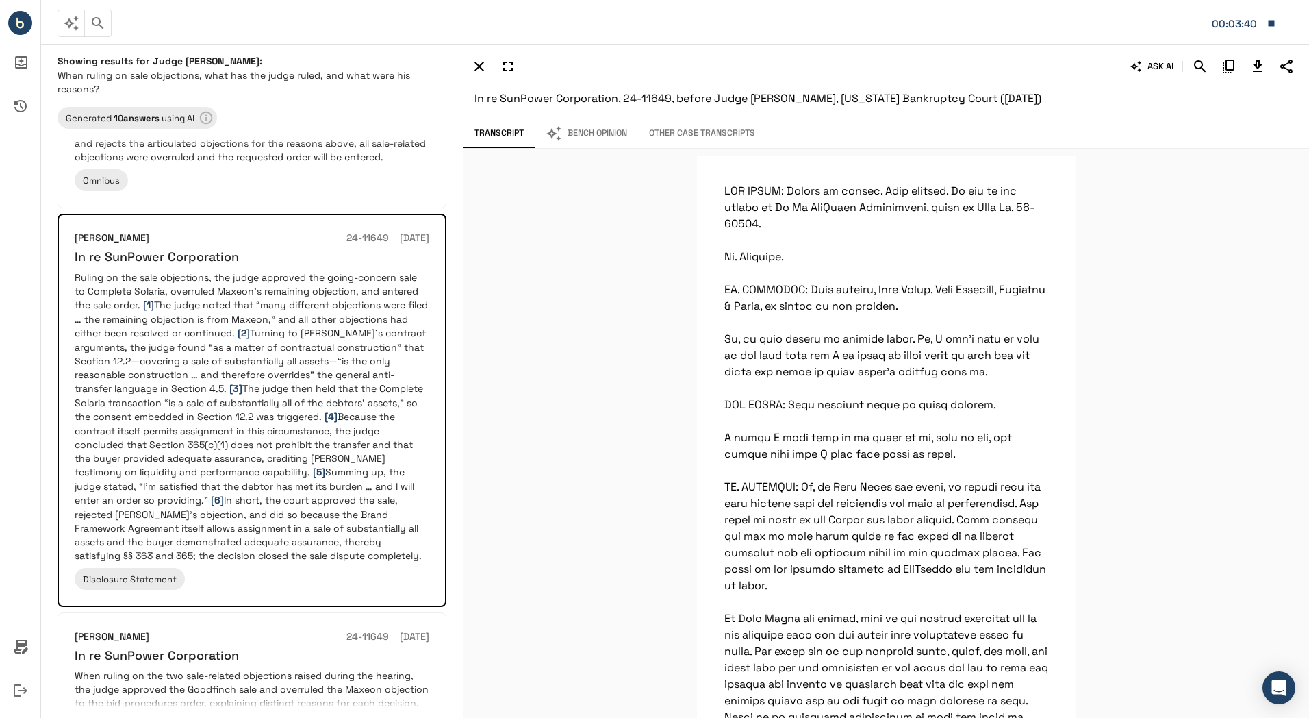
click at [594, 128] on button "Bench Opinion" at bounding box center [586, 133] width 103 height 29
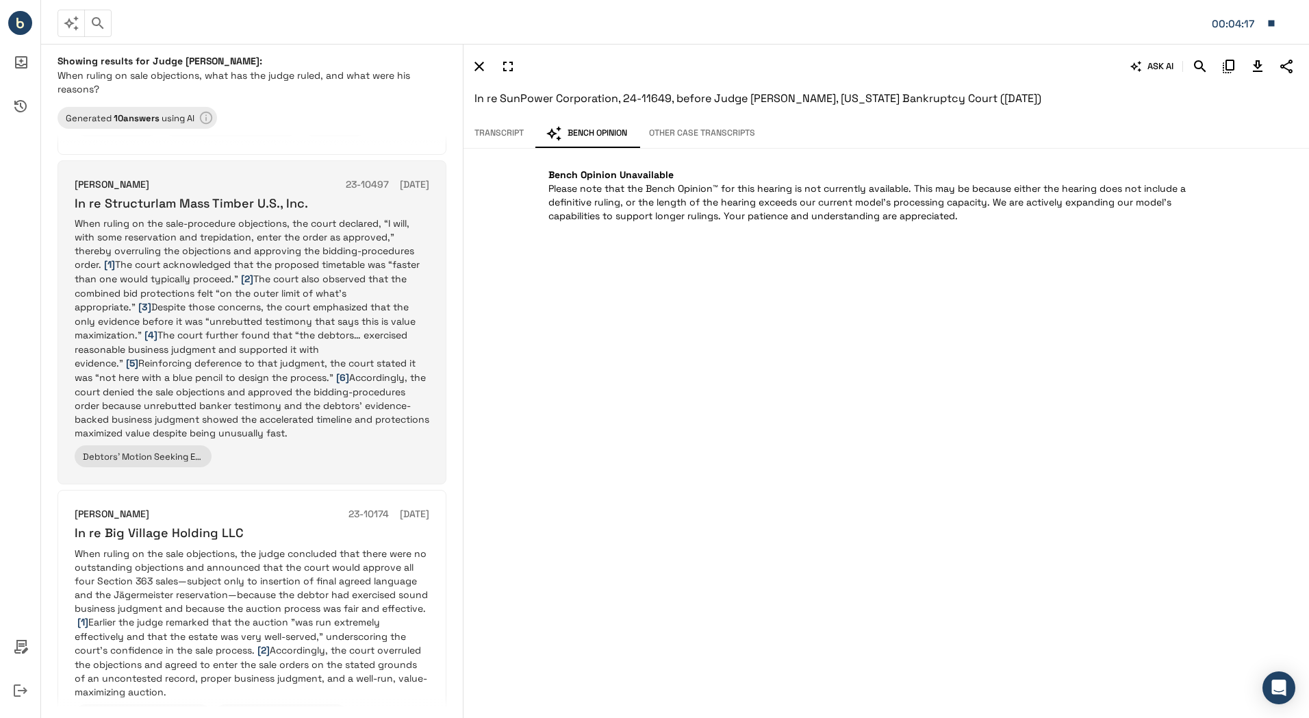
scroll to position [2858, 0]
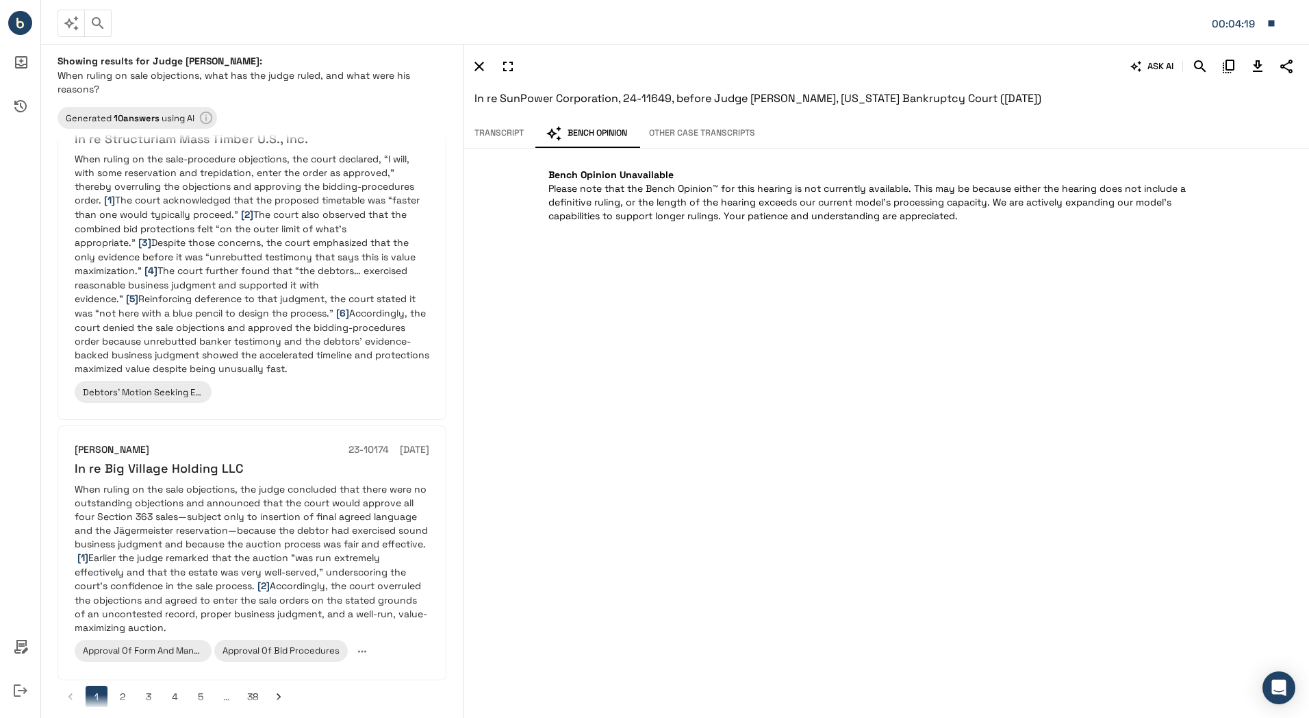
click at [124, 685] on button "2" at bounding box center [123, 696] width 22 height 22
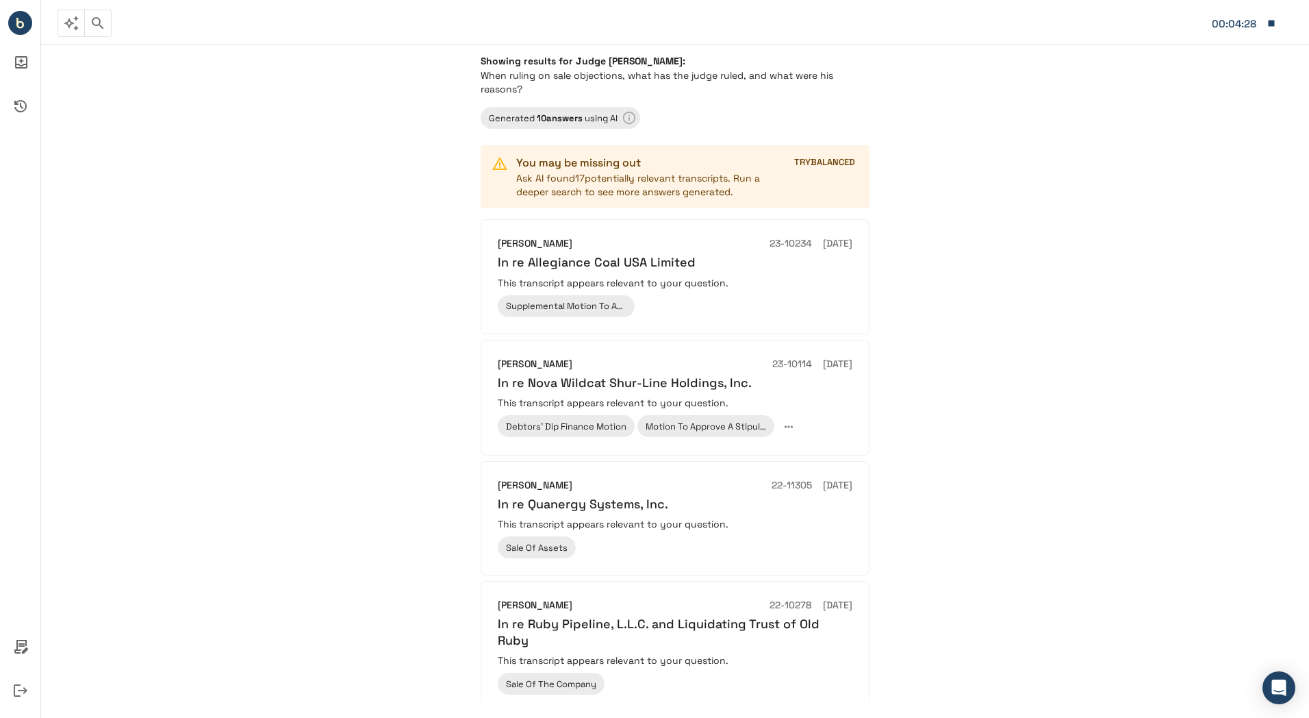
click at [97, 32] on button "button" at bounding box center [97, 23] width 27 height 27
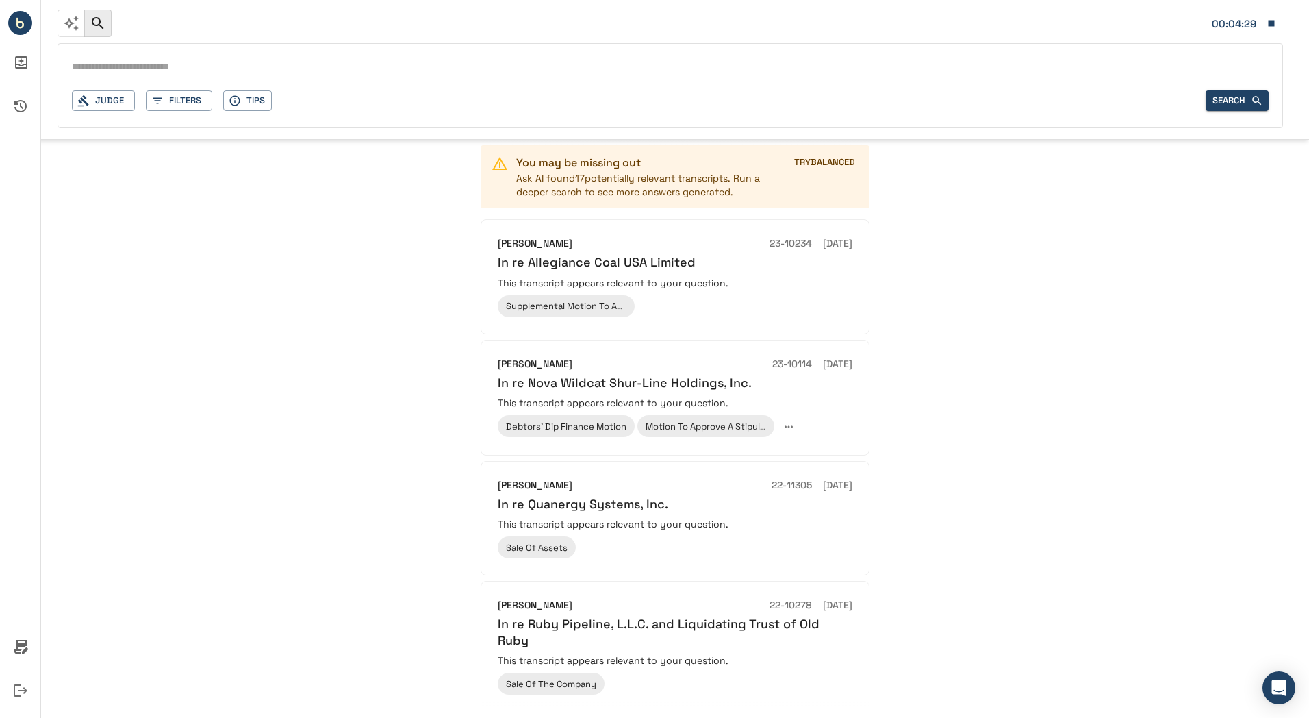
click at [112, 73] on input "text" at bounding box center [670, 68] width 1197 height 20
click at [86, 63] on input "text" at bounding box center [670, 68] width 1197 height 20
paste input "**********"
click at [153, 67] on input "**********" at bounding box center [670, 68] width 1197 height 20
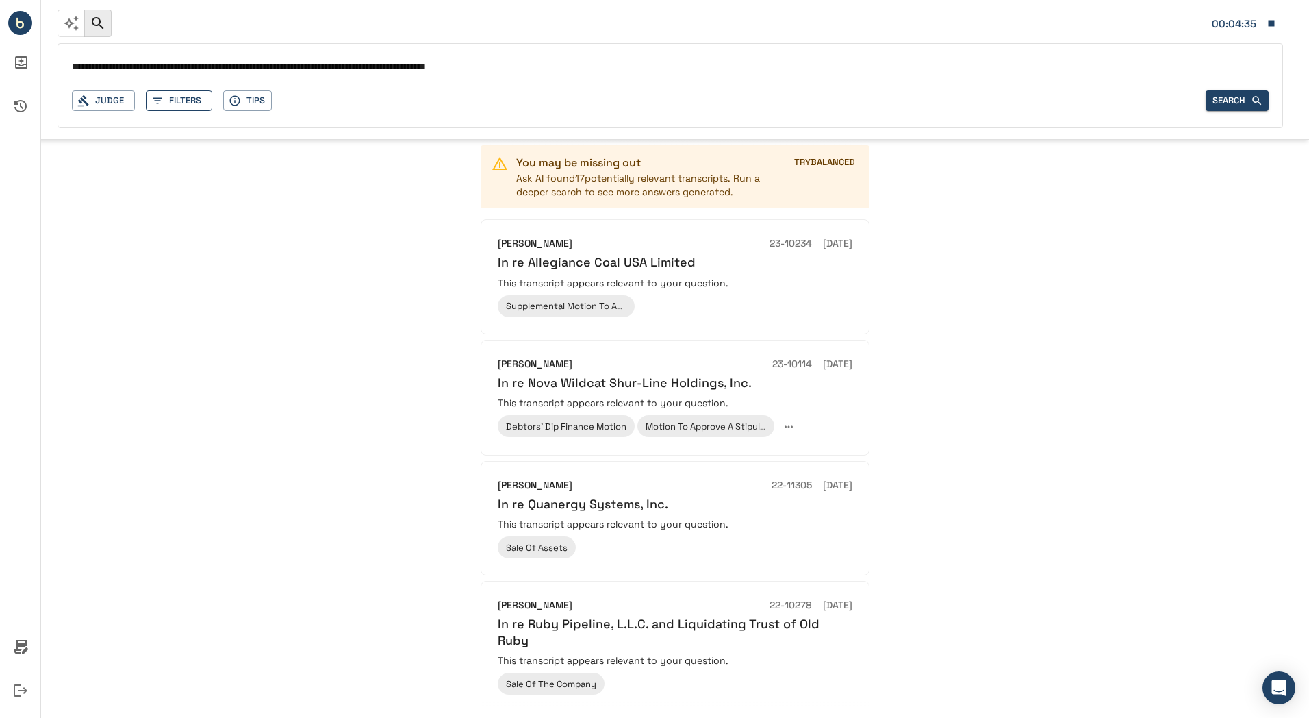
type input "**********"
click at [181, 103] on button "Filters" at bounding box center [179, 100] width 66 height 21
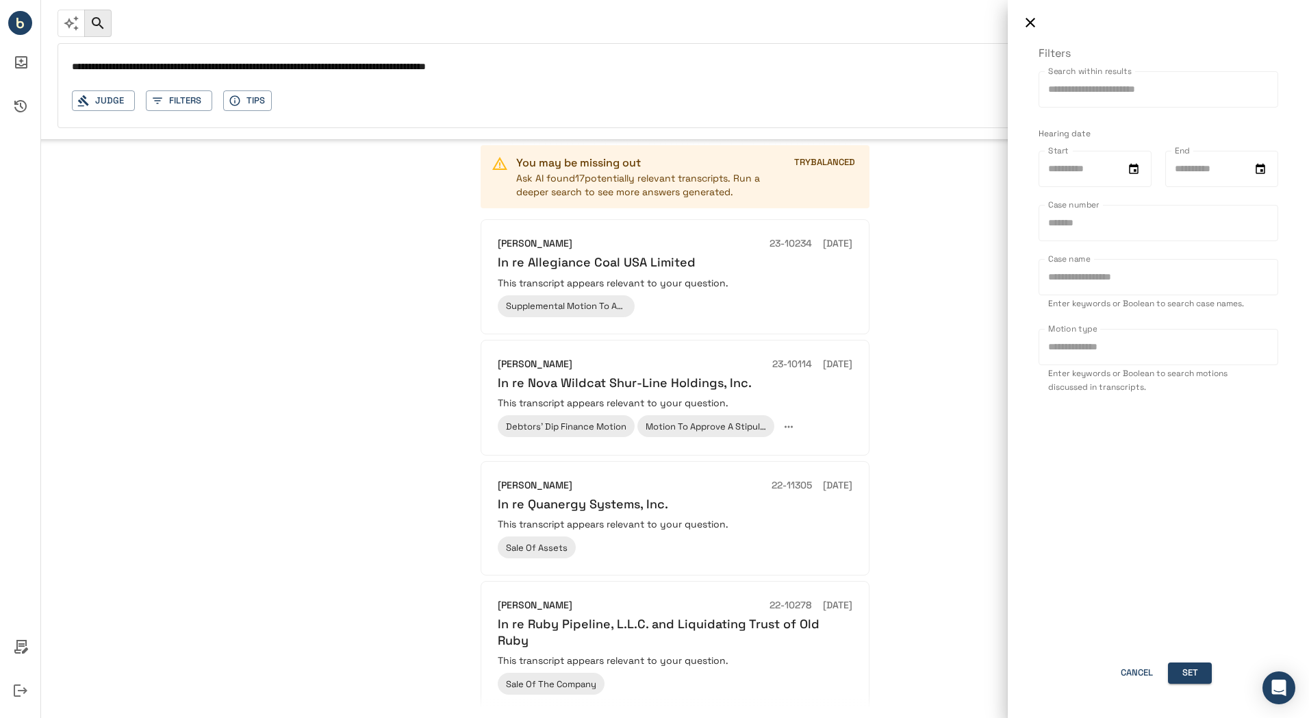
click at [102, 103] on div at bounding box center [654, 359] width 1309 height 718
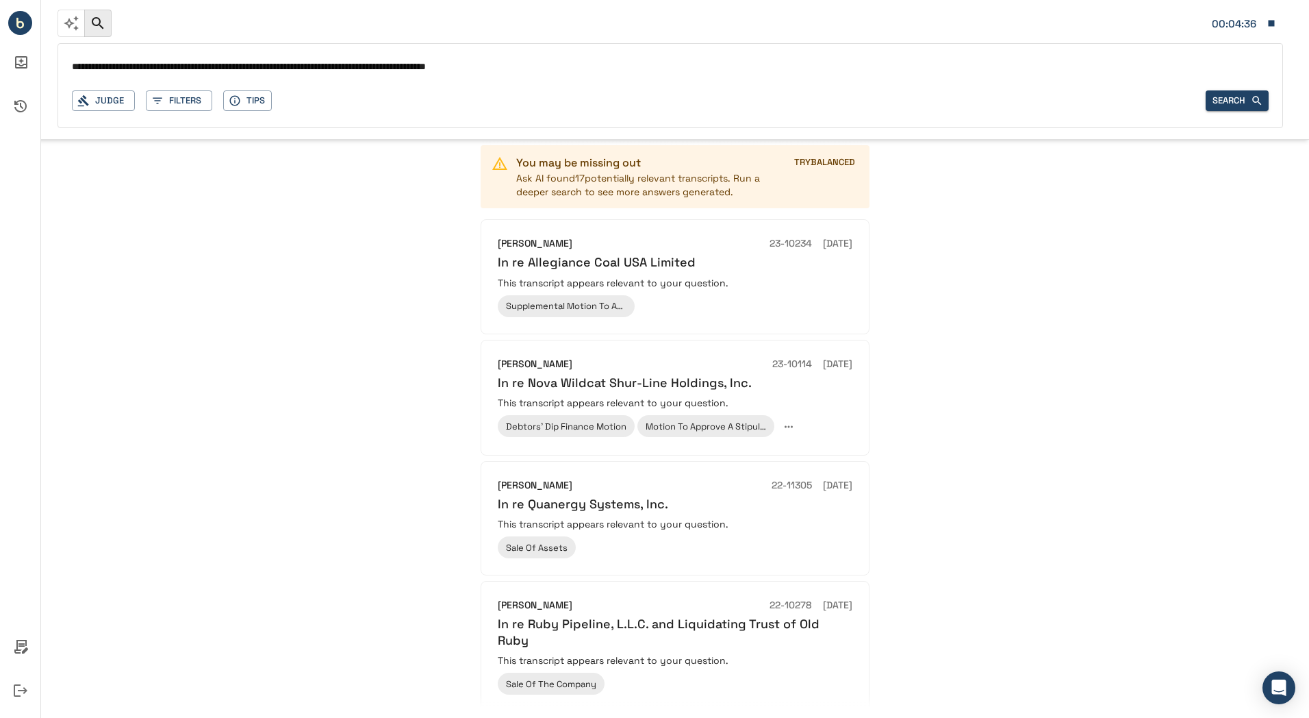
click at [102, 103] on button "Judge" at bounding box center [103, 100] width 63 height 21
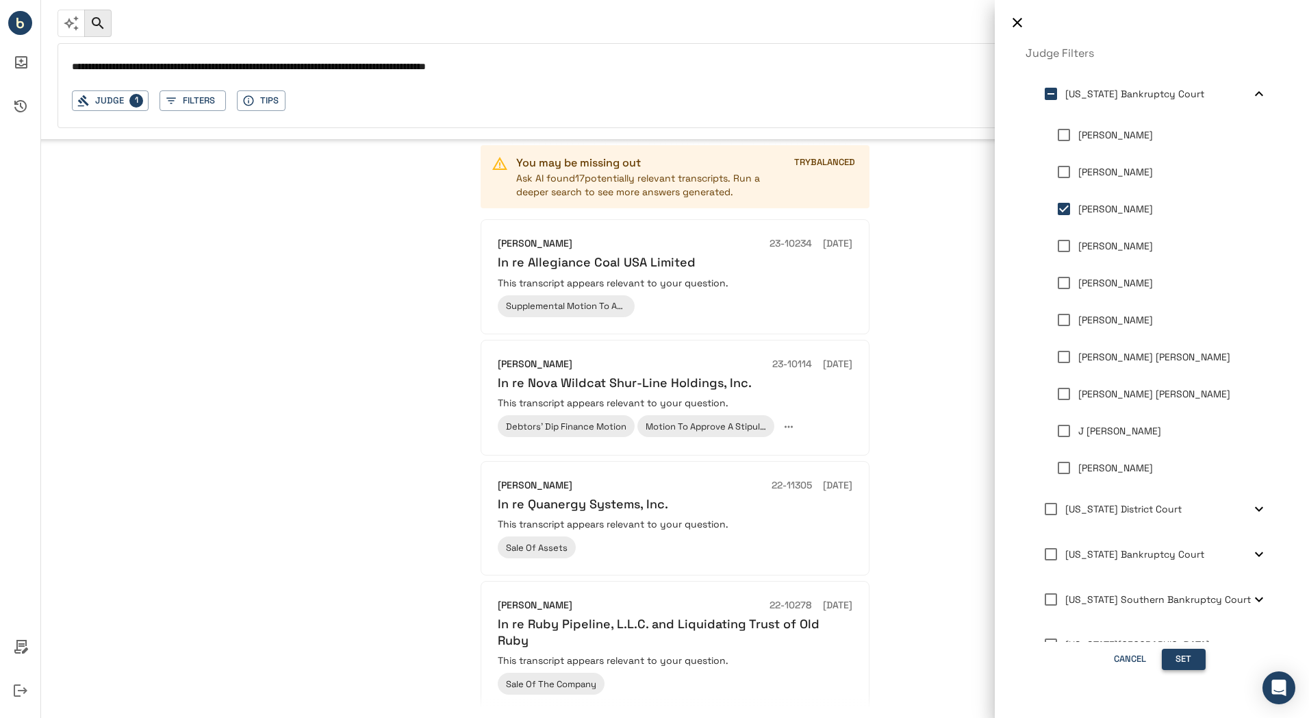
click at [1177, 654] on button "Set" at bounding box center [1184, 659] width 44 height 21
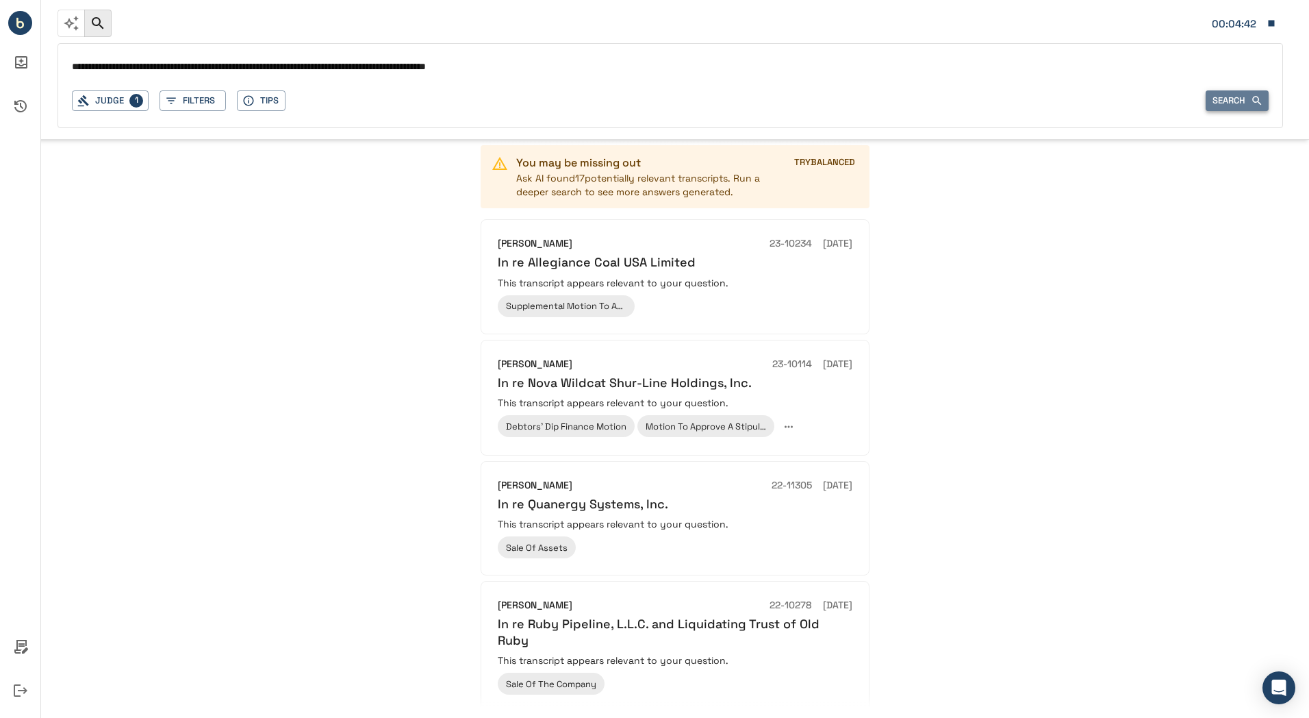
click at [1234, 103] on button "Search" at bounding box center [1237, 100] width 63 height 21
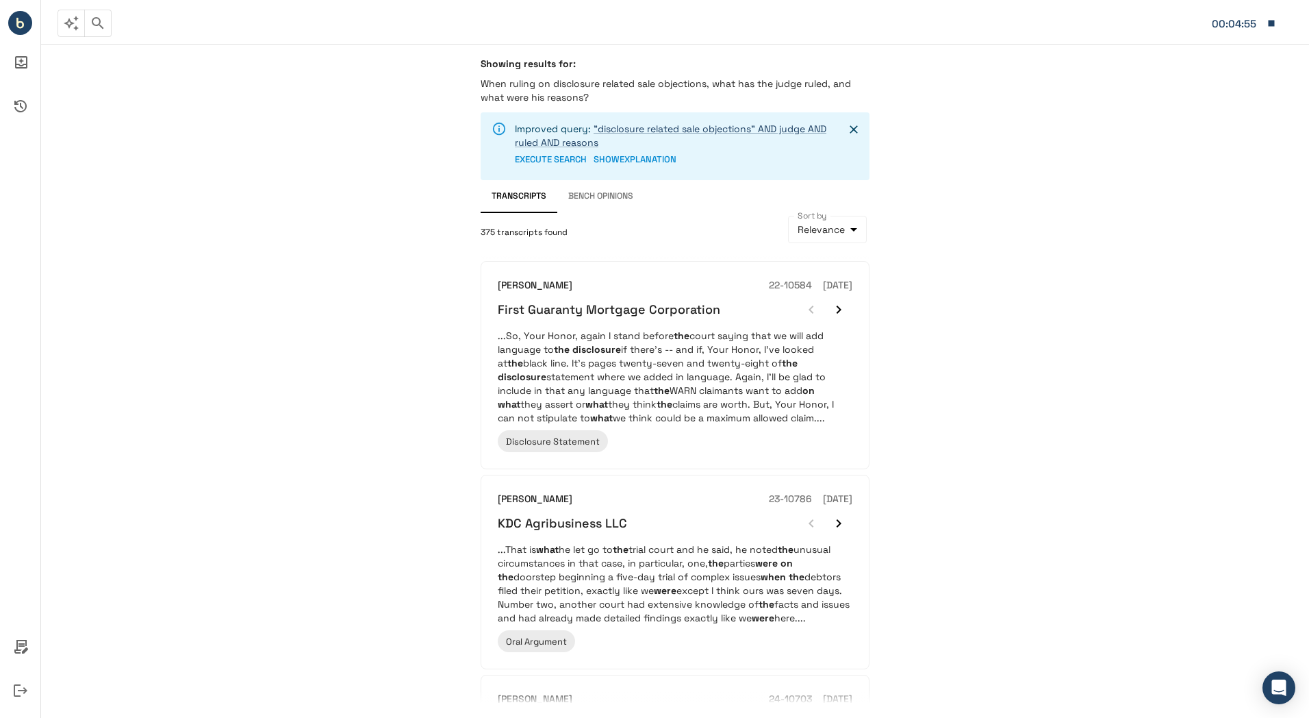
click at [76, 25] on icon "button" at bounding box center [71, 23] width 15 height 15
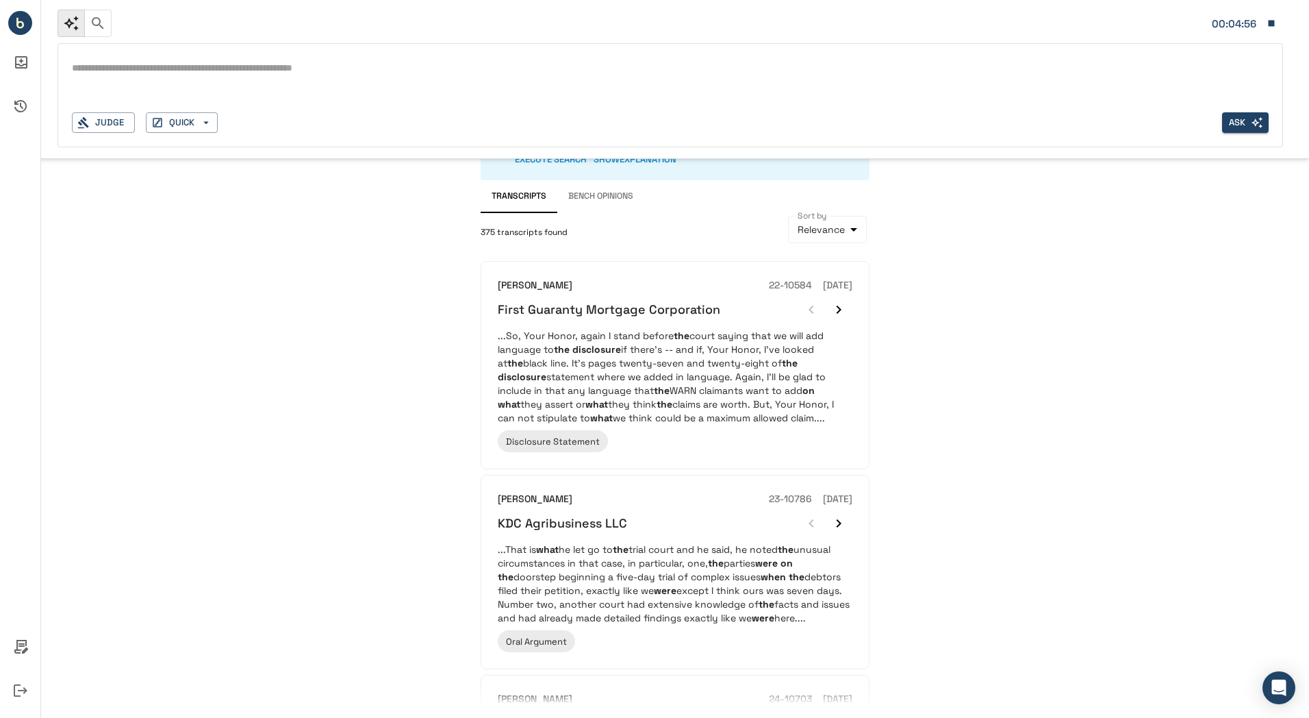
click at [124, 74] on textarea at bounding box center [670, 68] width 1197 height 16
paste textarea "**********"
click at [149, 70] on textarea "**********" at bounding box center [670, 68] width 1197 height 16
type textarea "**********"
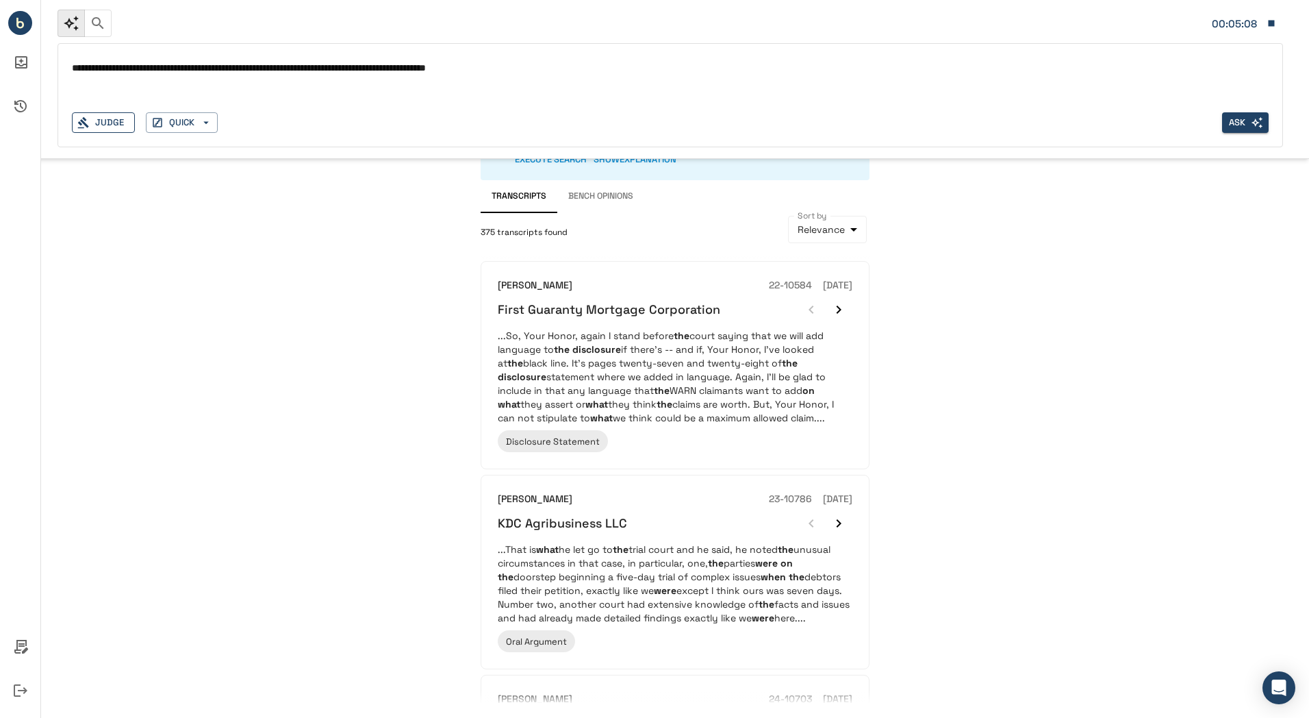
click at [119, 124] on button "Judge" at bounding box center [103, 122] width 63 height 21
click at [1240, 122] on button "Ask" at bounding box center [1245, 122] width 47 height 21
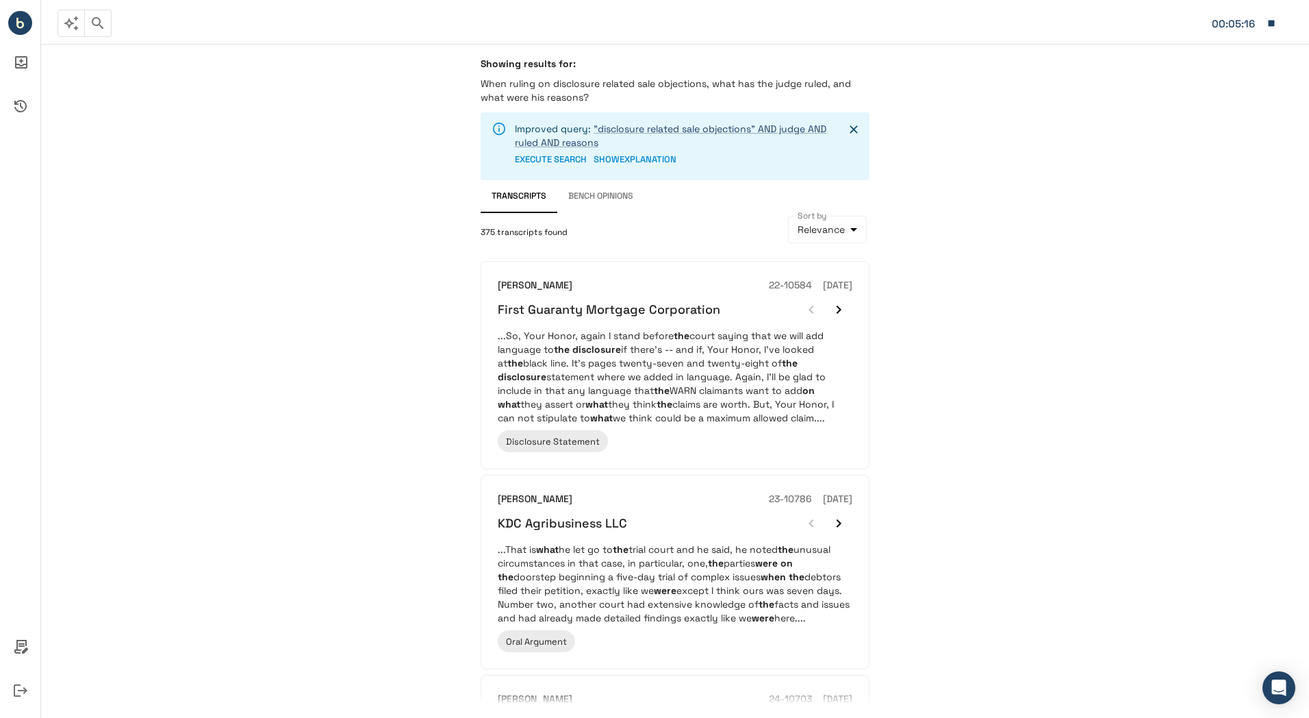
click at [555, 159] on button "EXECUTE SEARCH" at bounding box center [551, 159] width 72 height 21
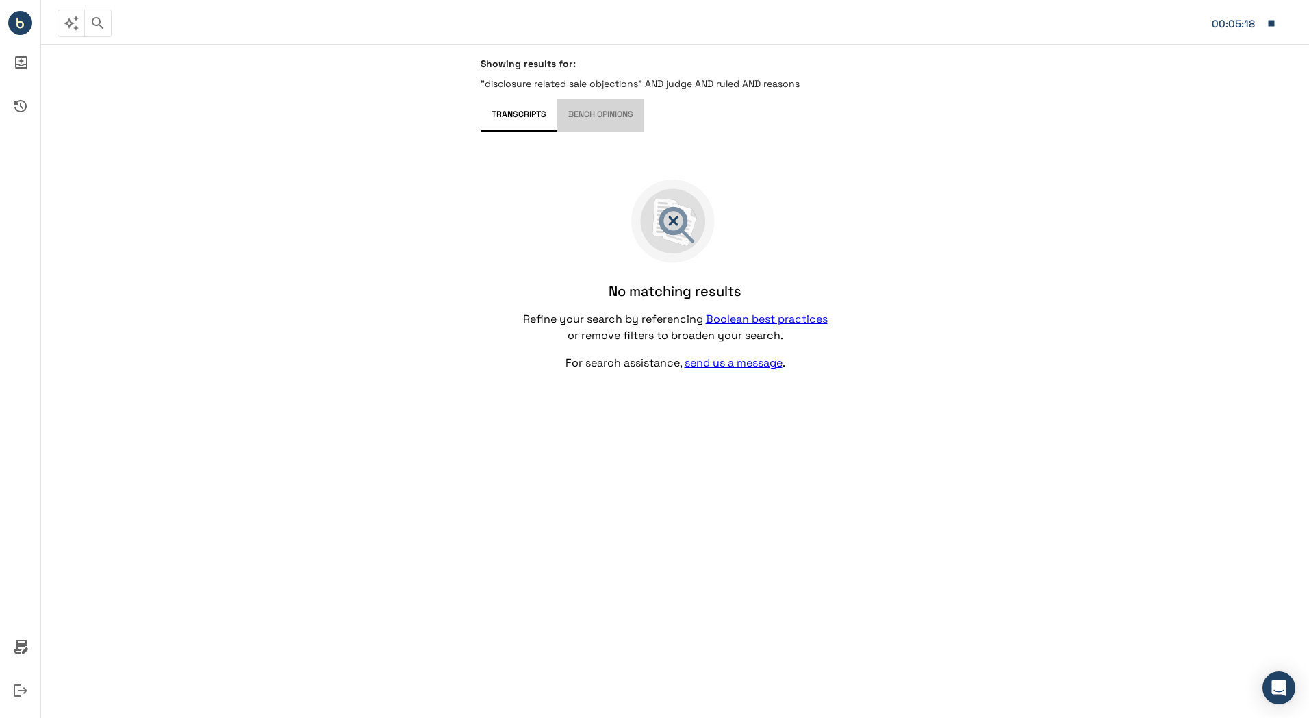
click at [600, 112] on button "Bench Opinions" at bounding box center [600, 115] width 87 height 33
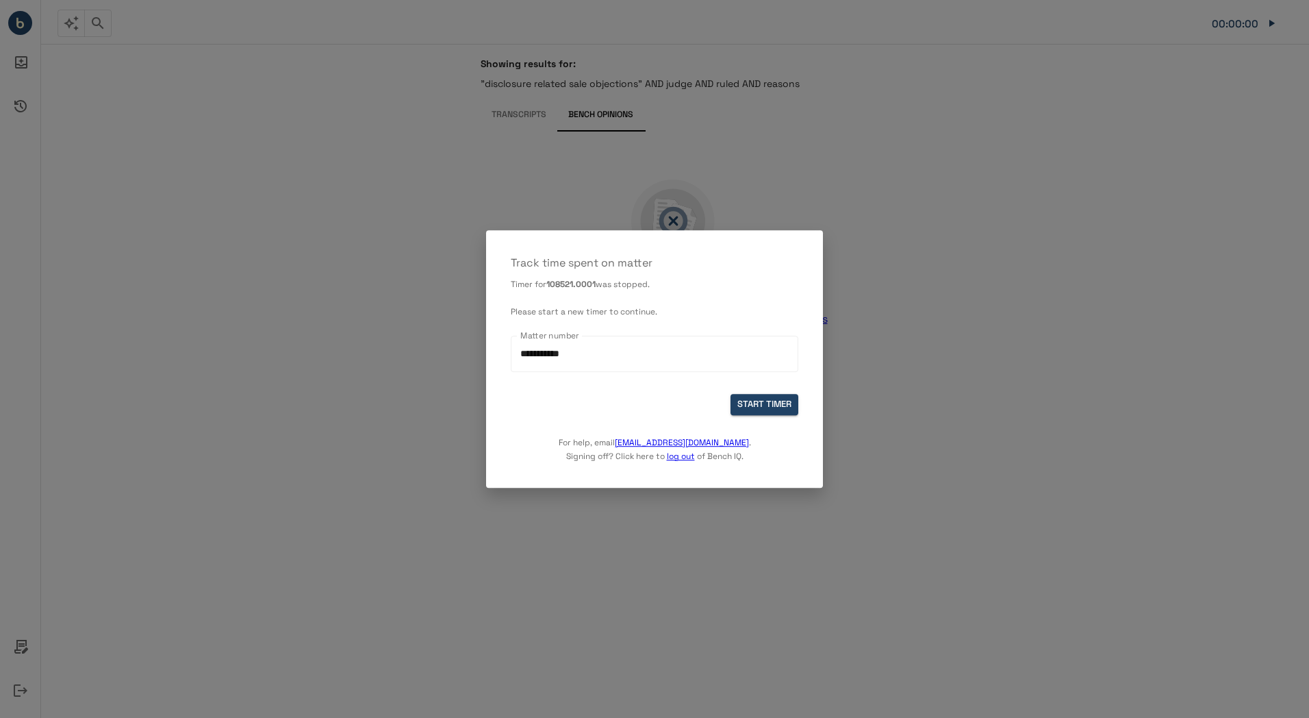
click at [777, 391] on div "**********" at bounding box center [655, 356] width 288 height 75
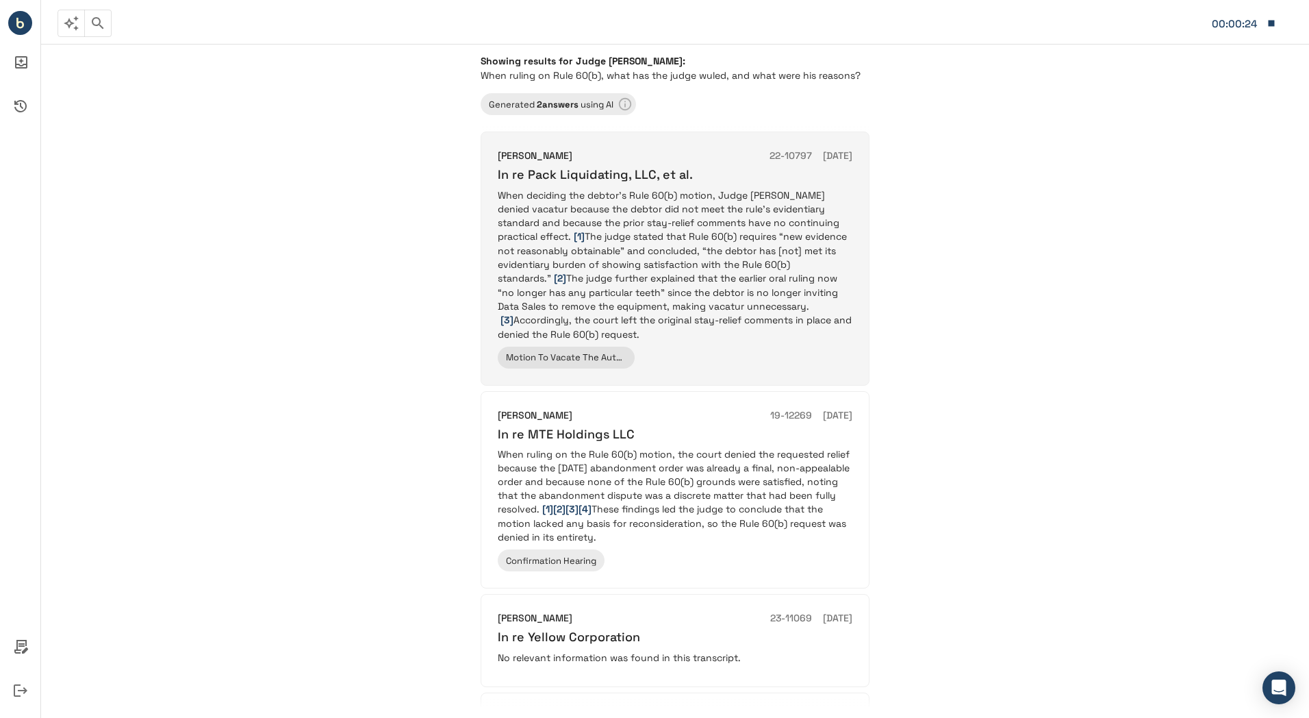
click at [611, 260] on p "When deciding the debtor’s Rule 60(b) motion, Judge [PERSON_NAME] denied vacatu…" at bounding box center [675, 264] width 355 height 153
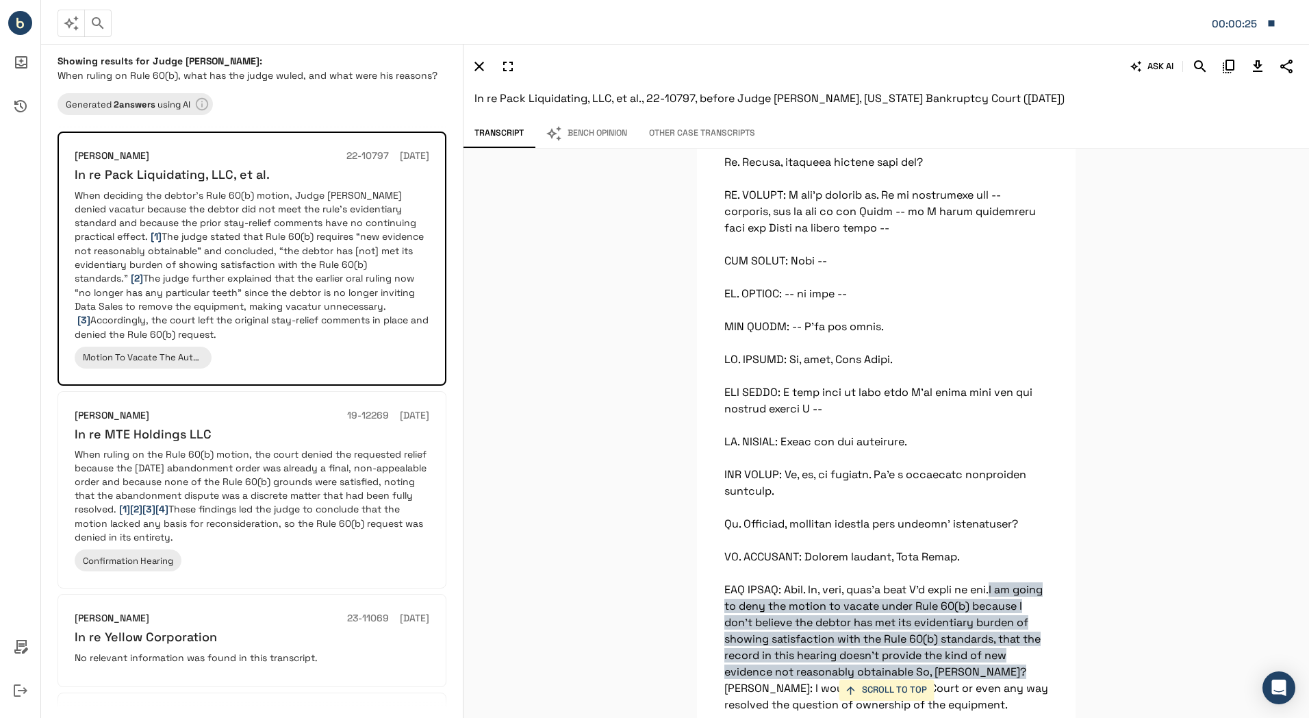
scroll to position [11969, 0]
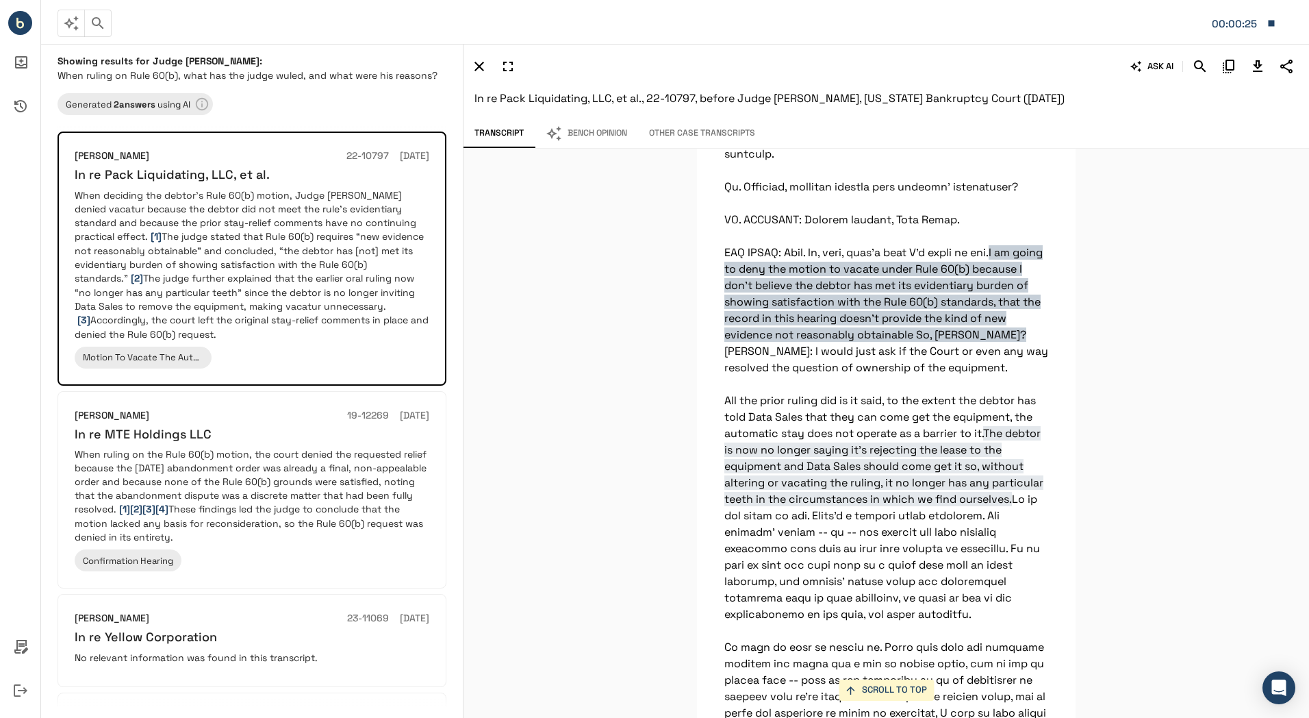
click at [614, 138] on button "Bench Opinion" at bounding box center [586, 133] width 103 height 29
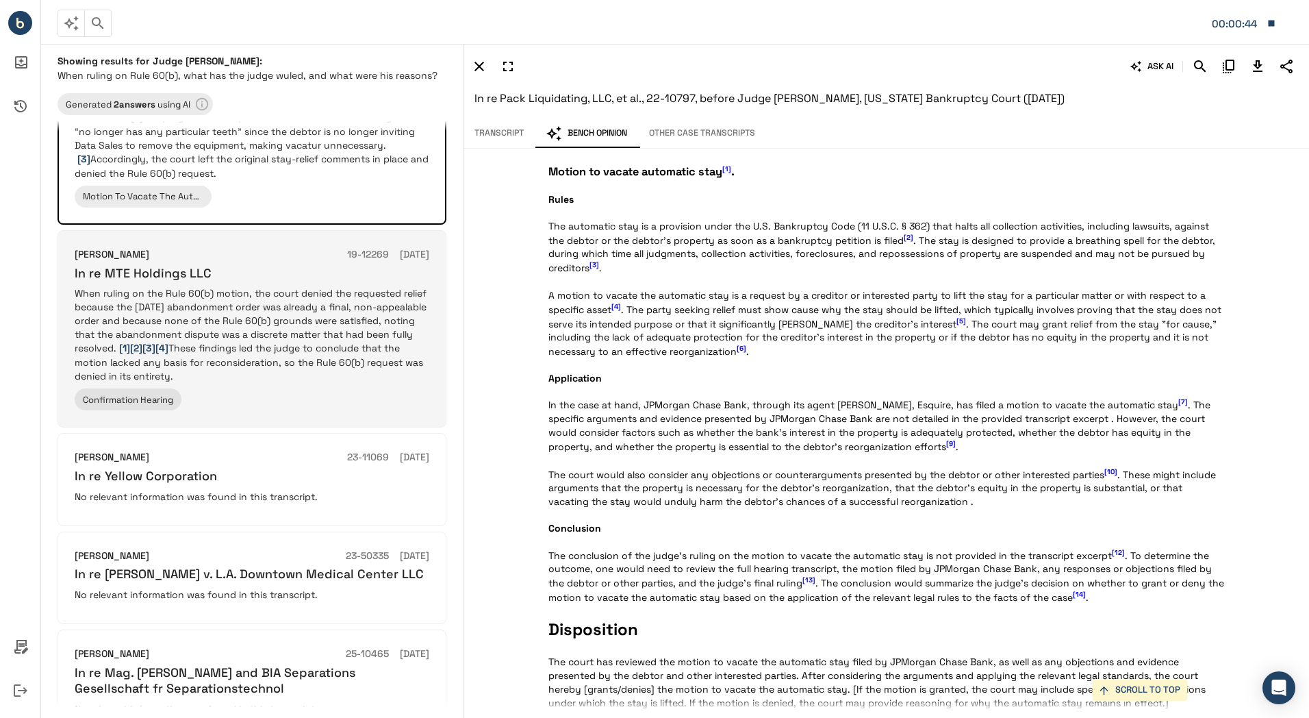
scroll to position [0, 0]
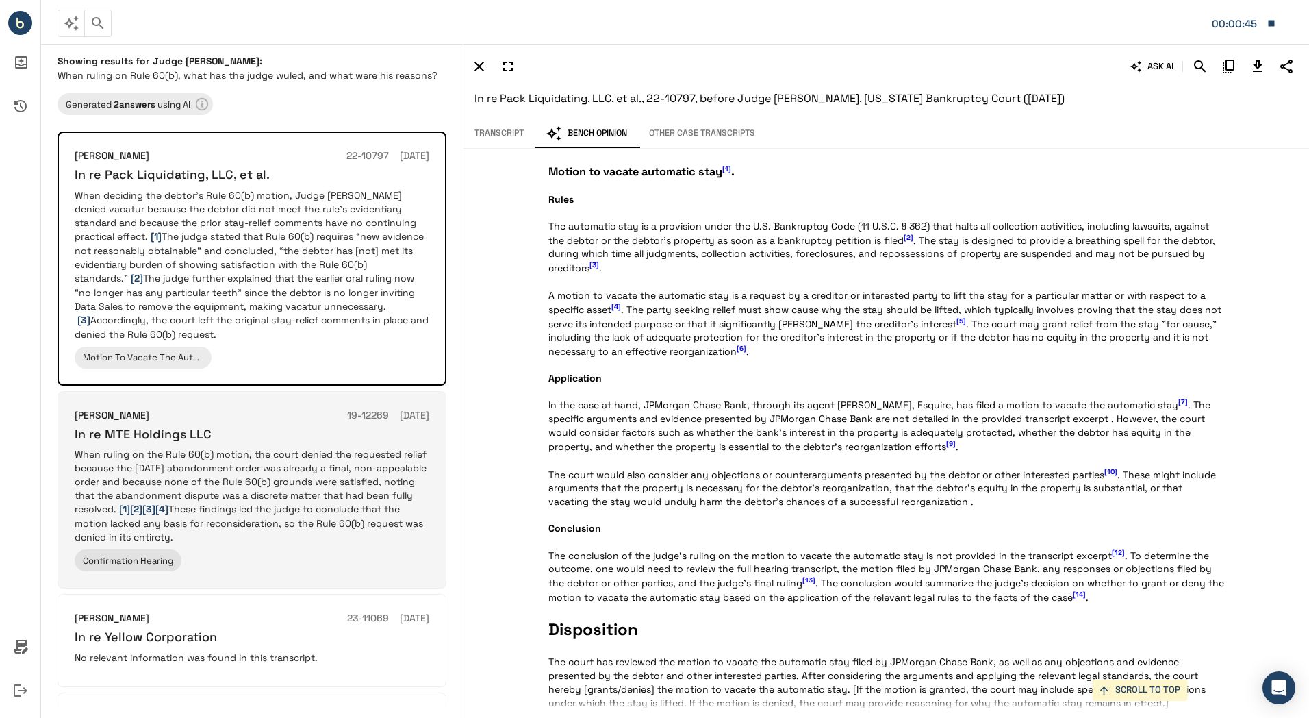
click at [308, 489] on p "When ruling on the Rule 60(b) motion, the court denied the requested relief bec…" at bounding box center [252, 495] width 355 height 97
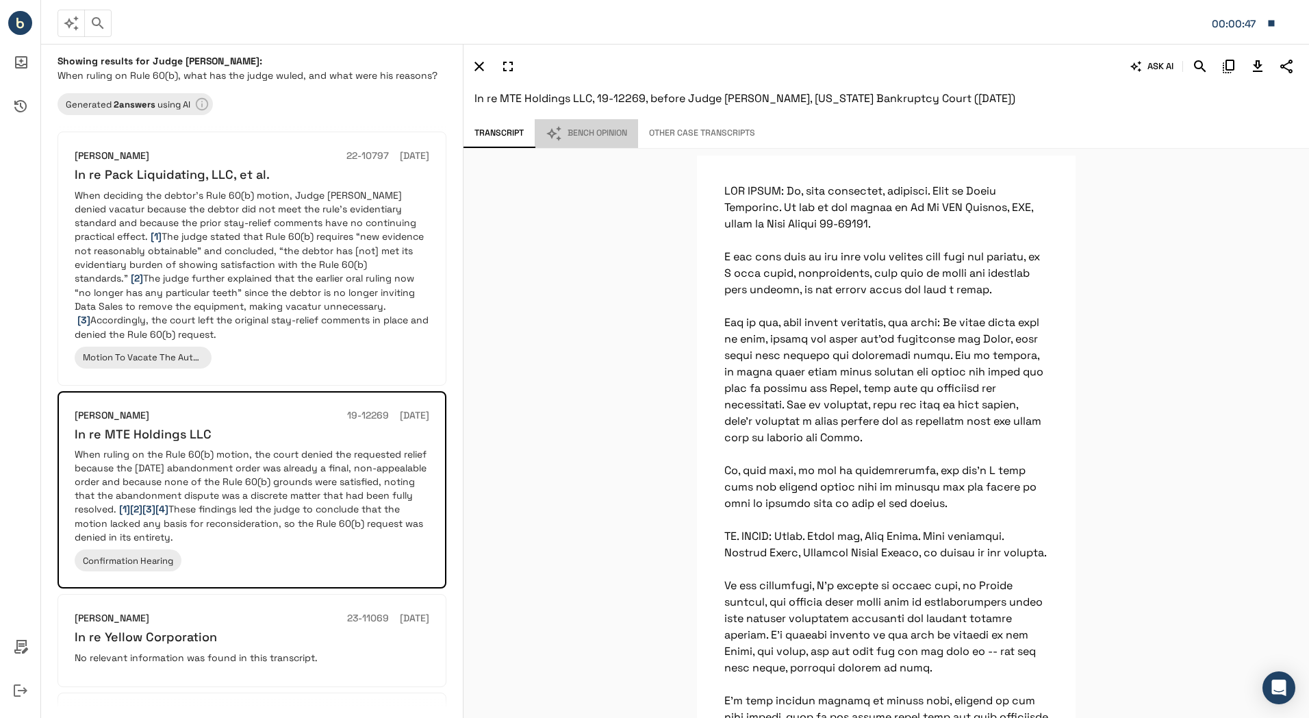
click at [617, 137] on button "Bench Opinion" at bounding box center [586, 133] width 103 height 29
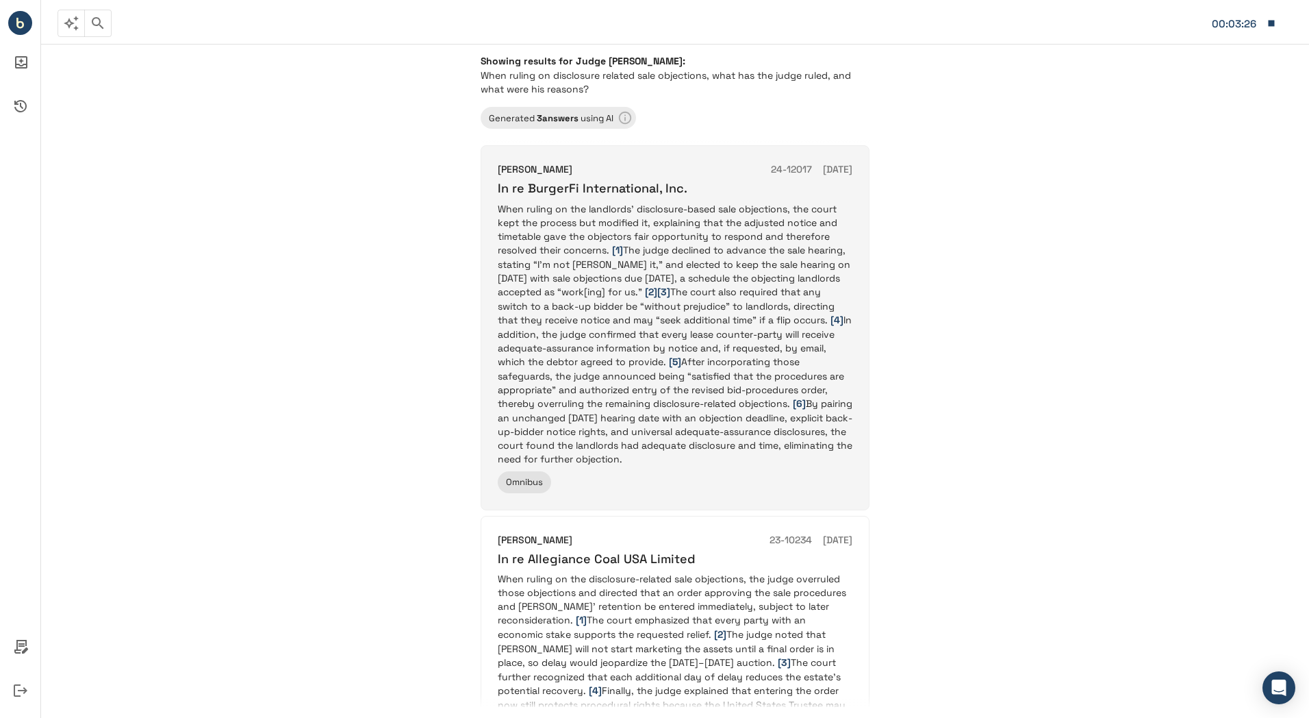
click at [668, 216] on p "When ruling on the landlords’ disclosure-based sale objections, the court kept …" at bounding box center [675, 334] width 355 height 264
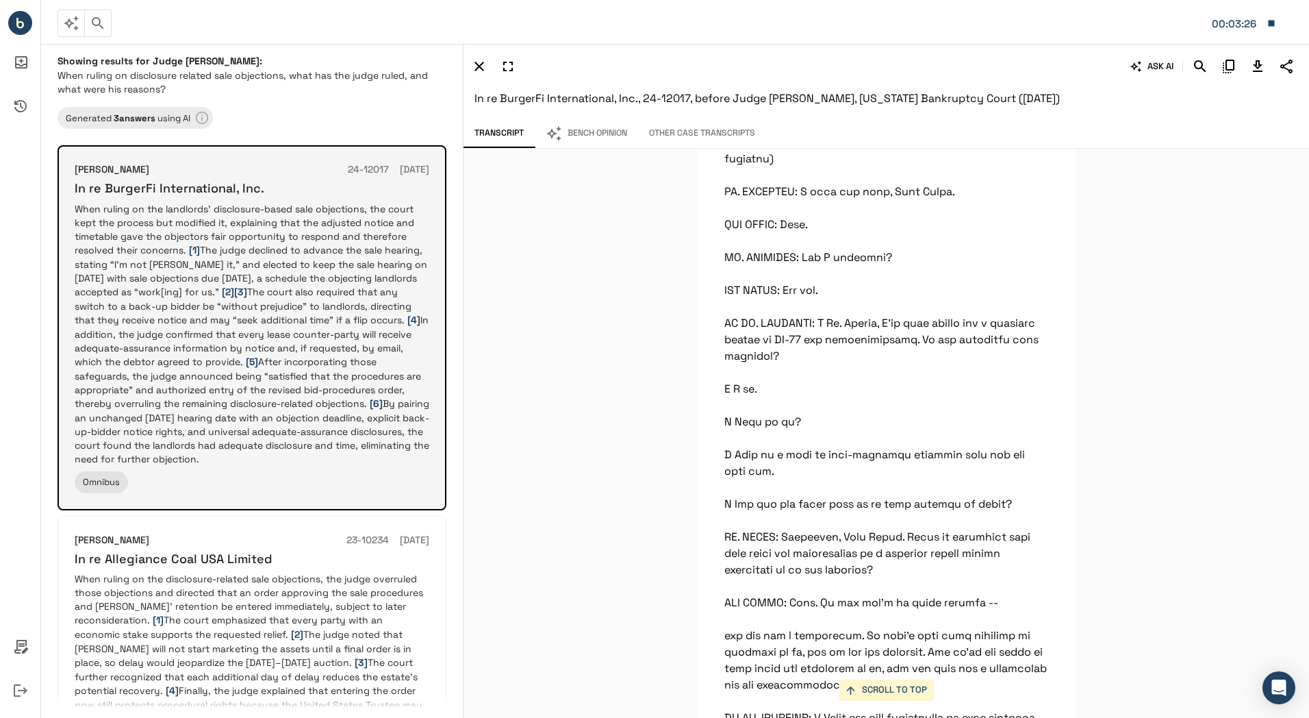
scroll to position [54348, 0]
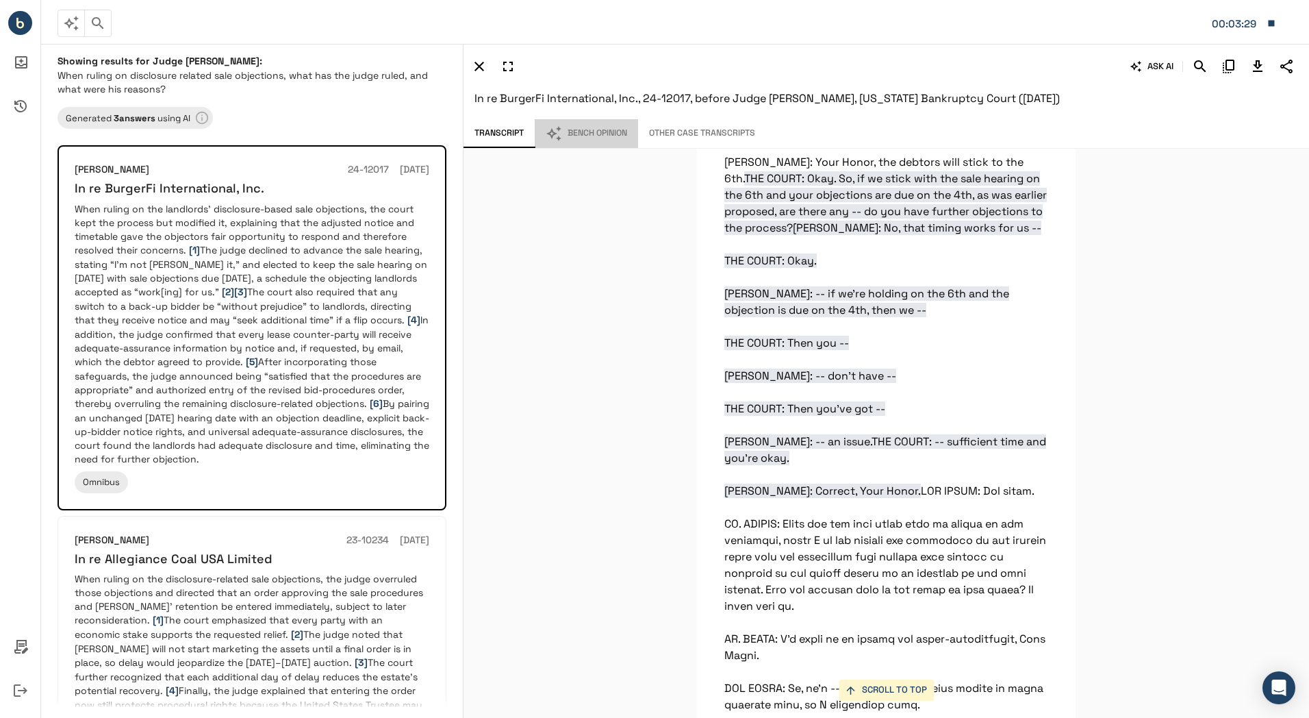
click at [608, 132] on button "Bench Opinion" at bounding box center [586, 133] width 103 height 29
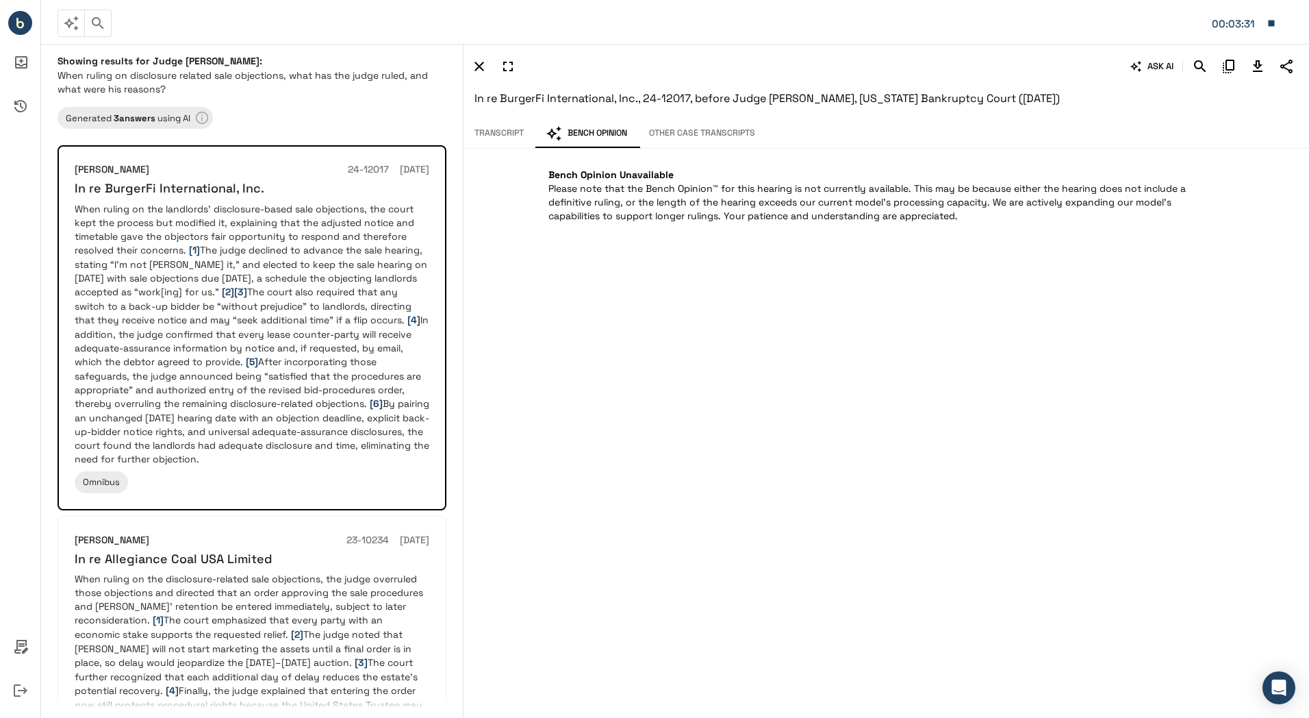
click at [475, 63] on icon "button" at bounding box center [480, 67] width 10 height 10
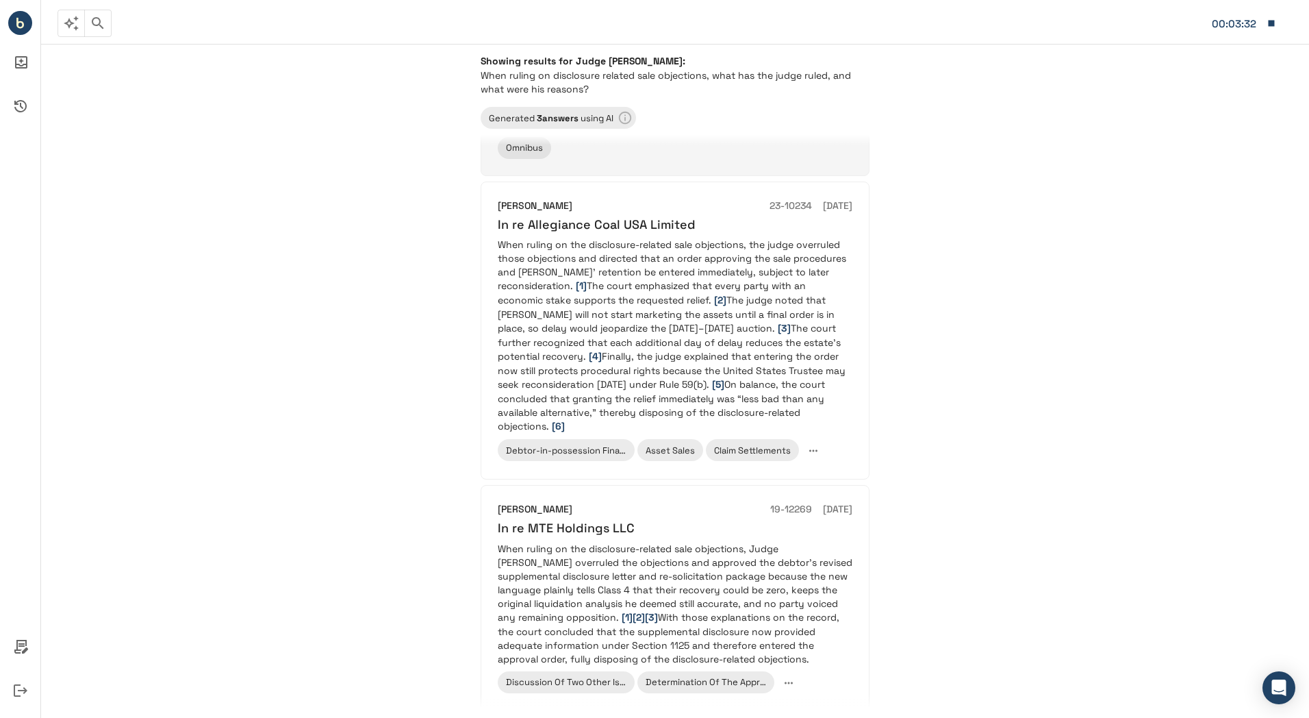
scroll to position [338, 0]
